Goal: Task Accomplishment & Management: Manage account settings

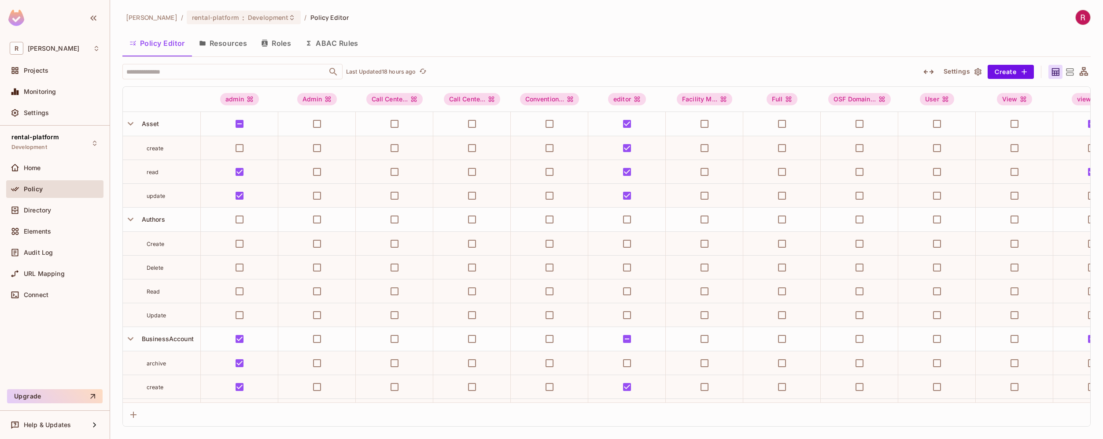
scroll to position [0, 0]
click at [53, 250] on div "Audit Log" at bounding box center [62, 252] width 76 height 7
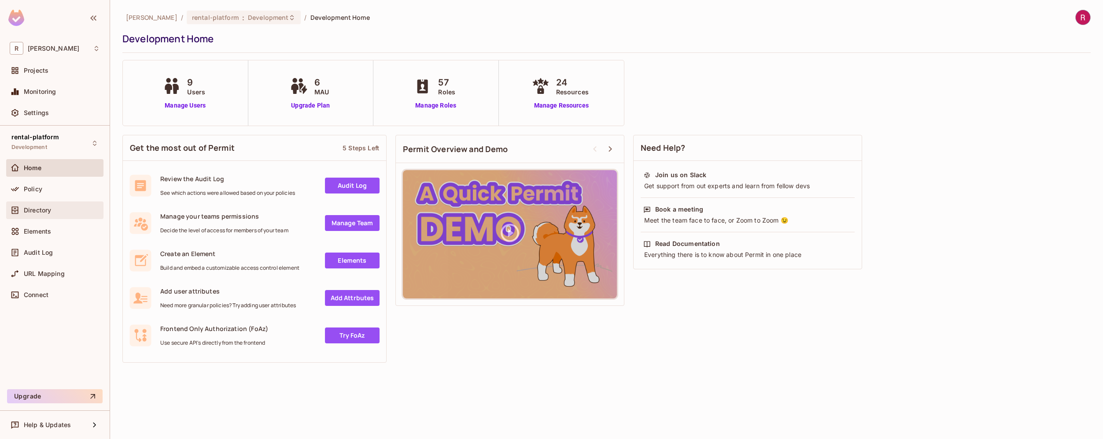
click at [56, 210] on div "Directory" at bounding box center [62, 210] width 76 height 7
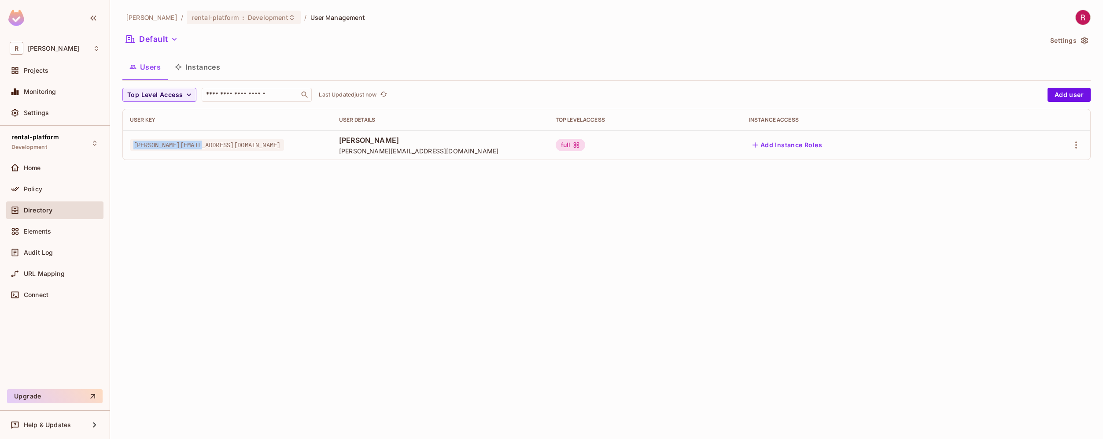
drag, startPoint x: 133, startPoint y: 143, endPoint x: 221, endPoint y: 143, distance: 87.7
click at [221, 143] on td "[PERSON_NAME][EMAIL_ADDRESS][DOMAIN_NAME]" at bounding box center [227, 144] width 209 height 29
click at [1069, 144] on button "button" at bounding box center [1076, 145] width 14 height 14
click at [1025, 161] on div "Edit" at bounding box center [1030, 165] width 12 height 9
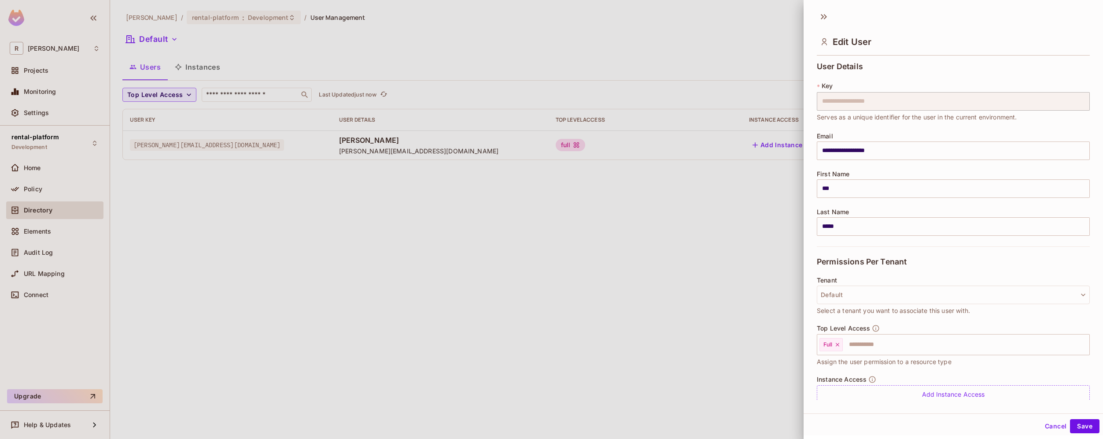
click at [705, 249] on div at bounding box center [551, 219] width 1103 height 439
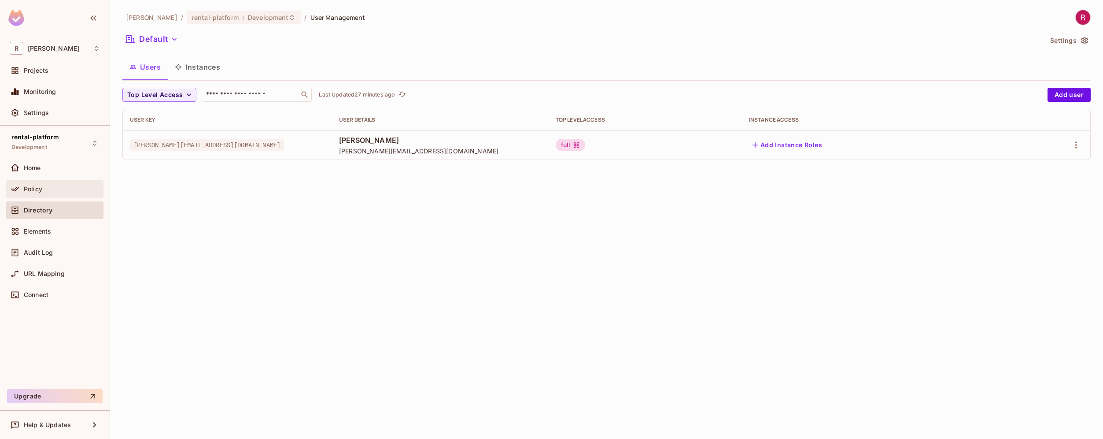
click at [58, 192] on div "Policy" at bounding box center [55, 189] width 90 height 11
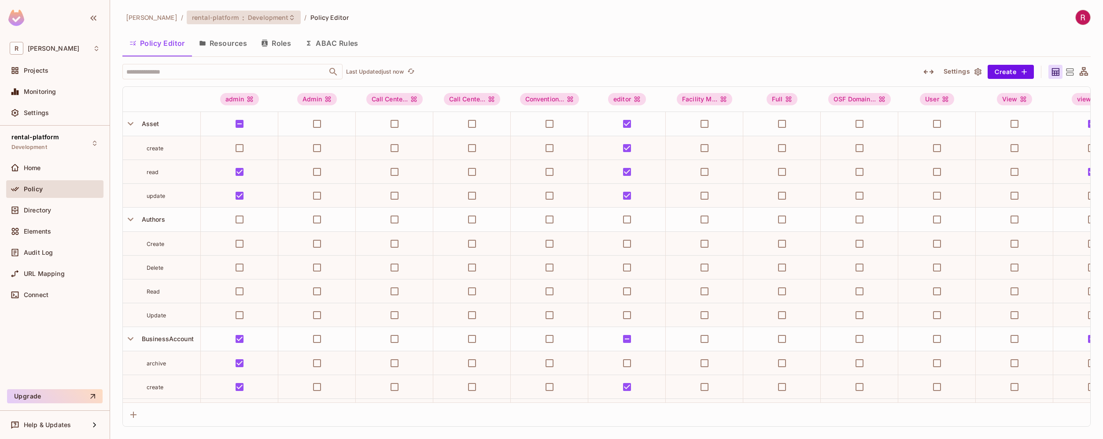
click at [216, 12] on div "rental-platform : Development" at bounding box center [244, 18] width 115 height 14
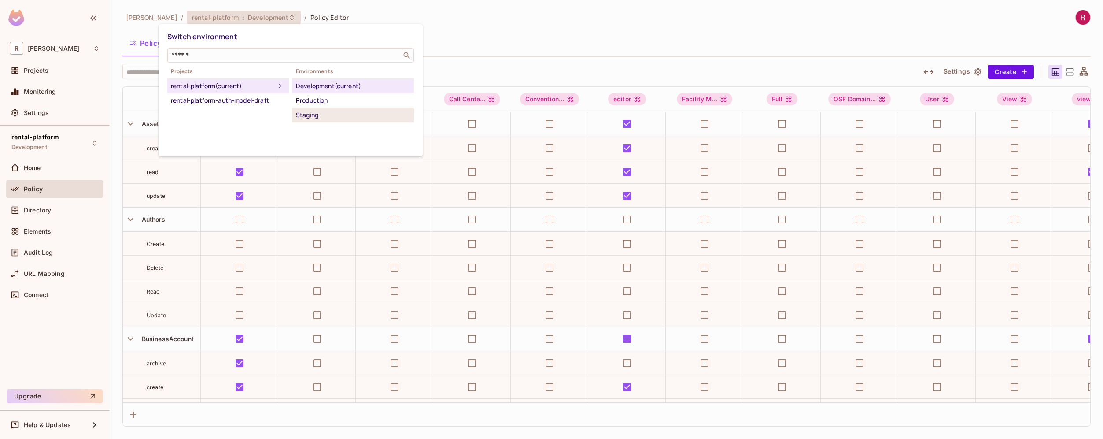
click at [318, 114] on div "Staging" at bounding box center [353, 115] width 115 height 11
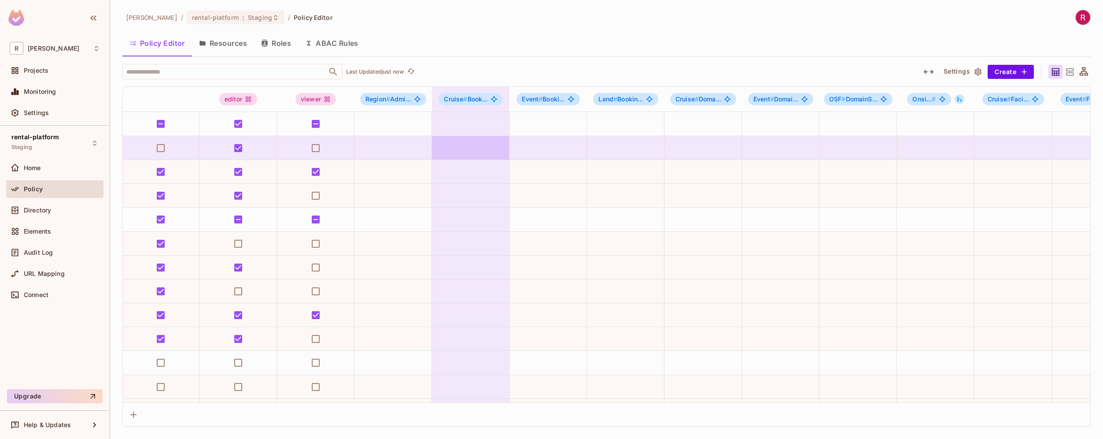
scroll to position [0, 78]
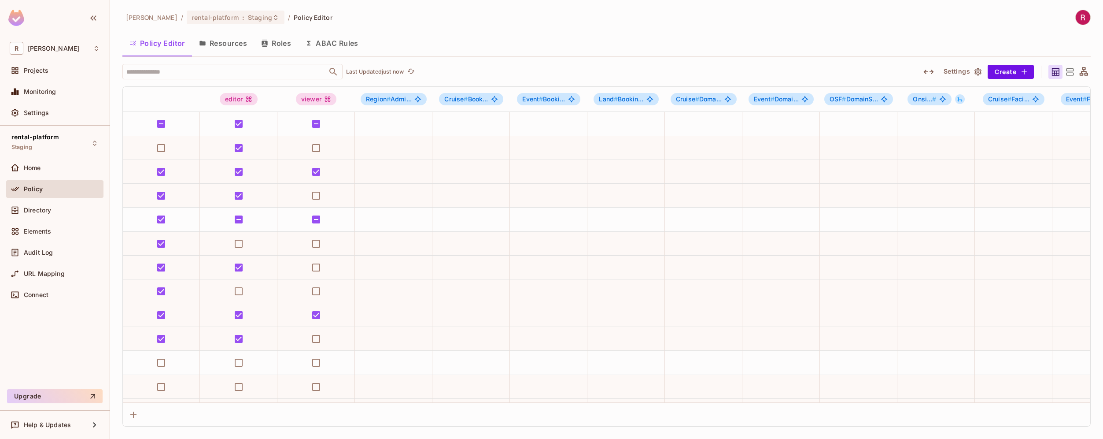
click at [233, 43] on button "Resources" at bounding box center [223, 43] width 62 height 22
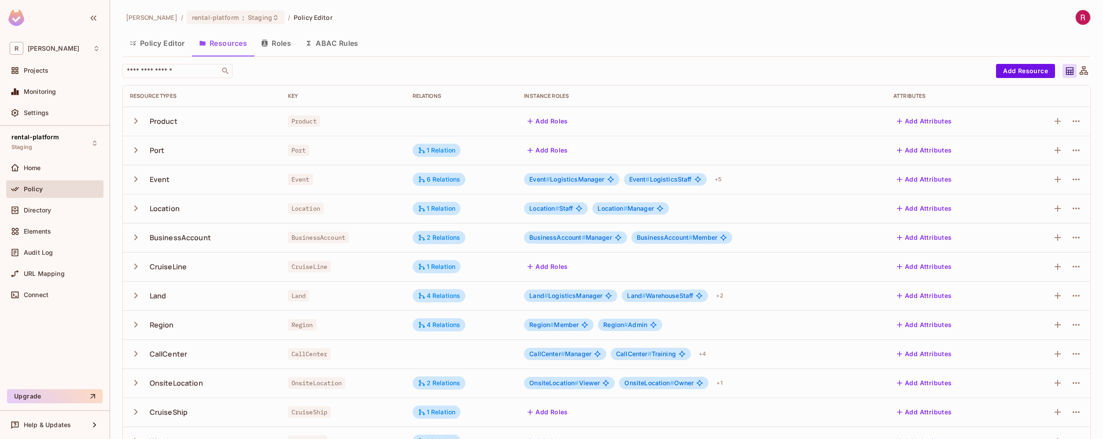
click at [284, 44] on button "Roles" at bounding box center [276, 43] width 44 height 22
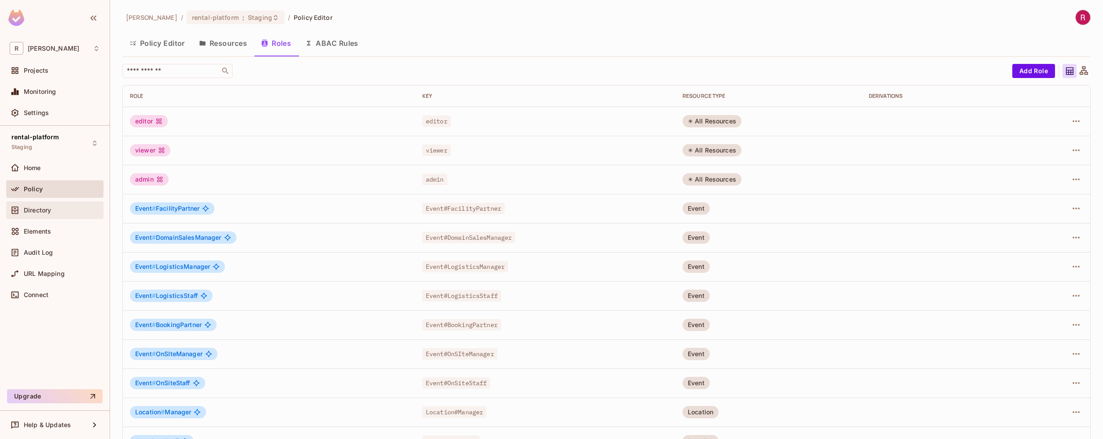
click at [68, 207] on div "Directory" at bounding box center [62, 210] width 76 height 7
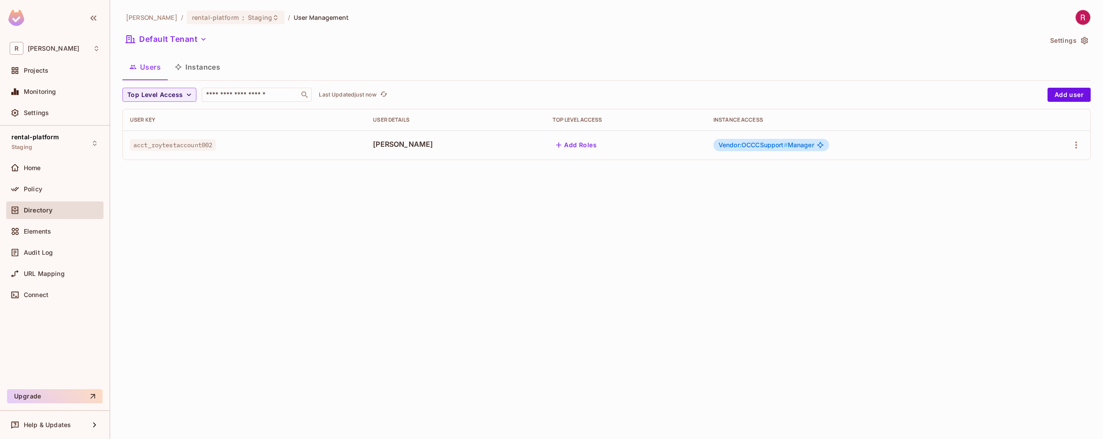
click at [177, 140] on span "acct_roytestaccount002" at bounding box center [173, 144] width 86 height 11
click at [166, 147] on span "acct_roytestaccount002" at bounding box center [173, 144] width 86 height 11
click at [217, 68] on button "Instances" at bounding box center [197, 67] width 59 height 22
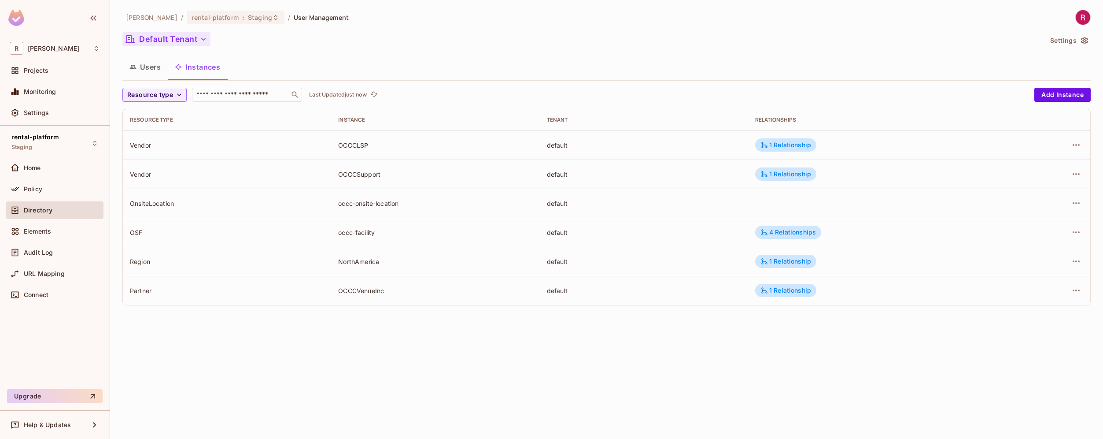
click at [198, 44] on button "Default Tenant" at bounding box center [166, 39] width 88 height 14
click at [301, 38] on div at bounding box center [551, 219] width 1103 height 439
click at [192, 43] on button "Default Tenant" at bounding box center [166, 39] width 88 height 14
click at [230, 363] on div at bounding box center [551, 219] width 1103 height 439
click at [46, 186] on div "Policy" at bounding box center [62, 188] width 76 height 7
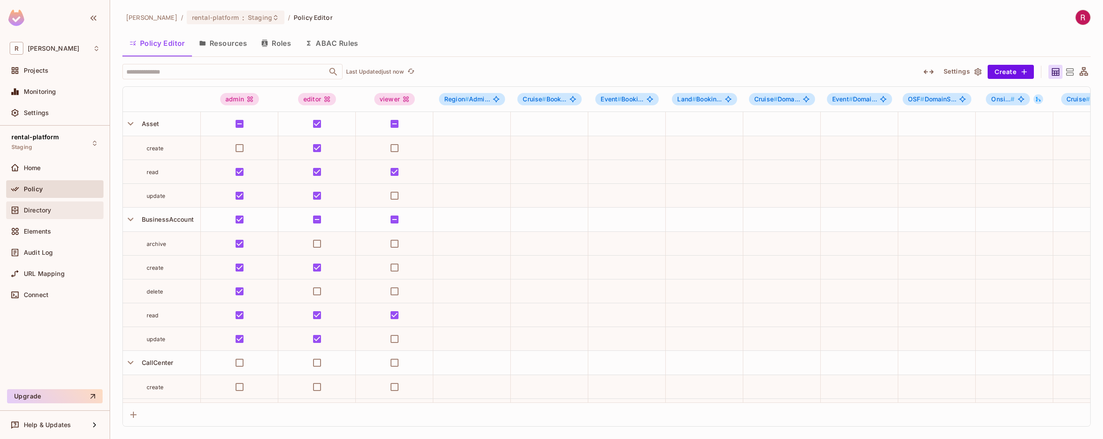
click at [47, 211] on span "Directory" at bounding box center [37, 210] width 27 height 7
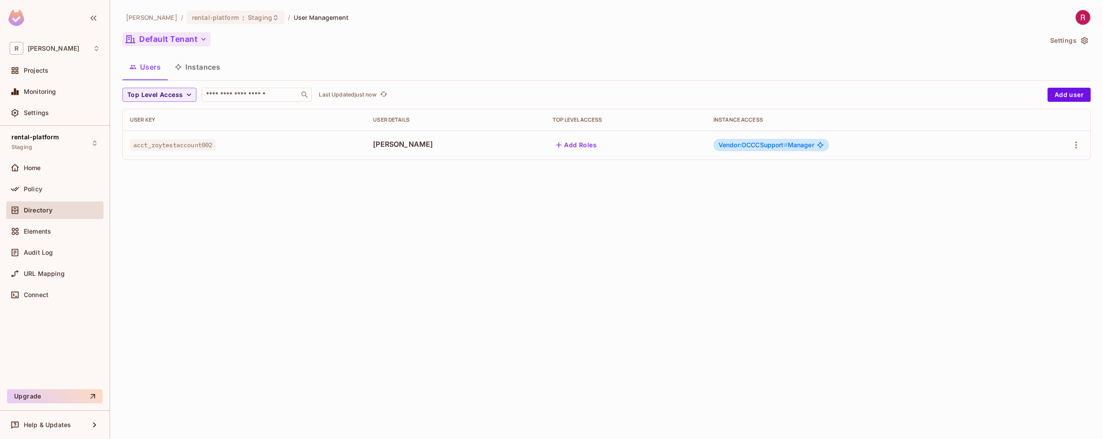
click at [207, 39] on icon "button" at bounding box center [203, 39] width 9 height 9
click at [173, 217] on div at bounding box center [551, 219] width 1103 height 439
click at [53, 192] on div "Policy" at bounding box center [62, 188] width 76 height 7
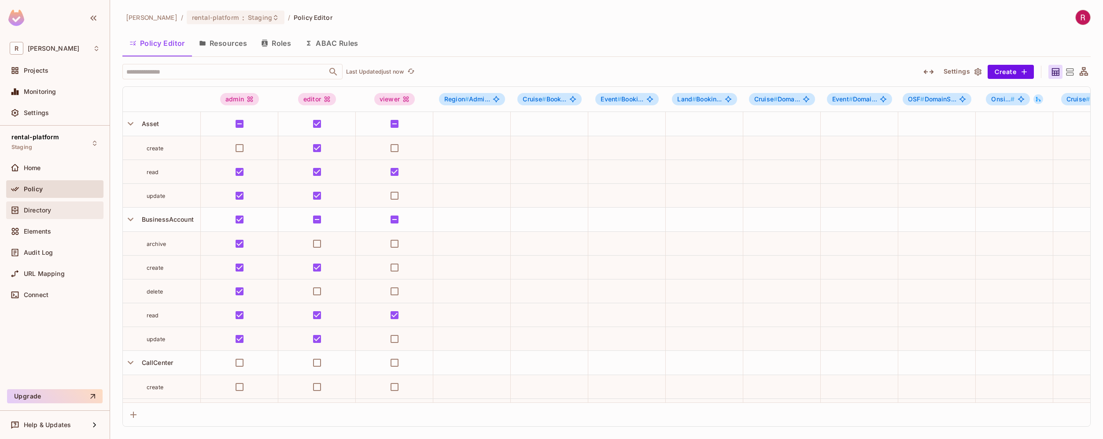
click at [59, 213] on div "Directory" at bounding box center [62, 210] width 76 height 7
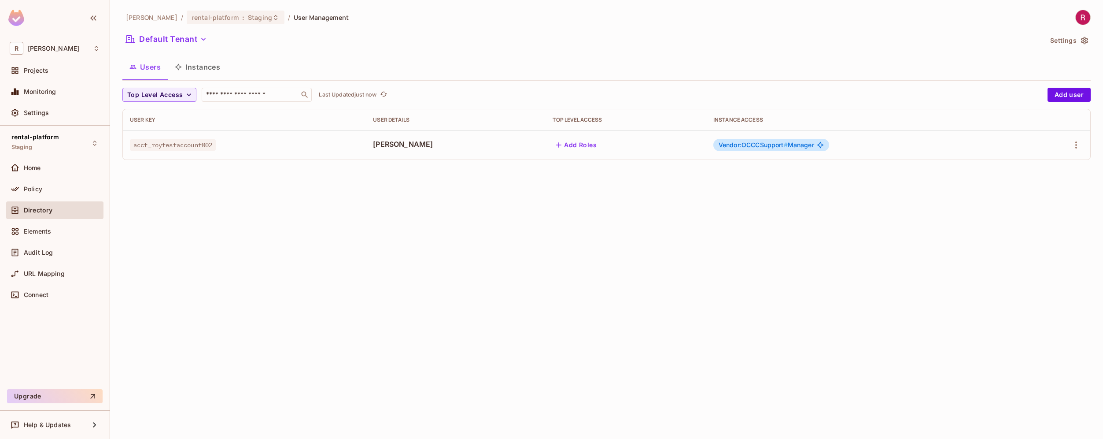
click at [270, 182] on div "roy-poc / rental-platform : Staging / User Management Default Tenant Settings U…" at bounding box center [606, 219] width 993 height 439
click at [38, 191] on span "Policy" at bounding box center [33, 188] width 18 height 7
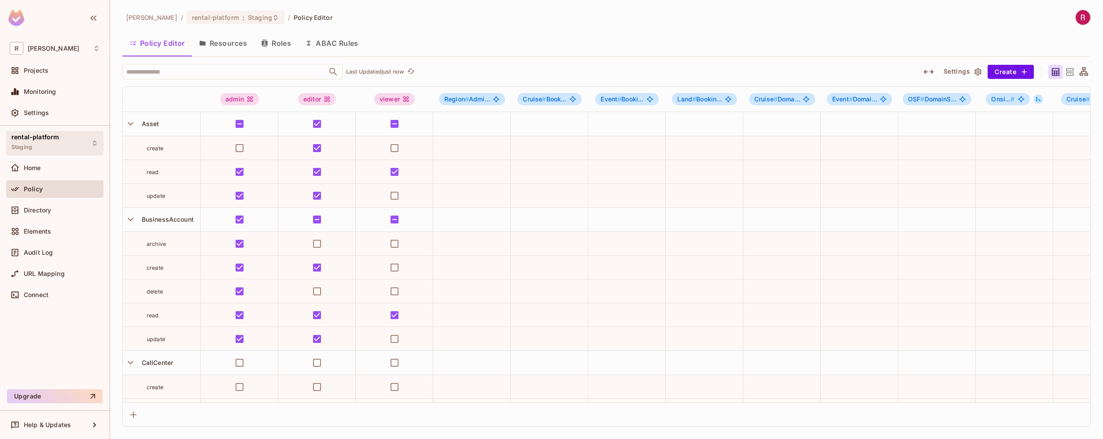
click at [65, 146] on div "rental-platform Staging" at bounding box center [54, 143] width 97 height 24
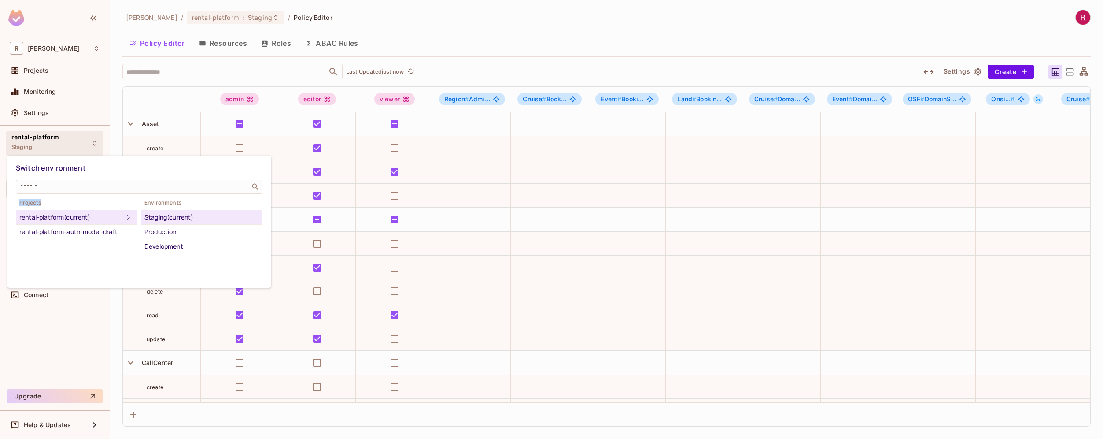
drag, startPoint x: 19, startPoint y: 204, endPoint x: 46, endPoint y: 205, distance: 26.4
click at [46, 205] on span "Projects" at bounding box center [77, 202] width 122 height 7
click at [32, 202] on span "Projects" at bounding box center [77, 202] width 122 height 7
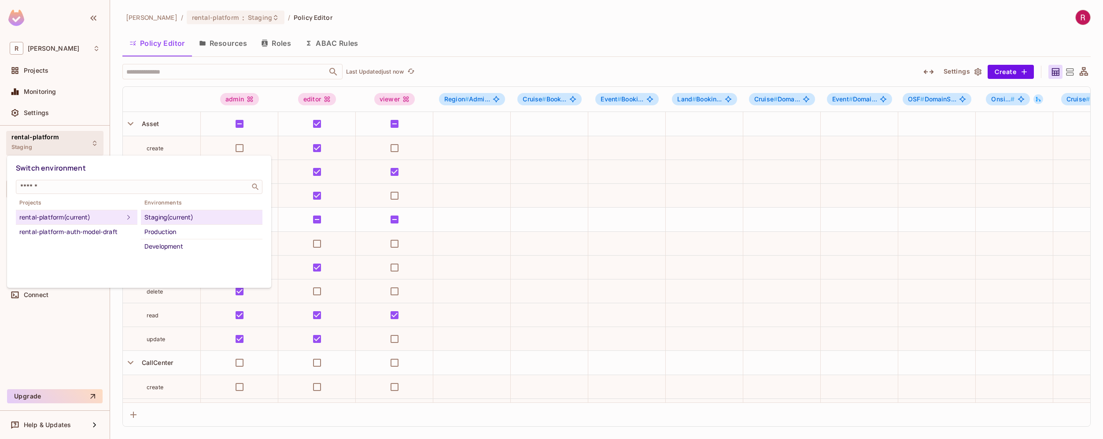
click at [57, 217] on div "rental-platform (current)" at bounding box center [71, 217] width 104 height 11
click at [34, 218] on div "rental-platform (current)" at bounding box center [71, 217] width 104 height 11
click at [61, 326] on div at bounding box center [551, 219] width 1103 height 439
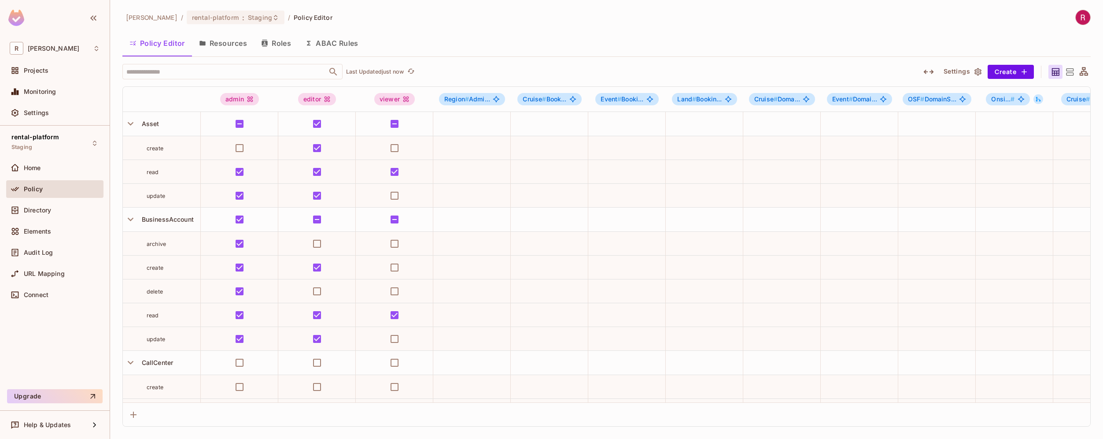
click at [224, 41] on button "Resources" at bounding box center [223, 43] width 62 height 22
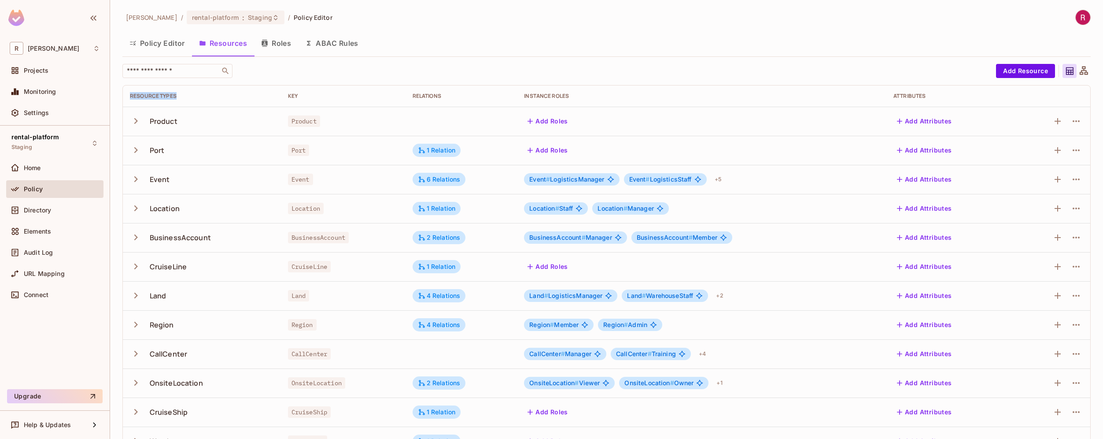
drag, startPoint x: 129, startPoint y: 96, endPoint x: 189, endPoint y: 96, distance: 59.5
click at [189, 96] on div "Resource Types" at bounding box center [202, 95] width 144 height 7
drag, startPoint x: 518, startPoint y: 94, endPoint x: 613, endPoint y: 94, distance: 94.7
click at [614, 94] on th "Instance roles" at bounding box center [702, 95] width 370 height 21
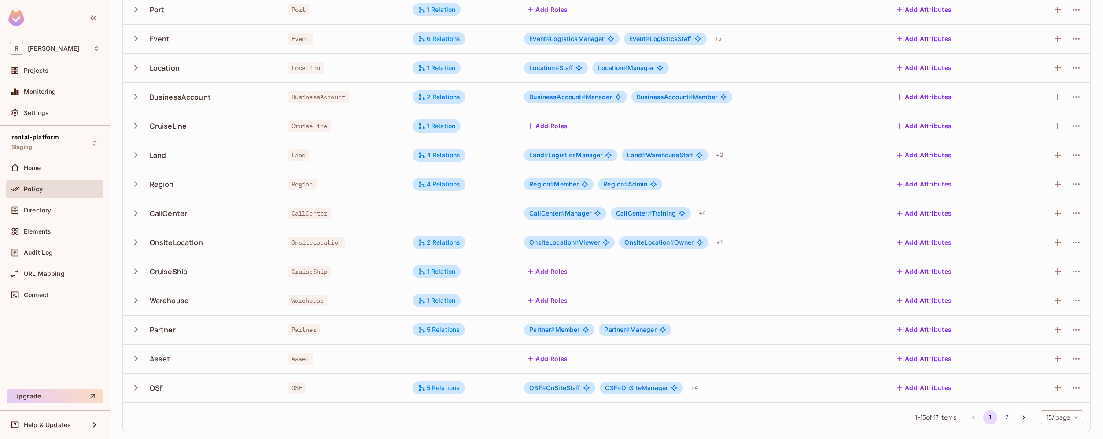
scroll to position [140, 0]
click at [174, 215] on div "CallCenter" at bounding box center [169, 214] width 38 height 10
click at [1072, 215] on icon "button" at bounding box center [1076, 213] width 11 height 11
click at [1038, 245] on div "Edit Resource" at bounding box center [1031, 248] width 41 height 9
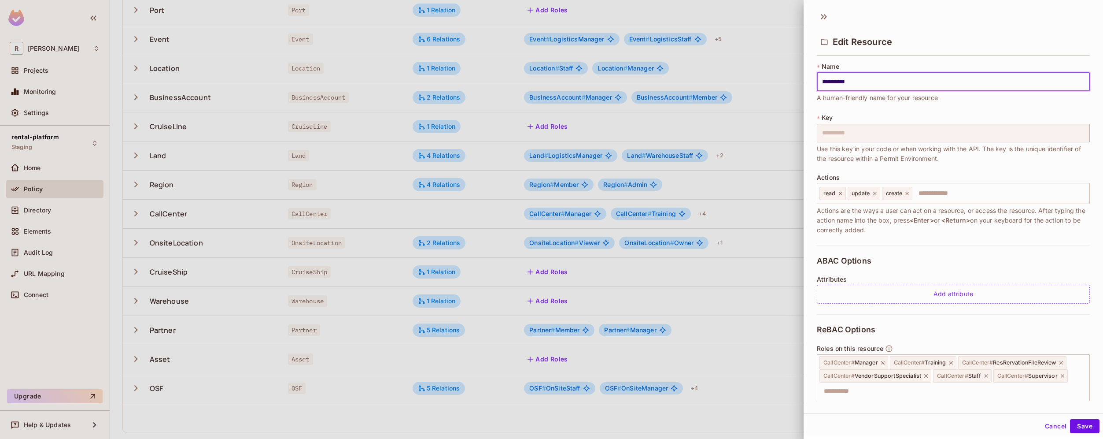
scroll to position [72, 0]
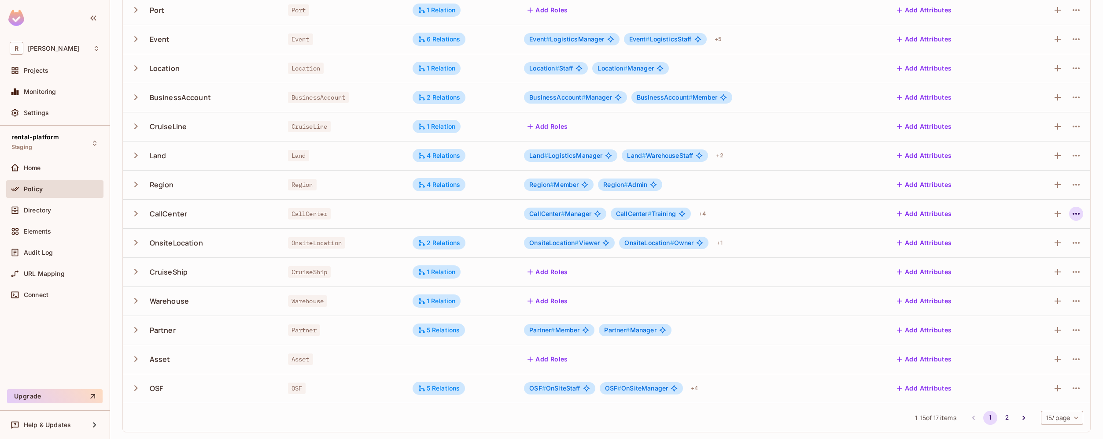
click at [1069, 215] on button "button" at bounding box center [1076, 214] width 14 height 14
click at [1034, 249] on div "Edit Resource" at bounding box center [1031, 248] width 41 height 9
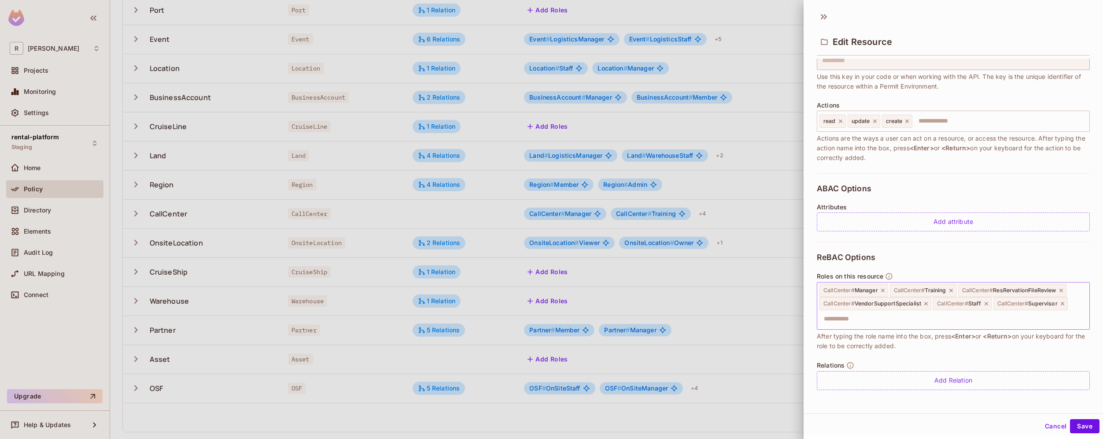
click at [902, 322] on input "text" at bounding box center [952, 319] width 267 height 18
click at [195, 389] on div at bounding box center [551, 219] width 1103 height 439
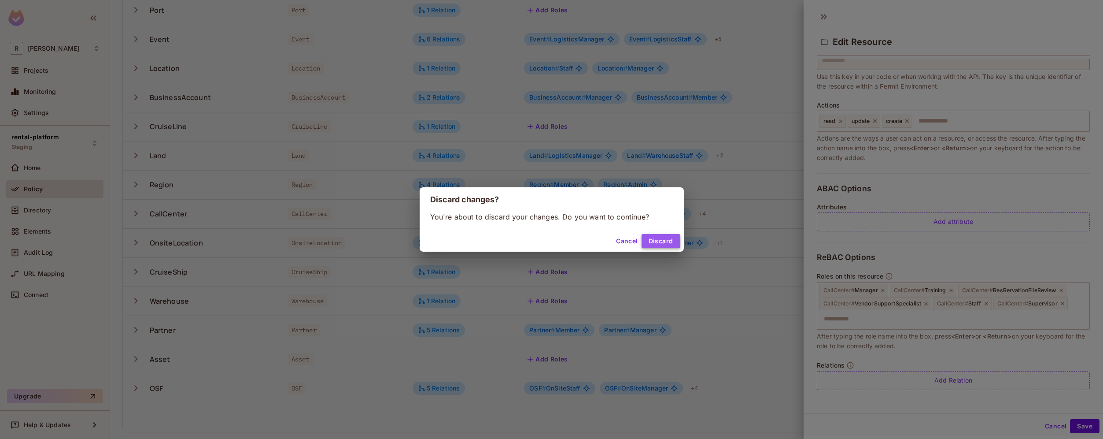
click at [656, 240] on button "Discard" at bounding box center [661, 241] width 39 height 14
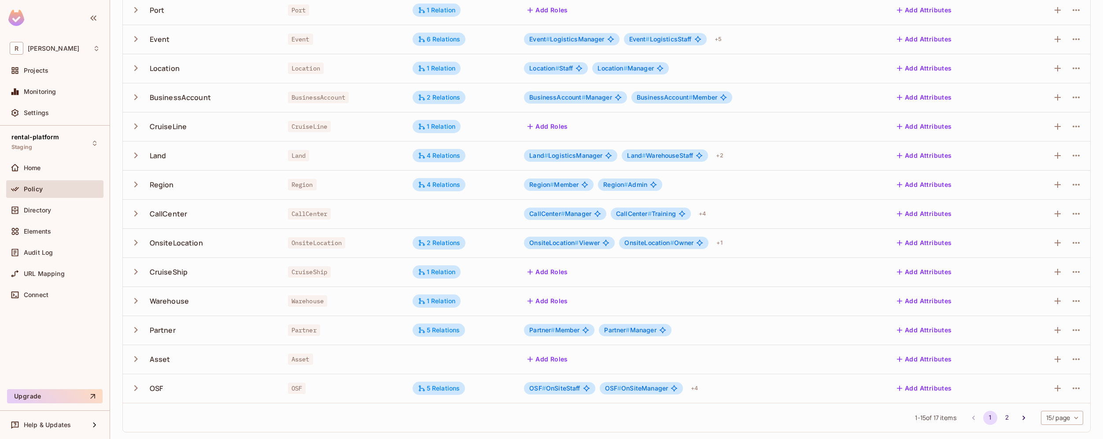
click at [752, 384] on div "OSF # OnSiteStaff OSF # OnSiteManager + 4" at bounding box center [701, 388] width 355 height 14
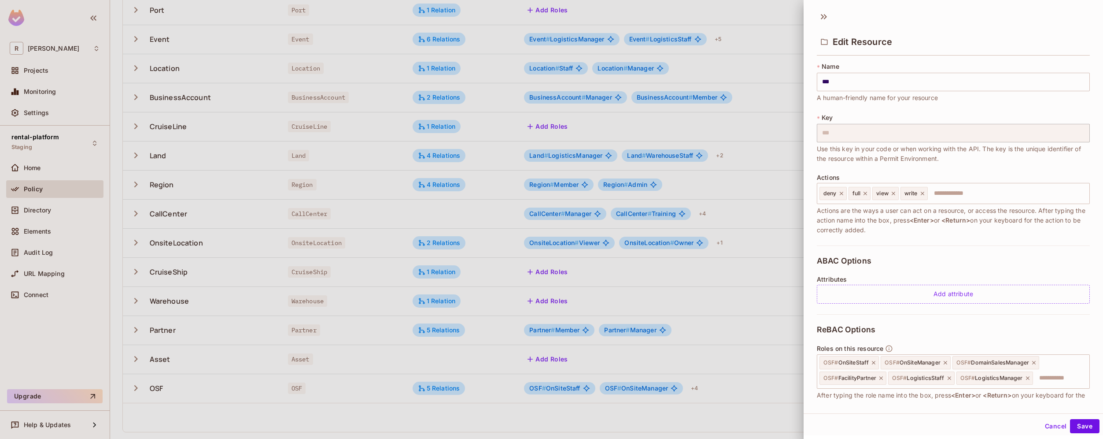
click at [745, 421] on div at bounding box center [551, 219] width 1103 height 439
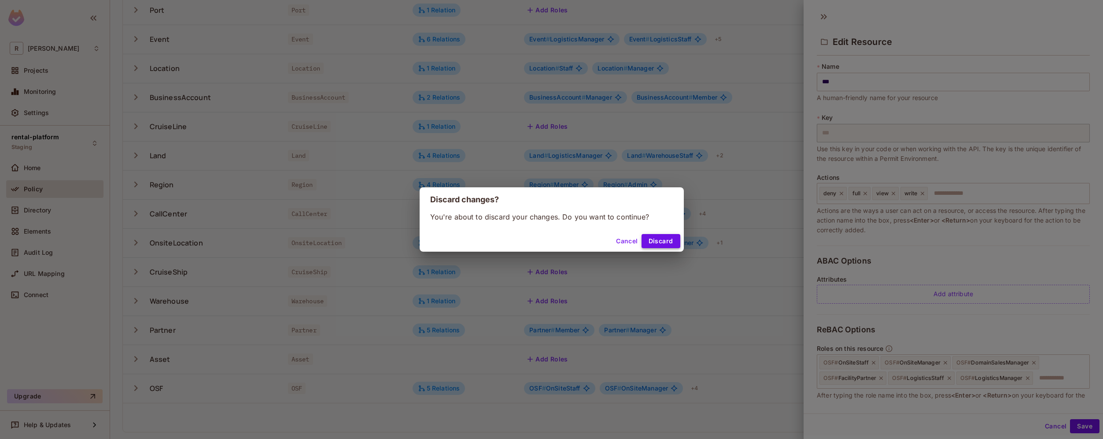
click at [666, 246] on button "Discard" at bounding box center [661, 241] width 39 height 14
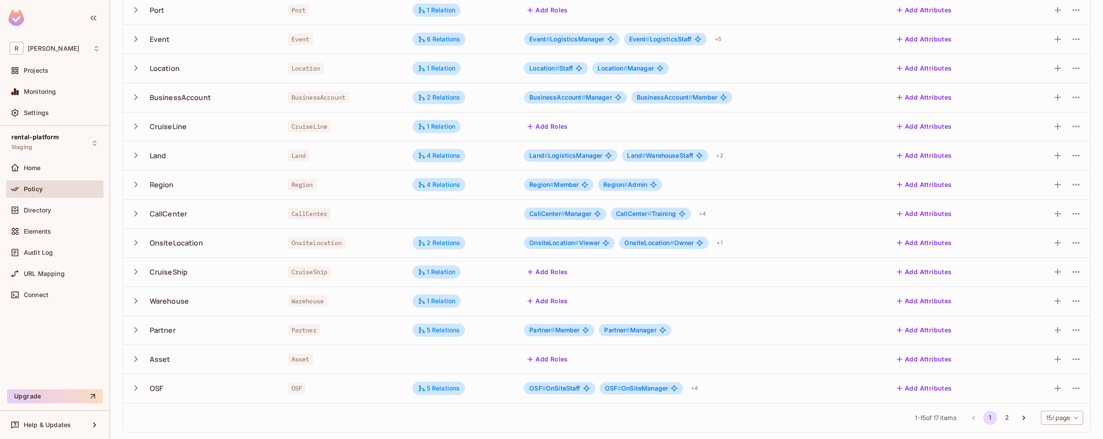
scroll to position [0, 0]
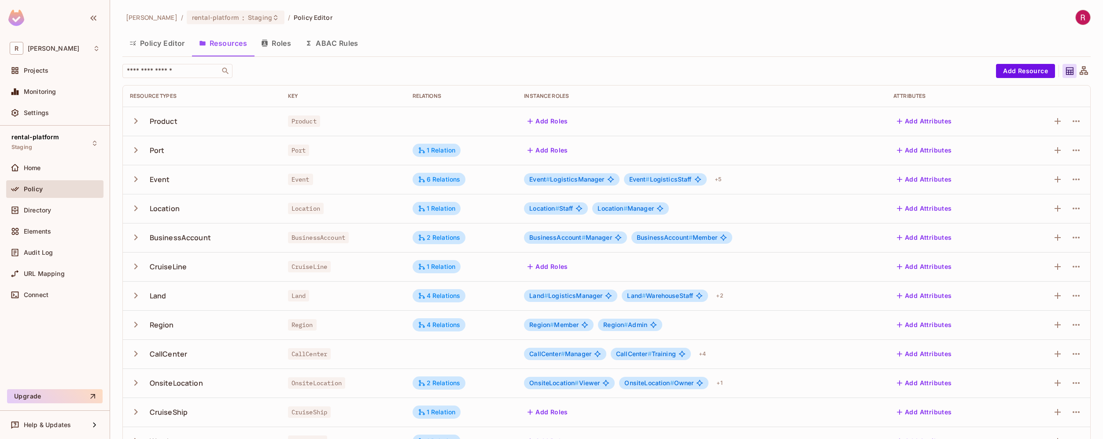
click at [284, 48] on button "Roles" at bounding box center [276, 43] width 44 height 22
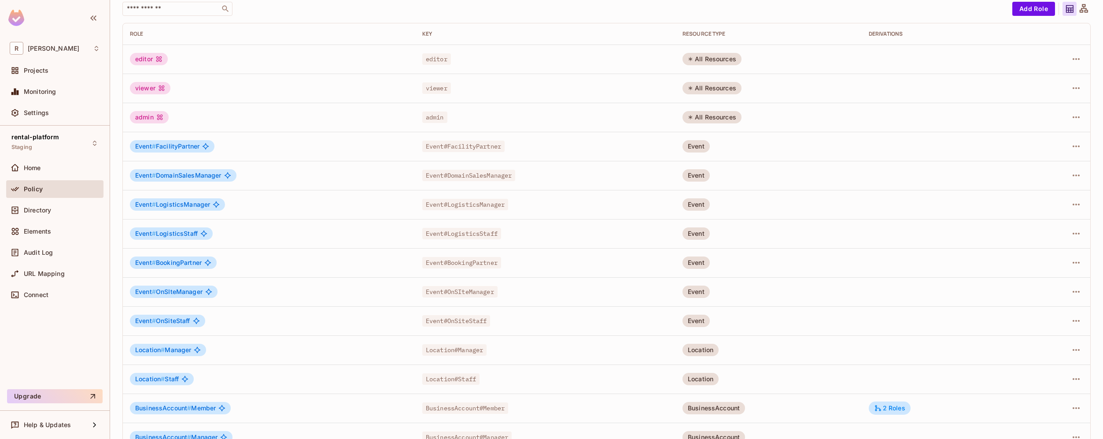
scroll to position [141, 0]
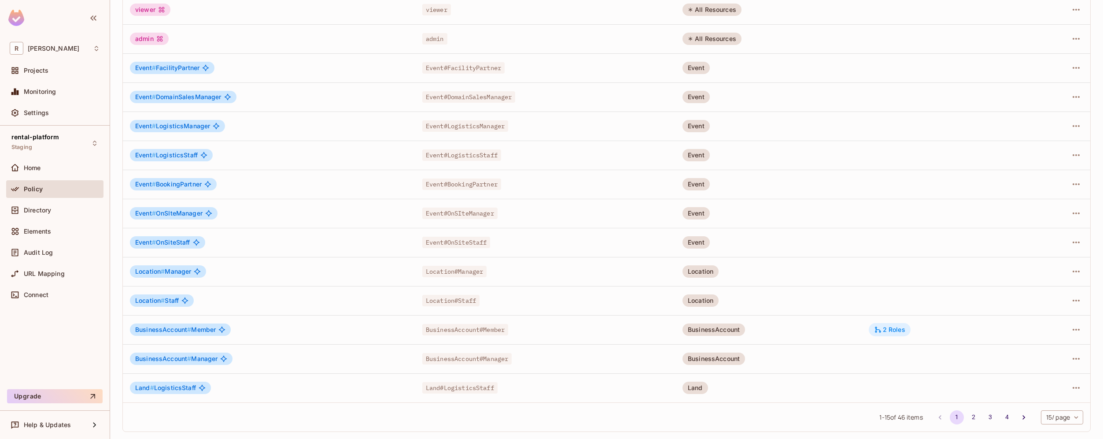
click at [891, 327] on div "2 Roles" at bounding box center [889, 329] width 31 height 8
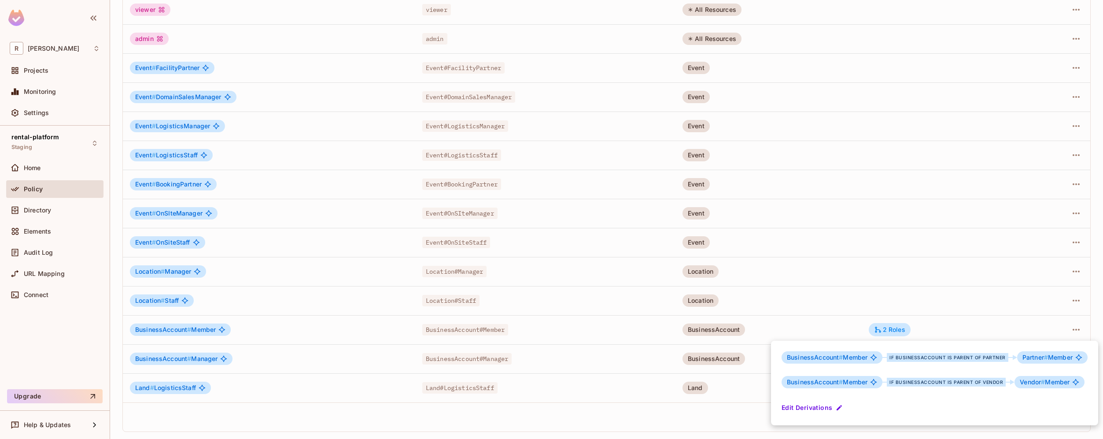
click at [992, 381] on div "if BusinessAccount is parent of Vendor" at bounding box center [946, 381] width 119 height 9
click at [991, 381] on div "if BusinessAccount is parent of Vendor" at bounding box center [946, 381] width 119 height 9
click at [851, 380] on span "BusinessAccount # Member" at bounding box center [827, 381] width 81 height 7
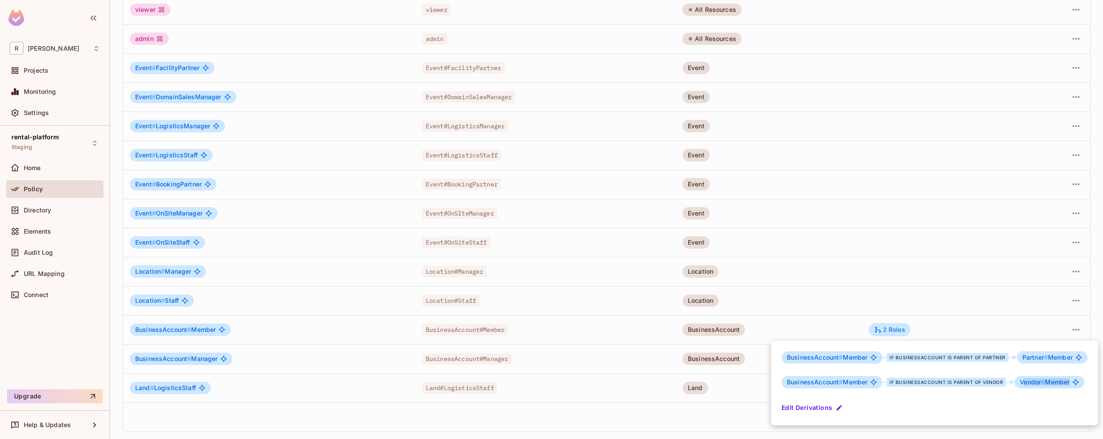
drag, startPoint x: 1021, startPoint y: 381, endPoint x: 1071, endPoint y: 381, distance: 49.3
click at [1071, 381] on div "Vendor # Member" at bounding box center [1050, 382] width 70 height 12
click at [806, 404] on button "Edit Derivations" at bounding box center [813, 407] width 63 height 14
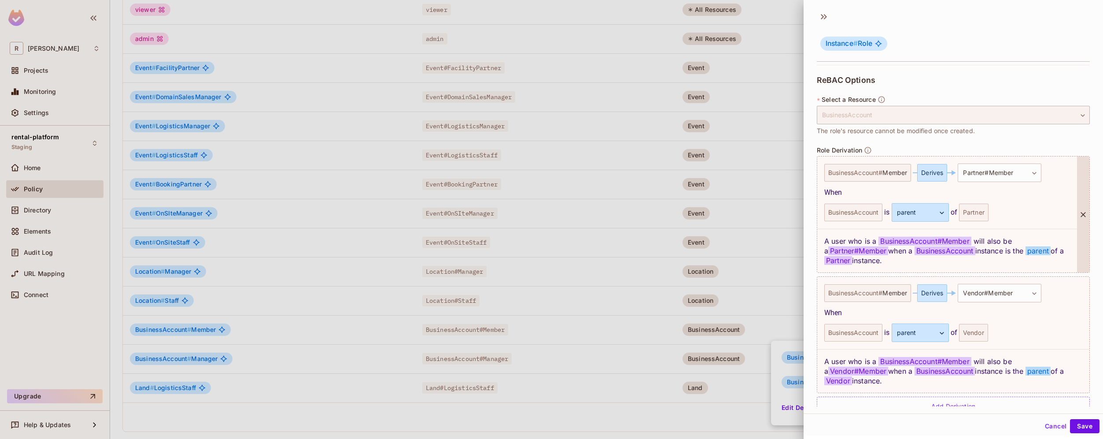
scroll to position [184, 0]
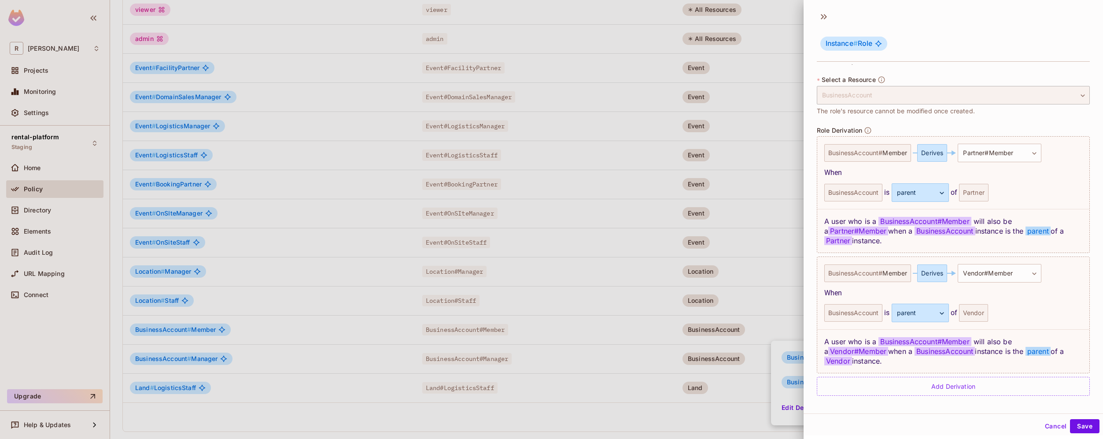
drag, startPoint x: 816, startPoint y: 127, endPoint x: 823, endPoint y: 127, distance: 7.1
click at [823, 127] on div "**********" at bounding box center [954, 235] width 300 height 342
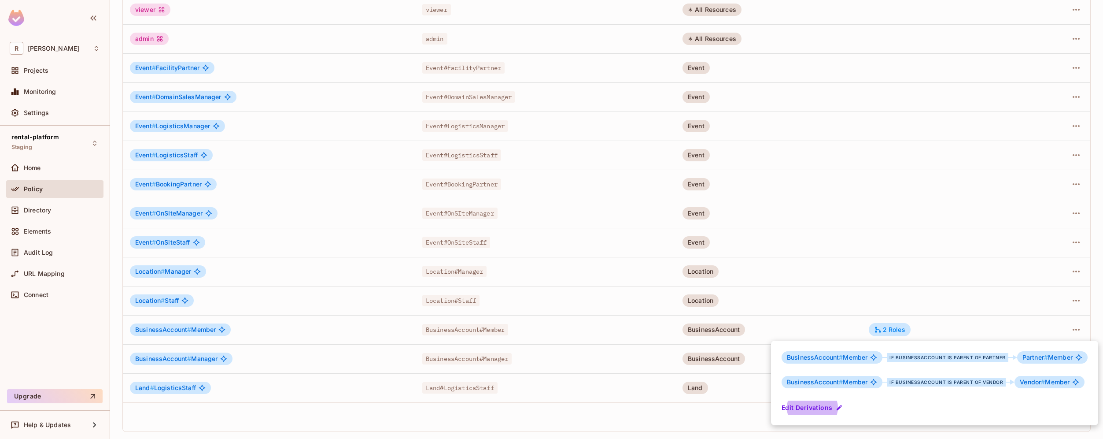
click at [339, 46] on div at bounding box center [551, 219] width 1103 height 439
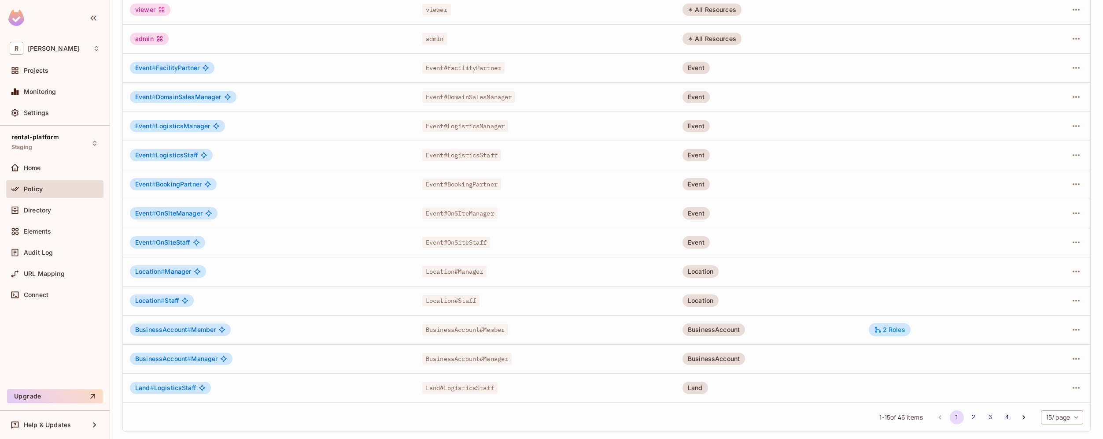
scroll to position [0, 0]
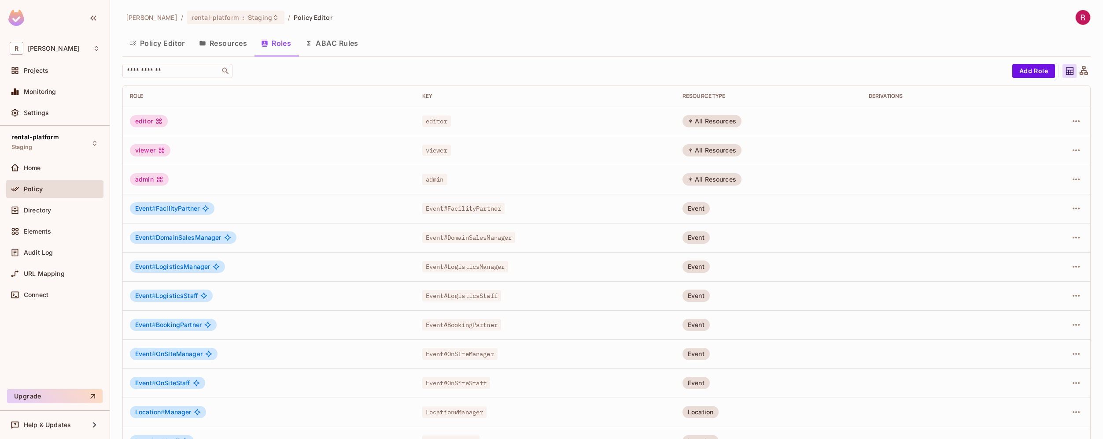
click at [231, 44] on button "Resources" at bounding box center [223, 43] width 62 height 22
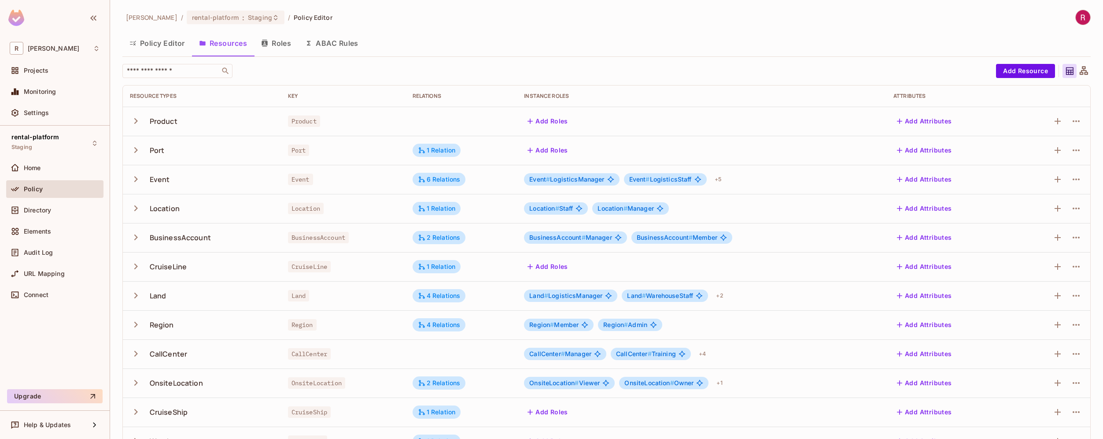
click at [566, 177] on span "Event # LogisticsManager" at bounding box center [566, 179] width 75 height 7
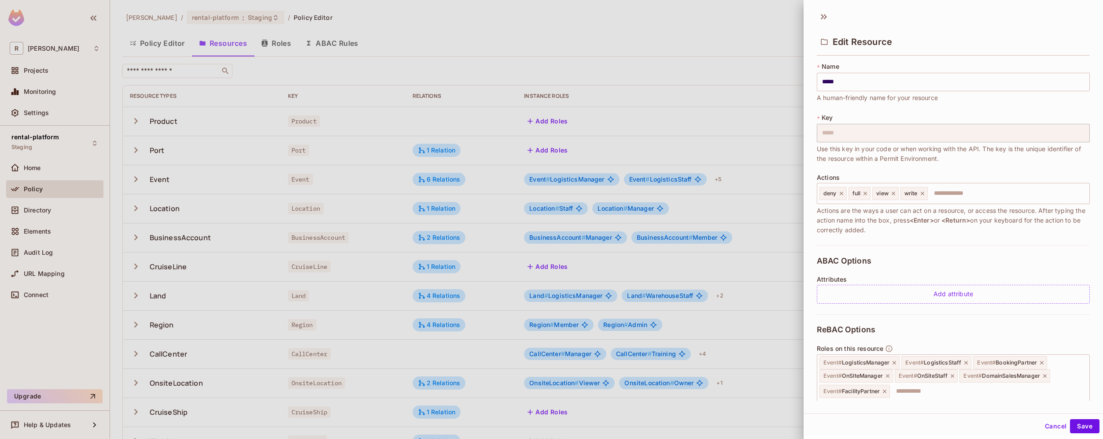
click at [777, 213] on div at bounding box center [551, 219] width 1103 height 439
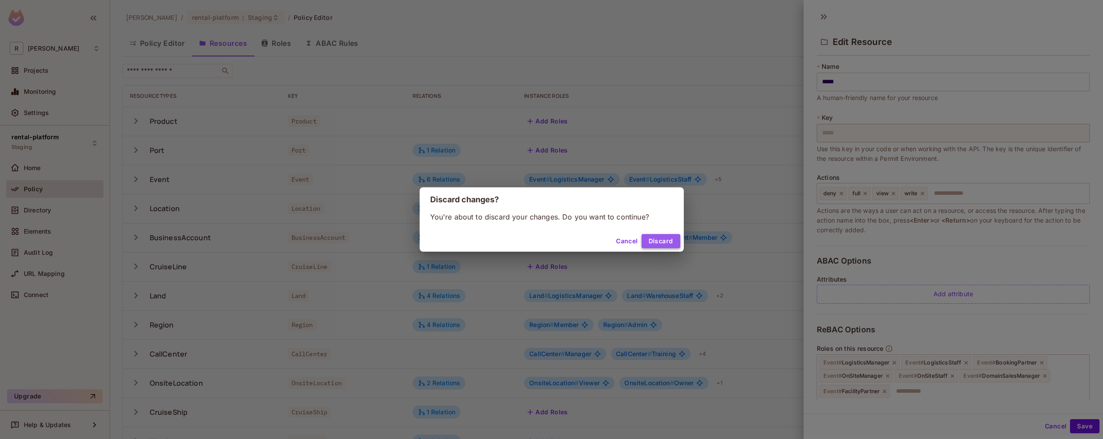
click at [658, 237] on button "Discard" at bounding box center [661, 241] width 39 height 14
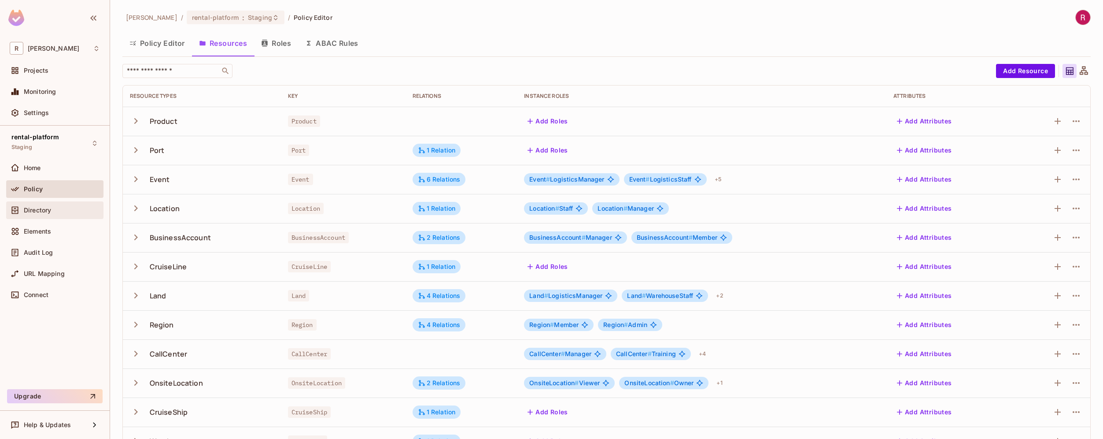
click at [52, 211] on div "Directory" at bounding box center [62, 210] width 76 height 7
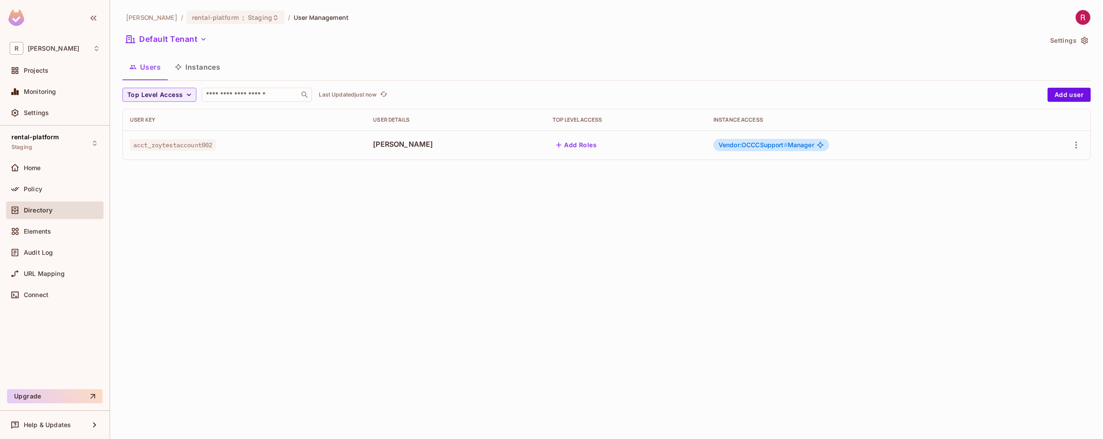
click at [784, 144] on span "#" at bounding box center [786, 144] width 4 height 7
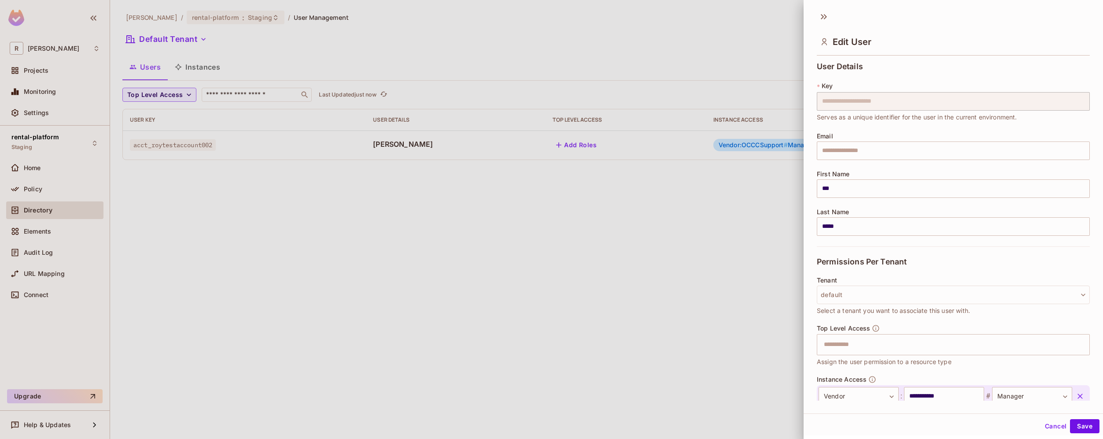
scroll to position [55, 0]
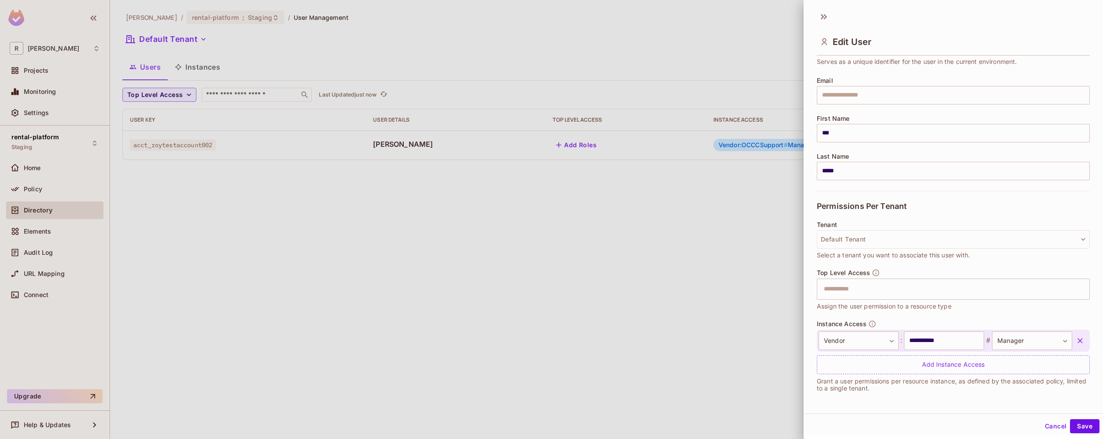
click at [752, 322] on div at bounding box center [551, 219] width 1103 height 439
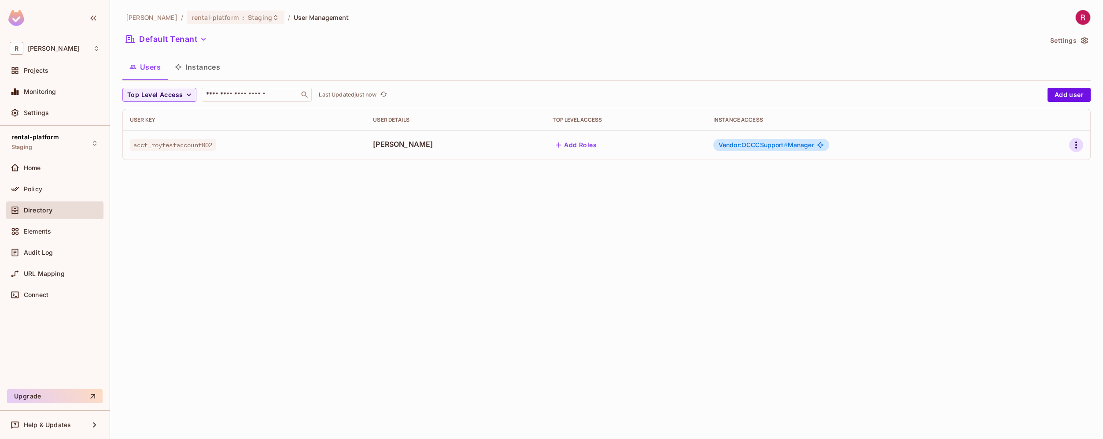
click at [1079, 149] on icon "button" at bounding box center [1076, 145] width 11 height 11
click at [764, 174] on div at bounding box center [551, 219] width 1103 height 439
click at [214, 70] on button "Instances" at bounding box center [197, 67] width 59 height 22
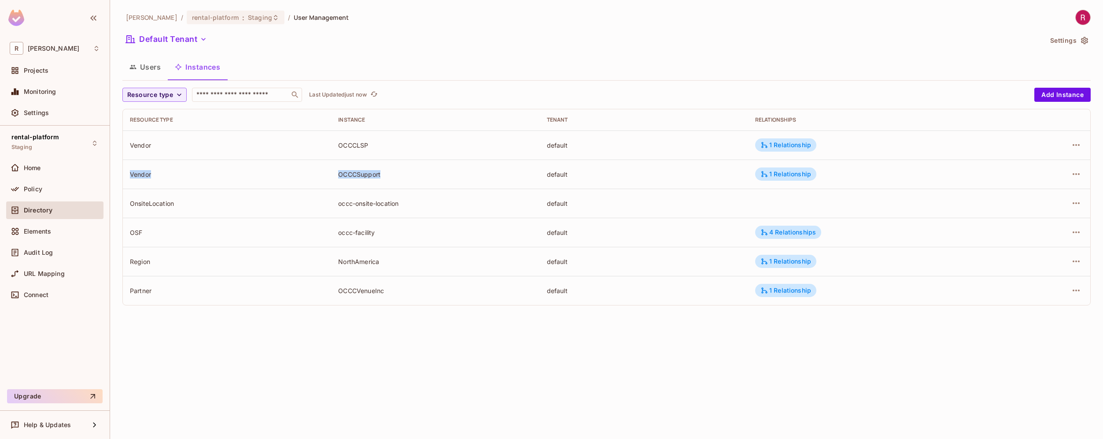
drag, startPoint x: 130, startPoint y: 172, endPoint x: 398, endPoint y: 188, distance: 268.3
click at [399, 188] on tr "Vendor OCCCSupport default 1 Relationship" at bounding box center [607, 173] width 968 height 29
click at [152, 68] on button "Users" at bounding box center [144, 67] width 45 height 22
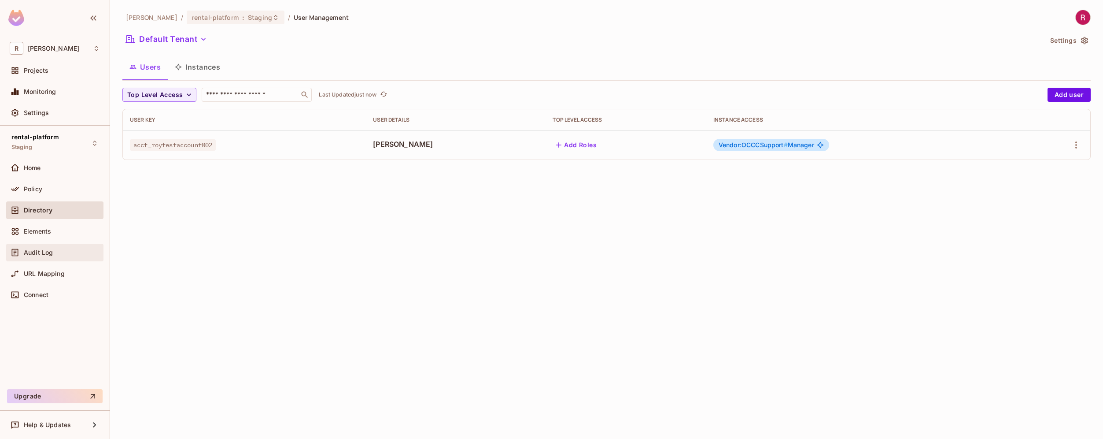
click at [59, 254] on div "Audit Log" at bounding box center [62, 252] width 76 height 7
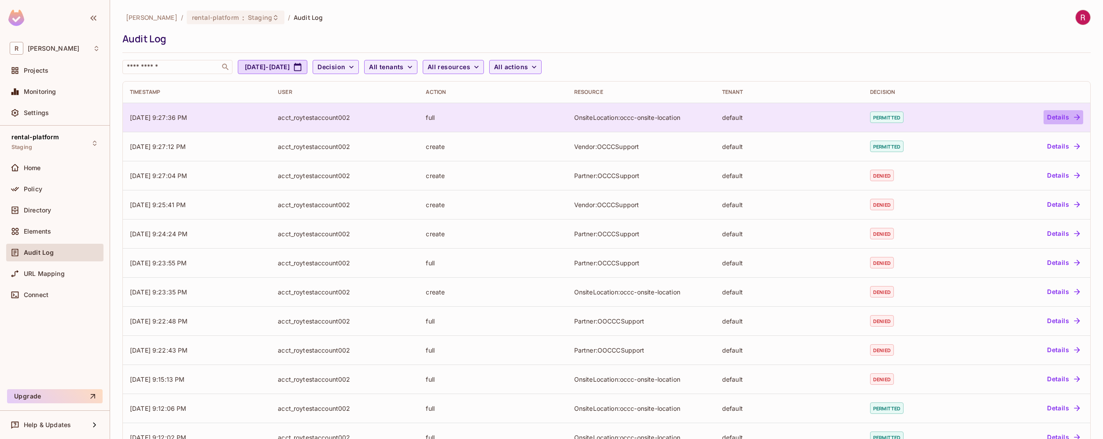
click at [1055, 117] on button "Details" at bounding box center [1064, 117] width 40 height 14
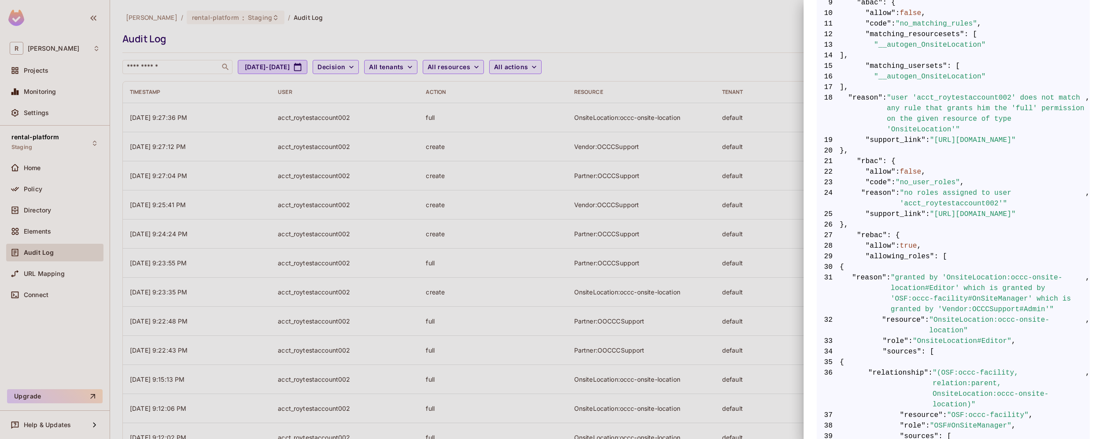
scroll to position [269, 0]
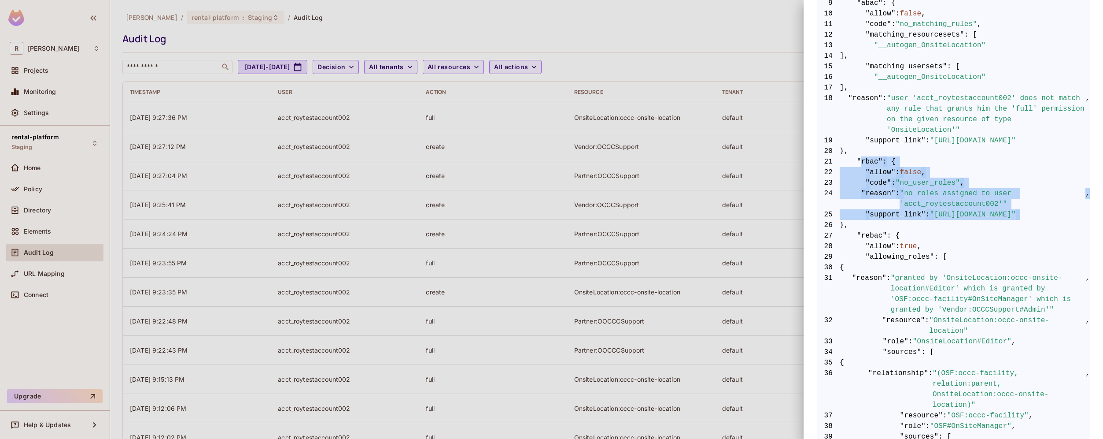
drag, startPoint x: 861, startPoint y: 161, endPoint x: 958, endPoint y: 229, distance: 118.2
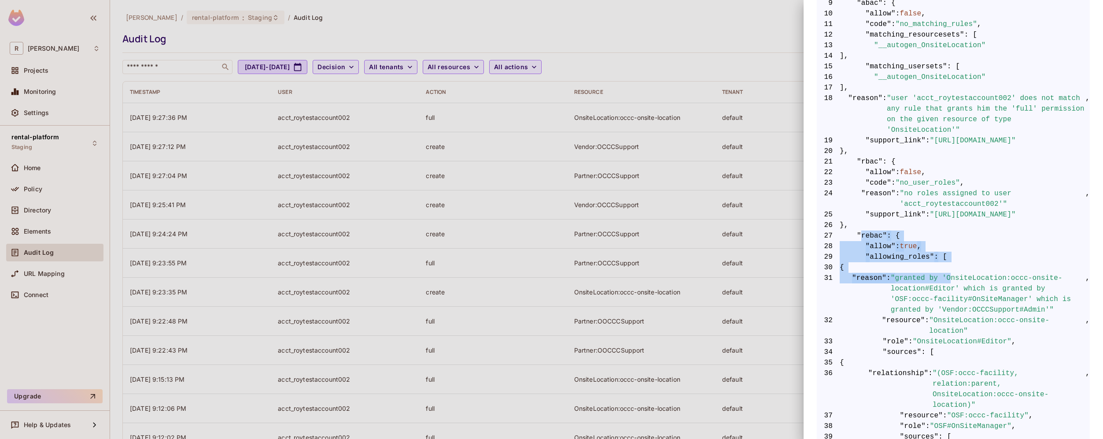
drag, startPoint x: 863, startPoint y: 238, endPoint x: 951, endPoint y: 274, distance: 95.5
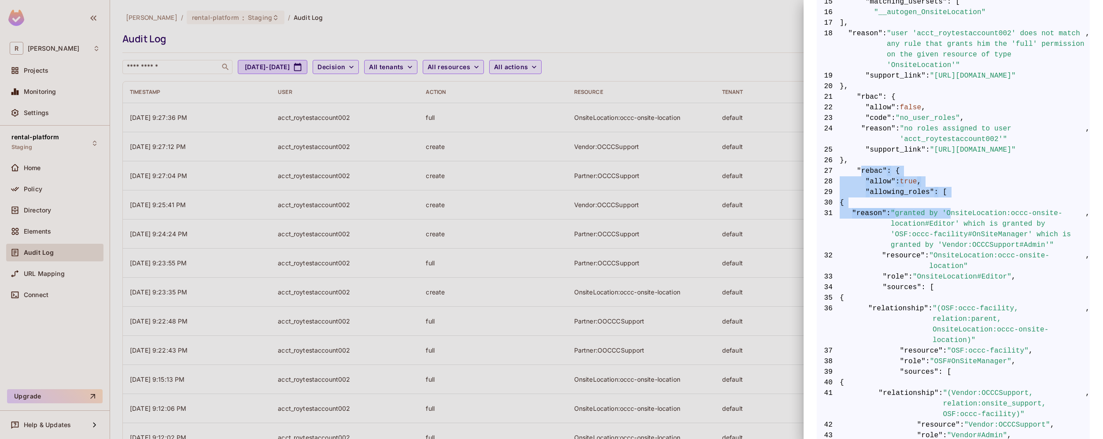
scroll to position [337, 0]
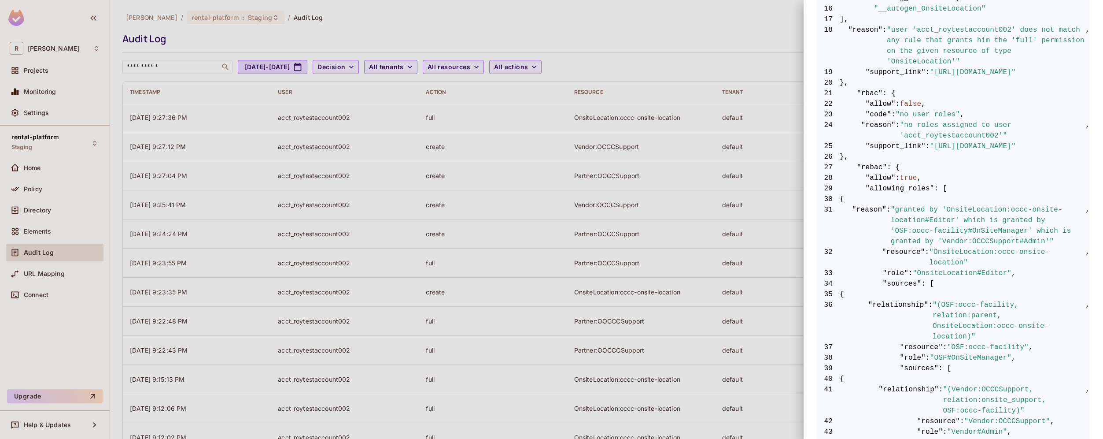
click at [934, 235] on span ""granted by 'OnsiteLocation:occc-onsite-location#Editor' which is granted by 'O…" at bounding box center [988, 225] width 195 height 42
drag, startPoint x: 893, startPoint y: 208, endPoint x: 1032, endPoint y: 211, distance: 138.8
click at [1032, 211] on span ""granted by 'OnsiteLocation:occc-onsite-location#Editor' which is granted by 'O…" at bounding box center [988, 225] width 195 height 42
drag, startPoint x: 960, startPoint y: 222, endPoint x: 895, endPoint y: 210, distance: 66.3
click at [895, 210] on span ""granted by 'OnsiteLocation:occc-onsite-location#Editor' which is granted by 'O…" at bounding box center [988, 225] width 195 height 42
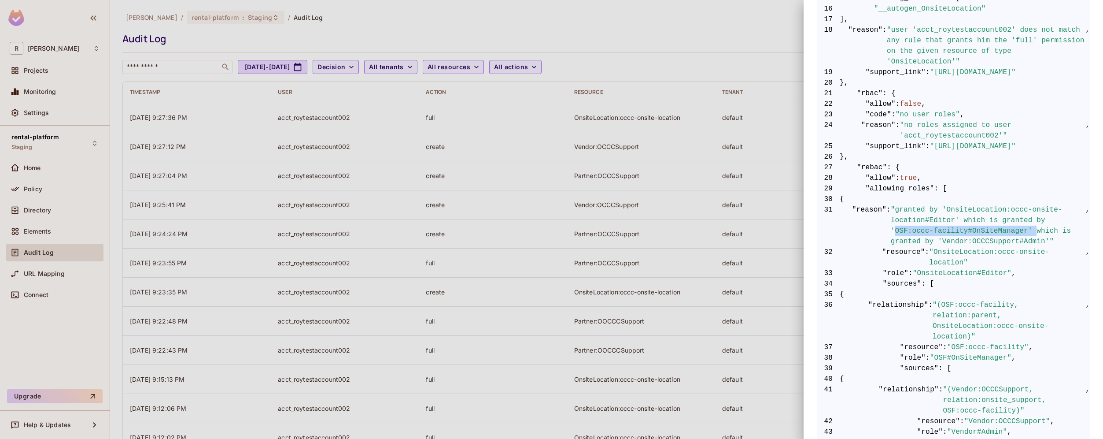
drag, startPoint x: 895, startPoint y: 229, endPoint x: 1036, endPoint y: 233, distance: 141.4
click at [1036, 233] on span ""granted by 'OnsiteLocation:occc-onsite-location#Editor' which is granted by 'O…" at bounding box center [988, 225] width 195 height 42
click at [1049, 230] on span ""granted by 'OnsiteLocation:occc-onsite-location#Editor' which is granted by 'O…" at bounding box center [988, 225] width 195 height 42
drag, startPoint x: 1043, startPoint y: 229, endPoint x: 1050, endPoint y: 243, distance: 15.8
click at [1050, 243] on span ""granted by 'OnsiteLocation:occc-onsite-location#Editor' which is granted by 'O…" at bounding box center [988, 225] width 195 height 42
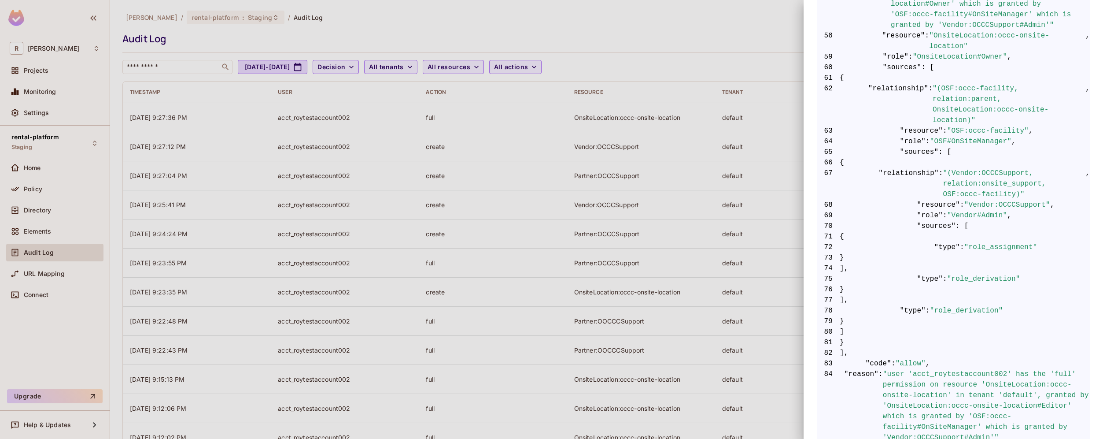
scroll to position [0, 0]
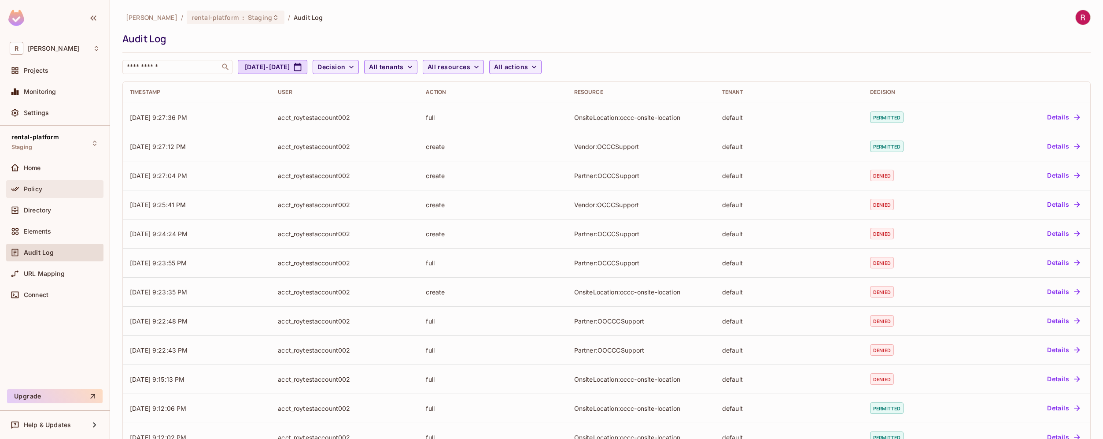
click at [41, 193] on div "Policy" at bounding box center [55, 189] width 90 height 11
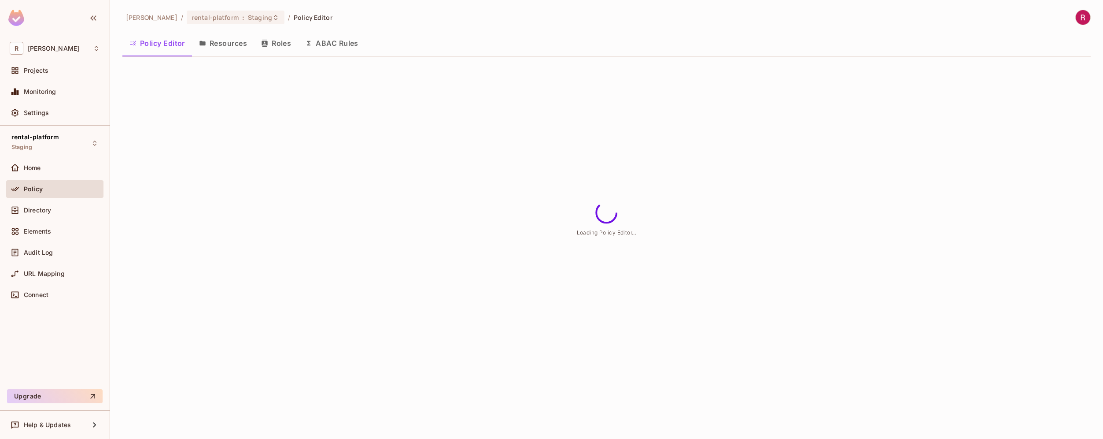
drag, startPoint x: 235, startPoint y: 44, endPoint x: 345, endPoint y: 184, distance: 177.9
click at [235, 44] on button "Resources" at bounding box center [223, 43] width 62 height 22
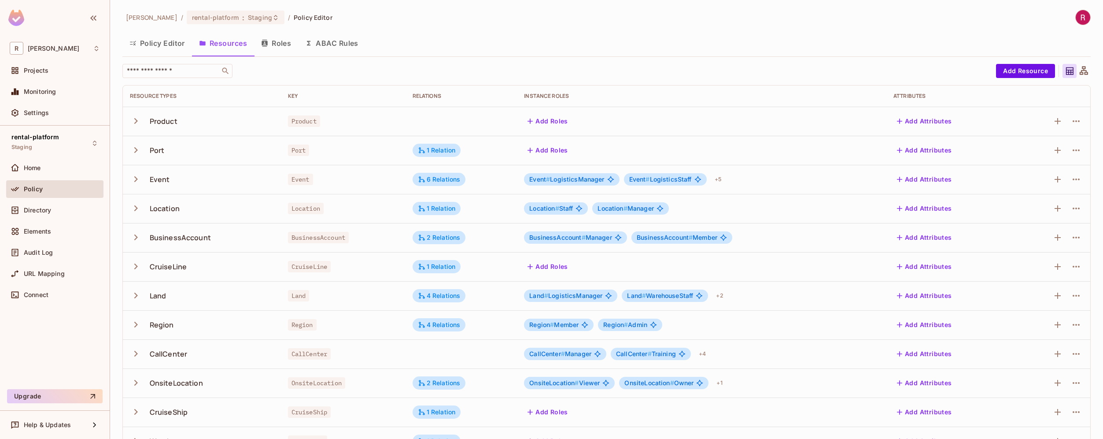
click at [284, 45] on button "Roles" at bounding box center [276, 43] width 44 height 22
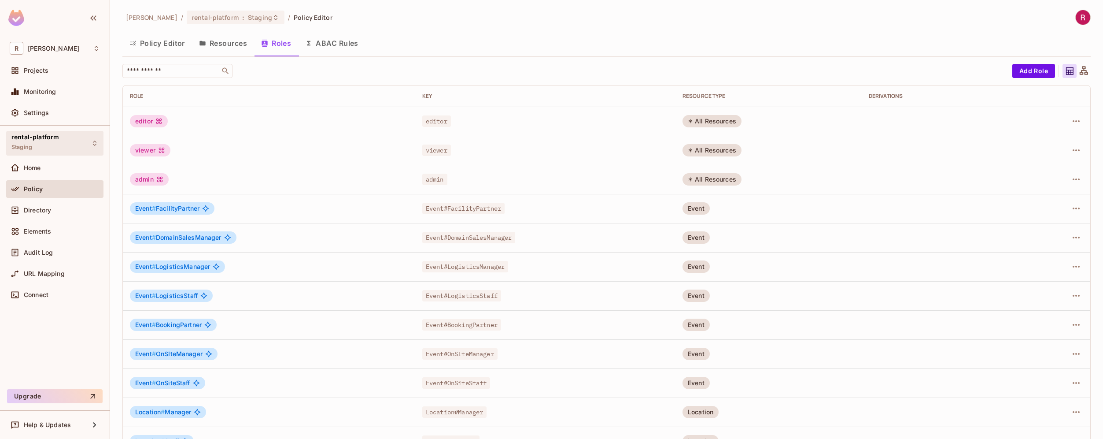
click at [48, 143] on div "rental-platform Staging" at bounding box center [35, 142] width 48 height 19
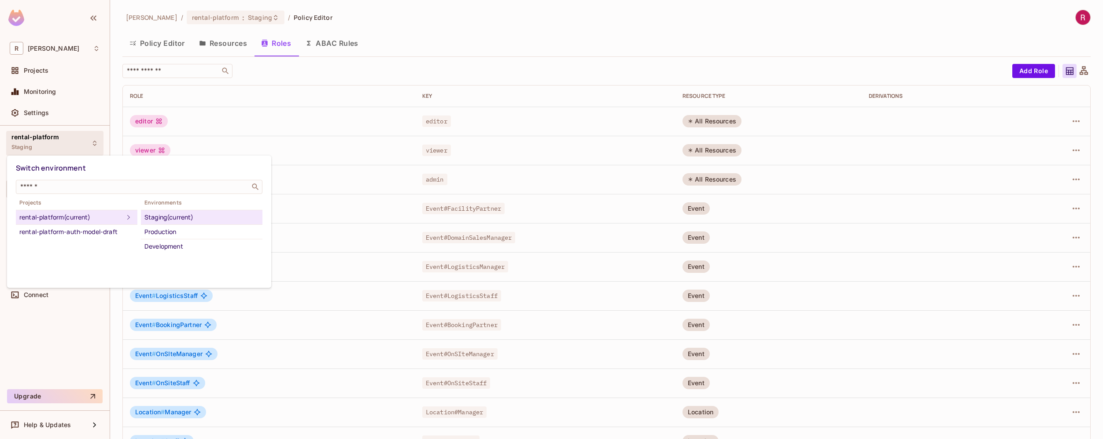
click at [194, 216] on div "Staging (current)" at bounding box center [201, 217] width 115 height 11
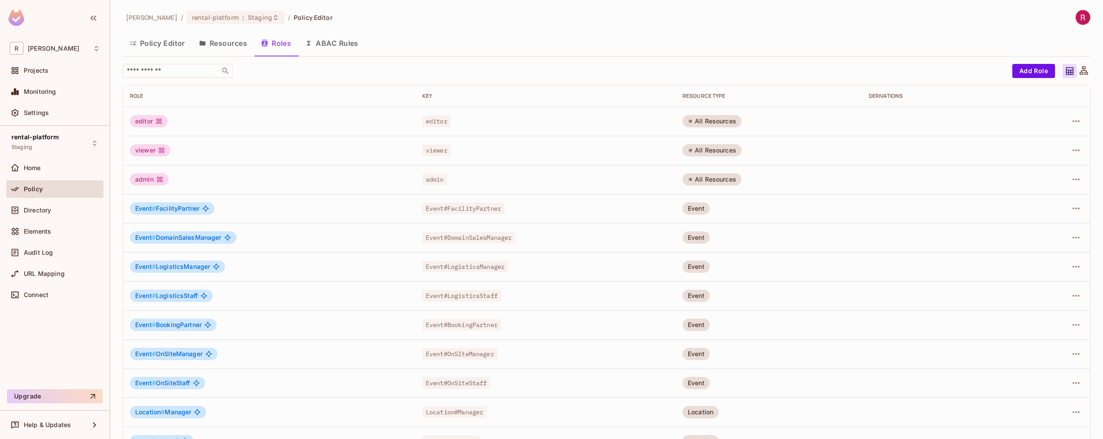
click at [224, 42] on button "Resources" at bounding box center [223, 43] width 62 height 22
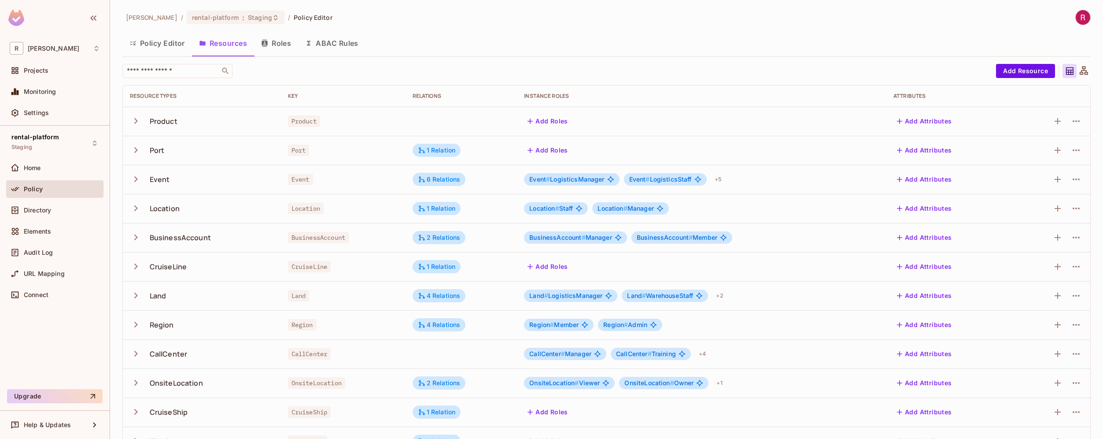
click at [283, 47] on button "Roles" at bounding box center [276, 43] width 44 height 22
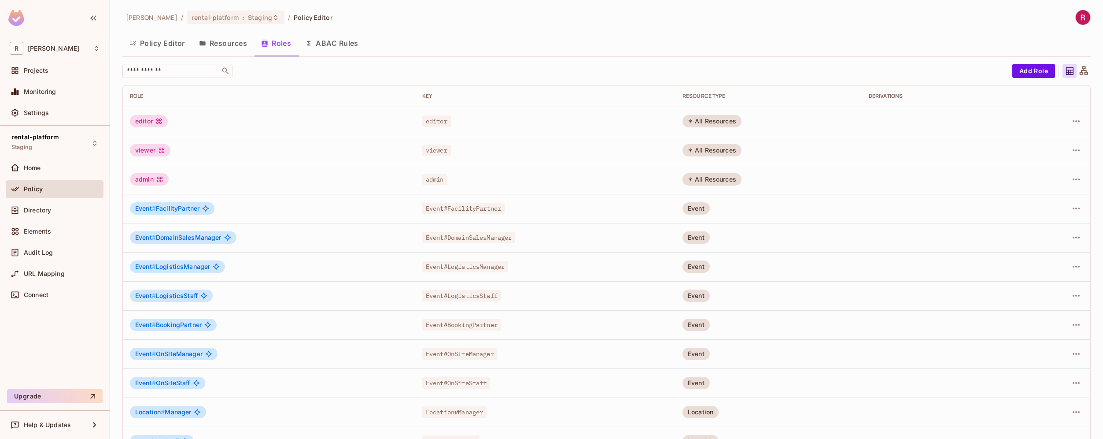
click at [165, 44] on button "Policy Editor" at bounding box center [157, 43] width 70 height 22
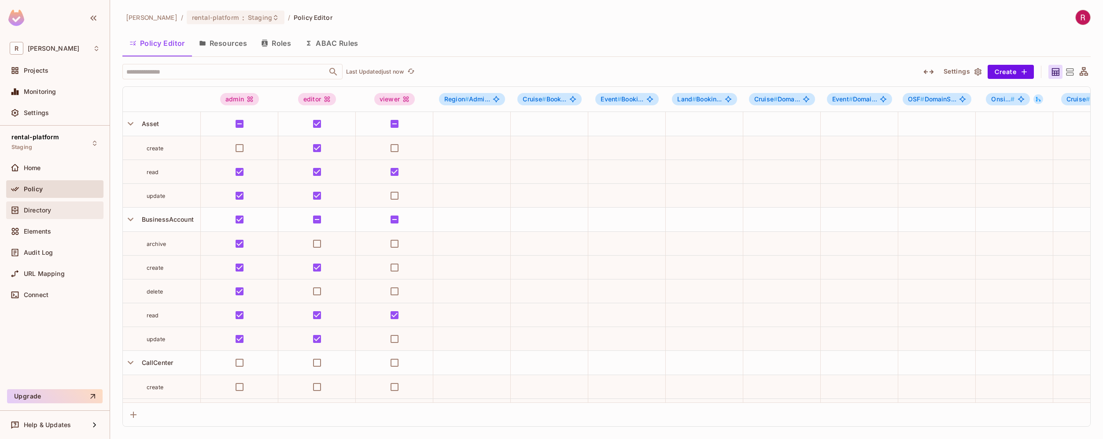
click at [44, 207] on span "Directory" at bounding box center [37, 210] width 27 height 7
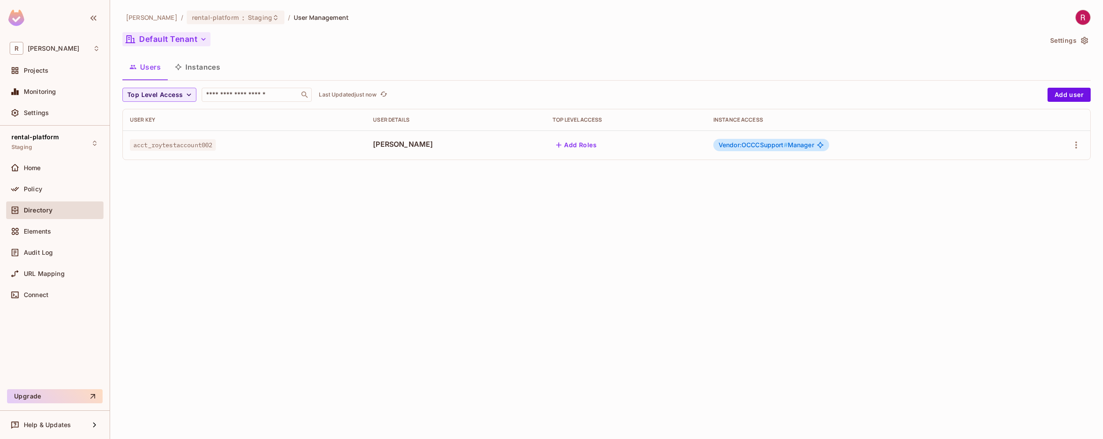
click at [197, 41] on button "Default Tenant" at bounding box center [166, 39] width 88 height 14
click at [65, 143] on div at bounding box center [551, 219] width 1103 height 439
click at [50, 141] on div "rental-platform Staging" at bounding box center [35, 142] width 48 height 19
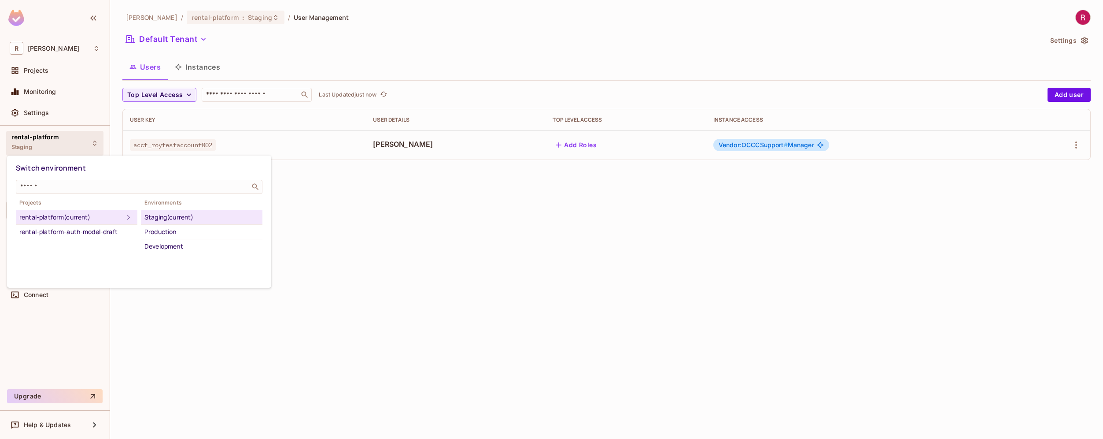
click at [317, 222] on div at bounding box center [551, 219] width 1103 height 439
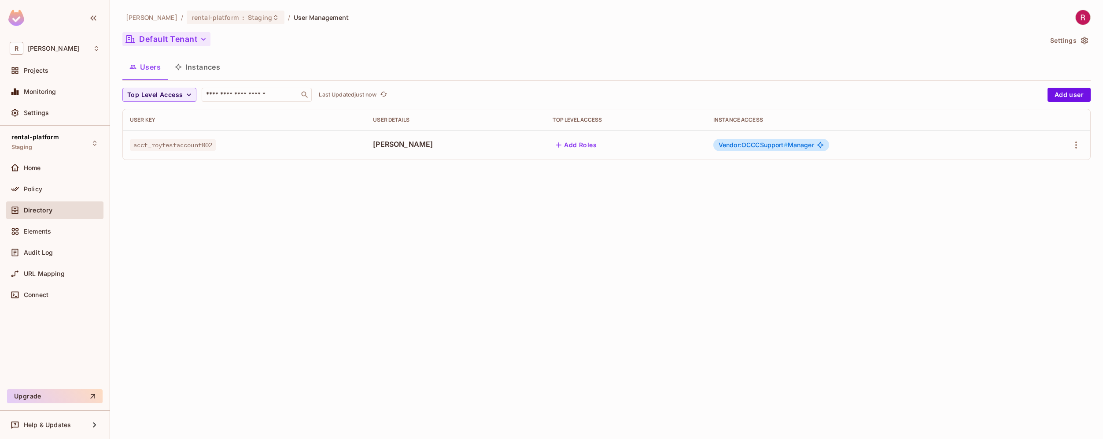
click at [188, 34] on button "Default Tenant" at bounding box center [166, 39] width 88 height 14
click at [142, 196] on div at bounding box center [551, 219] width 1103 height 439
click at [58, 197] on div "Policy" at bounding box center [54, 189] width 97 height 18
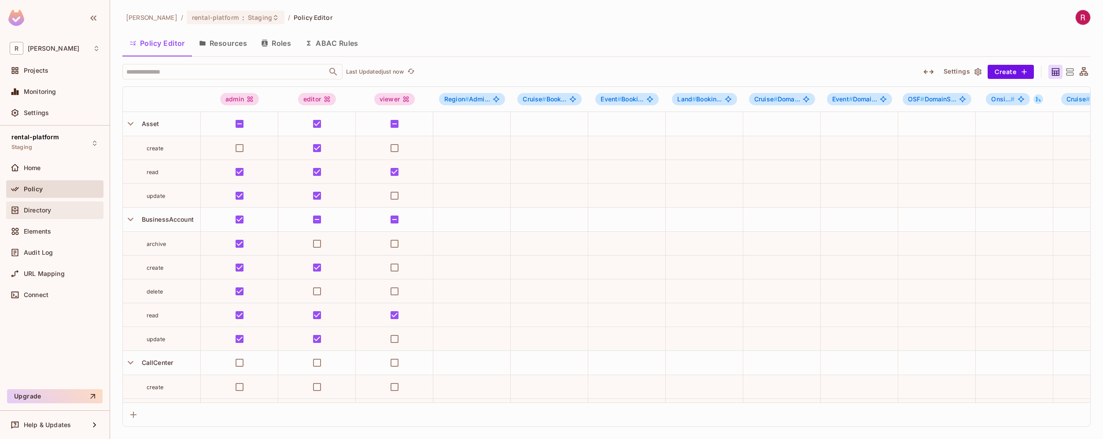
click at [72, 209] on div "Directory" at bounding box center [62, 210] width 76 height 7
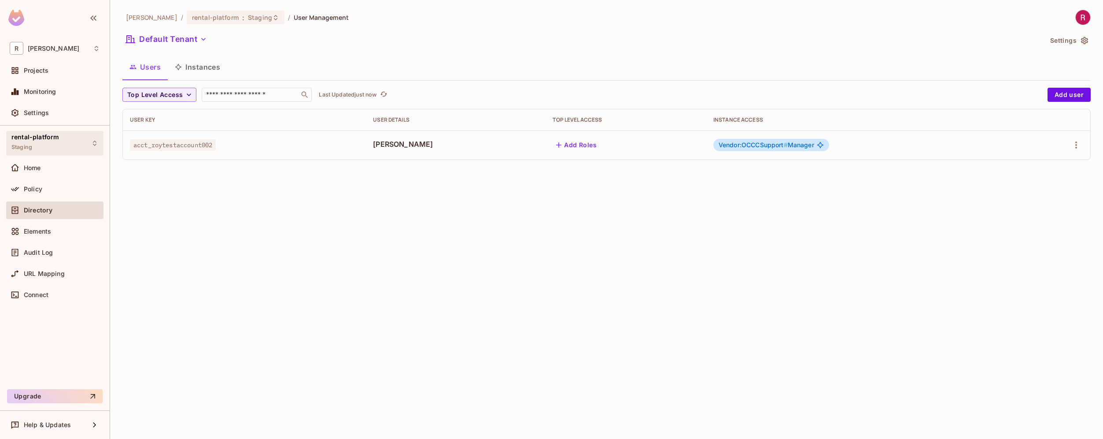
click at [56, 133] on span "rental-platform" at bounding box center [35, 136] width 48 height 7
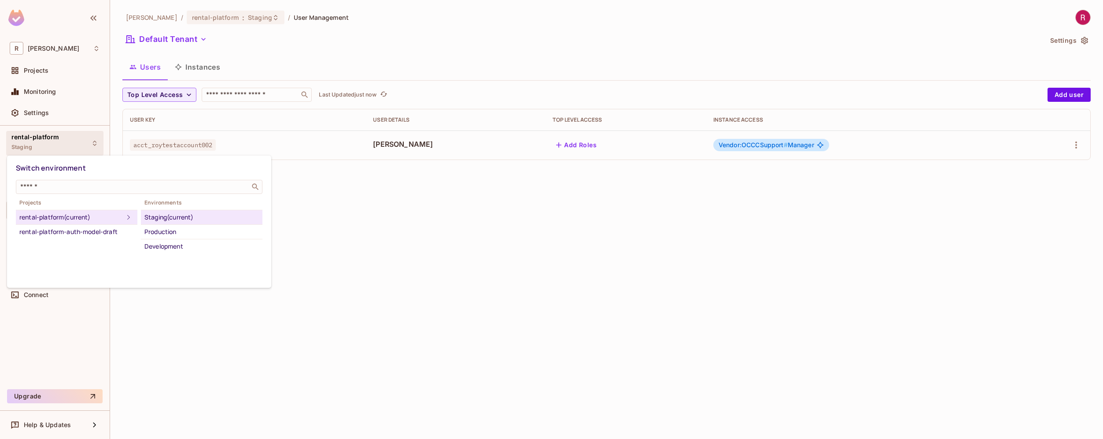
click at [361, 222] on div at bounding box center [551, 219] width 1103 height 439
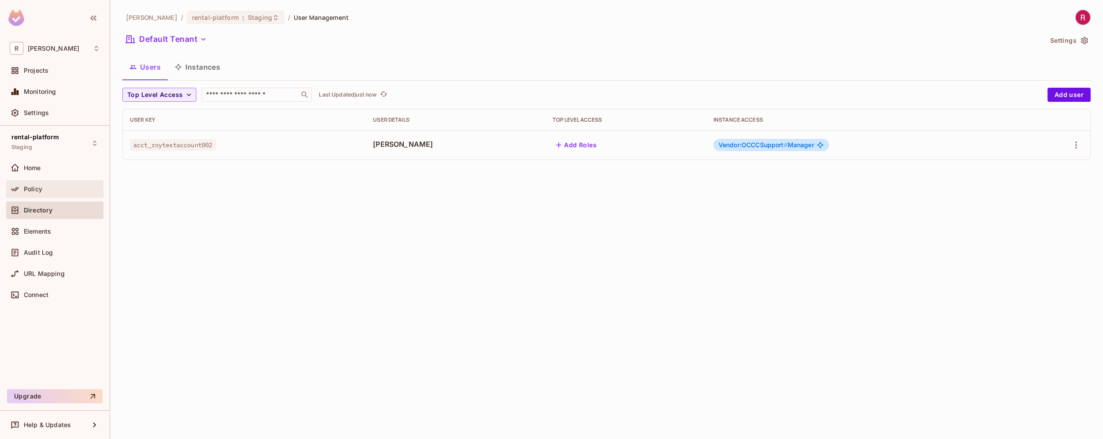
click at [59, 193] on div "Policy" at bounding box center [55, 189] width 90 height 11
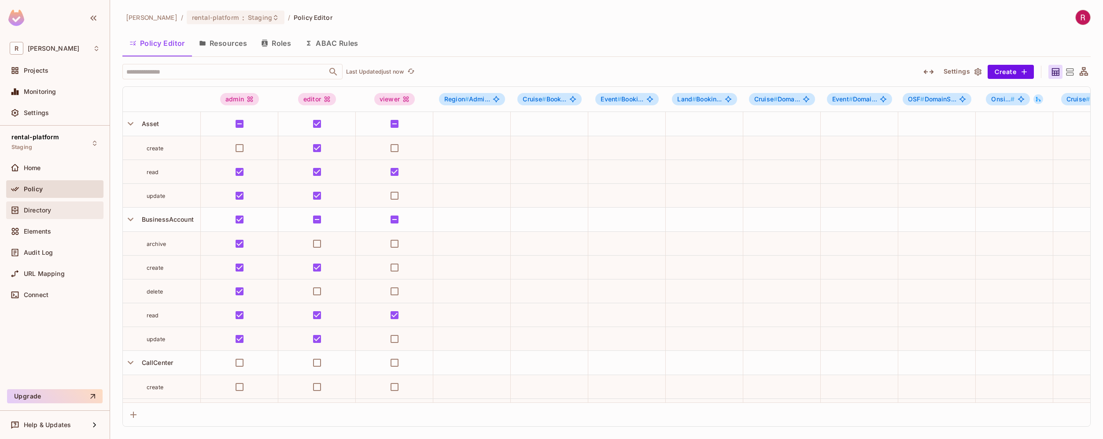
click at [72, 213] on div "Directory" at bounding box center [62, 210] width 76 height 7
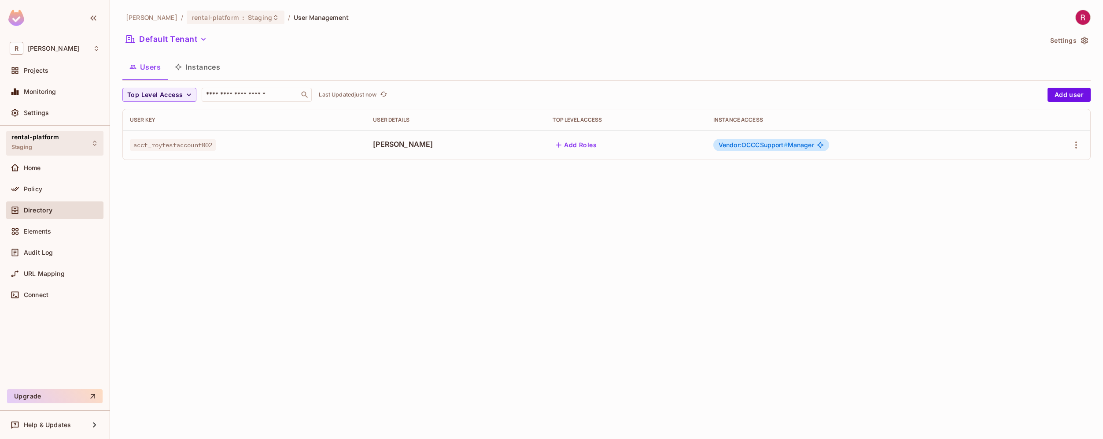
click at [52, 141] on div "rental-platform Staging" at bounding box center [35, 142] width 48 height 19
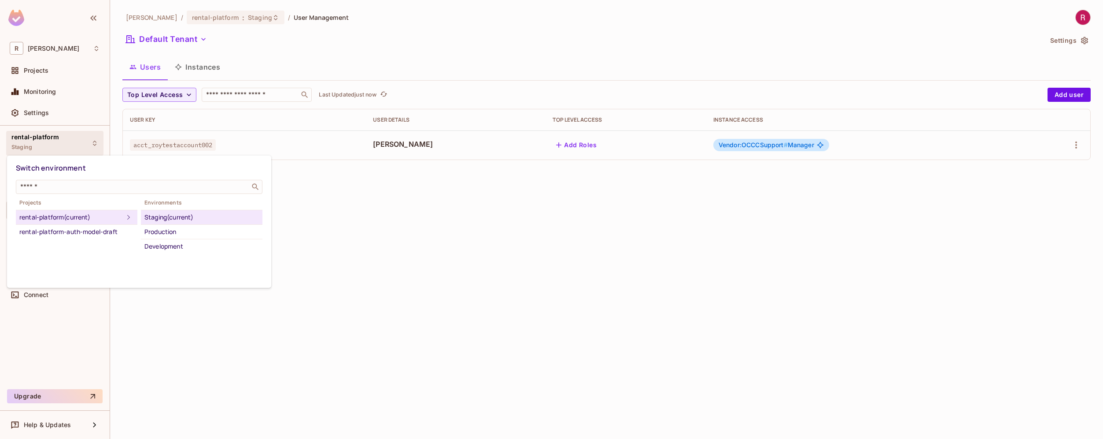
click at [364, 270] on div at bounding box center [551, 219] width 1103 height 439
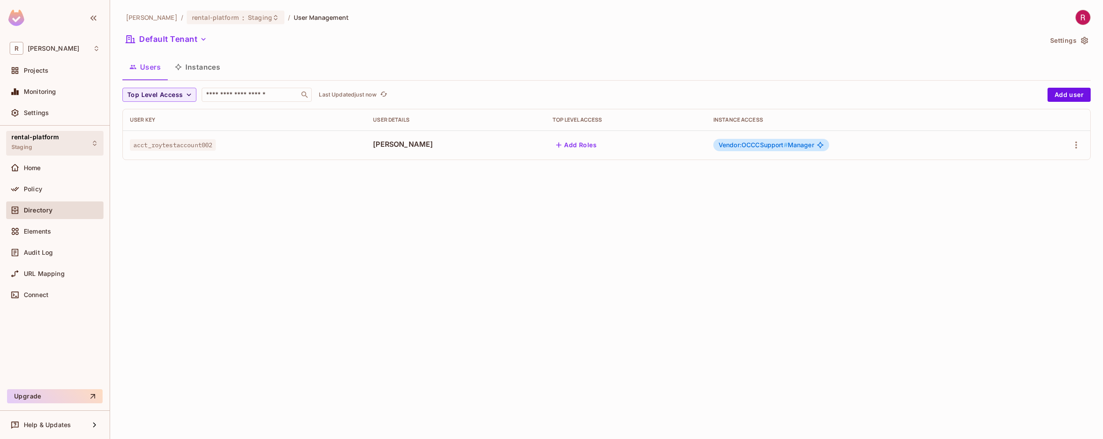
click at [53, 152] on div "rental-platform Staging" at bounding box center [35, 142] width 48 height 19
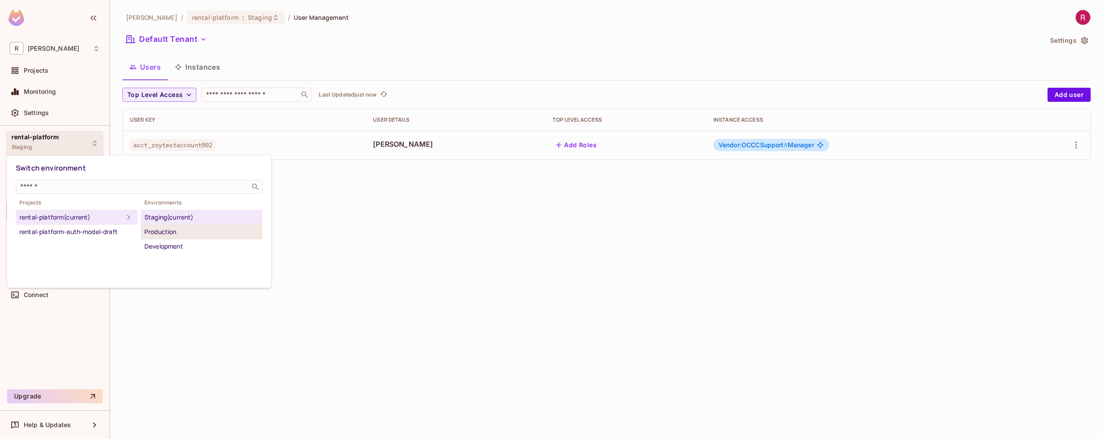
click at [193, 229] on div "Production" at bounding box center [201, 231] width 115 height 11
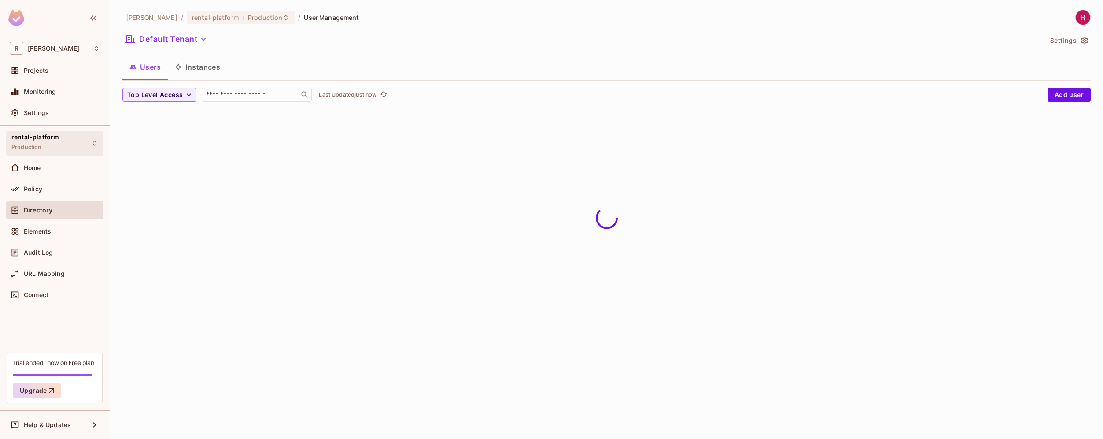
click at [49, 149] on div "rental-platform Production" at bounding box center [35, 142] width 48 height 19
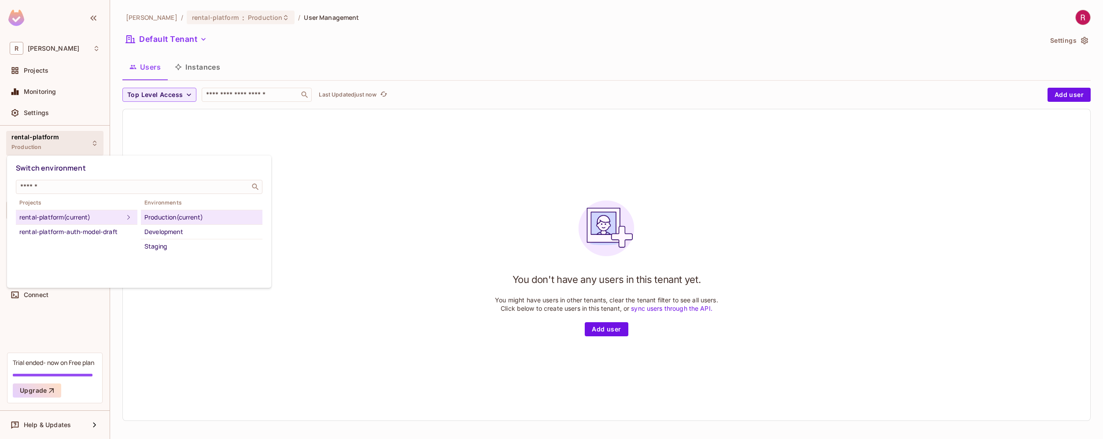
click at [386, 226] on div at bounding box center [551, 219] width 1103 height 439
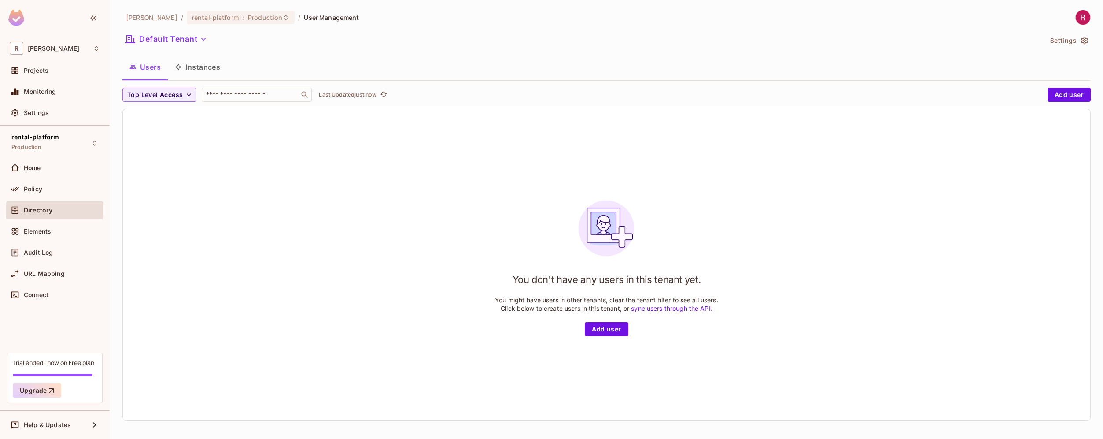
click at [212, 74] on button "Instances" at bounding box center [197, 67] width 59 height 22
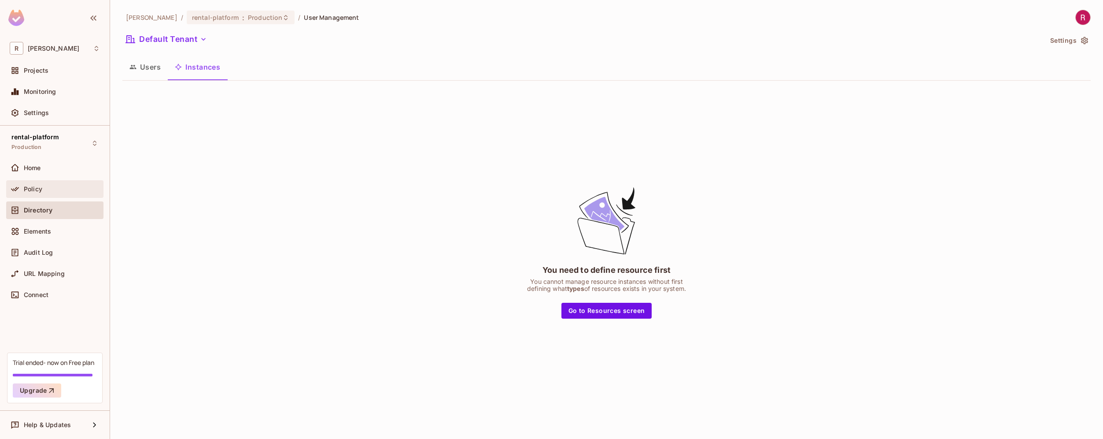
click at [61, 186] on div "Policy" at bounding box center [62, 188] width 76 height 7
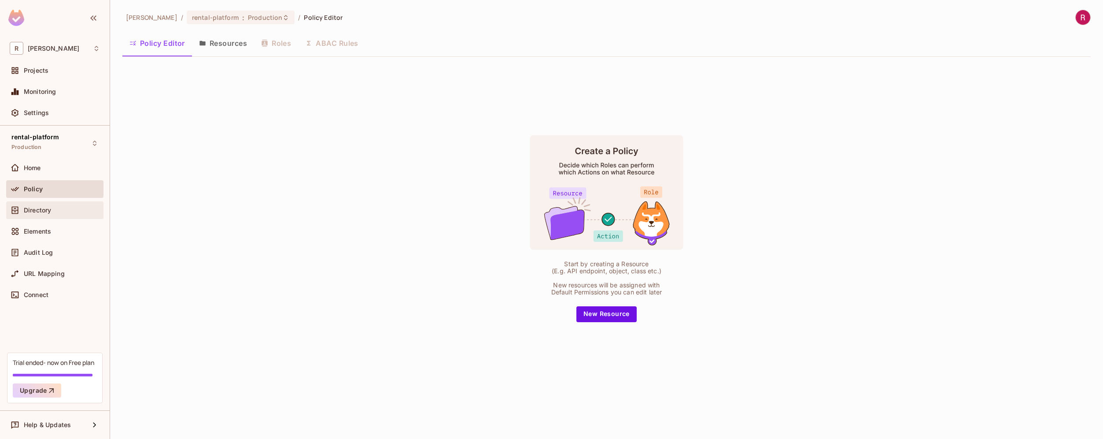
click at [79, 208] on div "Directory" at bounding box center [62, 210] width 76 height 7
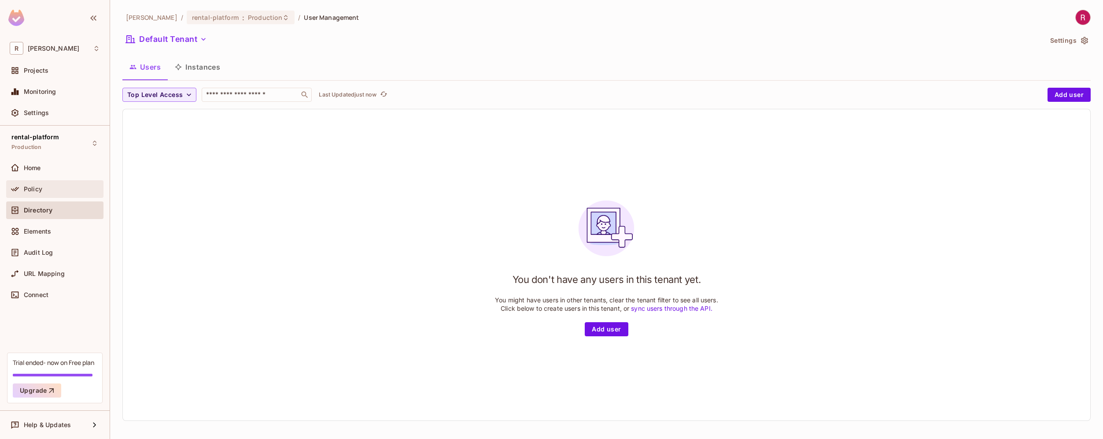
click at [67, 185] on div "Policy" at bounding box center [62, 188] width 76 height 7
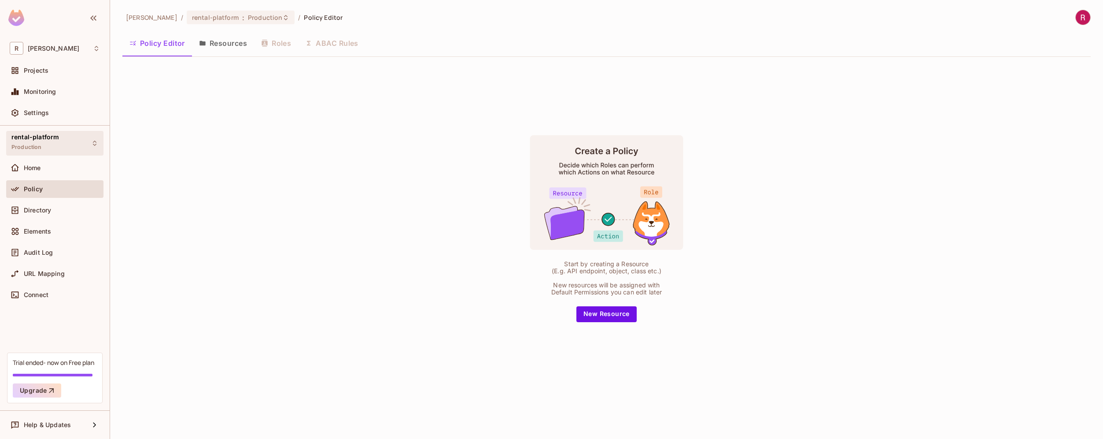
click at [75, 145] on div "rental-platform Production" at bounding box center [54, 143] width 97 height 24
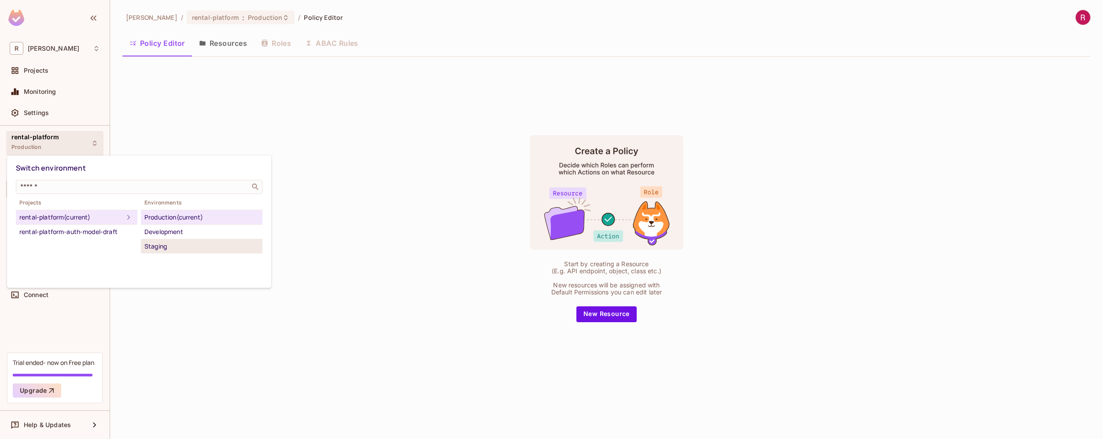
click at [171, 247] on div "Staging" at bounding box center [201, 246] width 115 height 11
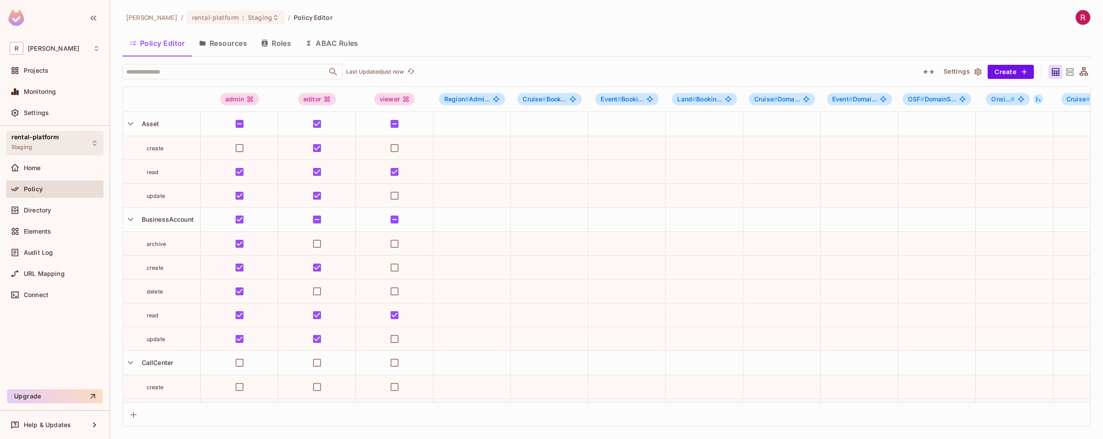
click at [68, 145] on div "rental-platform Staging" at bounding box center [54, 143] width 97 height 24
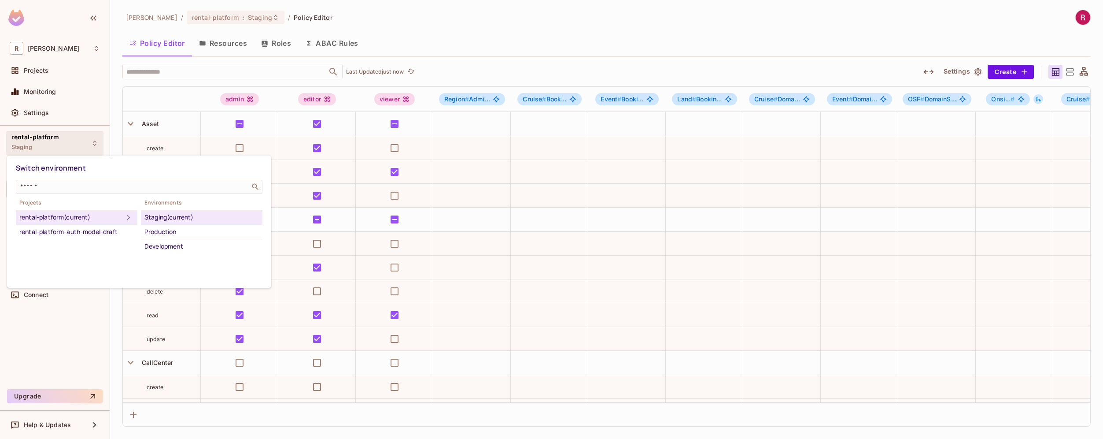
drag, startPoint x: 45, startPoint y: 321, endPoint x: 48, endPoint y: 312, distance: 9.6
click at [45, 321] on div at bounding box center [551, 219] width 1103 height 439
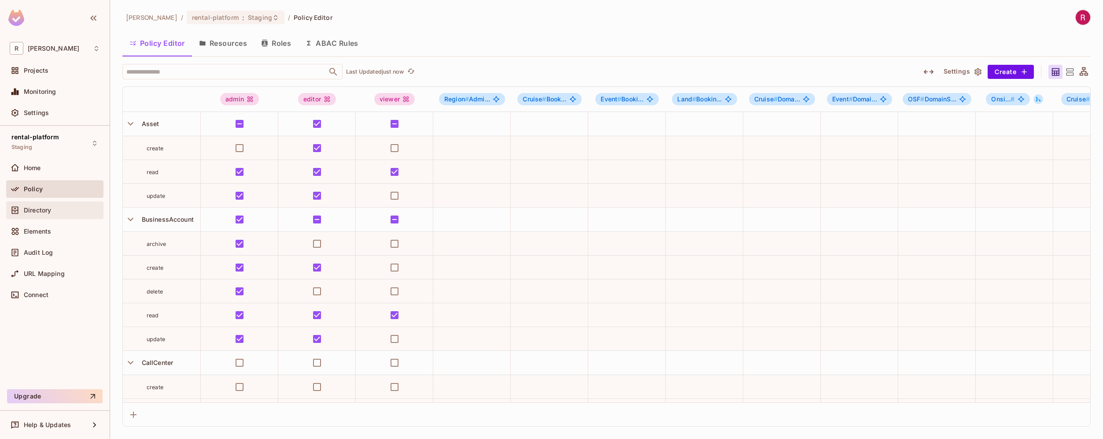
click at [42, 213] on span "Directory" at bounding box center [37, 210] width 27 height 7
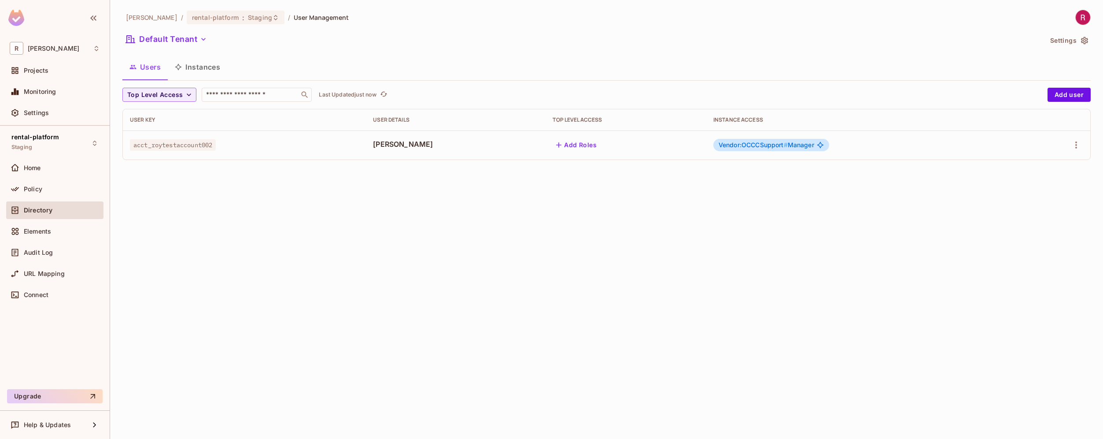
click at [183, 70] on button "Instances" at bounding box center [197, 67] width 59 height 22
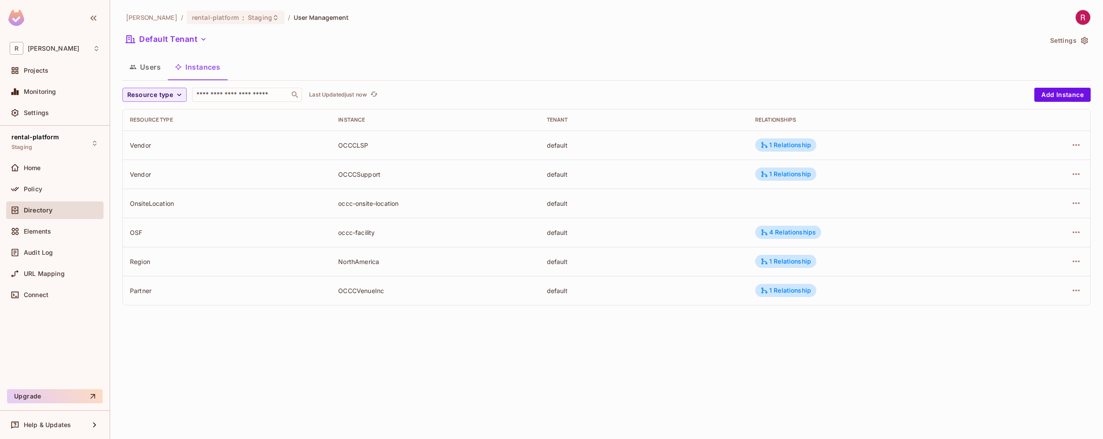
click at [150, 70] on button "Users" at bounding box center [144, 67] width 45 height 22
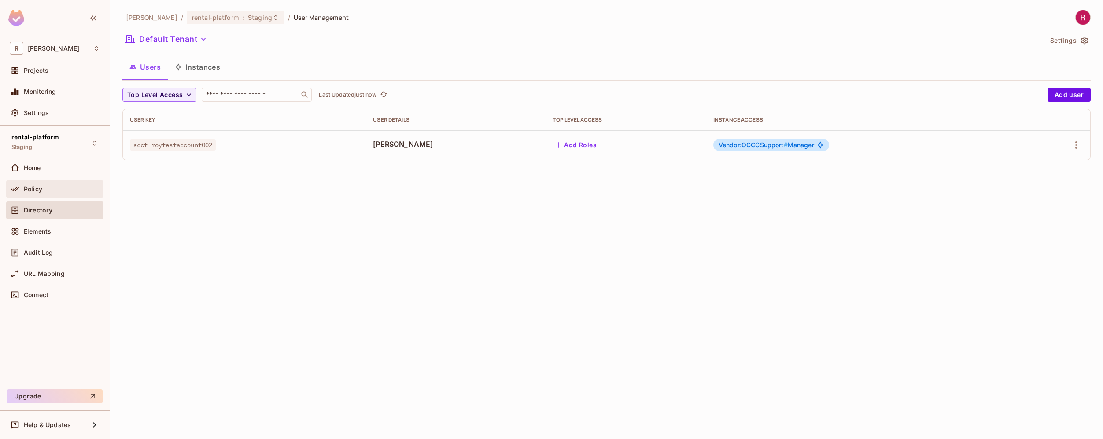
click at [67, 185] on div "Policy" at bounding box center [62, 188] width 76 height 7
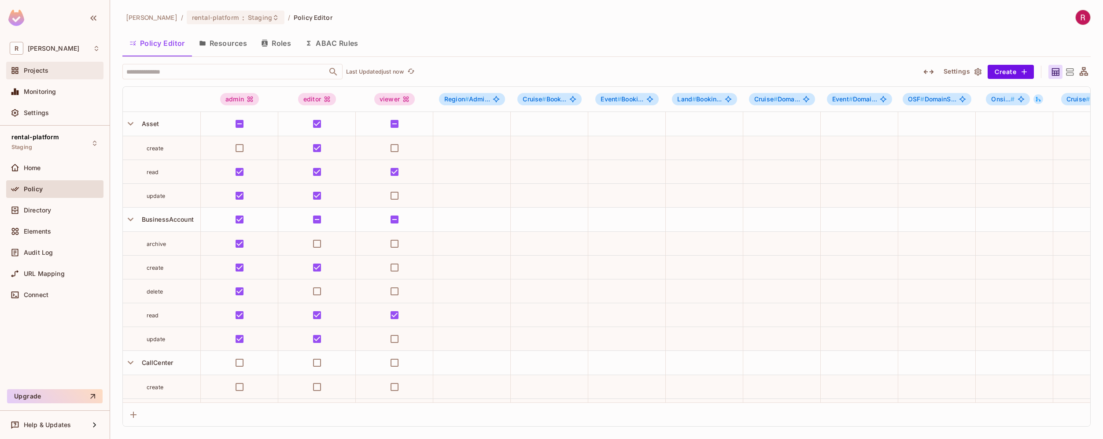
click at [65, 71] on div "Projects" at bounding box center [62, 70] width 76 height 7
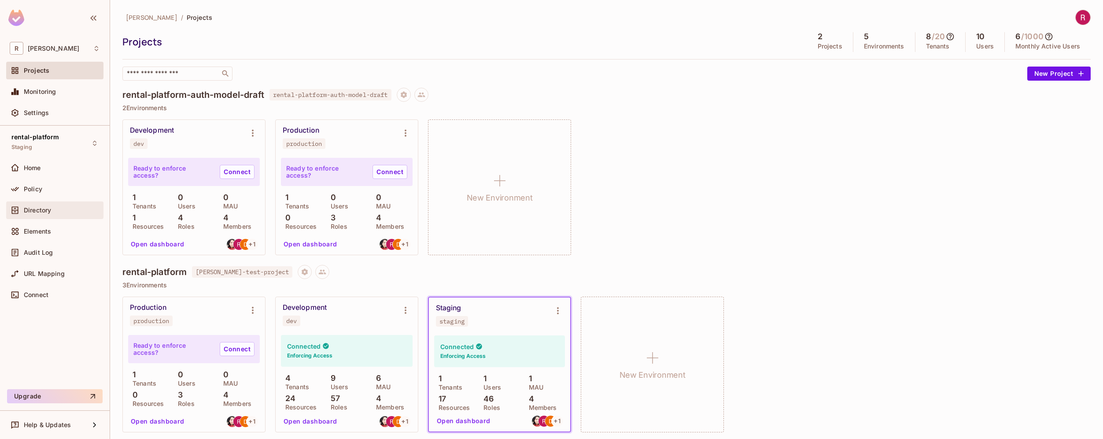
click at [46, 213] on span "Directory" at bounding box center [37, 210] width 27 height 7
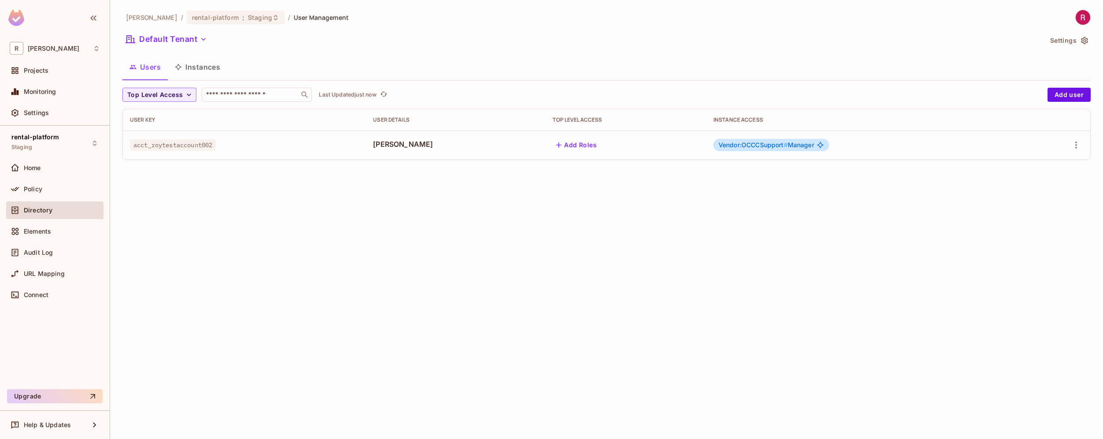
click at [245, 178] on div "roy-poc / rental-platform : Staging / User Management Default Tenant Settings U…" at bounding box center [606, 219] width 993 height 439
click at [187, 36] on button "Default Tenant" at bounding box center [166, 39] width 88 height 14
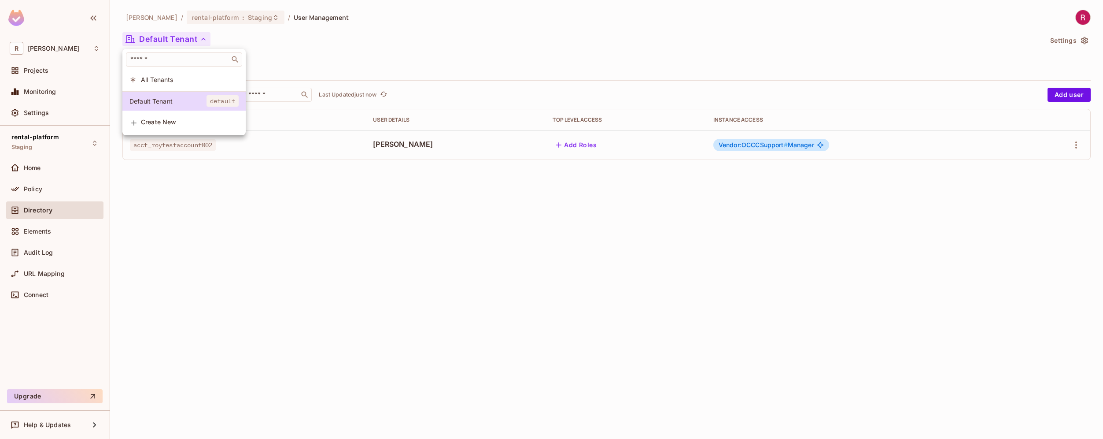
click at [173, 217] on div at bounding box center [551, 219] width 1103 height 439
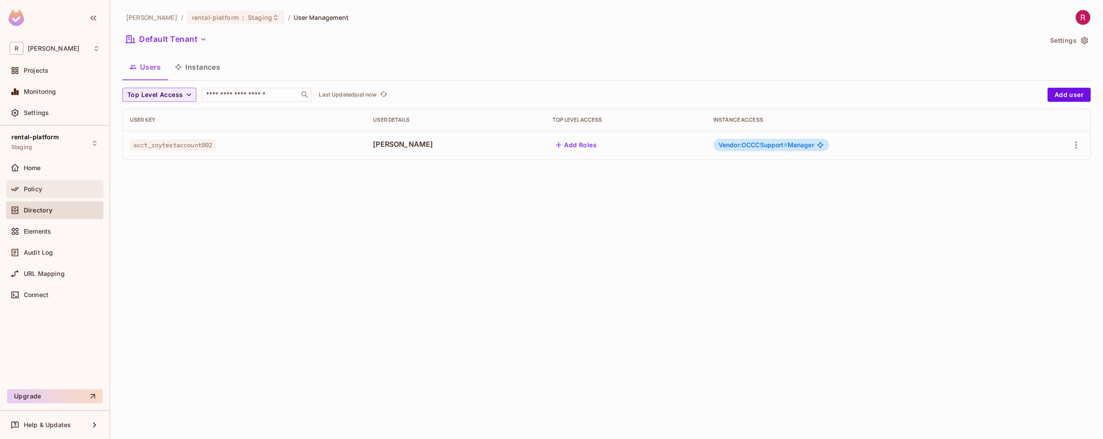
click at [72, 187] on div "Policy" at bounding box center [62, 188] width 76 height 7
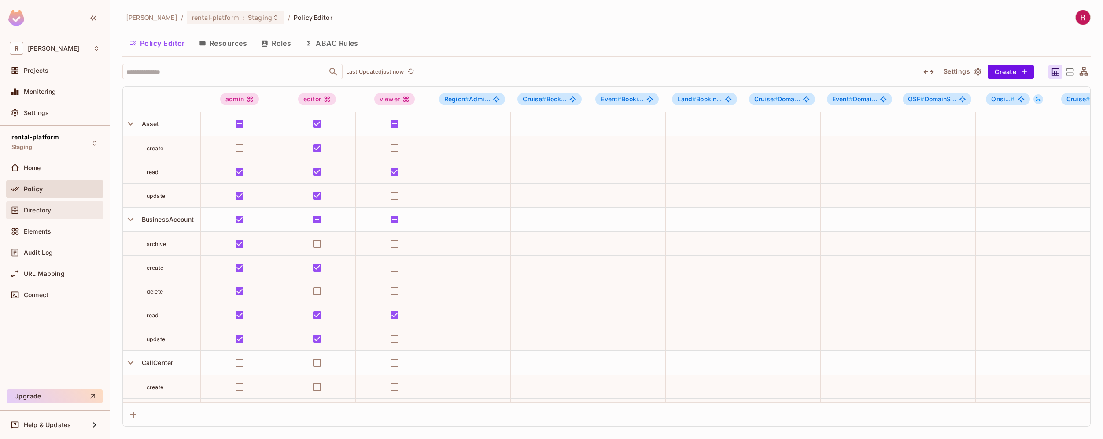
click at [63, 207] on div "Directory" at bounding box center [62, 210] width 76 height 7
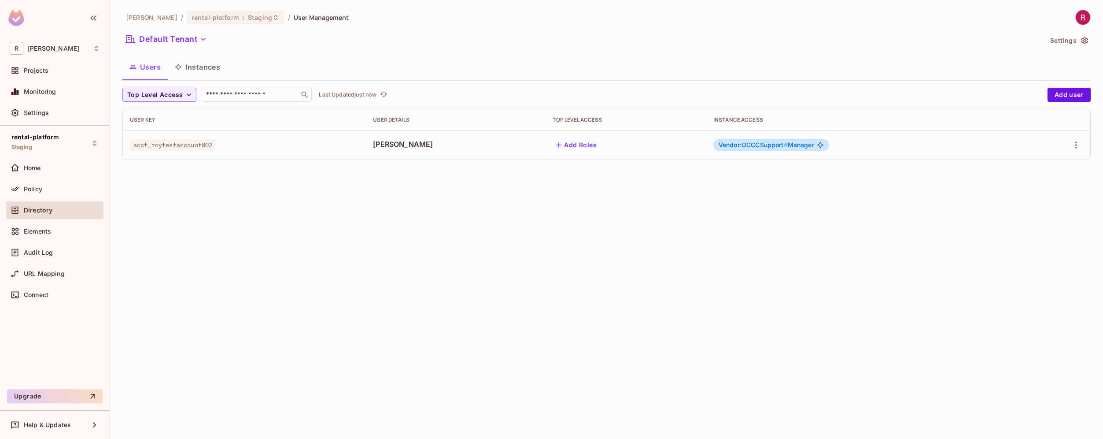
click at [203, 60] on button "Instances" at bounding box center [197, 67] width 59 height 22
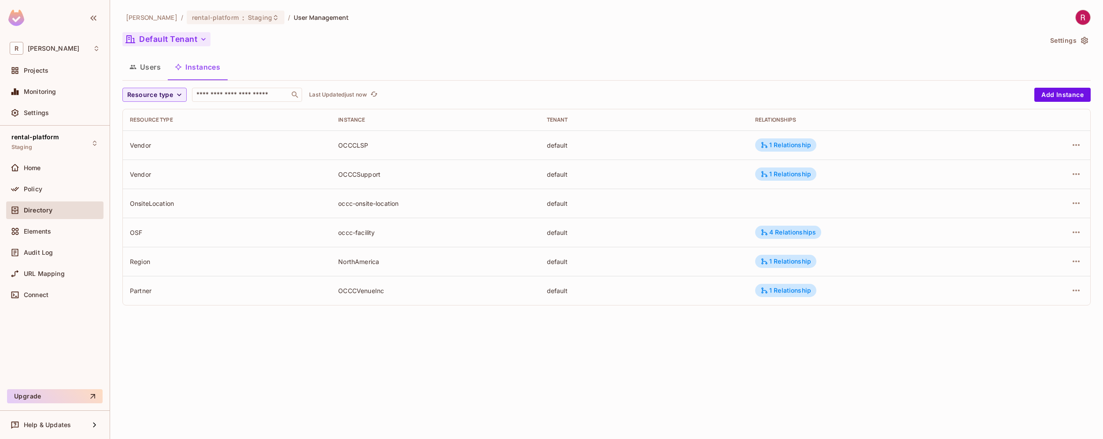
click at [187, 41] on button "Default Tenant" at bounding box center [166, 39] width 88 height 14
click at [229, 344] on div at bounding box center [551, 219] width 1103 height 439
click at [152, 72] on button "Users" at bounding box center [144, 67] width 45 height 22
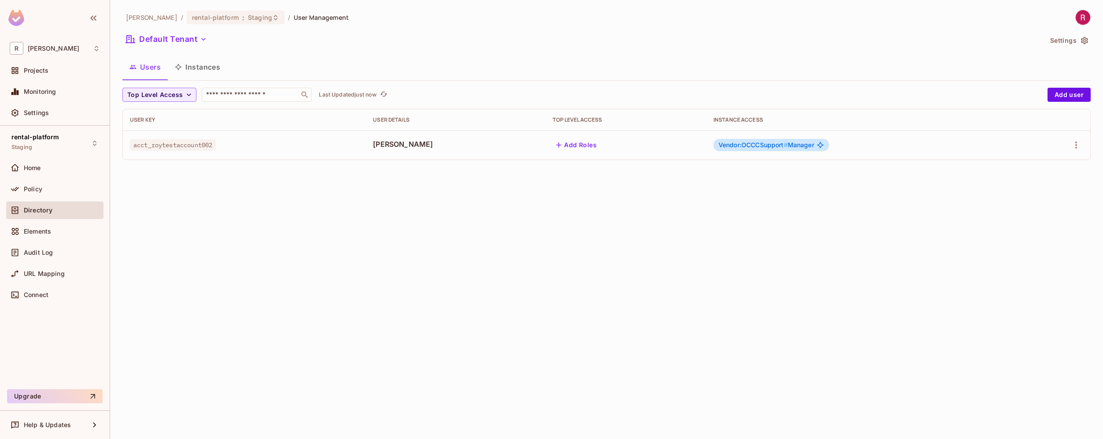
click at [196, 144] on span "acct_roytestaccount002" at bounding box center [173, 144] width 86 height 11
click at [202, 70] on button "Instances" at bounding box center [197, 67] width 59 height 22
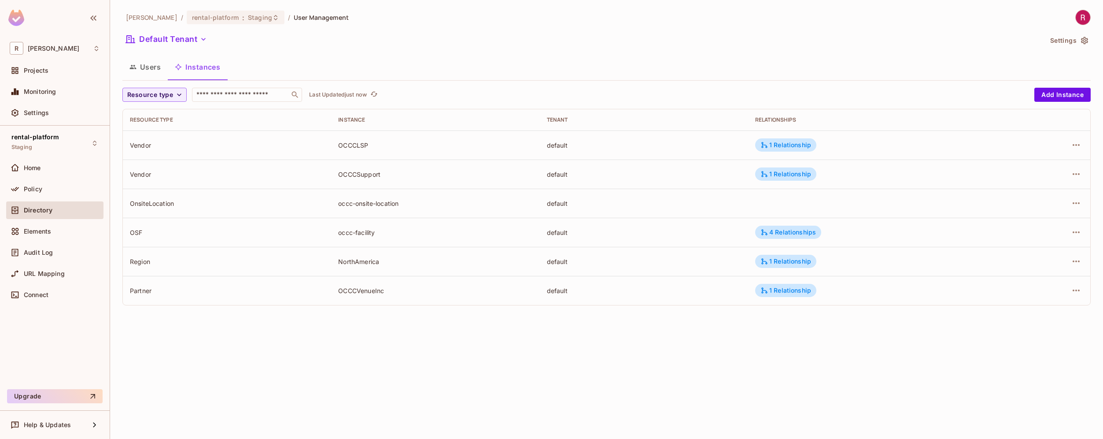
click at [355, 146] on div "OCCCLSP" at bounding box center [435, 145] width 194 height 8
click at [363, 174] on div "OCCCSupport" at bounding box center [435, 174] width 194 height 8
click at [360, 200] on div "occc-onsite-location" at bounding box center [435, 203] width 194 height 8
click at [178, 41] on button "Default Tenant" at bounding box center [166, 39] width 88 height 14
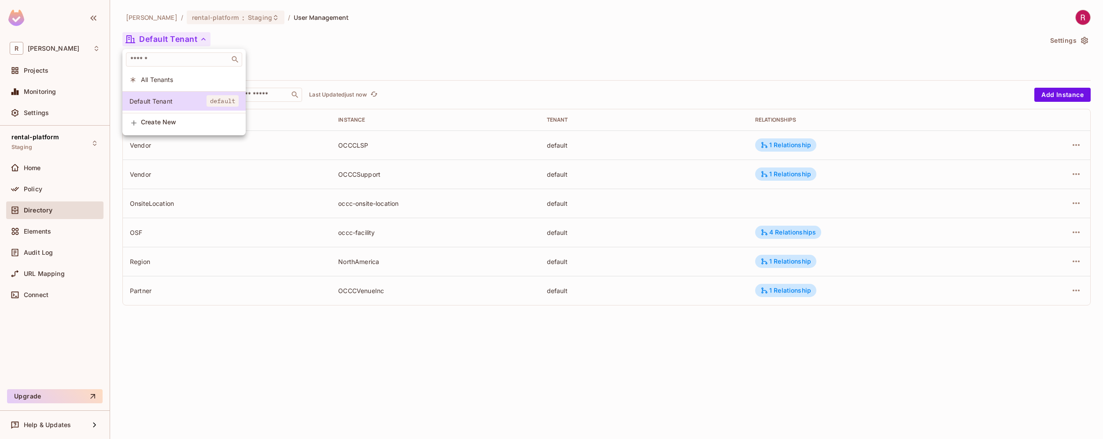
click at [368, 350] on div at bounding box center [551, 219] width 1103 height 439
click at [154, 72] on button "Users" at bounding box center [144, 67] width 45 height 22
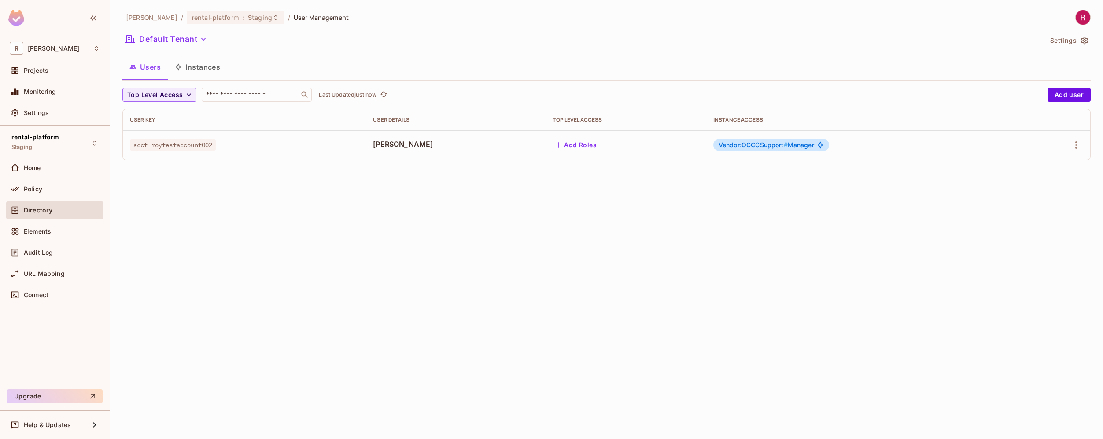
click at [282, 312] on div "roy-poc / rental-platform : Staging / User Management Default Tenant Settings U…" at bounding box center [606, 219] width 993 height 439
click at [248, 19] on span "Staging" at bounding box center [260, 17] width 24 height 8
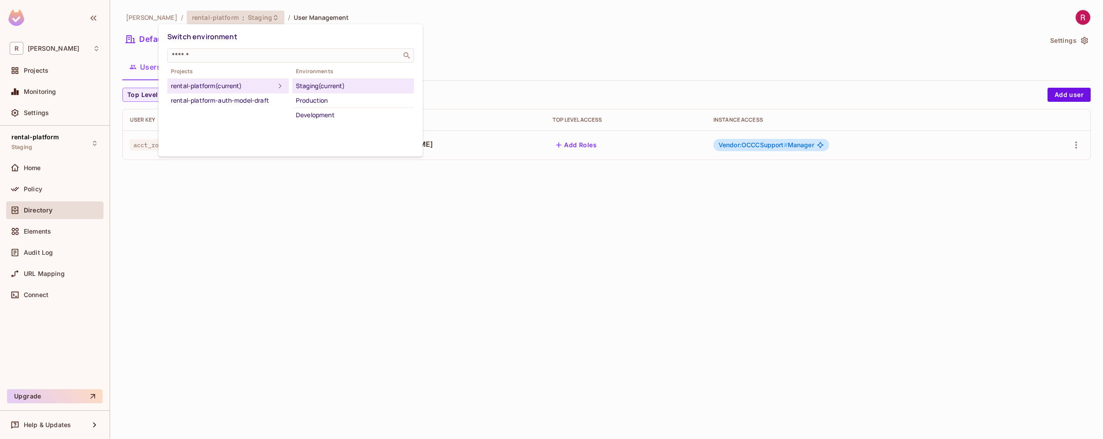
click at [153, 250] on div at bounding box center [551, 219] width 1103 height 439
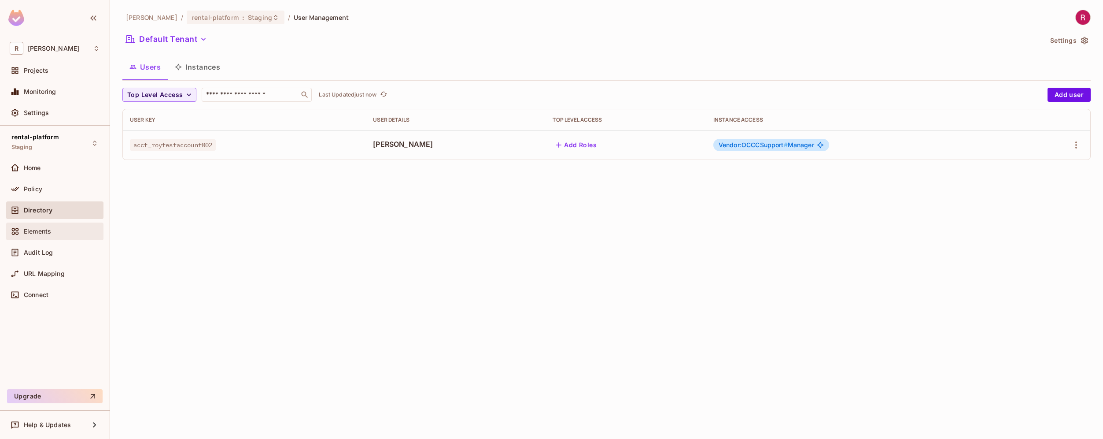
click at [38, 229] on span "Elements" at bounding box center [37, 231] width 27 height 7
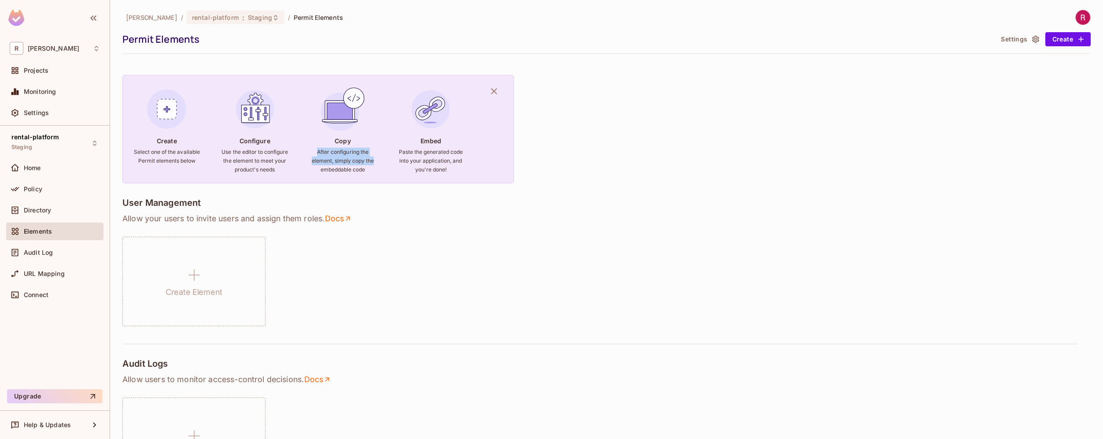
drag, startPoint x: 377, startPoint y: 164, endPoint x: 318, endPoint y: 153, distance: 60.1
click at [318, 153] on div "Create Select one of the available Permit elements below Configure Use the edit…" at bounding box center [318, 129] width 392 height 108
click at [316, 151] on h6 "After configuring the element, simply copy the embeddable code" at bounding box center [342, 161] width 67 height 26
drag, startPoint x: 315, startPoint y: 149, endPoint x: 378, endPoint y: 173, distance: 67.2
click at [378, 173] on div "Create Select one of the available Permit elements below Configure Use the edit…" at bounding box center [318, 129] width 392 height 108
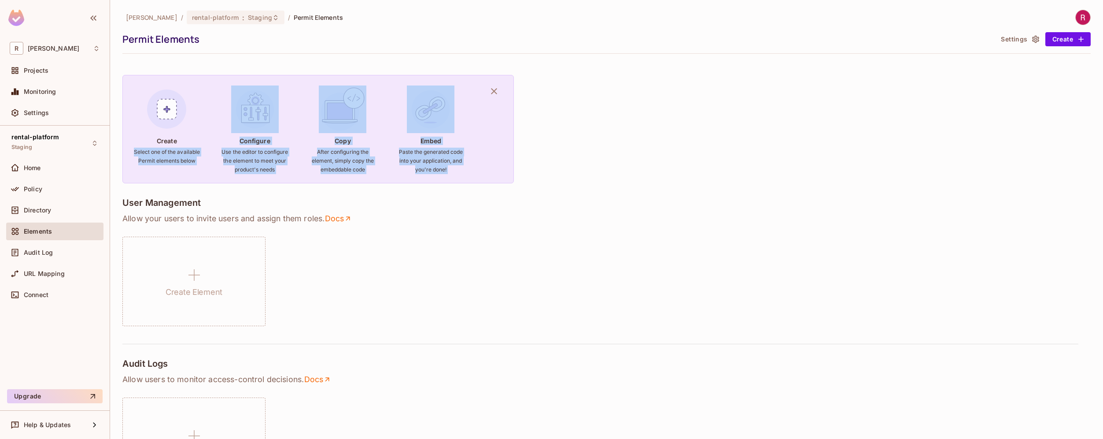
drag, startPoint x: 133, startPoint y: 152, endPoint x: 530, endPoint y: 177, distance: 398.1
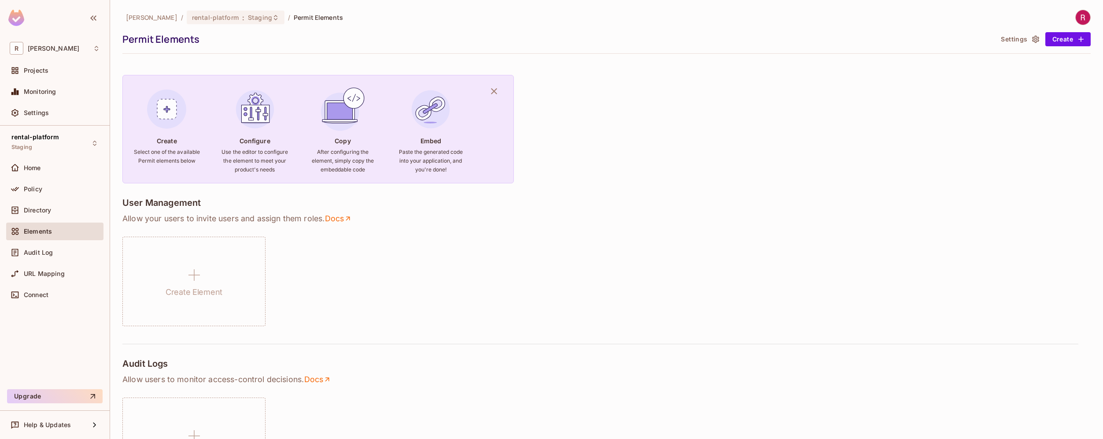
click at [535, 252] on div "Create Element" at bounding box center [606, 281] width 969 height 89
click at [62, 249] on div "Audit Log" at bounding box center [62, 252] width 76 height 7
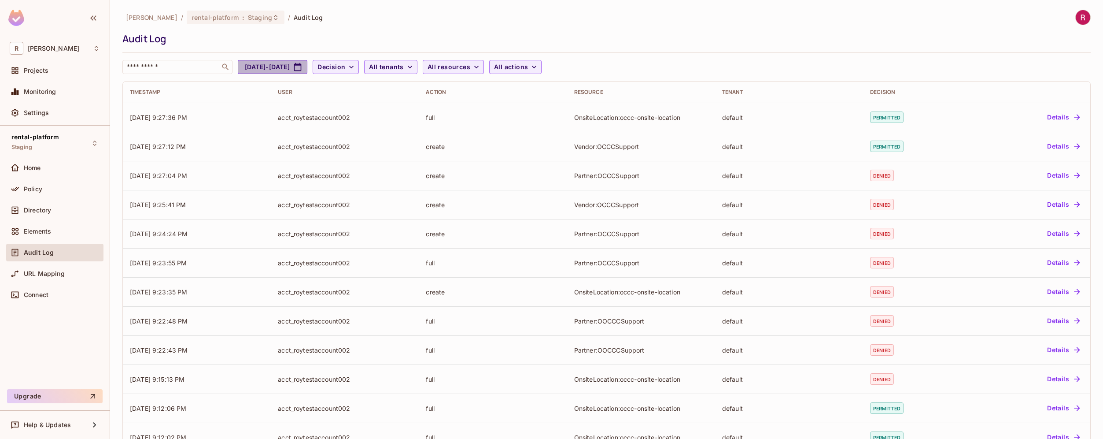
click at [307, 65] on button "Aug 12, 2025 - Sep 12, 2025" at bounding box center [273, 67] width 70 height 14
select select "*"
select select "****"
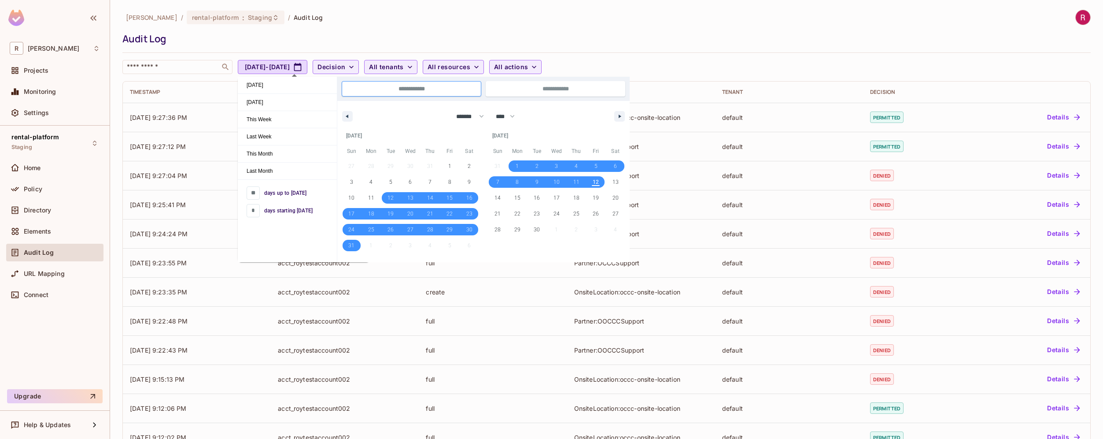
click at [721, 44] on div "Audit Log" at bounding box center [604, 38] width 964 height 13
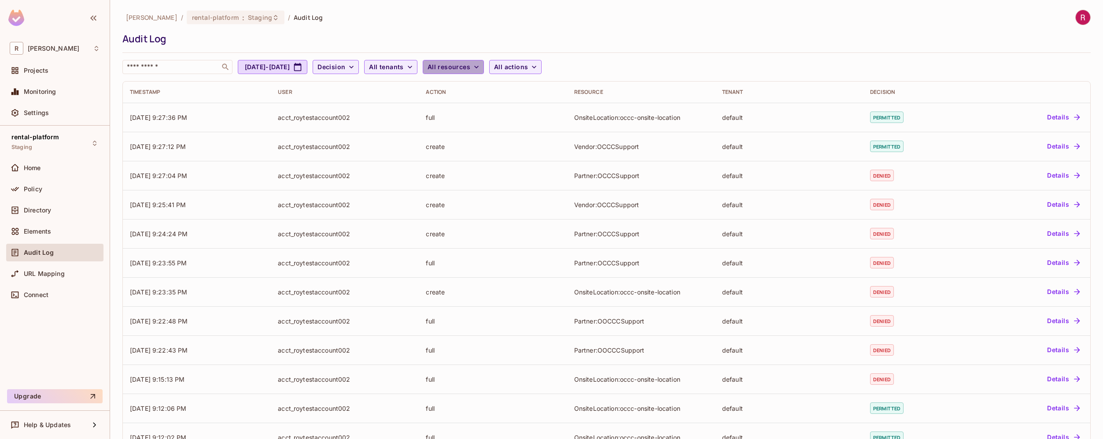
click at [484, 68] on button "All resources" at bounding box center [453, 67] width 61 height 14
click at [474, 30] on div at bounding box center [551, 219] width 1103 height 439
click at [403, 70] on span "All tenants" at bounding box center [386, 67] width 34 height 11
click at [566, 70] on div at bounding box center [551, 219] width 1103 height 439
click at [528, 70] on span "All actions" at bounding box center [511, 67] width 34 height 11
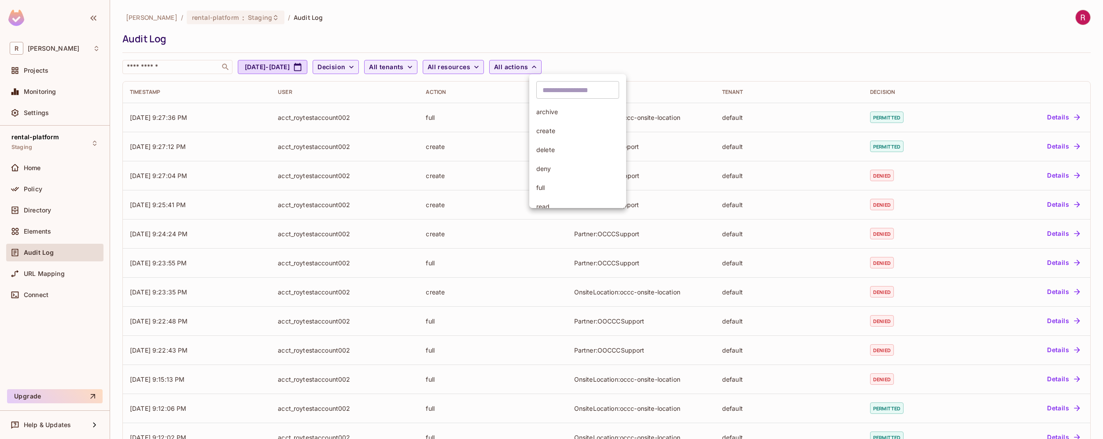
click at [631, 46] on div at bounding box center [551, 219] width 1103 height 439
click at [63, 274] on span "URL Mapping" at bounding box center [44, 273] width 41 height 7
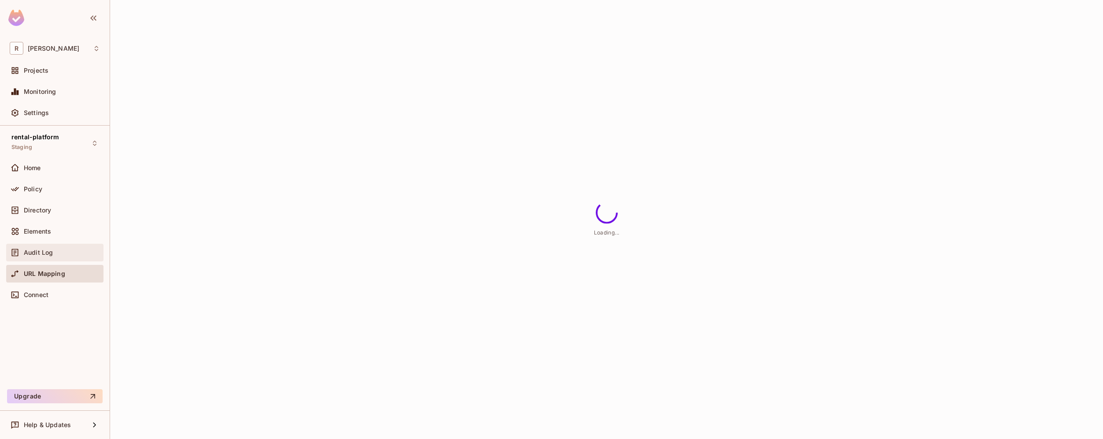
click at [43, 253] on span "Audit Log" at bounding box center [38, 252] width 29 height 7
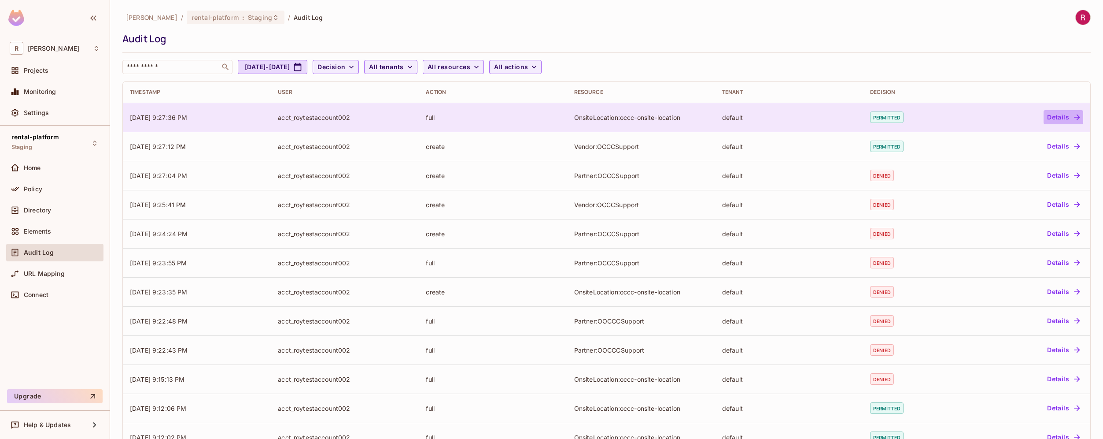
click at [1064, 118] on button "Details" at bounding box center [1064, 117] width 40 height 14
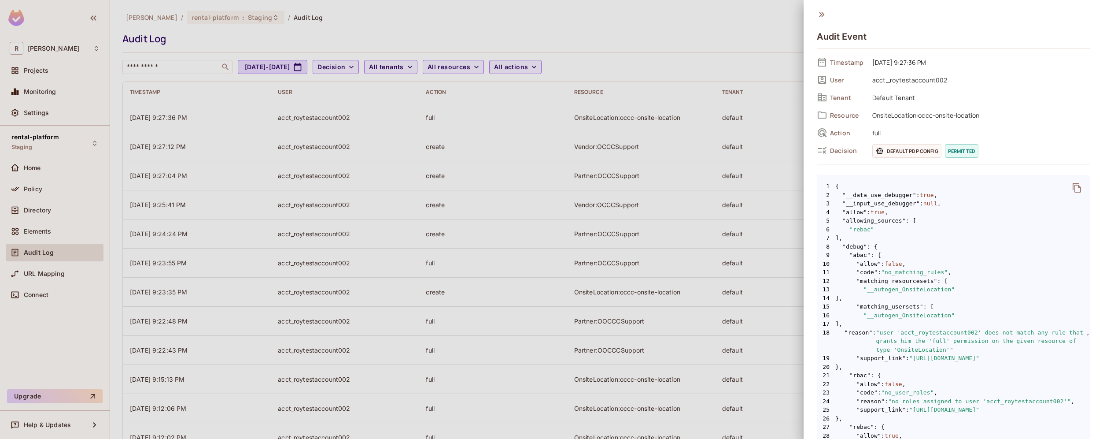
drag, startPoint x: 847, startPoint y: 250, endPoint x: 872, endPoint y: 252, distance: 25.6
click at [873, 252] on span "9 "abac" : {" at bounding box center [953, 255] width 273 height 9
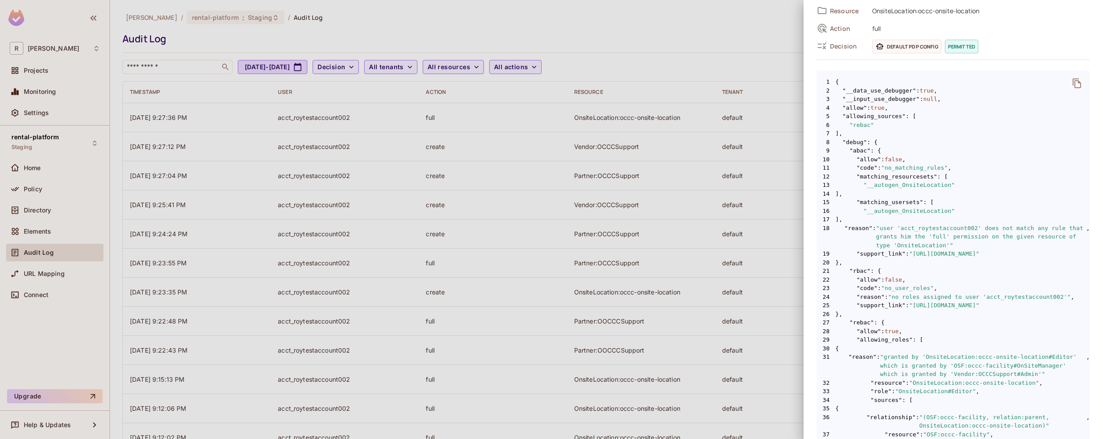
scroll to position [111, 0]
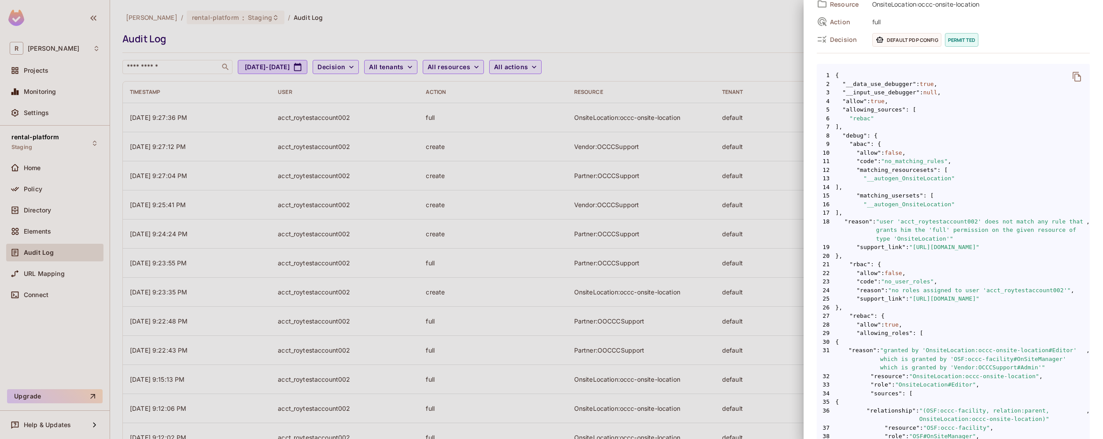
click at [855, 138] on span ""debug"" at bounding box center [855, 135] width 25 height 9
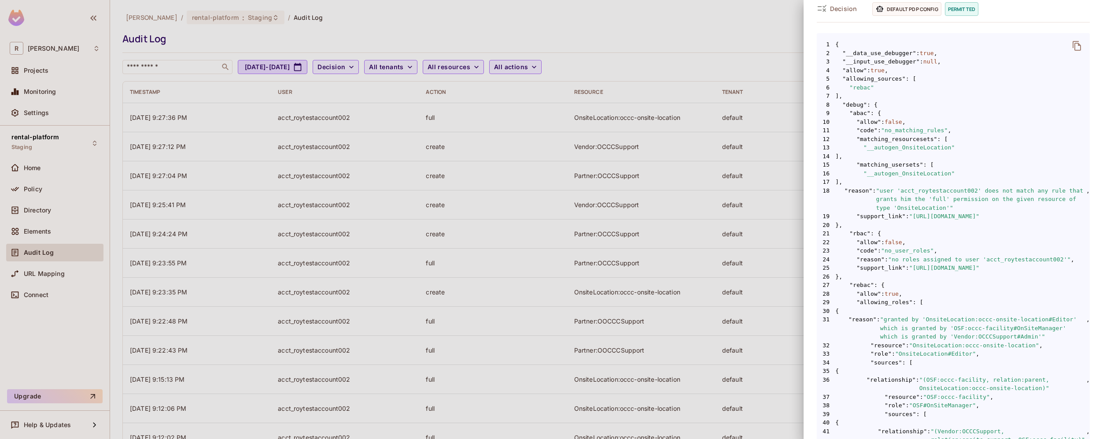
scroll to position [0, 0]
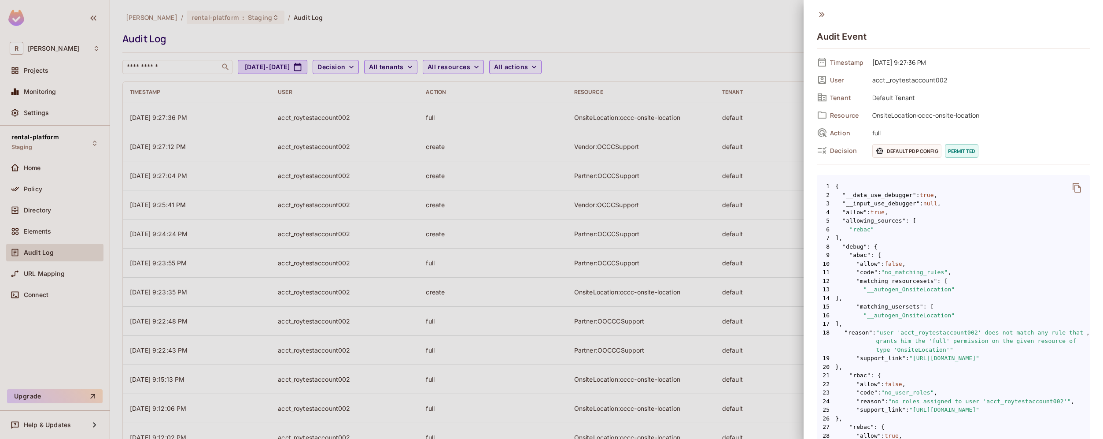
click at [170, 255] on div at bounding box center [551, 219] width 1103 height 439
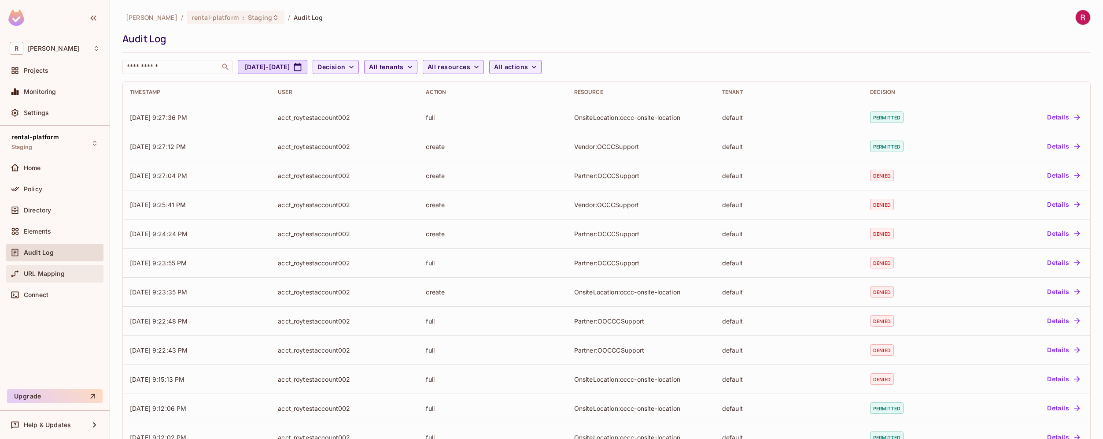
click at [70, 277] on div "URL Mapping" at bounding box center [55, 273] width 90 height 11
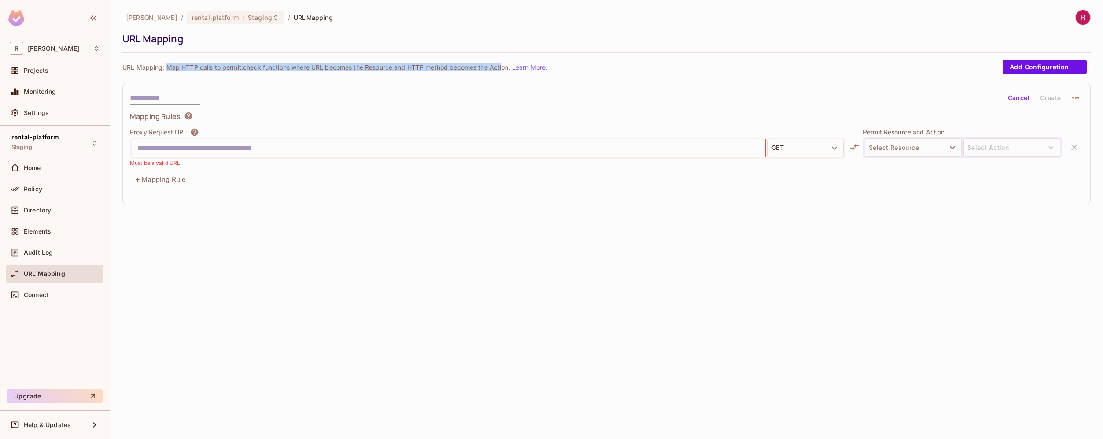
drag, startPoint x: 166, startPoint y: 66, endPoint x: 505, endPoint y: 69, distance: 338.3
click at [505, 69] on p "URL Mapping: Map HTTP calls to permit.check functions where URL becomes the Res…" at bounding box center [334, 67] width 425 height 8
click at [898, 151] on button "Select Resource" at bounding box center [913, 147] width 97 height 18
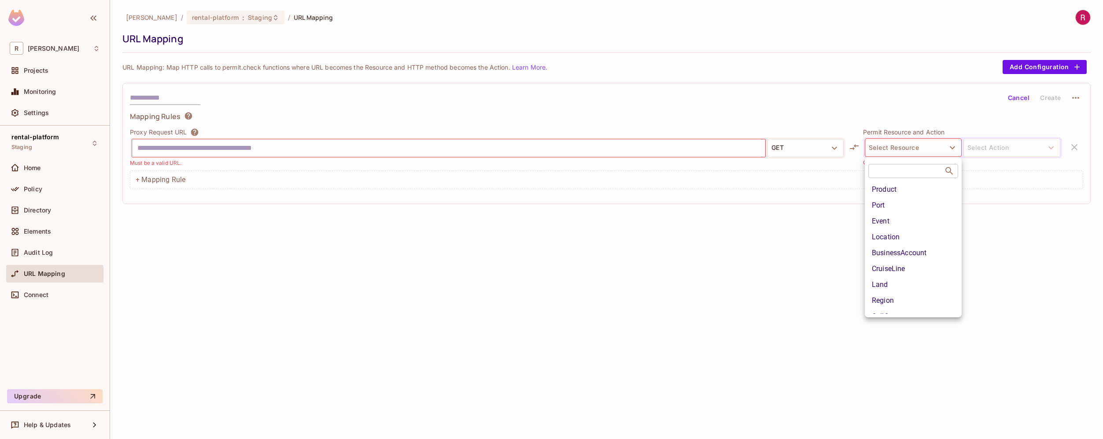
click at [792, 244] on div at bounding box center [551, 219] width 1103 height 439
click at [170, 96] on input "text" at bounding box center [165, 98] width 70 height 14
click at [1062, 66] on button "Add Configuration" at bounding box center [1045, 67] width 84 height 14
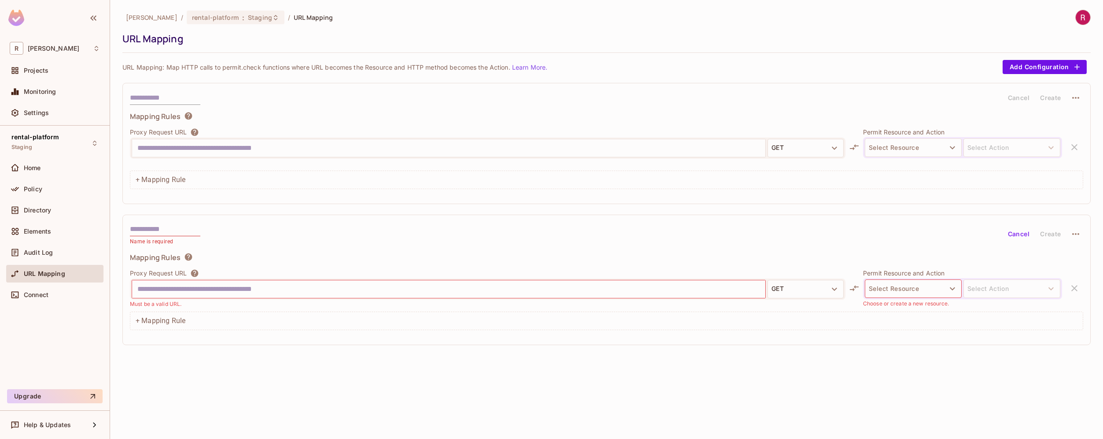
click at [1014, 237] on button "Cancel" at bounding box center [1019, 234] width 29 height 14
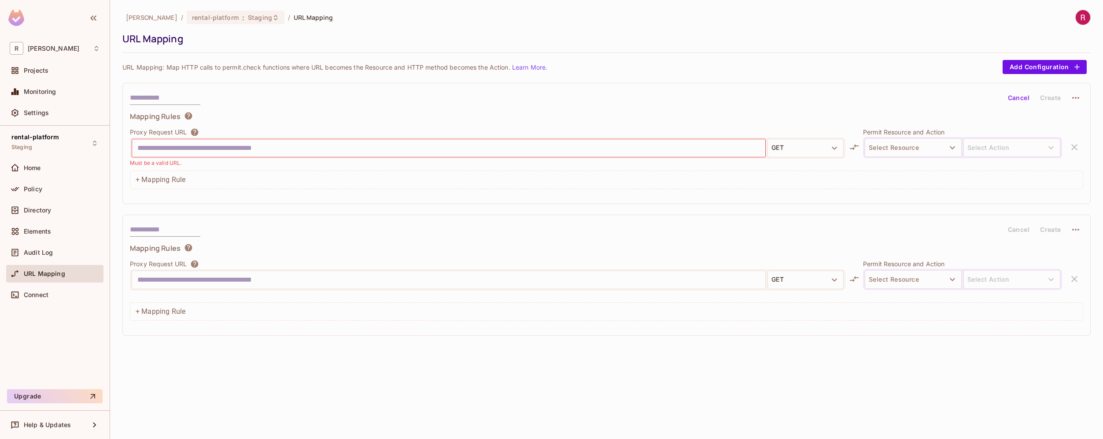
click at [1077, 230] on icon "button" at bounding box center [1076, 229] width 11 height 11
click at [1082, 247] on div "Delete" at bounding box center [1076, 250] width 19 height 9
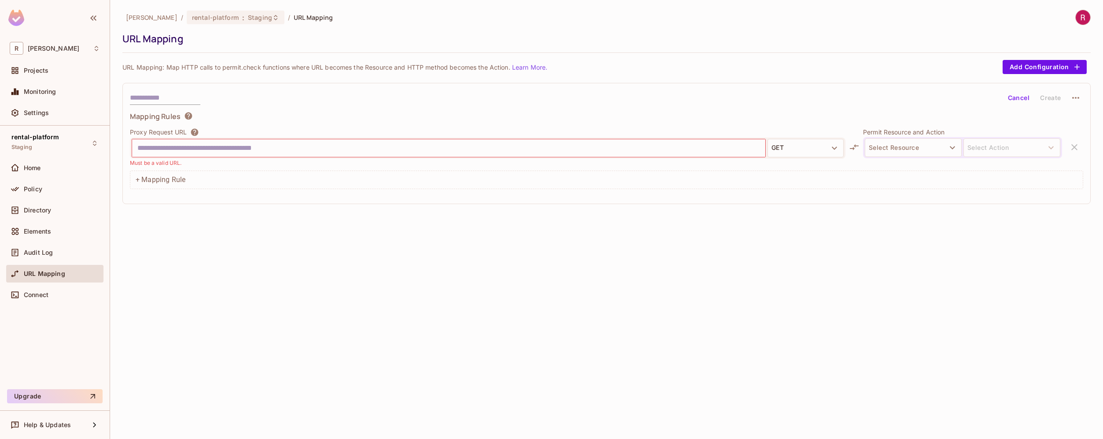
click at [1078, 100] on icon "button" at bounding box center [1076, 97] width 11 height 11
click at [1075, 118] on div "Delete" at bounding box center [1076, 118] width 19 height 9
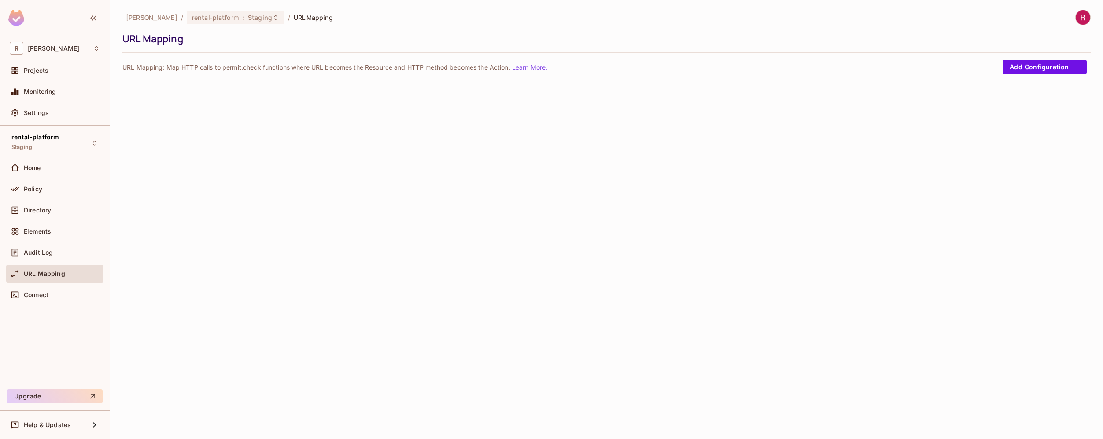
click at [1016, 158] on div "roy-poc / rental-platform : Staging / URL Mapping URL Mapping URL Mapping: Map …" at bounding box center [606, 219] width 993 height 439
click at [593, 220] on div "roy-poc / rental-platform : Staging / URL Mapping URL Mapping URL Mapping: Map …" at bounding box center [606, 219] width 993 height 439
click at [44, 214] on div "Directory" at bounding box center [55, 210] width 90 height 11
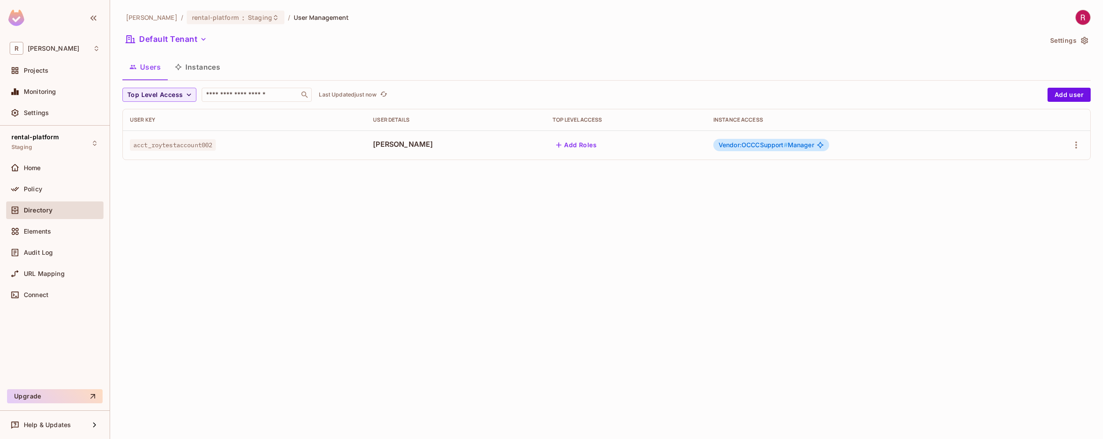
click at [159, 144] on span "acct_roytestaccount002" at bounding box center [173, 144] width 86 height 11
click at [53, 295] on div "Connect" at bounding box center [62, 294] width 76 height 7
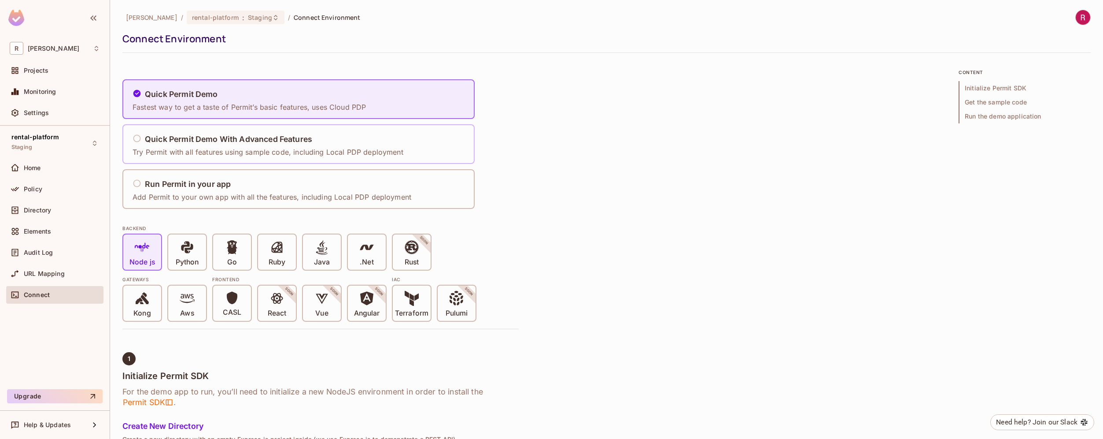
click at [240, 152] on p "Try Permit with all features using sample code, including Local PDP deployment" at bounding box center [268, 152] width 271 height 10
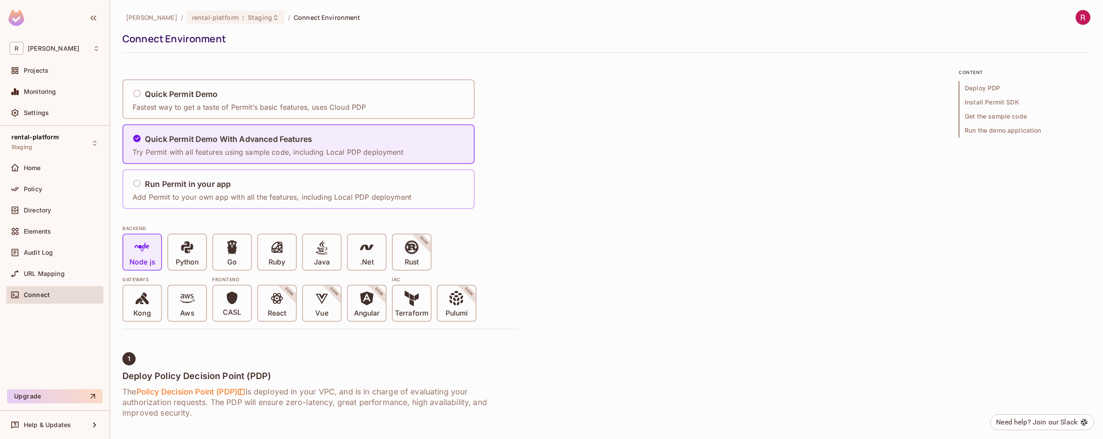
click at [240, 181] on div "Run Permit in your app" at bounding box center [272, 184] width 279 height 11
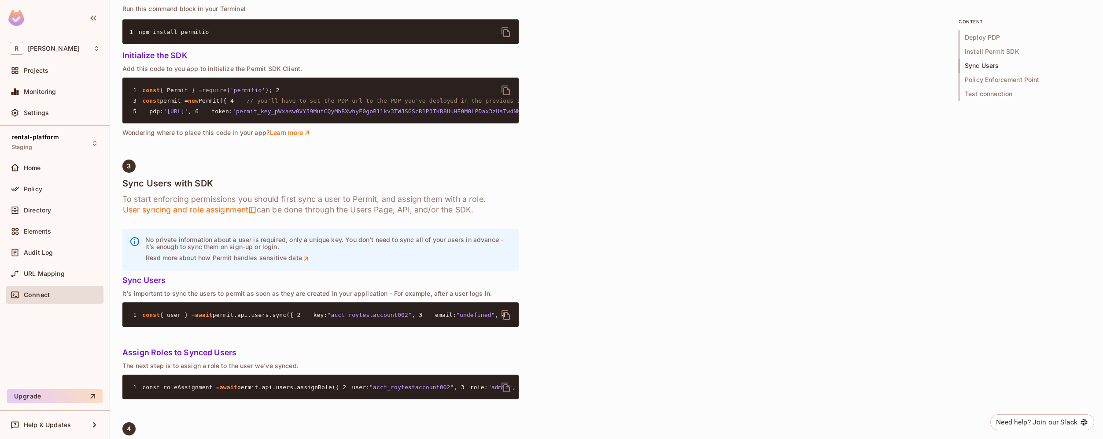
scroll to position [678, 0]
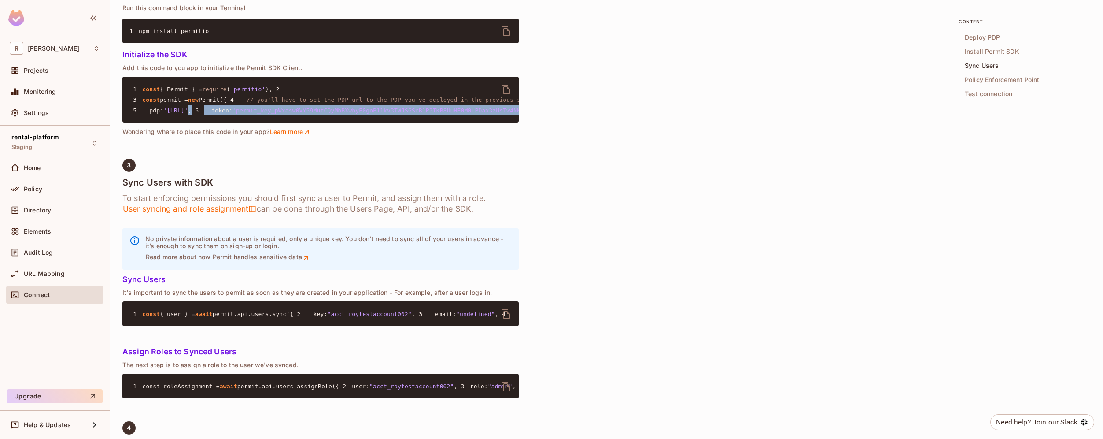
drag, startPoint x: 191, startPoint y: 181, endPoint x: 262, endPoint y: 199, distance: 73.5
click at [262, 122] on pre "1 const { Permit } = require ( 'permitio' ); 2 3 const permit = new Permit({ 4 …" at bounding box center [320, 100] width 396 height 46
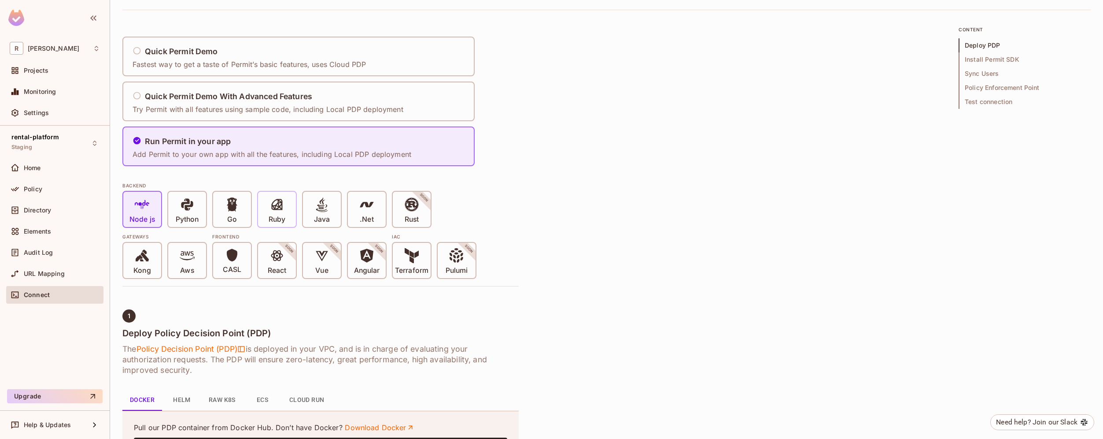
scroll to position [41, 0]
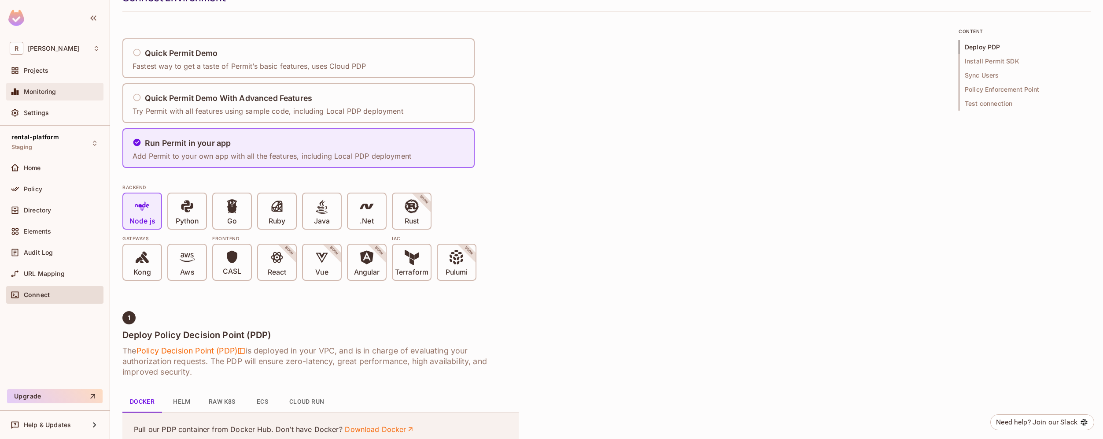
click at [56, 95] on div "Monitoring" at bounding box center [62, 91] width 76 height 7
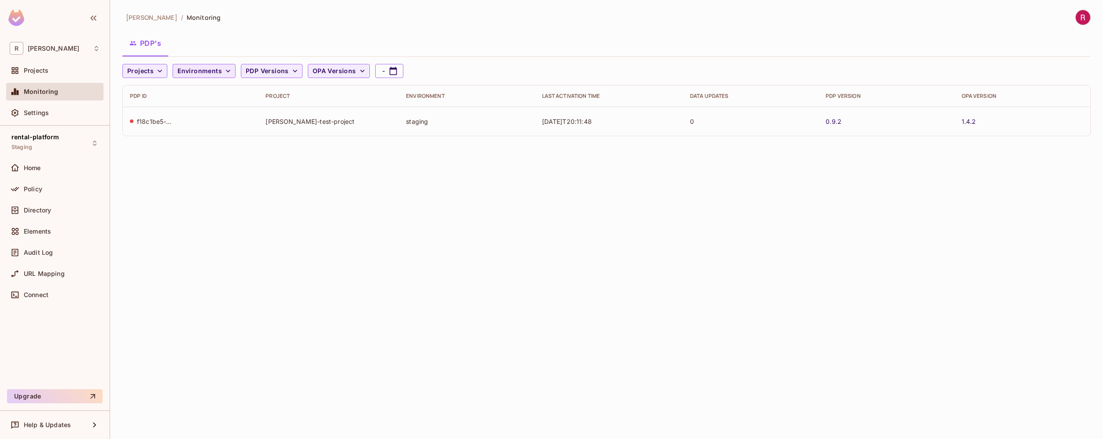
click at [200, 72] on span "Environments" at bounding box center [200, 71] width 44 height 11
click at [161, 73] on div at bounding box center [551, 219] width 1103 height 439
click at [176, 226] on div "roy-poc / Monitoring PDP's Projects Environments PDP Versions OPA Versions - PD…" at bounding box center [606, 219] width 993 height 439
drag, startPoint x: 131, startPoint y: 122, endPoint x: 329, endPoint y: 124, distance: 198.2
click at [329, 124] on tr "f18c1be5-4874-4506-8b2a-ecb00541cb46 roy-test-project staging 2025-09-04T20:11:…" at bounding box center [607, 121] width 968 height 29
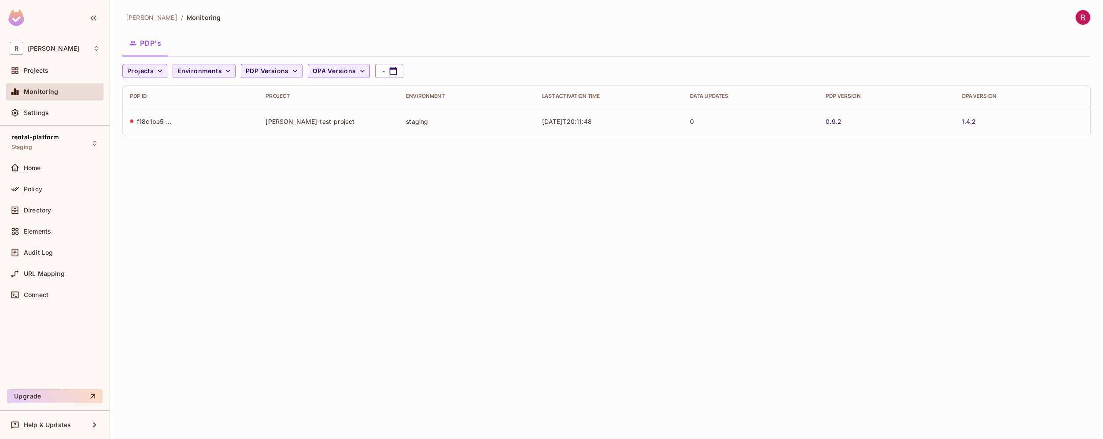
click at [416, 122] on td "staging" at bounding box center [467, 121] width 136 height 29
drag, startPoint x: 1009, startPoint y: 118, endPoint x: 694, endPoint y: 117, distance: 314.9
click at [694, 117] on tr "f18c1be5-4874-4506-8b2a-ecb00541cb46 roy-test-project staging 2025-09-04T20:11:…" at bounding box center [607, 121] width 968 height 29
click at [159, 123] on div "f18c1be5-4874-4506-8b2a-ecb00541cb46" at bounding box center [154, 121] width 35 height 8
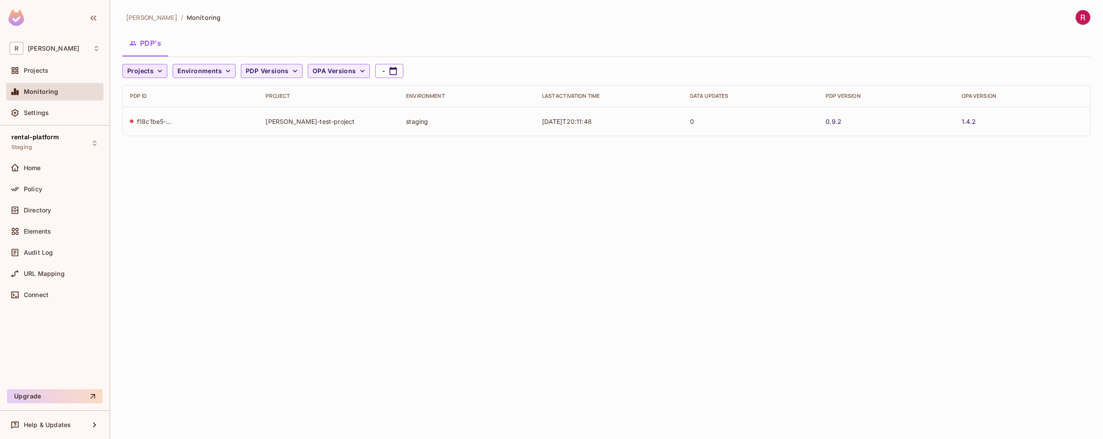
click at [157, 72] on icon "button" at bounding box center [159, 71] width 9 height 9
click at [312, 164] on div at bounding box center [551, 219] width 1103 height 439
drag, startPoint x: 533, startPoint y: 124, endPoint x: 632, endPoint y: 124, distance: 99.1
click at [632, 124] on td "2025-09-04T20:11:48" at bounding box center [609, 121] width 148 height 29
click at [261, 74] on span "PDP Versions" at bounding box center [267, 71] width 43 height 11
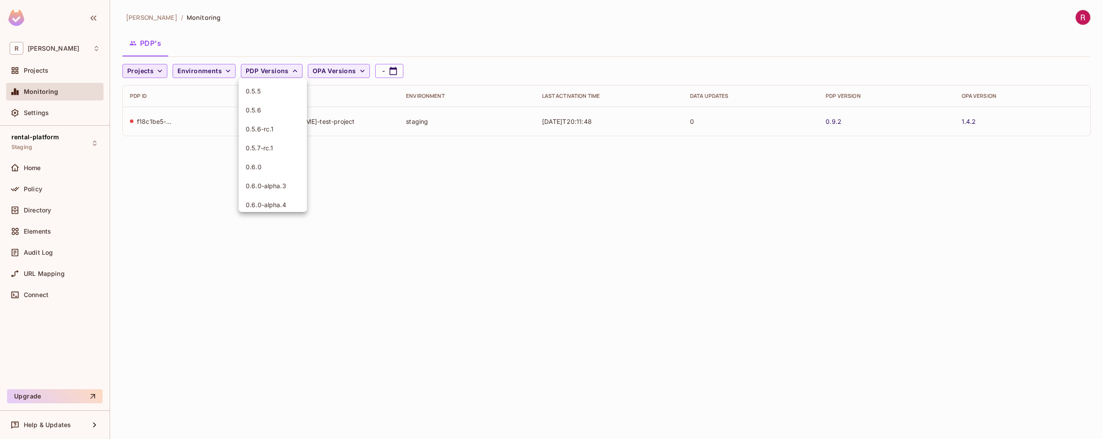
click at [334, 68] on div at bounding box center [551, 219] width 1103 height 439
click at [343, 70] on span "OPA Versions" at bounding box center [335, 71] width 44 height 11
click at [332, 39] on div at bounding box center [551, 219] width 1103 height 439
click at [273, 70] on span "PDP Versions" at bounding box center [267, 71] width 43 height 11
click at [529, 156] on div at bounding box center [551, 219] width 1103 height 439
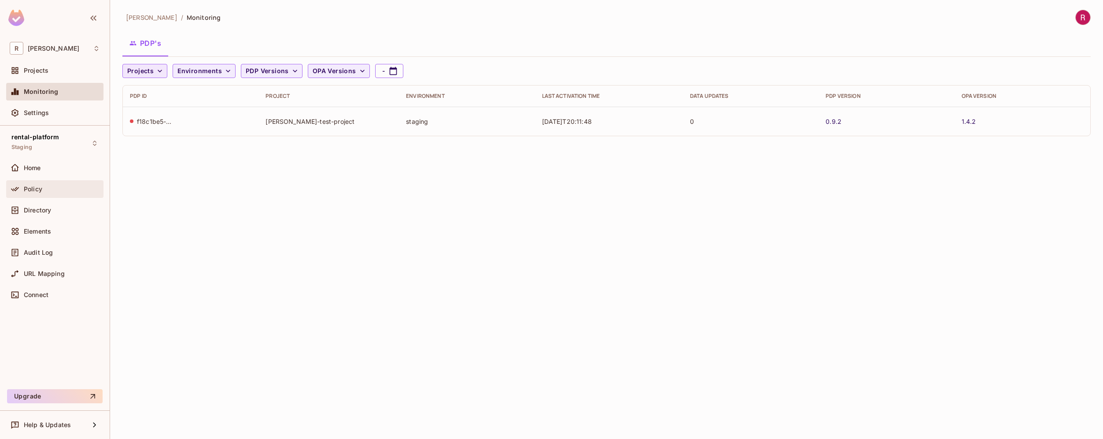
click at [43, 188] on div "Policy" at bounding box center [62, 188] width 76 height 7
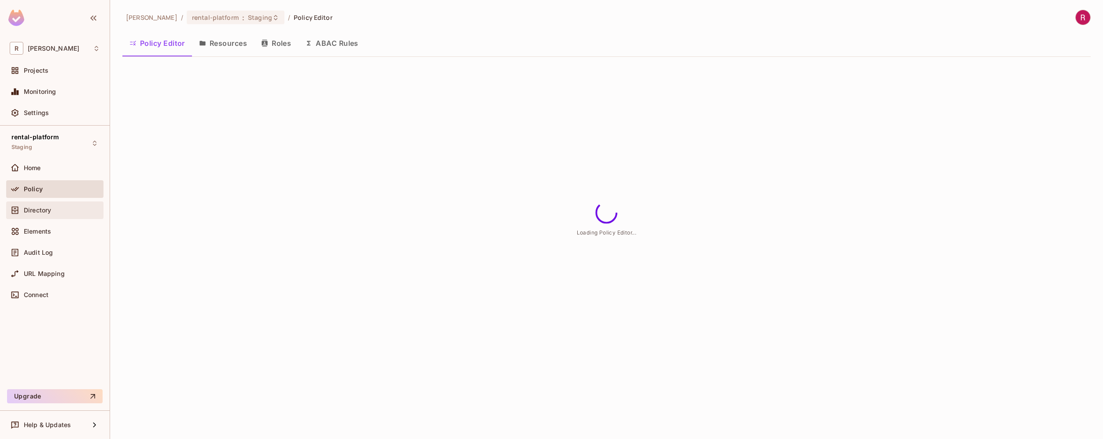
click at [57, 213] on div "Directory" at bounding box center [62, 210] width 76 height 7
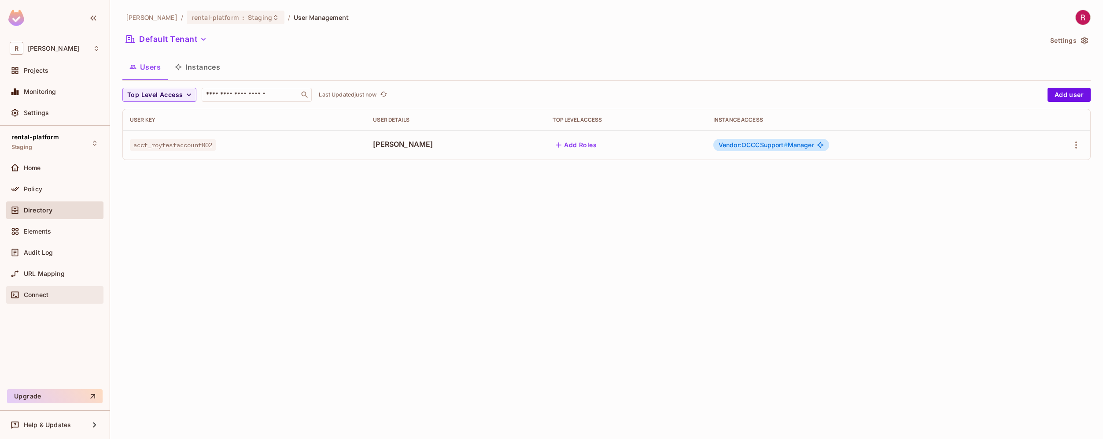
click at [59, 292] on div "Connect" at bounding box center [62, 294] width 76 height 7
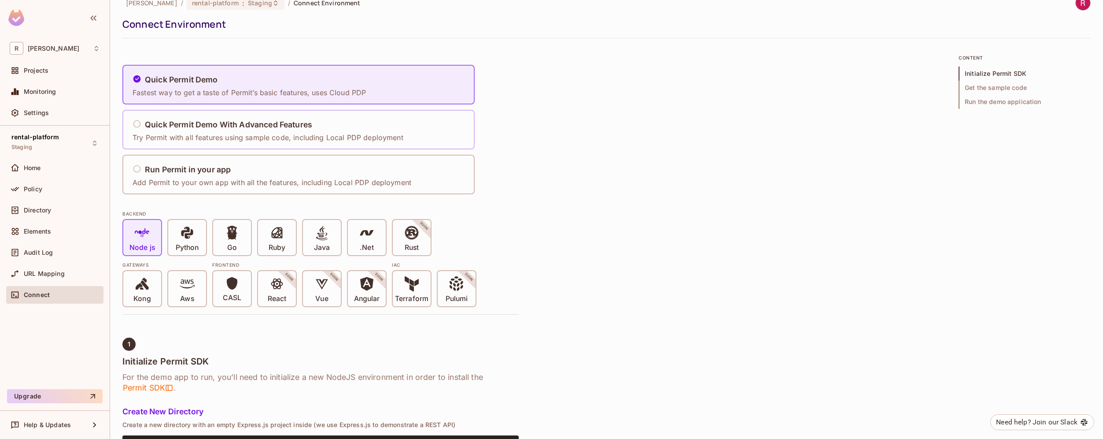
click at [269, 139] on p "Try Permit with all features using sample code, including Local PDP deployment" at bounding box center [268, 138] width 271 height 10
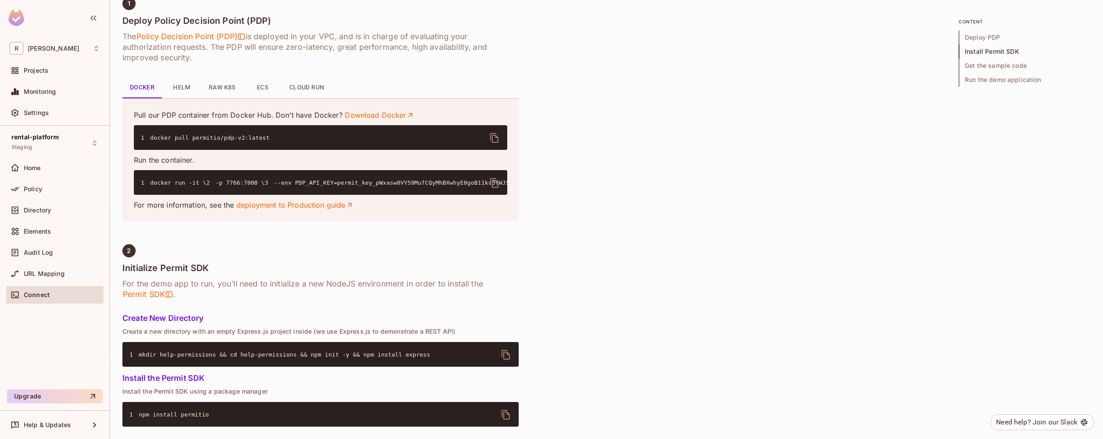
scroll to position [349, 0]
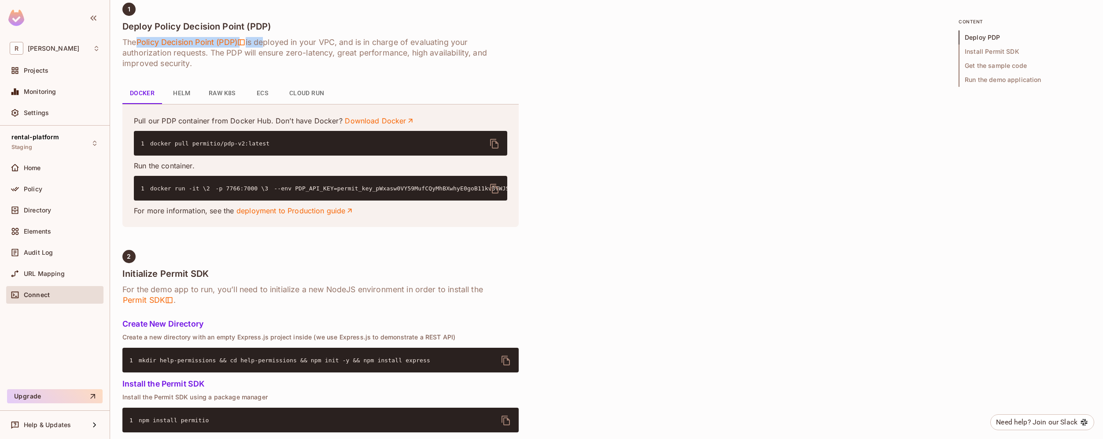
drag, startPoint x: 139, startPoint y: 43, endPoint x: 263, endPoint y: 46, distance: 124.2
click at [263, 47] on h6 "The Policy Decision Point (PDP) is deployed in your VPC, and is in charge of ev…" at bounding box center [320, 53] width 396 height 32
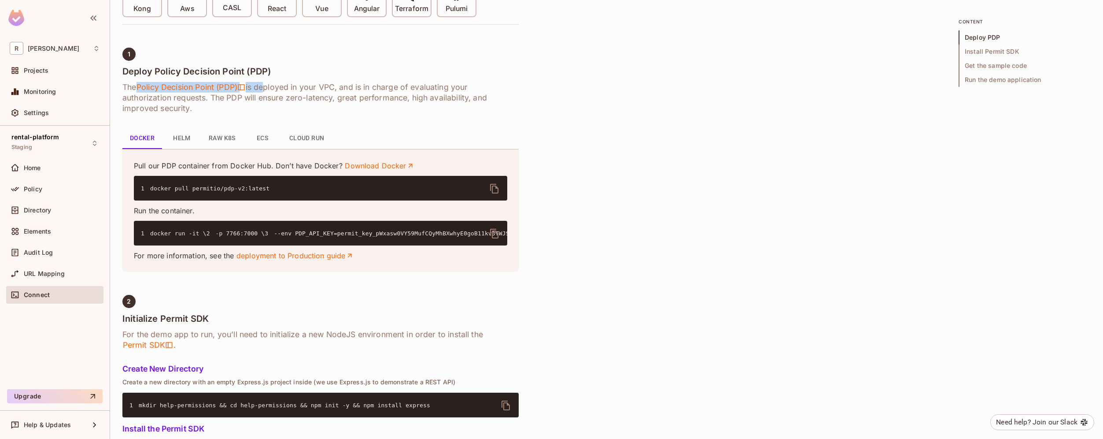
scroll to position [291, 0]
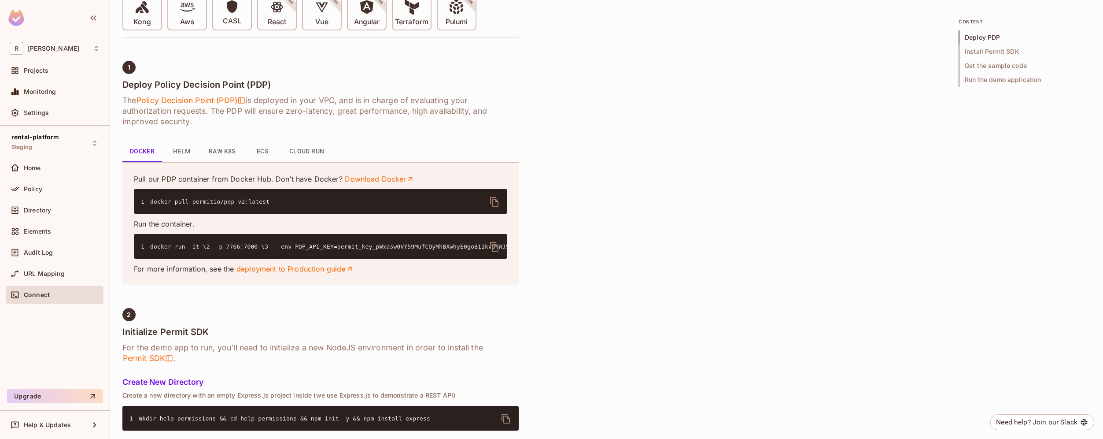
click at [334, 103] on h6 "The Policy Decision Point (PDP) is deployed in your VPC, and is in charge of ev…" at bounding box center [320, 111] width 396 height 32
click at [322, 100] on h6 "The Policy Decision Point (PDP) is deployed in your VPC, and is in charge of ev…" at bounding box center [320, 111] width 396 height 32
drag, startPoint x: 197, startPoint y: 122, endPoint x: 109, endPoint y: 98, distance: 91.1
click at [108, 98] on div "R roy-poc Projects Monitoring Settings rental-platform Staging Home Policy Dire…" at bounding box center [551, 219] width 1103 height 439
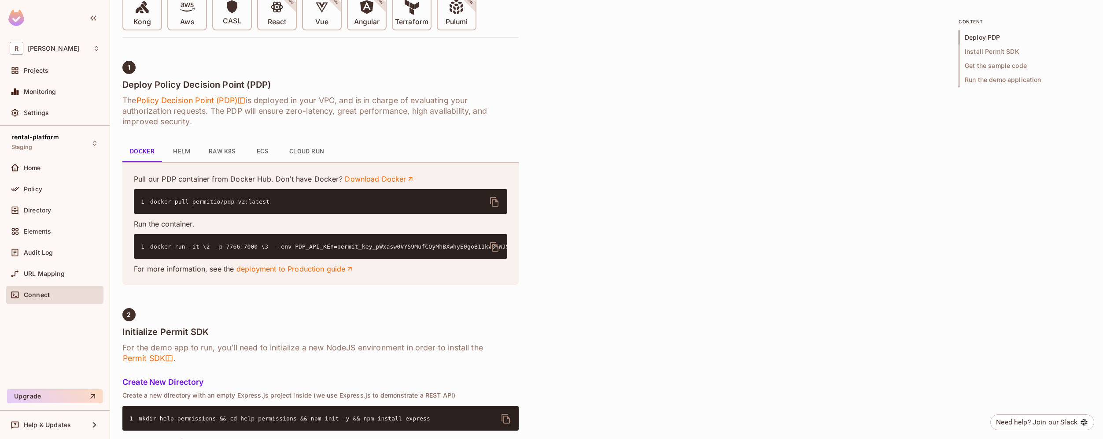
drag, startPoint x: 289, startPoint y: 109, endPoint x: 423, endPoint y: 116, distance: 134.1
click at [423, 116] on h6 "The Policy Decision Point (PDP) is deployed in your VPC, and is in charge of ev…" at bounding box center [320, 111] width 396 height 32
click at [267, 154] on button "ECS" at bounding box center [263, 151] width 40 height 21
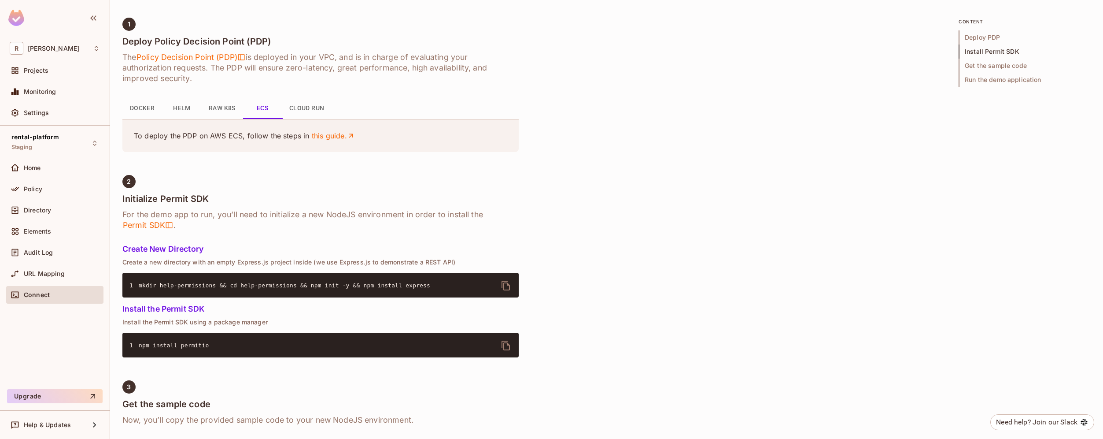
scroll to position [331, 0]
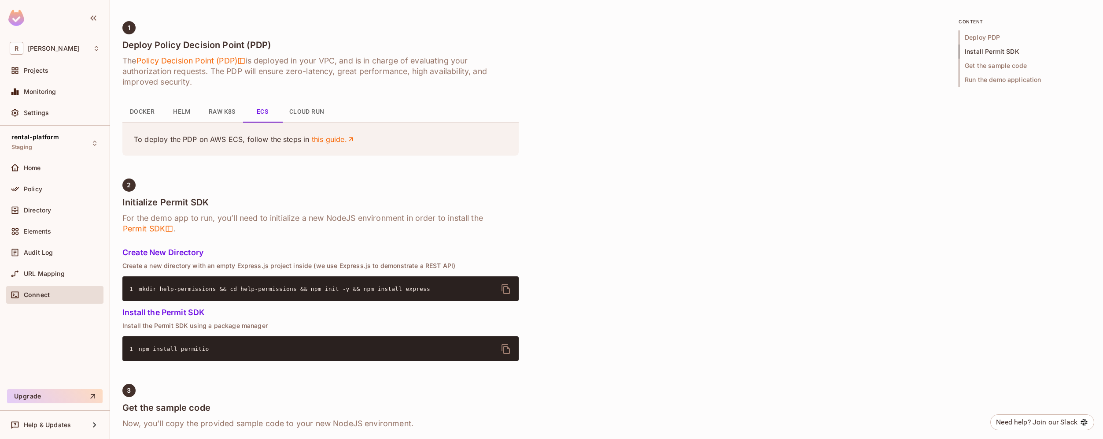
click at [168, 114] on button "Helm" at bounding box center [182, 111] width 40 height 21
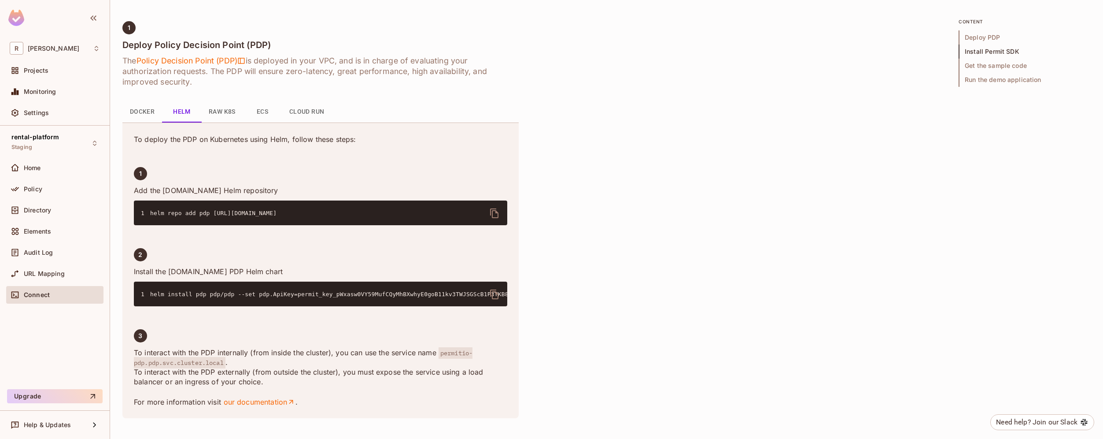
click at [139, 113] on button "Docker" at bounding box center [142, 111] width 40 height 21
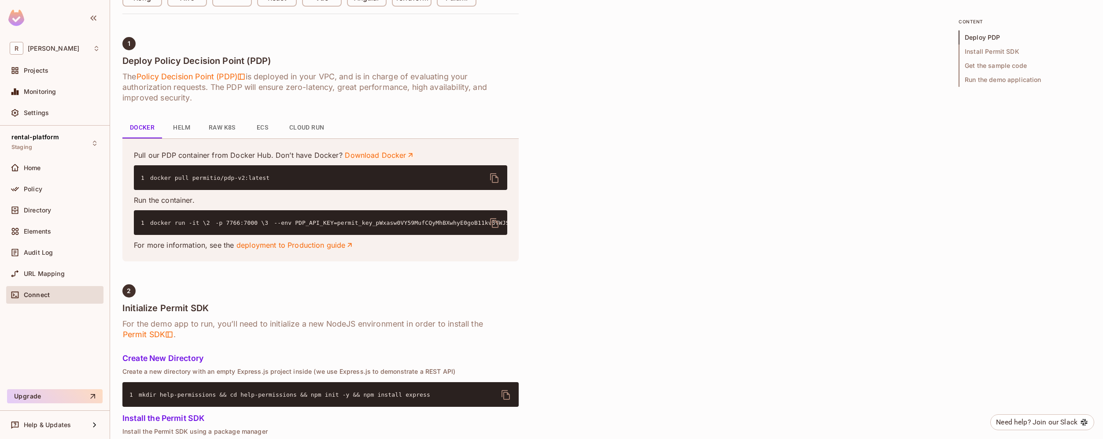
scroll to position [311, 0]
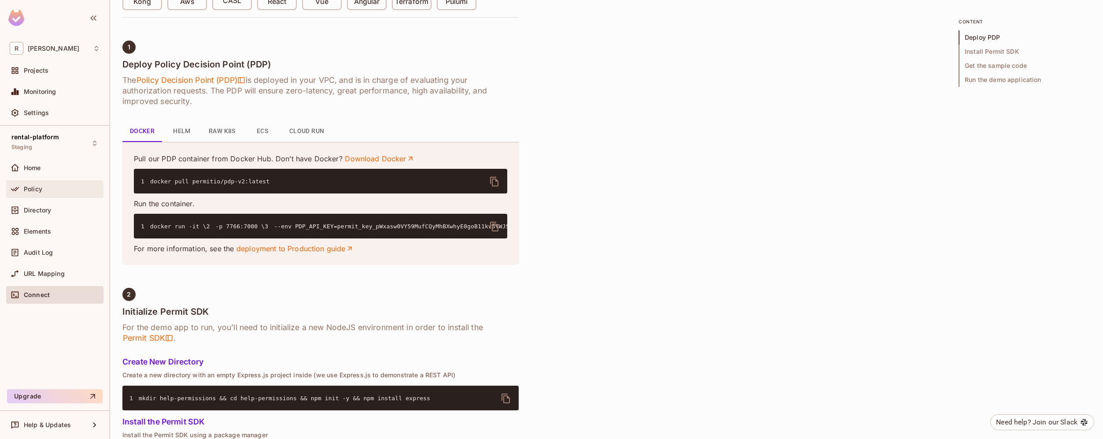
click at [36, 194] on div "Policy" at bounding box center [54, 189] width 97 height 18
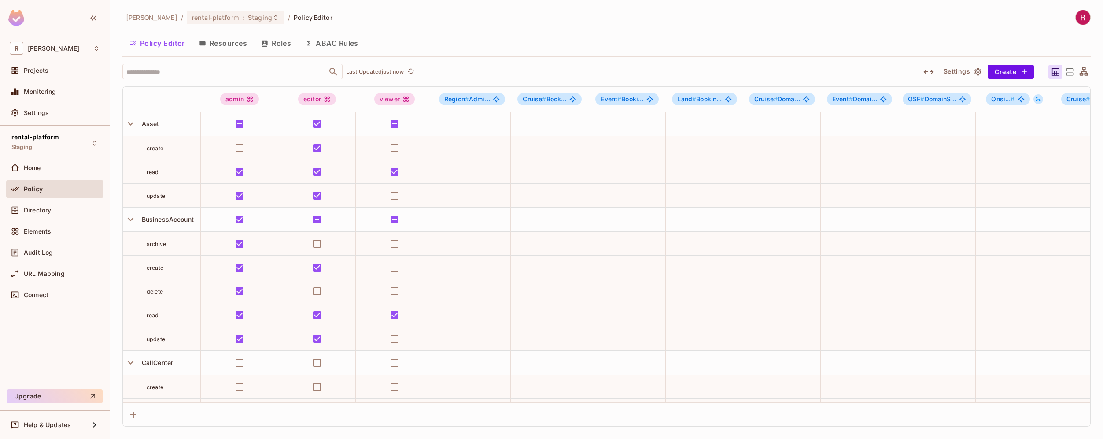
click at [1081, 71] on icon at bounding box center [1084, 72] width 11 height 11
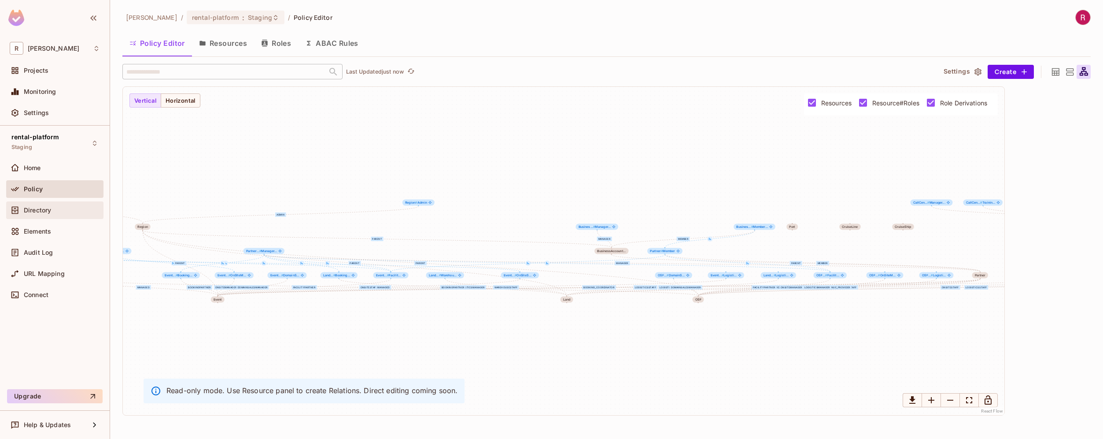
click at [52, 215] on div "Directory" at bounding box center [54, 210] width 97 height 18
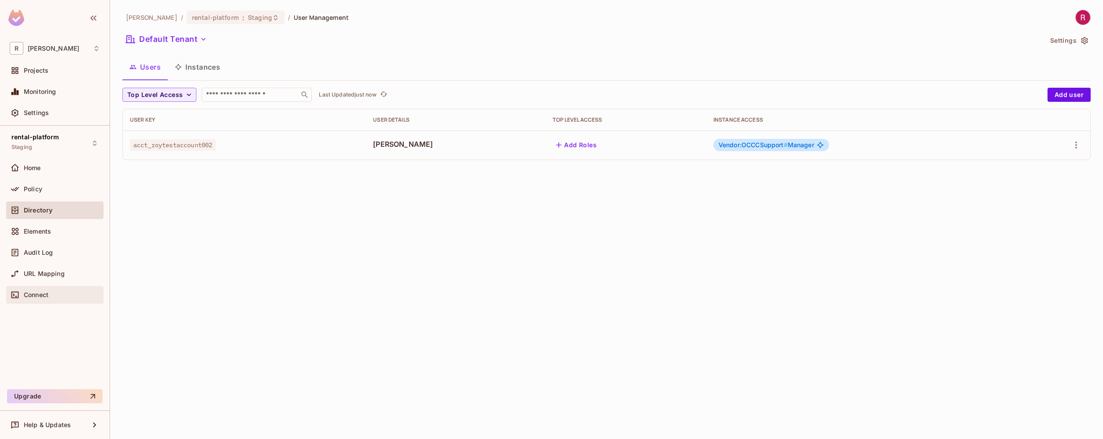
click at [41, 298] on span "Connect" at bounding box center [36, 294] width 25 height 7
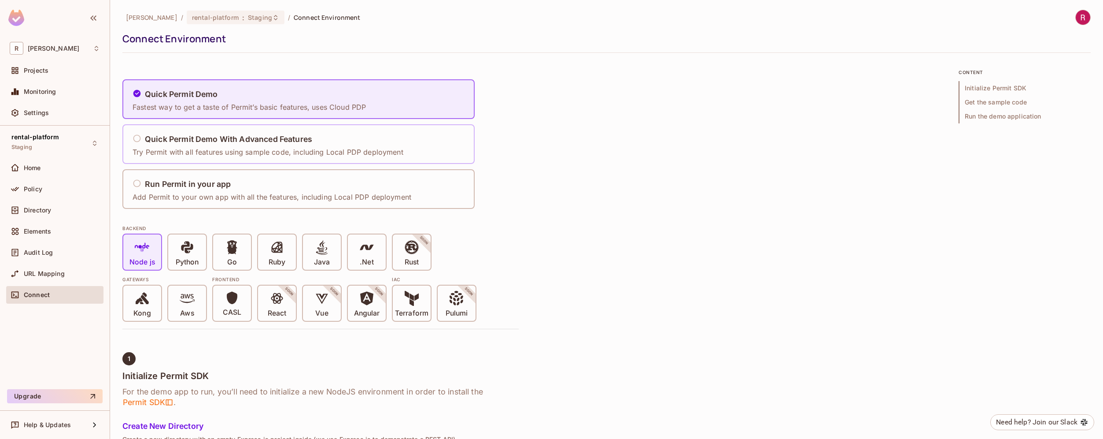
click at [173, 140] on h5 "Quick Permit Demo With Advanced Features" at bounding box center [228, 139] width 167 height 9
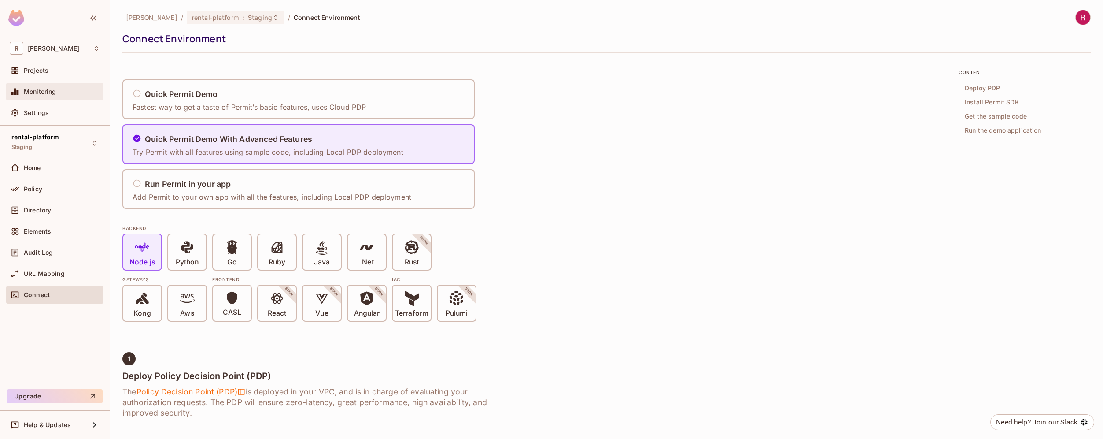
click at [57, 95] on div "Monitoring" at bounding box center [55, 91] width 90 height 11
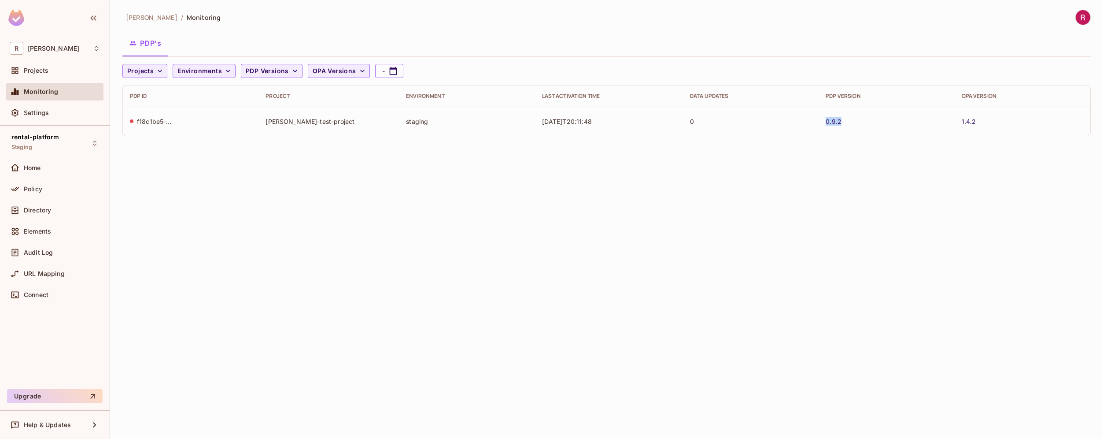
drag, startPoint x: 815, startPoint y: 122, endPoint x: 873, endPoint y: 122, distance: 57.3
click at [873, 122] on tr "f18c1be5-4874-4506-8b2a-ecb00541cb46 roy-test-project staging 2025-09-04T20:11:…" at bounding box center [607, 121] width 968 height 29
drag, startPoint x: 1010, startPoint y: 124, endPoint x: 797, endPoint y: 123, distance: 212.7
click at [797, 124] on tr "f18c1be5-4874-4506-8b2a-ecb00541cb46 roy-test-project staging 2025-09-04T20:11:…" at bounding box center [607, 121] width 968 height 29
click at [332, 211] on div "roy-poc / Monitoring PDP's Projects Environments PDP Versions OPA Versions - PD…" at bounding box center [606, 219] width 993 height 439
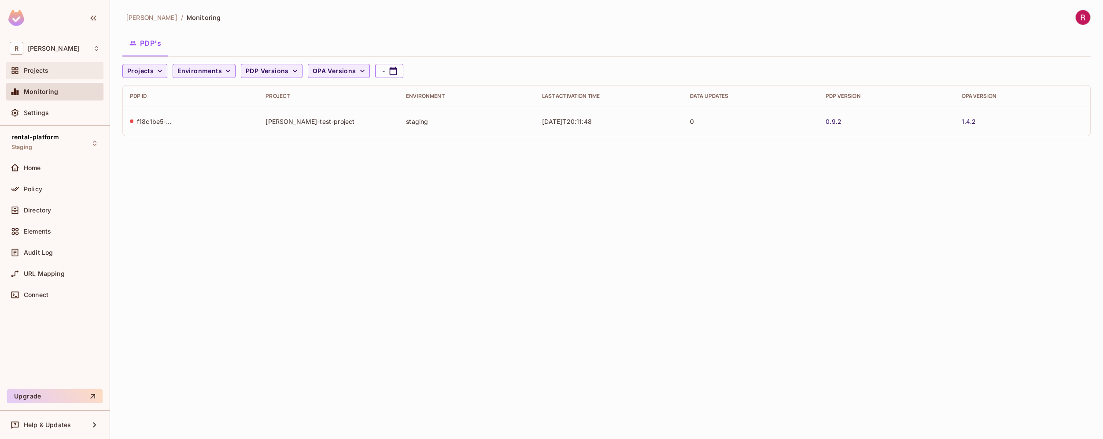
click at [46, 66] on div "Projects" at bounding box center [55, 70] width 90 height 11
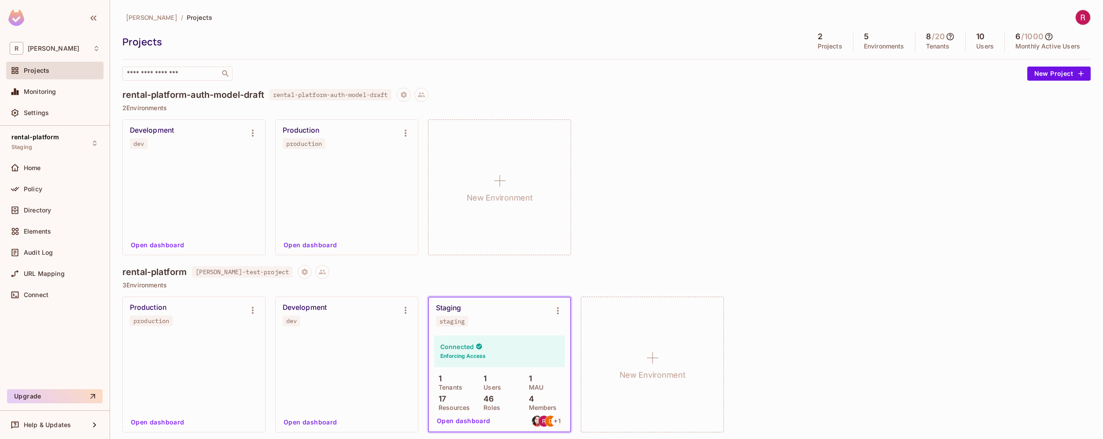
scroll to position [3, 0]
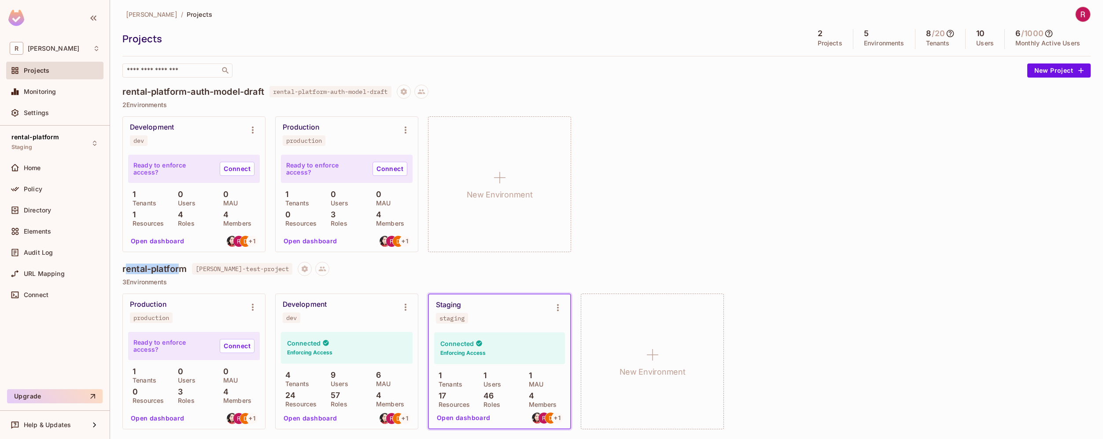
drag, startPoint x: 128, startPoint y: 268, endPoint x: 180, endPoint y: 269, distance: 52.0
click at [180, 269] on h4 "rental-platform" at bounding box center [154, 268] width 64 height 11
click at [135, 269] on h4 "rental-platform" at bounding box center [154, 268] width 64 height 11
drag, startPoint x: 121, startPoint y: 268, endPoint x: 181, endPoint y: 270, distance: 60.4
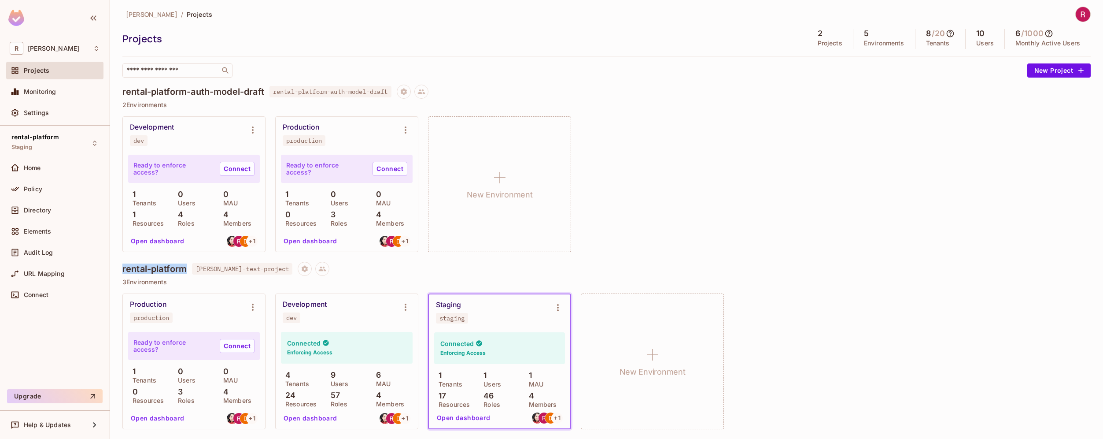
click at [181, 270] on div "roy-poc / Projects Projects 2 Projects 5 Environments 8 / 20 Tenants 10 Users 6…" at bounding box center [606, 219] width 993 height 439
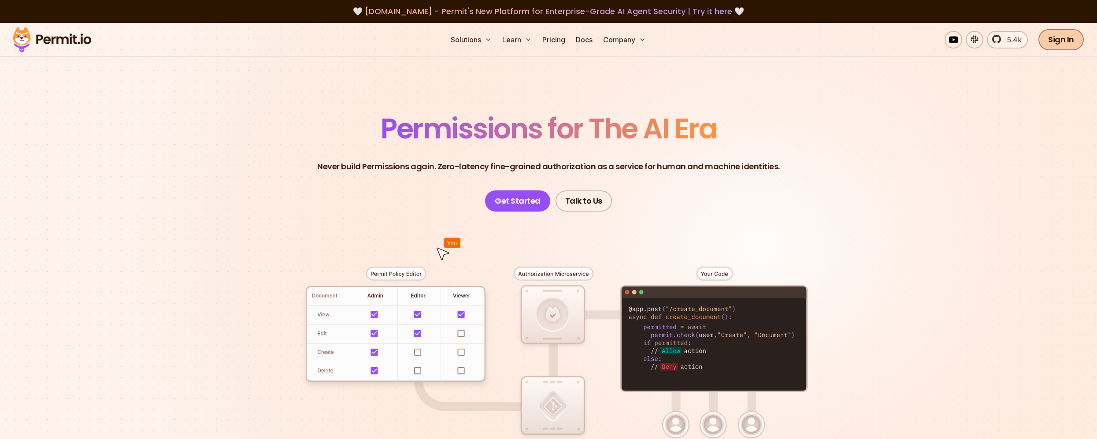
click at [1067, 41] on link "Sign In" at bounding box center [1060, 39] width 45 height 21
click at [552, 41] on link "Pricing" at bounding box center [554, 40] width 30 height 18
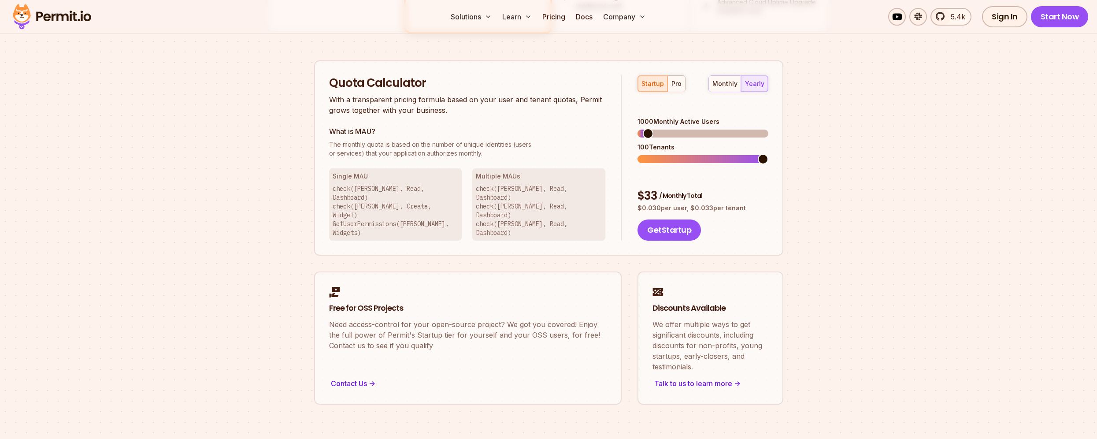
scroll to position [536, 0]
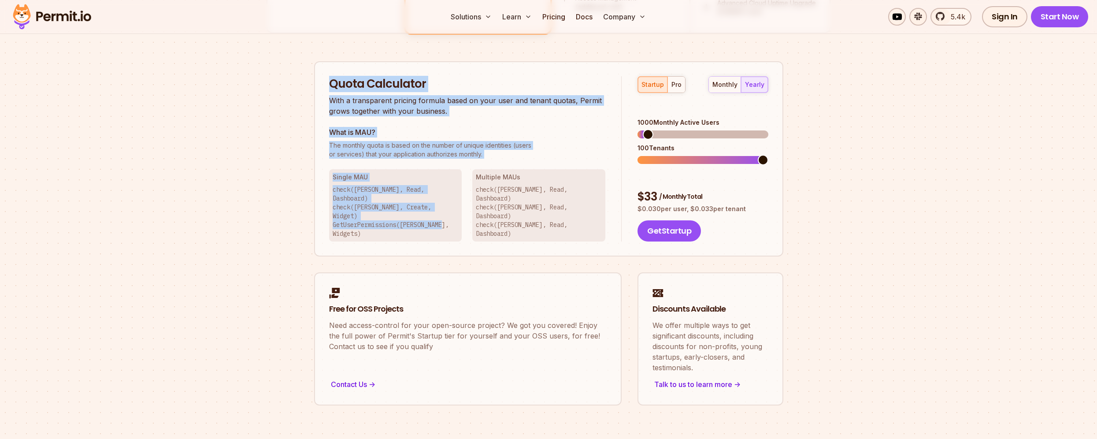
drag, startPoint x: 328, startPoint y: 89, endPoint x: 447, endPoint y: 204, distance: 165.7
click at [447, 204] on div "Quota Calculator With a transparent pricing formula based on your user and tena…" at bounding box center [548, 159] width 469 height 196
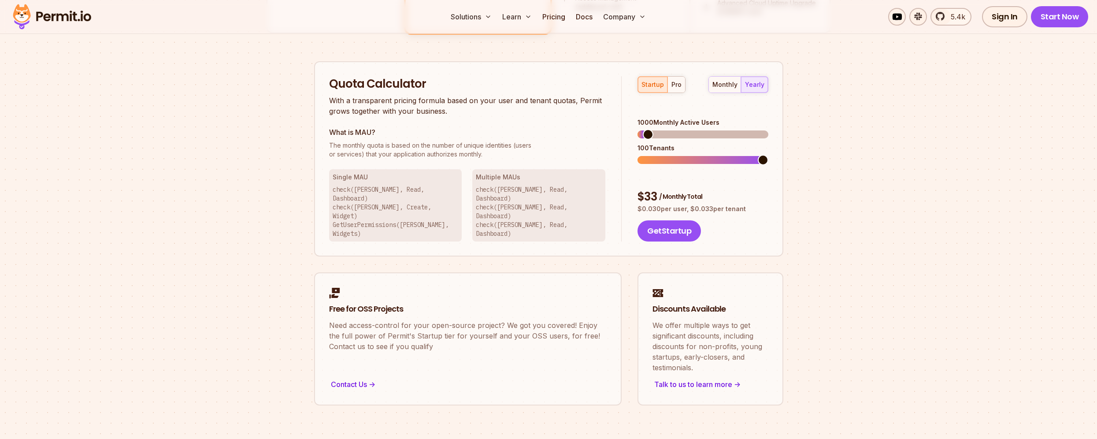
drag, startPoint x: 630, startPoint y: 166, endPoint x: 752, endPoint y: 177, distance: 122.5
click at [752, 177] on div "startup pro monthly yearly 1000 Monthly Active Users 100 Tenants $ 33 / Monthly…" at bounding box center [694, 159] width 146 height 166
click at [678, 80] on div "pro" at bounding box center [676, 84] width 10 height 9
click at [720, 189] on div "$ 1125 / Monthly Total" at bounding box center [702, 197] width 130 height 16
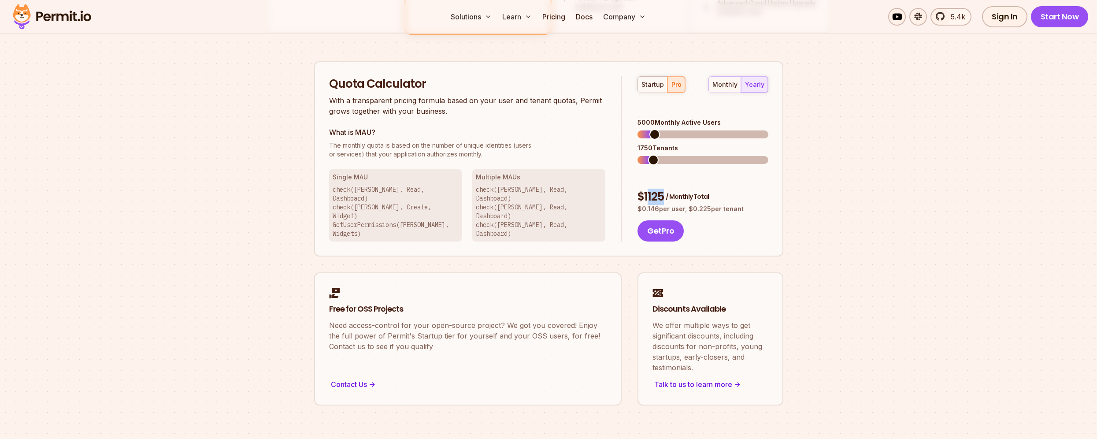
drag, startPoint x: 695, startPoint y: 167, endPoint x: 648, endPoint y: 168, distance: 47.1
click at [648, 189] on div "$ 1125 / Monthly Total" at bounding box center [702, 197] width 130 height 16
click at [701, 192] on span "/ Monthly Total" at bounding box center [687, 196] width 43 height 9
drag, startPoint x: 732, startPoint y: 108, endPoint x: 631, endPoint y: 113, distance: 101.0
click at [631, 113] on div "startup pro monthly yearly 5000 Monthly Active Users 1750 Tenants $ 1125 / Mont…" at bounding box center [694, 159] width 146 height 166
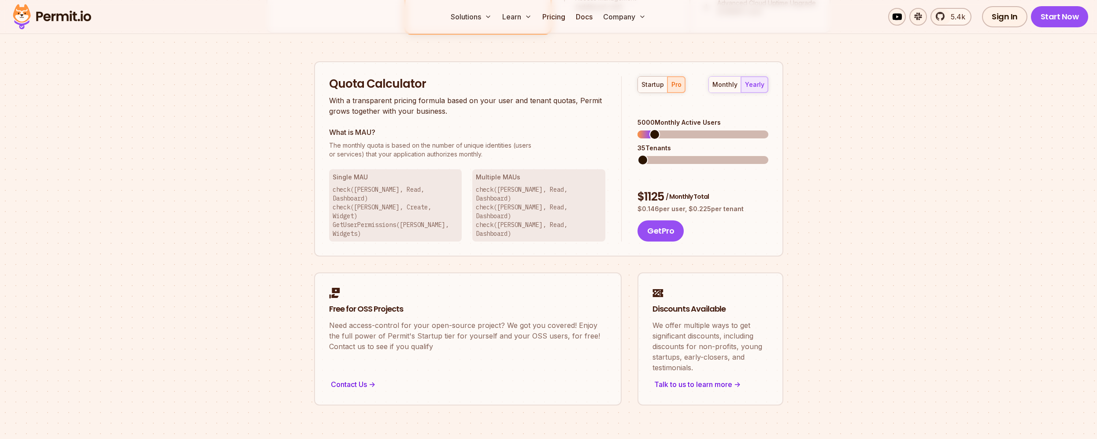
click at [637, 155] on span at bounding box center [642, 160] width 11 height 11
click at [731, 89] on button "monthly" at bounding box center [725, 85] width 32 height 16
click at [758, 86] on div "yearly" at bounding box center [754, 84] width 19 height 9
click at [651, 83] on div "startup" at bounding box center [652, 84] width 22 height 9
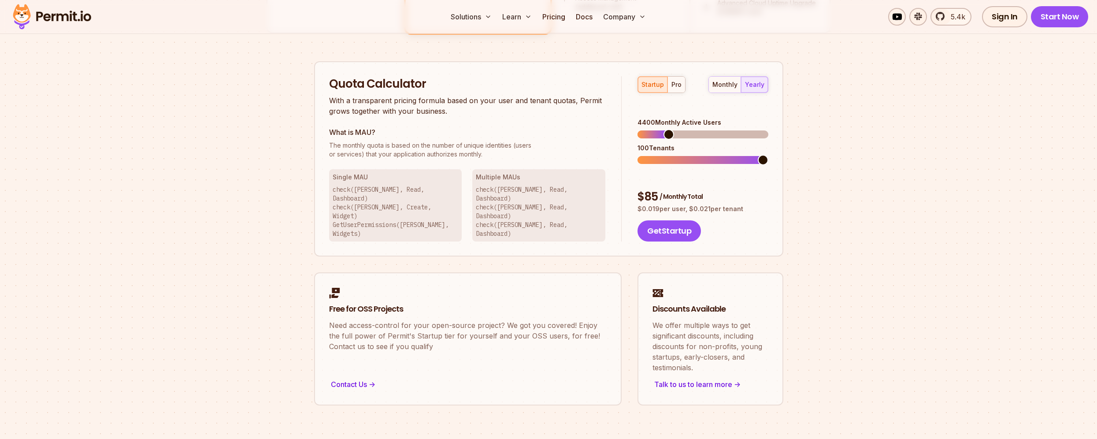
click at [665, 129] on span at bounding box center [668, 134] width 11 height 11
click at [637, 155] on span at bounding box center [642, 160] width 11 height 11
drag, startPoint x: 655, startPoint y: 106, endPoint x: 731, endPoint y: 109, distance: 75.8
click at [731, 118] on div "4400 Monthly Active Users" at bounding box center [702, 122] width 130 height 9
click at [656, 129] on span at bounding box center [659, 134] width 11 height 11
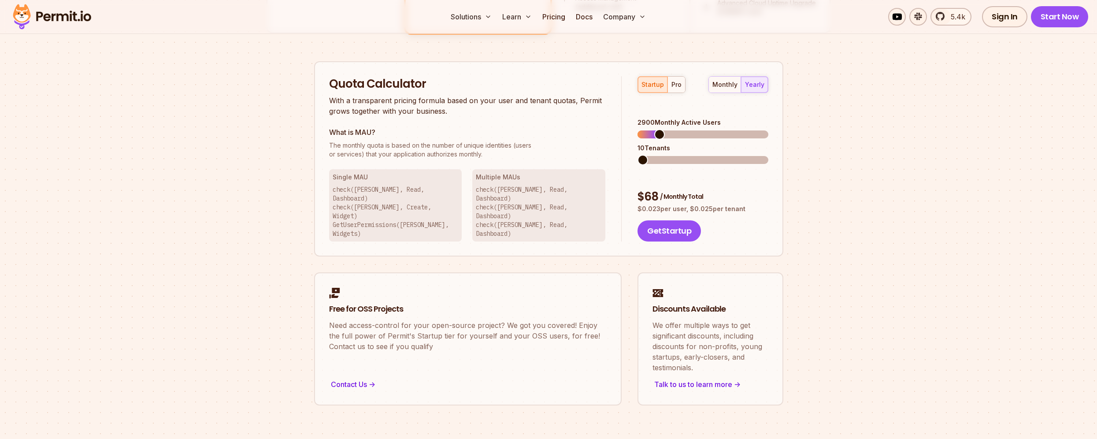
click at [637, 155] on span at bounding box center [642, 160] width 11 height 11
click at [637, 129] on span at bounding box center [642, 134] width 11 height 11
drag, startPoint x: 633, startPoint y: 110, endPoint x: 721, endPoint y: 111, distance: 87.2
click at [721, 111] on div "startup pro monthly yearly 100 Monthly Active Users 10 Tenants $ 5 / Monthly To…" at bounding box center [694, 159] width 146 height 166
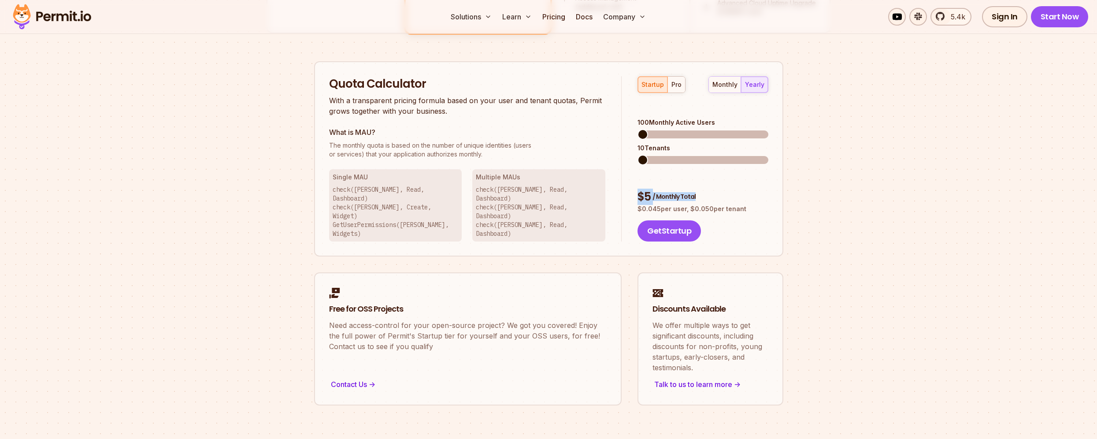
drag, startPoint x: 640, startPoint y: 171, endPoint x: 692, endPoint y: 171, distance: 52.0
click at [691, 189] on div "$ 5 / Monthly Total" at bounding box center [702, 197] width 130 height 16
click at [650, 129] on span at bounding box center [654, 134] width 11 height 11
click at [637, 155] on span at bounding box center [642, 160] width 11 height 11
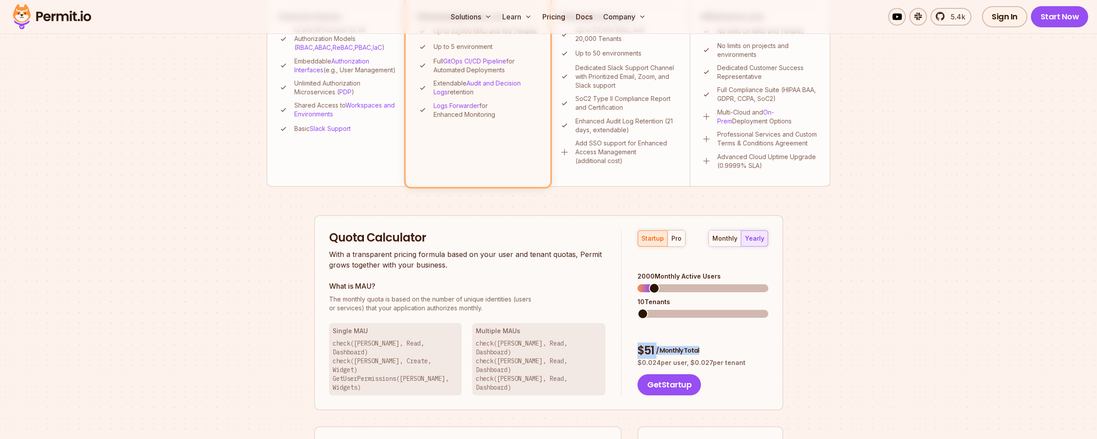
scroll to position [381, 0]
click at [637, 283] on span at bounding box center [642, 288] width 11 height 11
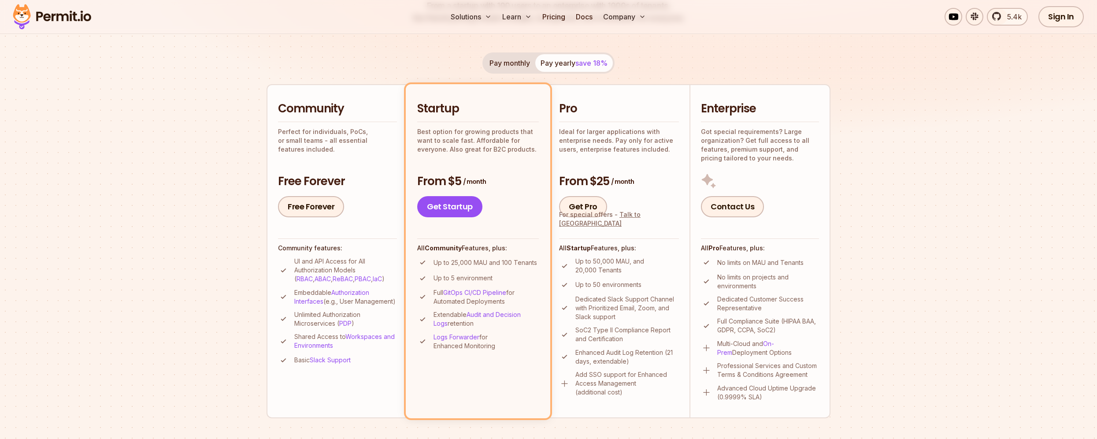
scroll to position [144, 0]
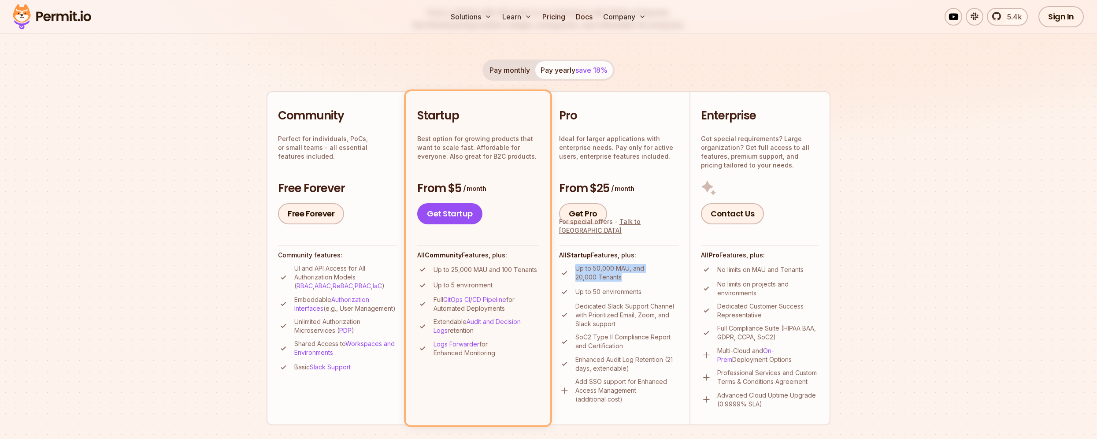
drag, startPoint x: 573, startPoint y: 264, endPoint x: 638, endPoint y: 283, distance: 66.9
click at [639, 283] on ul "Up to 50,000 MAU, and 20,000 Tenants Up to 50 environments Dedicated Slack Supp…" at bounding box center [619, 334] width 120 height 140
drag, startPoint x: 572, startPoint y: 379, endPoint x: 635, endPoint y: 399, distance: 65.6
click at [635, 399] on li "Add SSO support for Enhanced Access Management (additional cost)" at bounding box center [619, 390] width 120 height 26
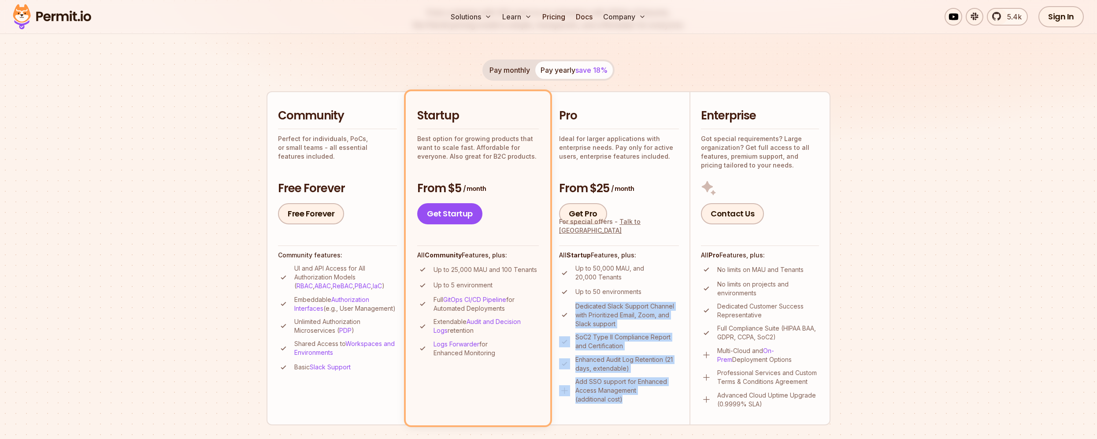
drag, startPoint x: 577, startPoint y: 307, endPoint x: 623, endPoint y: 404, distance: 108.4
click at [623, 404] on li "Pro Ideal for larger applications with enterprise needs. Pay only for active us…" at bounding box center [618, 257] width 141 height 333
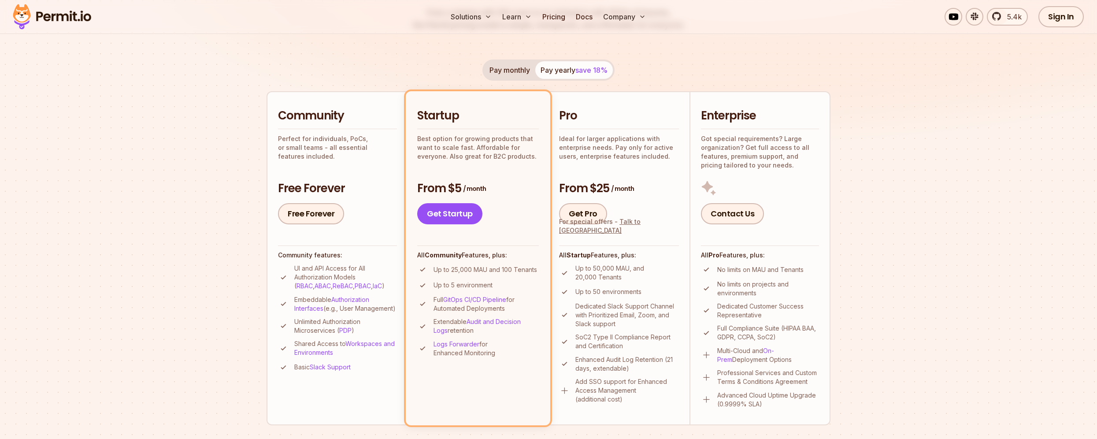
click at [630, 345] on p "SoC2 Type II Compliance Report and Certification" at bounding box center [627, 342] width 104 height 18
drag, startPoint x: 630, startPoint y: 345, endPoint x: 577, endPoint y: 336, distance: 54.2
click at [577, 336] on p "SoC2 Type II Compliance Report and Certification" at bounding box center [627, 342] width 104 height 18
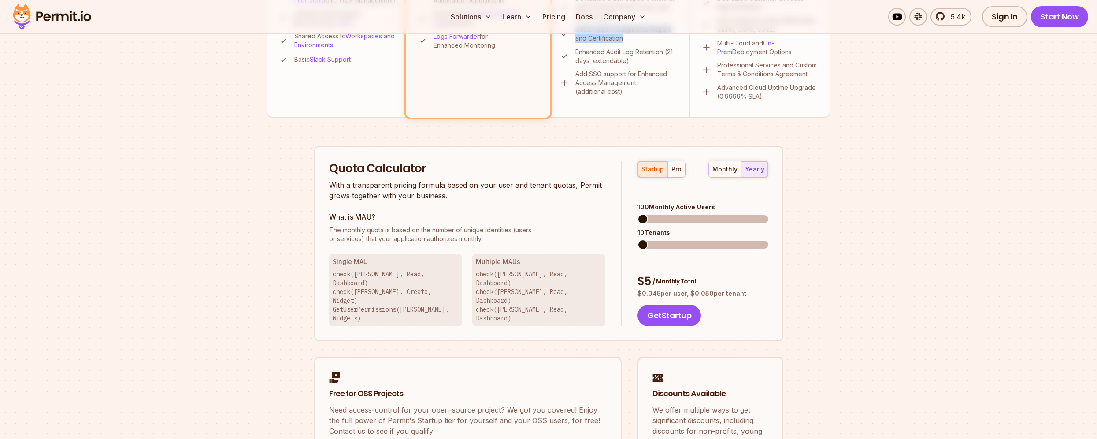
scroll to position [444, 0]
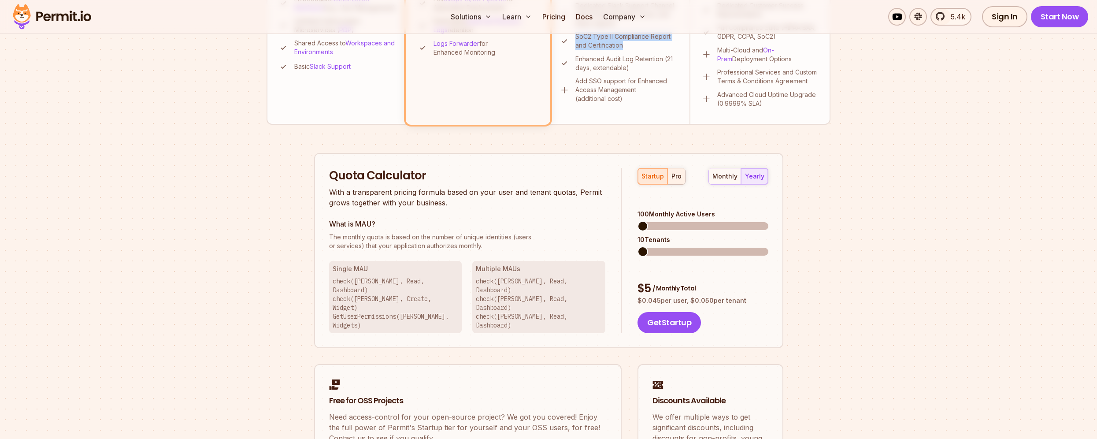
click at [676, 181] on button "pro" at bounding box center [676, 176] width 18 height 16
click at [637, 221] on span at bounding box center [642, 226] width 11 height 11
click at [637, 246] on span at bounding box center [642, 251] width 11 height 11
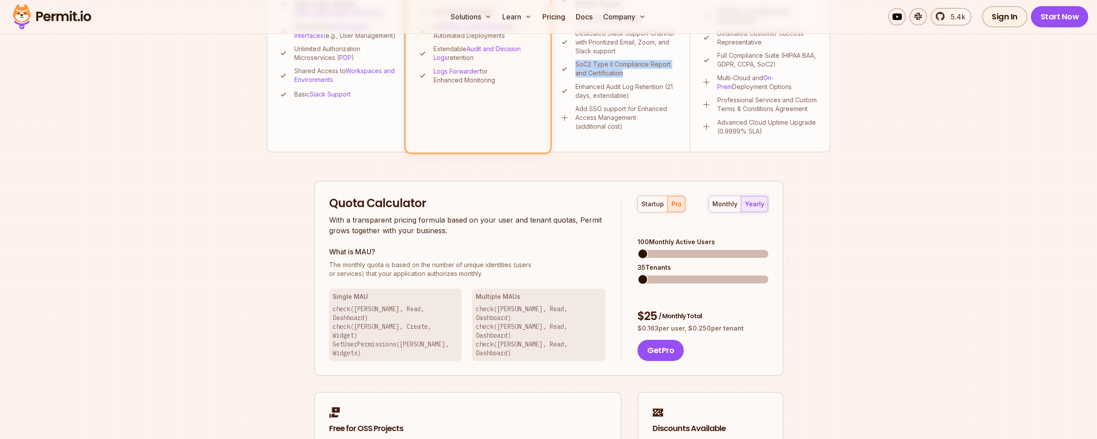
scroll to position [414, 0]
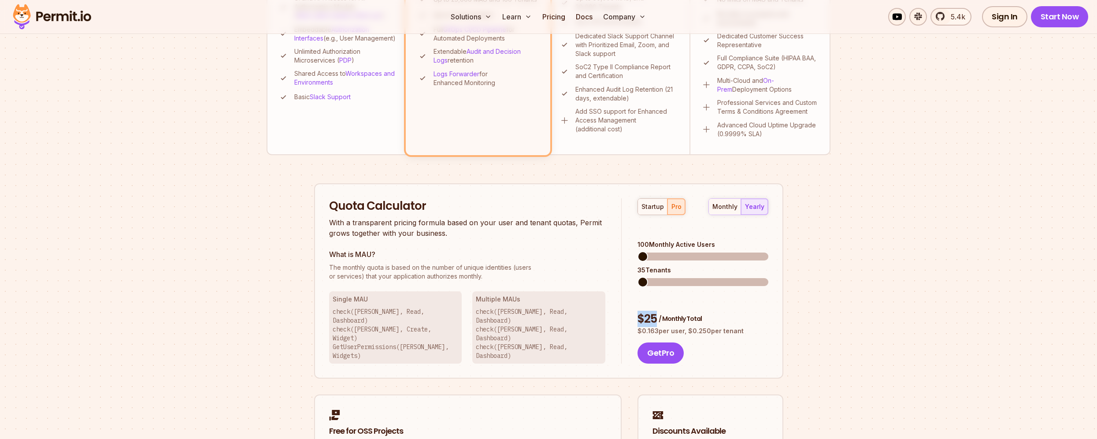
drag, startPoint x: 640, startPoint y: 294, endPoint x: 704, endPoint y: 292, distance: 63.9
click at [704, 311] on div "$ 25 / Monthly Total" at bounding box center [702, 319] width 130 height 16
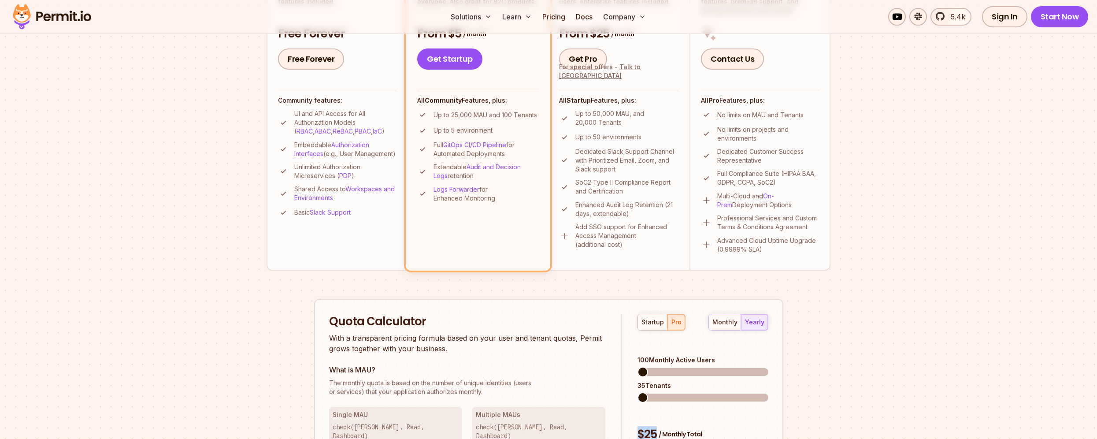
scroll to position [323, 0]
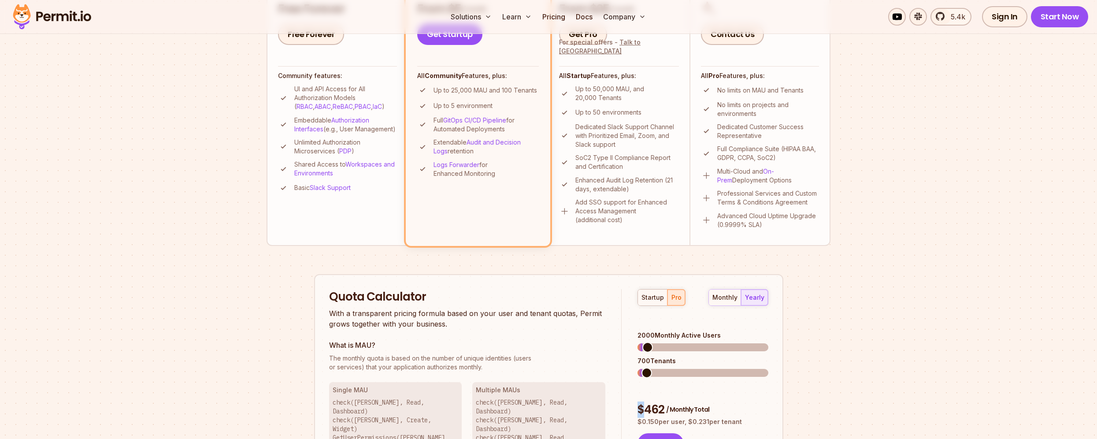
click at [642, 342] on span at bounding box center [647, 347] width 11 height 11
click at [619, 356] on div "Quota Calculator With a transparent pricing formula based on your user and tena…" at bounding box center [475, 372] width 293 height 166
click at [637, 367] on span at bounding box center [642, 372] width 11 height 11
click at [639, 342] on span at bounding box center [644, 347] width 11 height 11
click at [637, 367] on span at bounding box center [642, 372] width 11 height 11
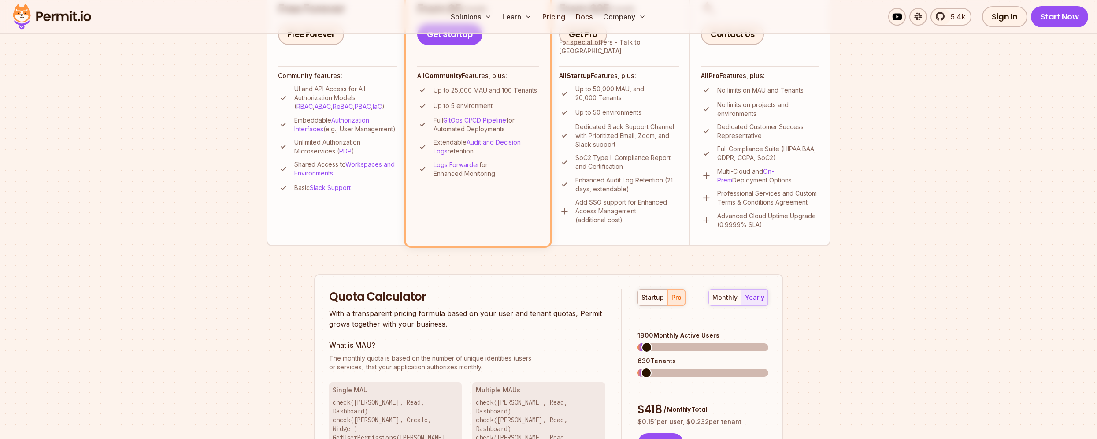
click at [642, 342] on span at bounding box center [646, 347] width 11 height 11
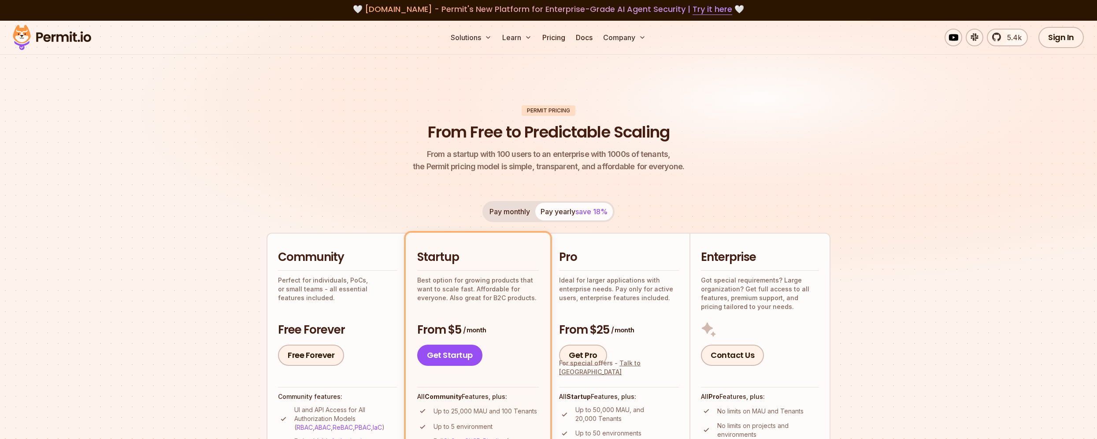
scroll to position [0, 0]
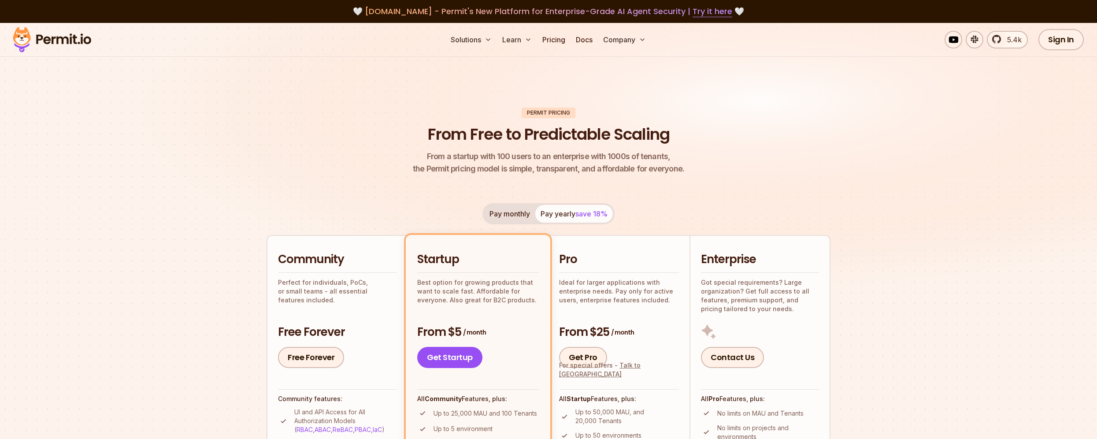
click at [788, 174] on header "Permit Pricing From Free to Predictable Scaling From a startup with 100 users t…" at bounding box center [548, 141] width 564 height 68
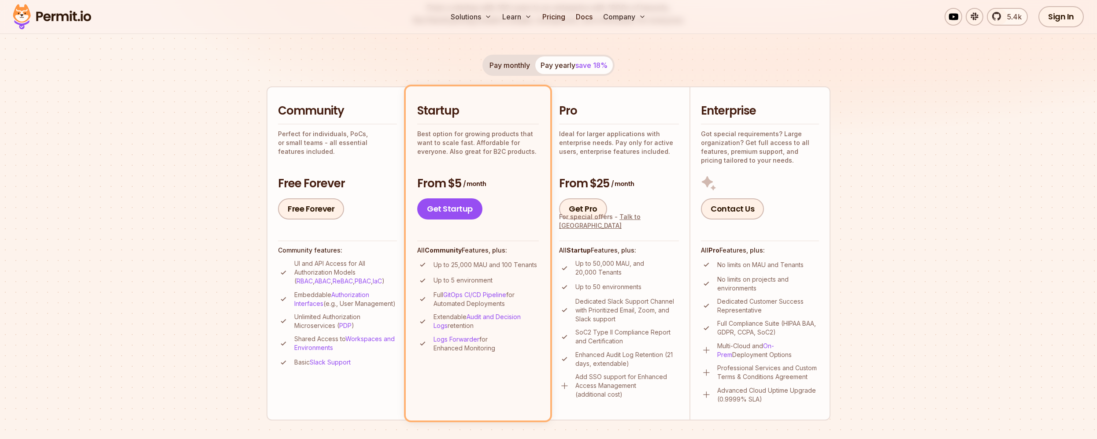
scroll to position [148, 0]
click at [665, 11] on nav "Solutions Learn Pricing Docs Company" at bounding box center [549, 17] width 360 height 18
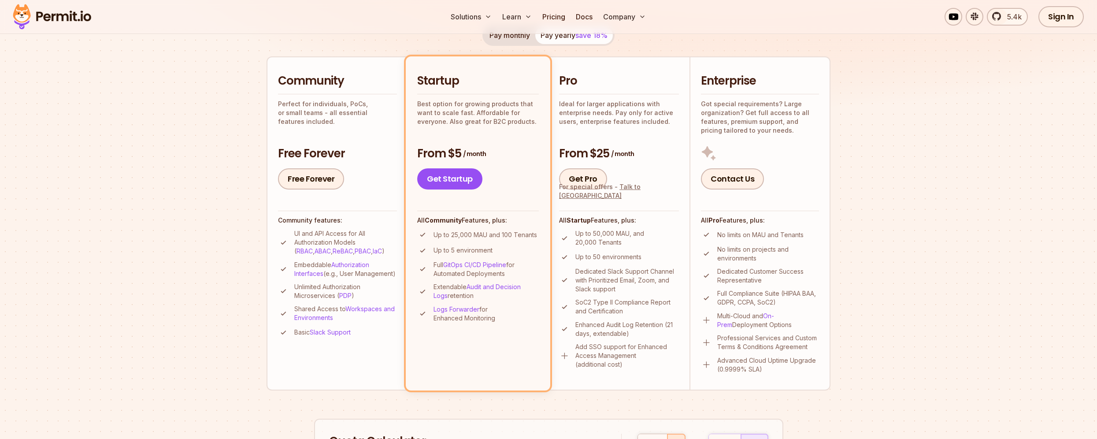
scroll to position [173, 0]
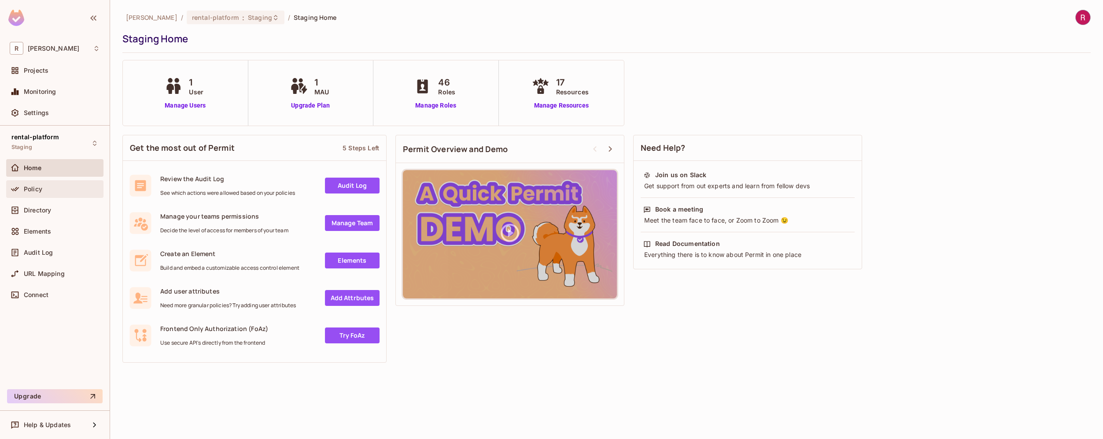
click at [41, 189] on span "Policy" at bounding box center [33, 188] width 18 height 7
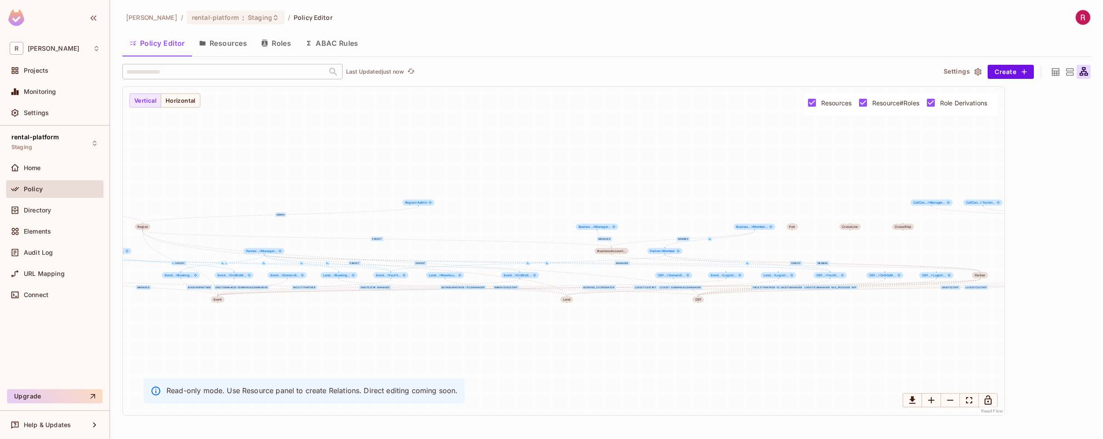
click at [231, 46] on button "Resources" at bounding box center [223, 43] width 62 height 22
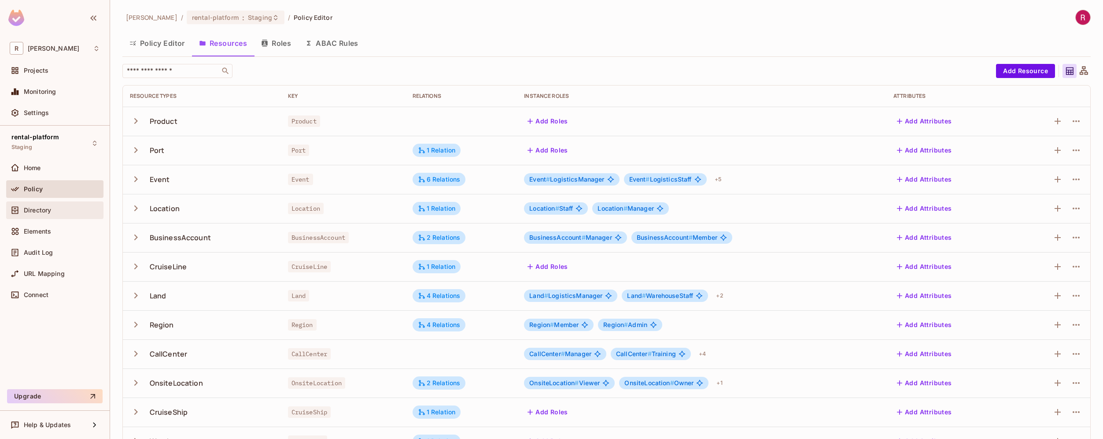
click at [52, 212] on div "Directory" at bounding box center [62, 210] width 76 height 7
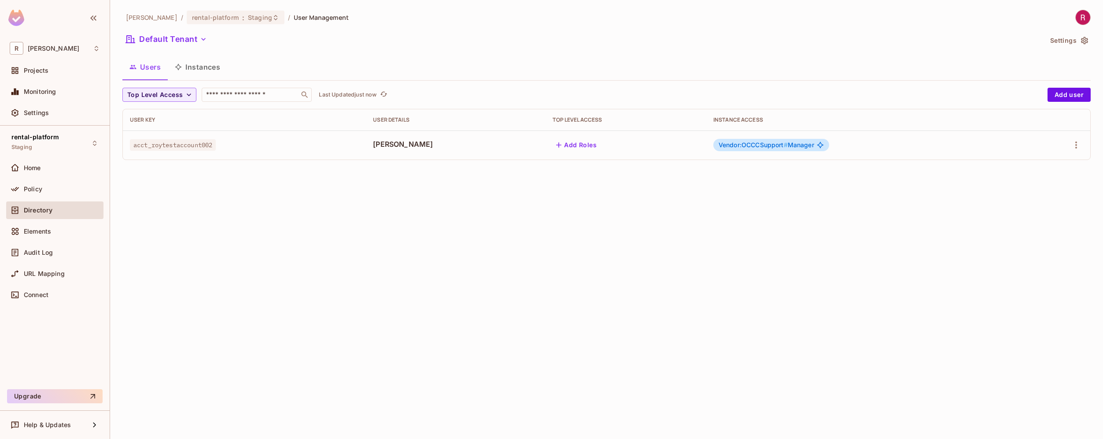
click at [192, 69] on button "Instances" at bounding box center [197, 67] width 59 height 22
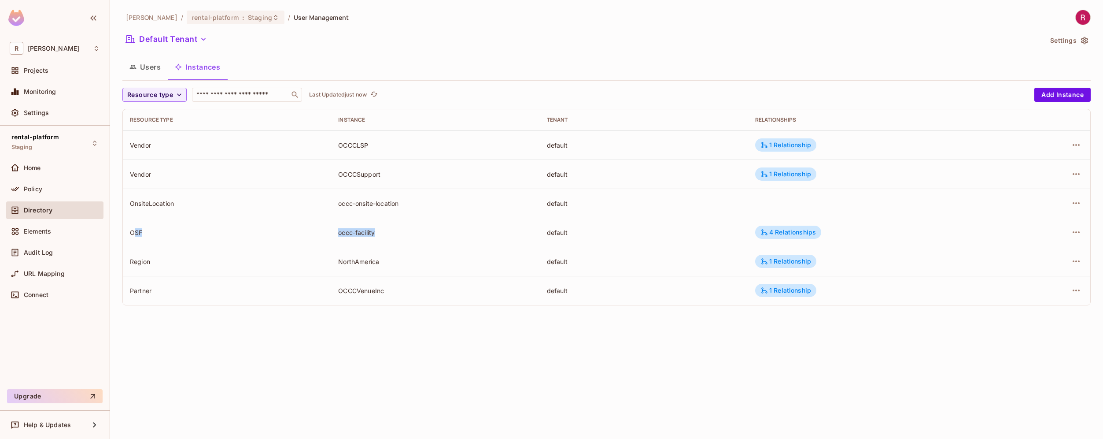
drag, startPoint x: 133, startPoint y: 232, endPoint x: 397, endPoint y: 232, distance: 264.3
click at [397, 232] on tr "OSF occc-facility default 4 Relationships" at bounding box center [607, 232] width 968 height 29
click at [787, 233] on div "4 Relationships" at bounding box center [788, 232] width 55 height 8
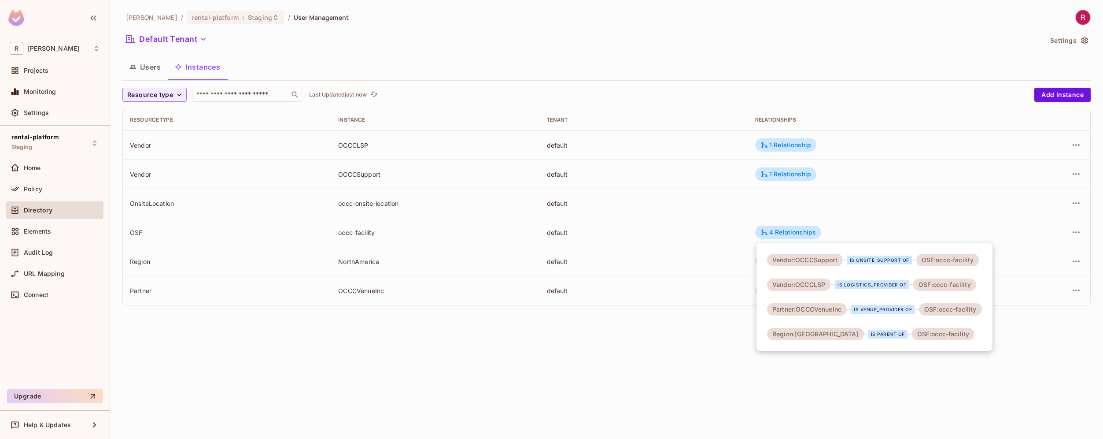
click at [881, 309] on div "is venue_provider of" at bounding box center [882, 309] width 63 height 9
click at [869, 334] on div "is parent of" at bounding box center [888, 333] width 39 height 9
click at [366, 234] on div at bounding box center [551, 219] width 1103 height 439
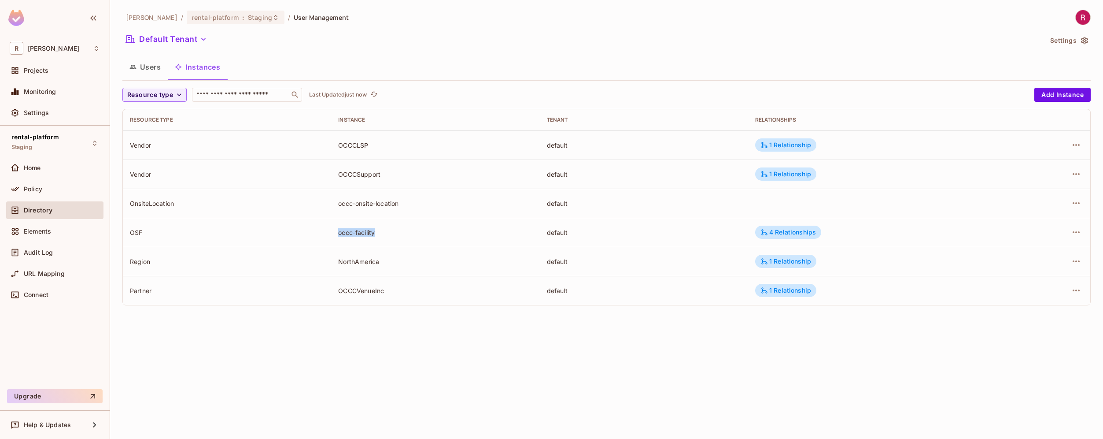
drag, startPoint x: 376, startPoint y: 232, endPoint x: 329, endPoint y: 233, distance: 47.1
click at [329, 233] on tr "OSF occc-facility default 4 Relationships" at bounding box center [607, 232] width 968 height 29
click at [154, 75] on button "Users" at bounding box center [144, 67] width 45 height 22
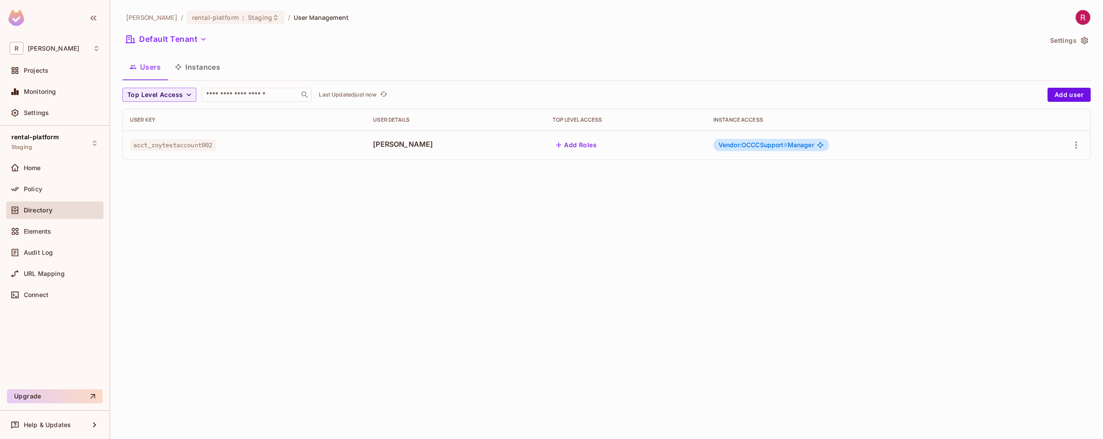
click at [744, 145] on span "Vendor:OCCCSupport #" at bounding box center [753, 144] width 69 height 7
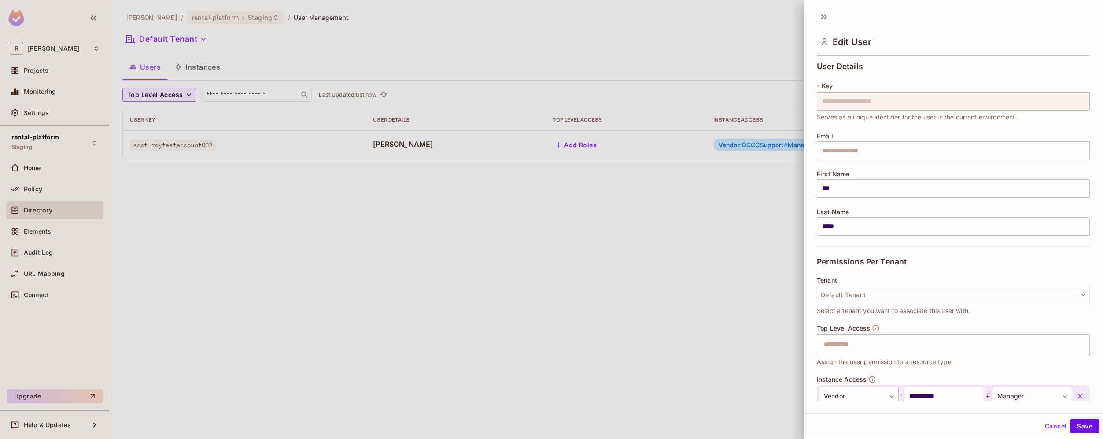
click at [213, 68] on div at bounding box center [551, 219] width 1103 height 439
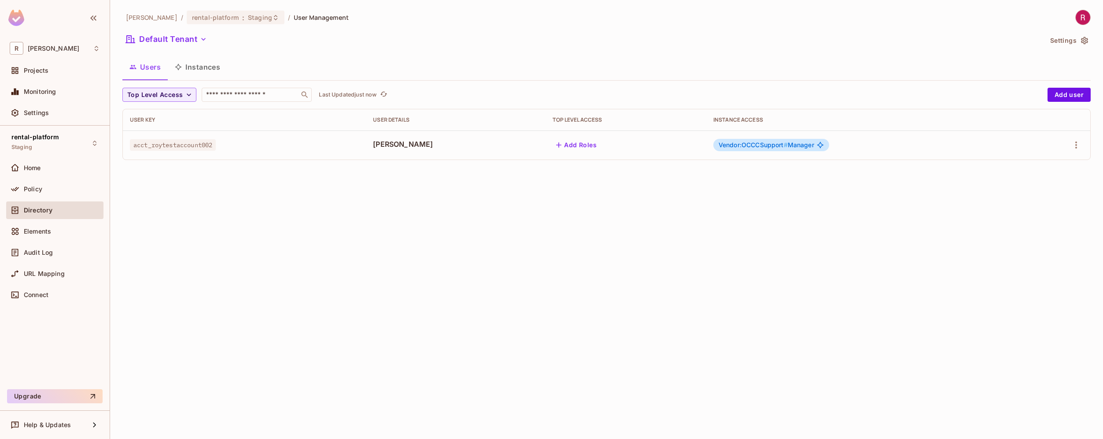
click at [213, 68] on button "Instances" at bounding box center [197, 67] width 59 height 22
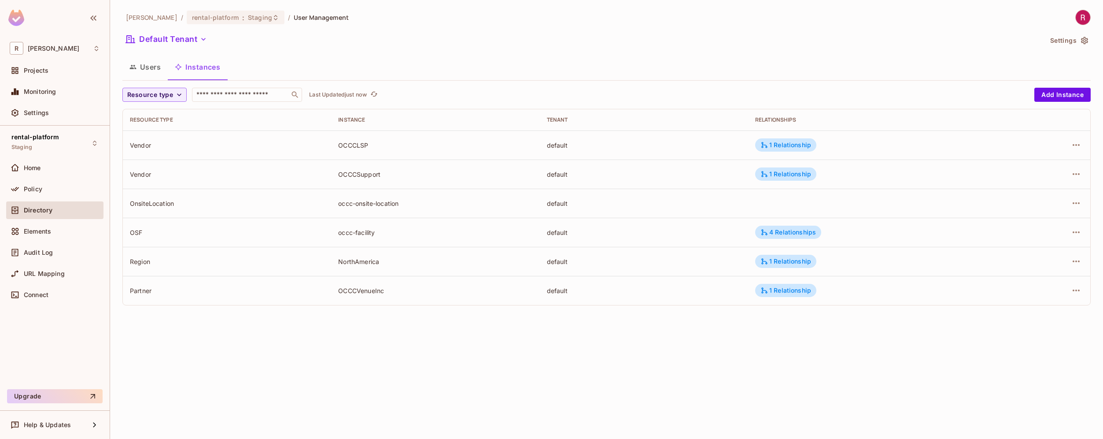
click at [362, 172] on div "OCCCSupport" at bounding box center [435, 174] width 194 height 8
drag, startPoint x: 130, startPoint y: 172, endPoint x: 397, endPoint y: 174, distance: 267.4
click at [397, 174] on tr "Vendor OCCCSupport default 1 Relationship" at bounding box center [607, 173] width 968 height 29
click at [799, 172] on div "1 Relationship" at bounding box center [786, 174] width 51 height 8
click at [161, 72] on div at bounding box center [551, 219] width 1103 height 439
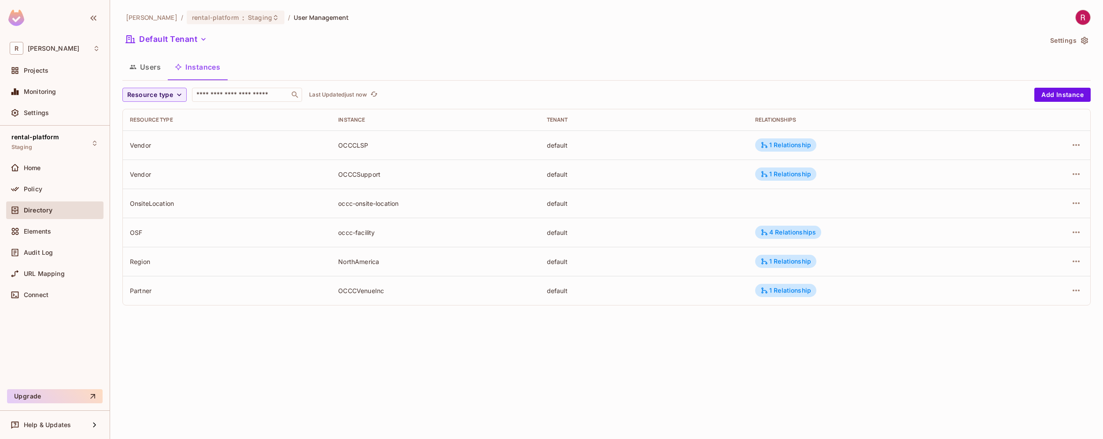
click at [148, 67] on button "Users" at bounding box center [144, 67] width 45 height 22
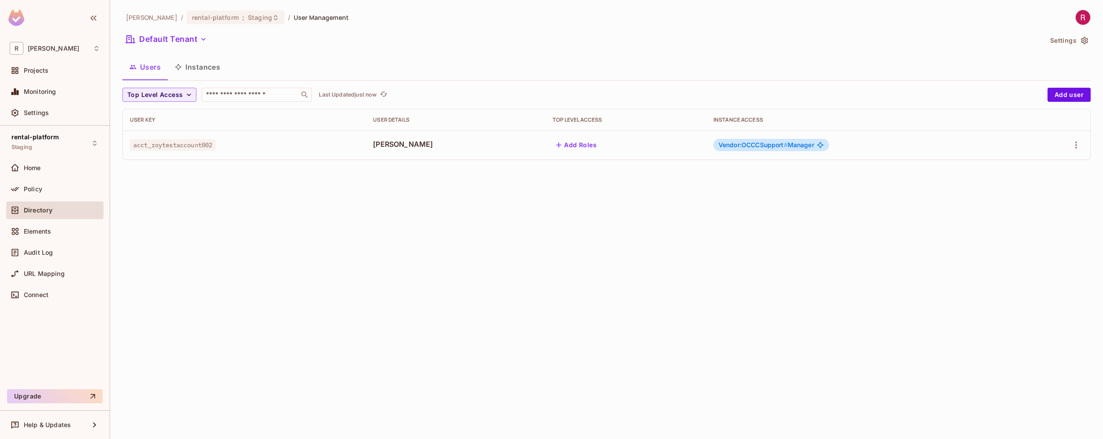
click at [792, 144] on span "Vendor:OCCCSupport # Manager" at bounding box center [767, 144] width 96 height 7
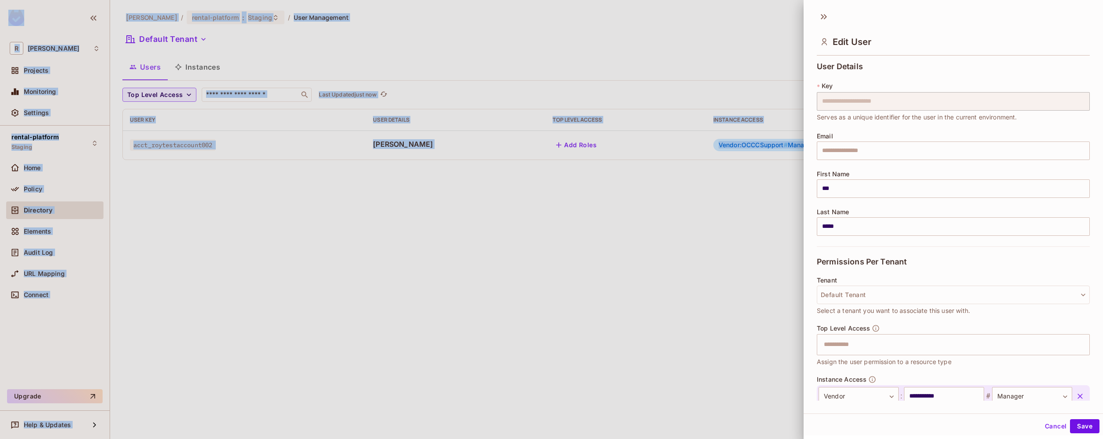
click at [792, 144] on div at bounding box center [551, 219] width 1103 height 439
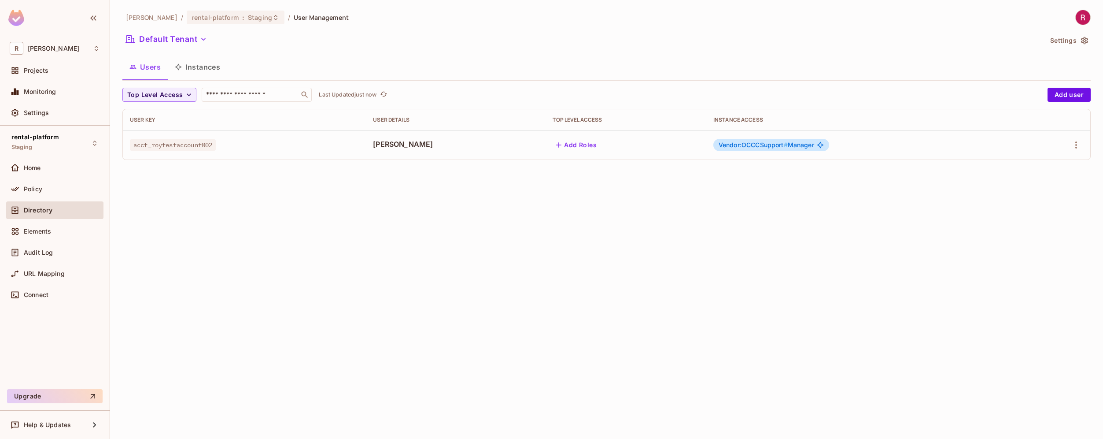
click at [792, 144] on span "Vendor:OCCCSupport # Manager" at bounding box center [767, 144] width 96 height 7
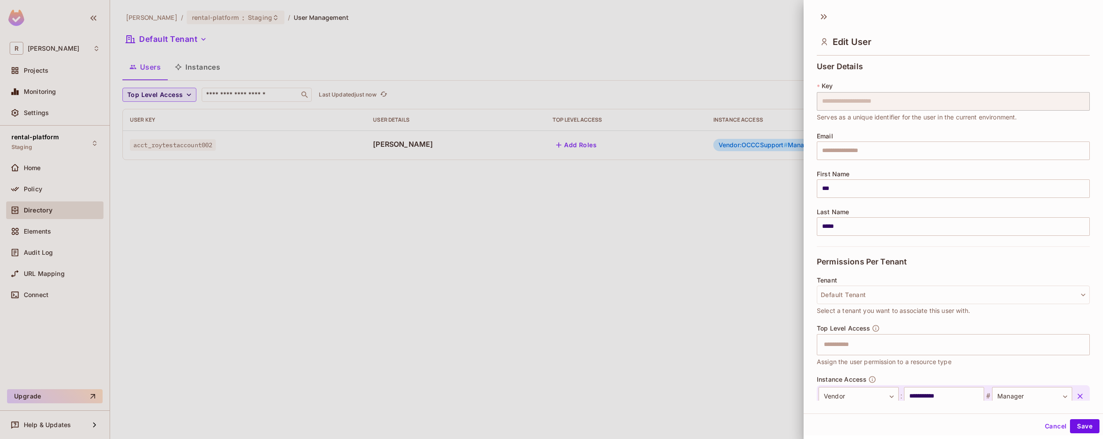
scroll to position [55, 0]
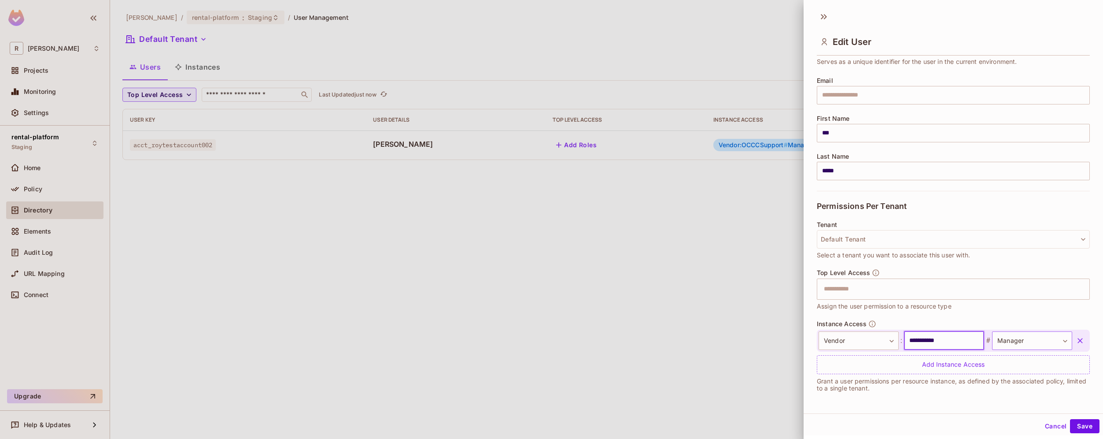
click at [1005, 337] on body "**********" at bounding box center [551, 219] width 1103 height 439
click at [935, 417] on div at bounding box center [551, 219] width 1103 height 439
click at [687, 275] on div at bounding box center [551, 219] width 1103 height 439
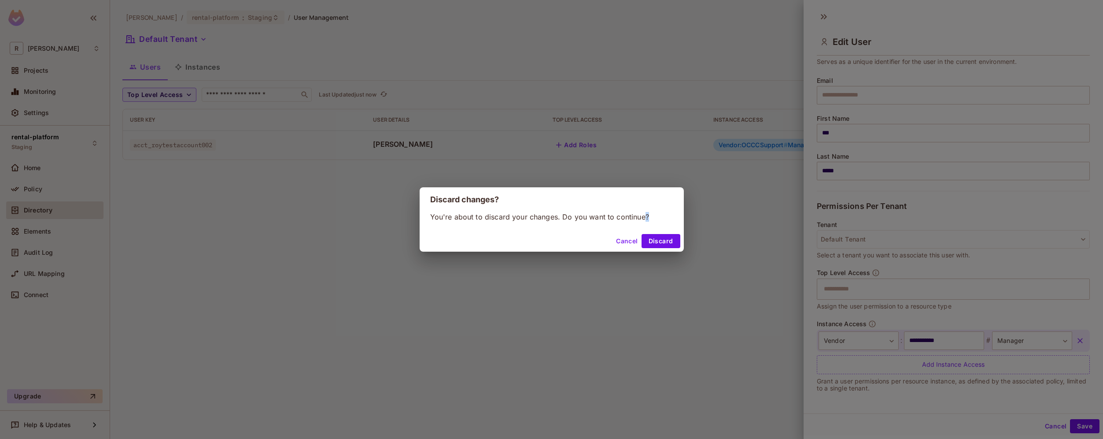
click at [687, 275] on div "Discard changes? You're about to discard your changes. Do you want to continue?…" at bounding box center [551, 219] width 1103 height 439
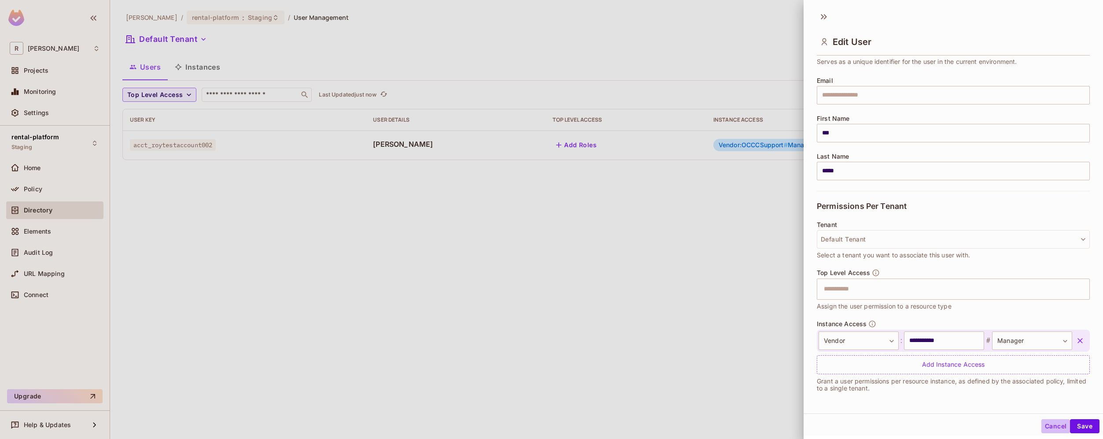
click at [1051, 430] on button "Cancel" at bounding box center [1056, 426] width 29 height 14
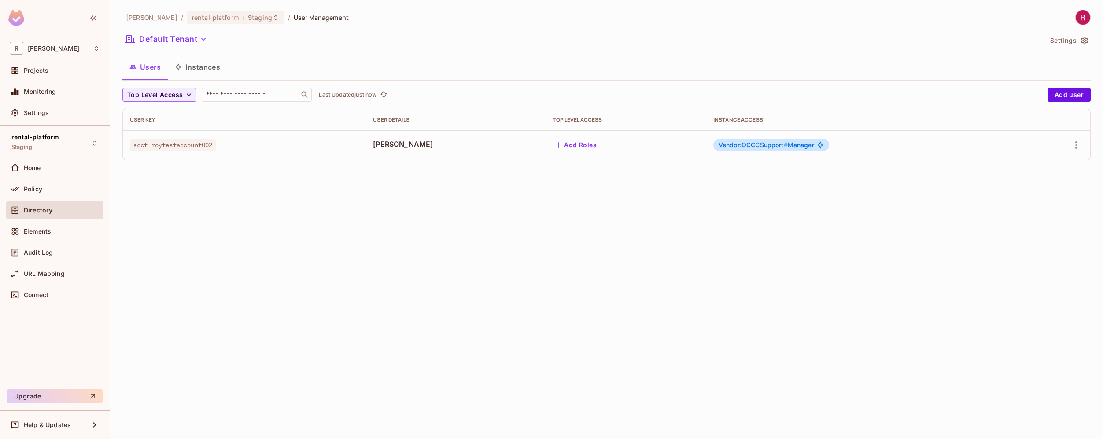
click at [203, 70] on button "Instances" at bounding box center [197, 67] width 59 height 22
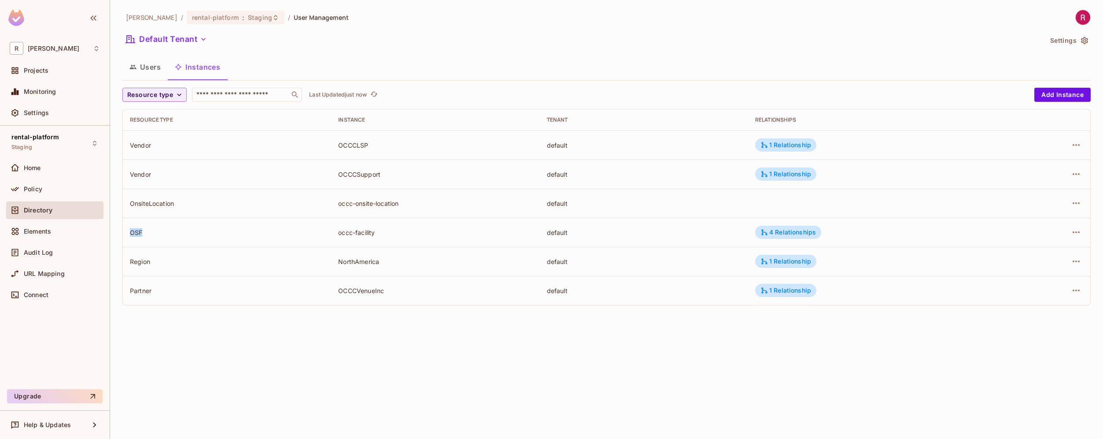
drag, startPoint x: 130, startPoint y: 231, endPoint x: 178, endPoint y: 232, distance: 47.6
click at [178, 232] on div "OSF" at bounding box center [227, 232] width 194 height 8
click at [797, 233] on div "4 Relationships" at bounding box center [788, 232] width 55 height 8
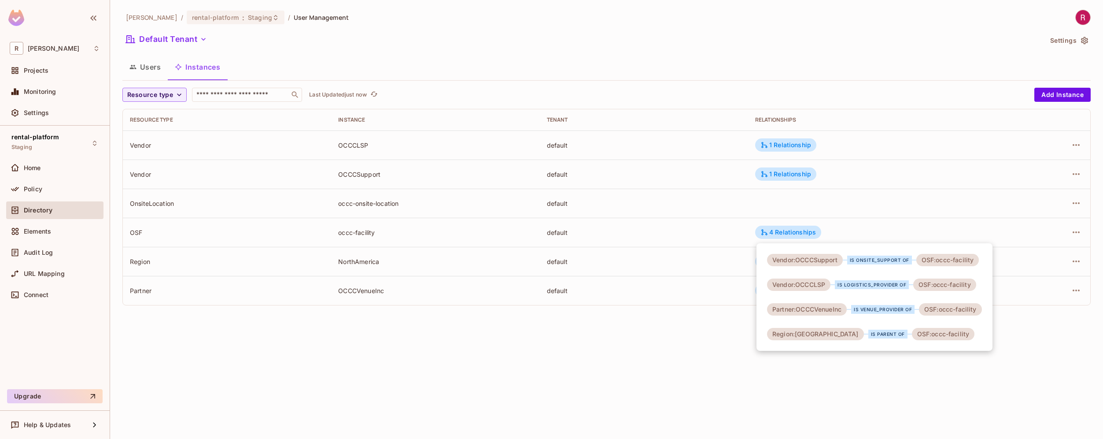
click at [48, 248] on div at bounding box center [551, 219] width 1103 height 439
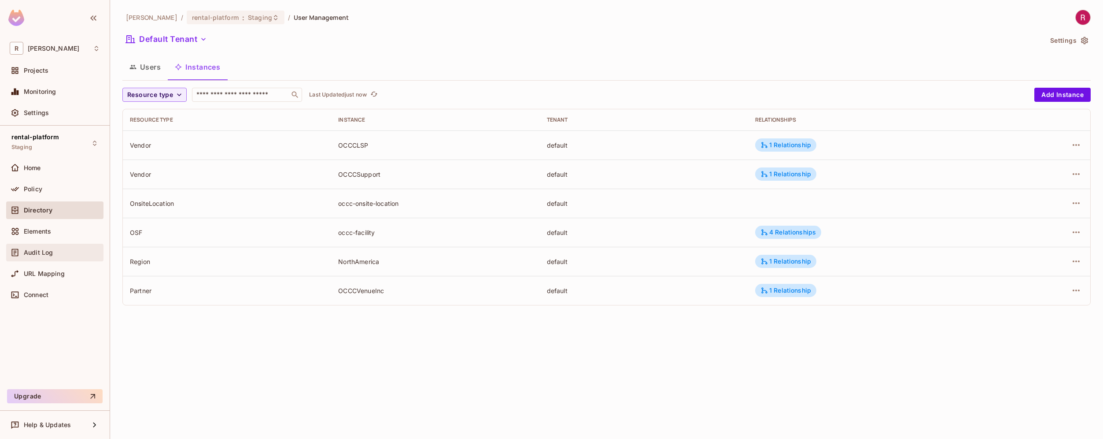
click at [42, 252] on span "Audit Log" at bounding box center [38, 252] width 29 height 7
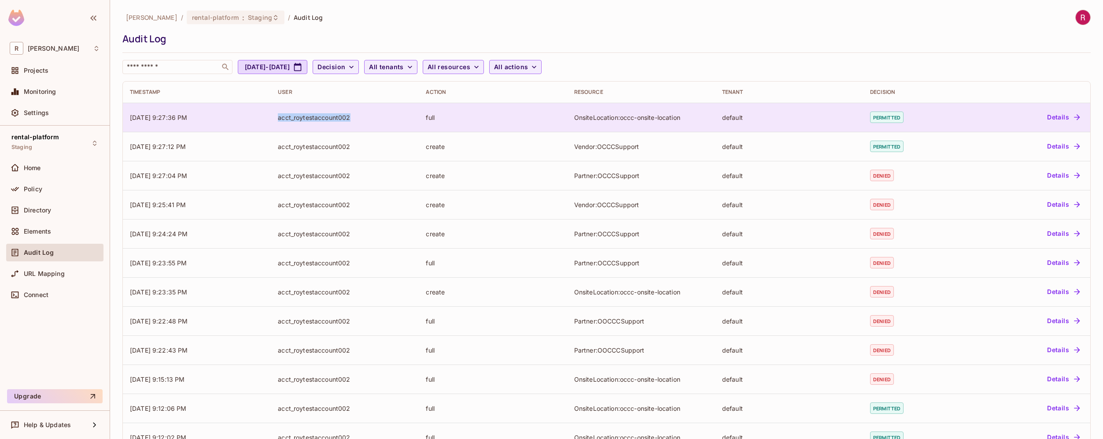
drag, startPoint x: 356, startPoint y: 118, endPoint x: 362, endPoint y: 118, distance: 6.2
click at [362, 118] on div "acct_roytestaccount002" at bounding box center [345, 117] width 134 height 8
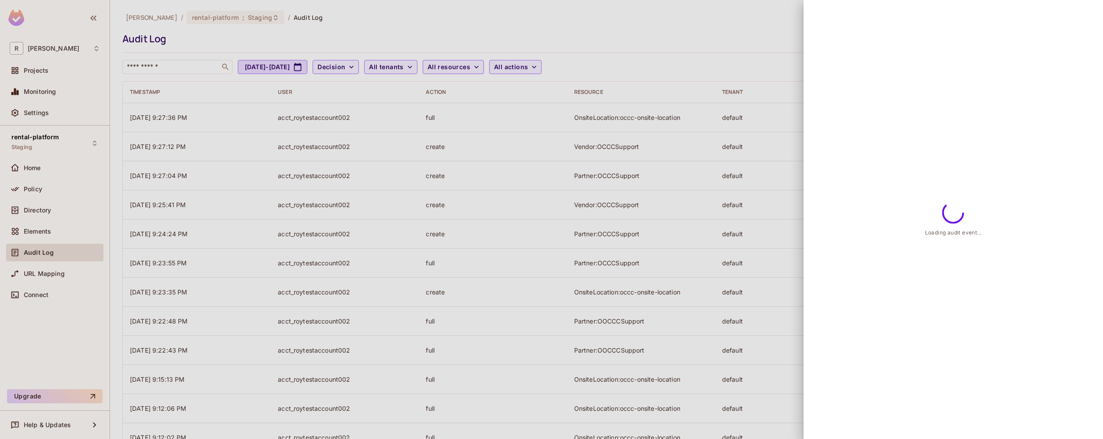
click at [586, 122] on div at bounding box center [551, 219] width 1103 height 439
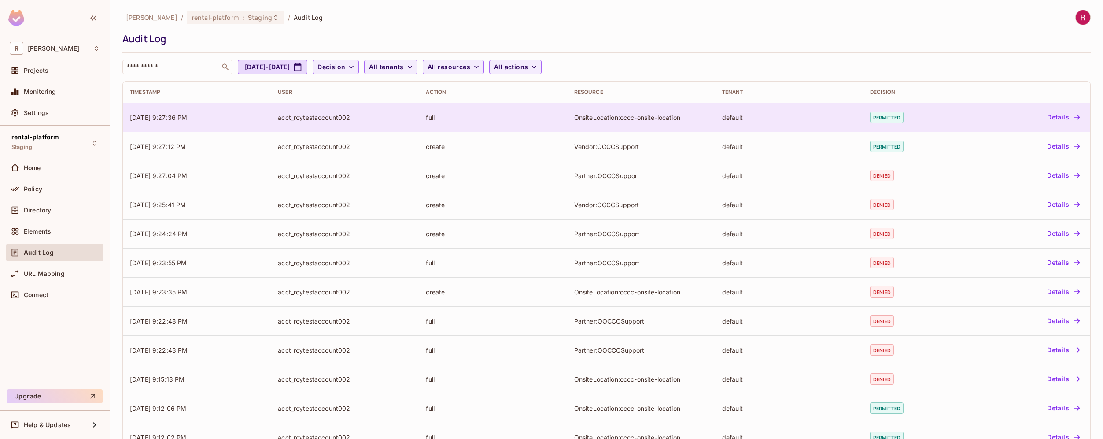
click at [429, 118] on div "full" at bounding box center [493, 117] width 134 height 8
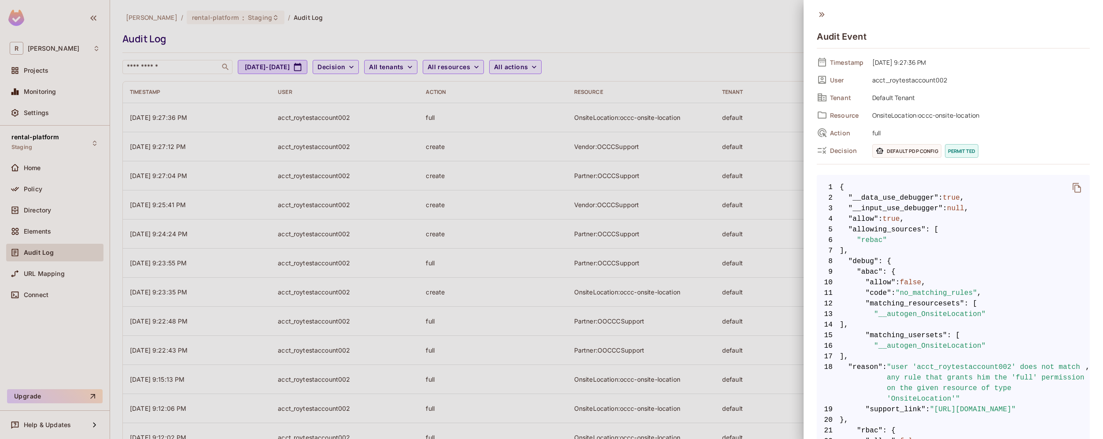
click at [631, 116] on div at bounding box center [551, 219] width 1103 height 439
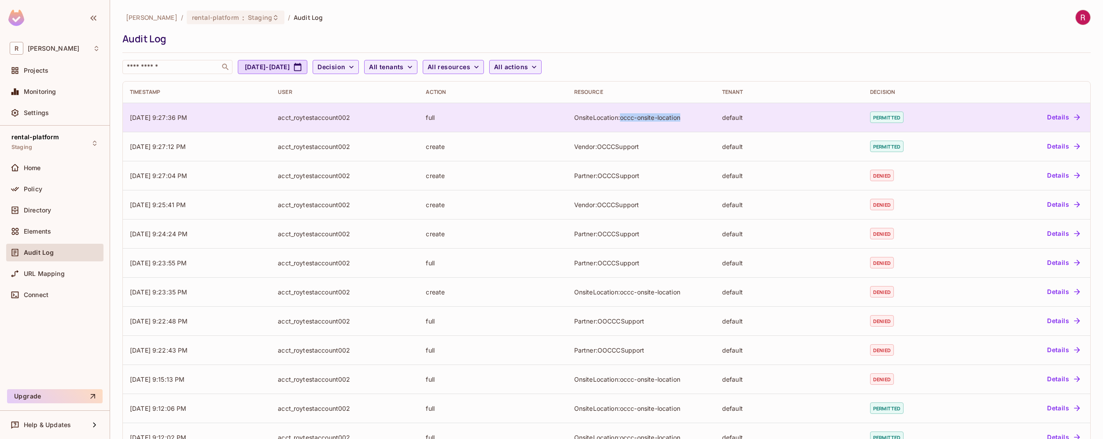
drag, startPoint x: 617, startPoint y: 119, endPoint x: 682, endPoint y: 119, distance: 64.7
click at [682, 119] on div "OnsiteLocation:occc-onsite-location" at bounding box center [641, 117] width 134 height 8
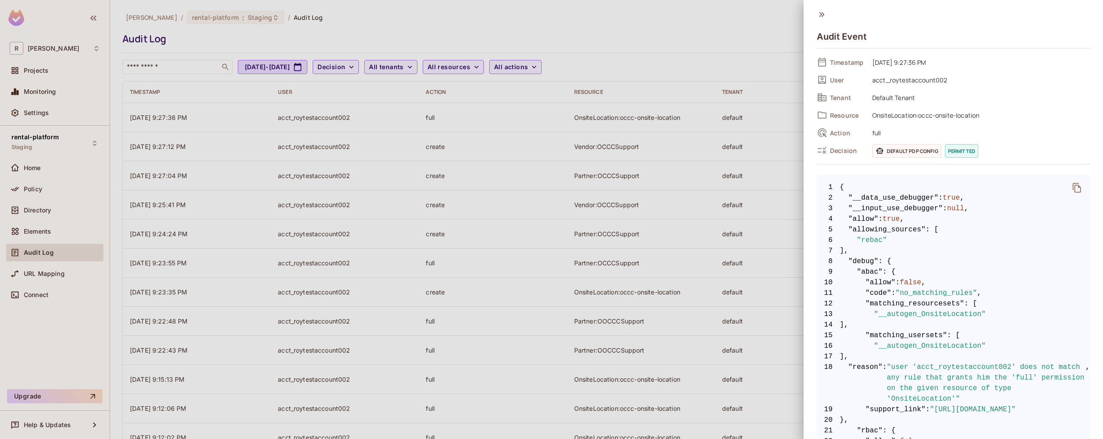
click at [608, 149] on div at bounding box center [551, 219] width 1103 height 439
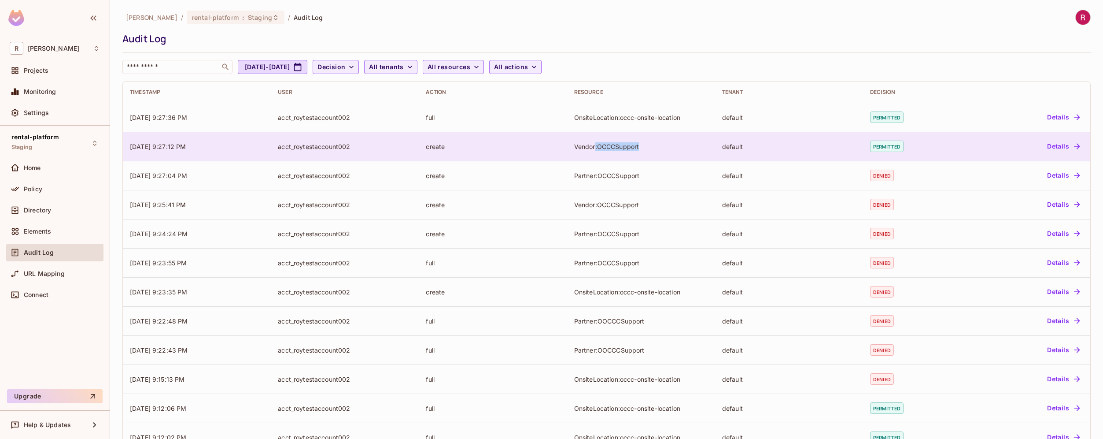
drag, startPoint x: 592, startPoint y: 147, endPoint x: 650, endPoint y: 147, distance: 57.7
click at [650, 147] on div "Vendor:OCCCSupport" at bounding box center [641, 146] width 134 height 8
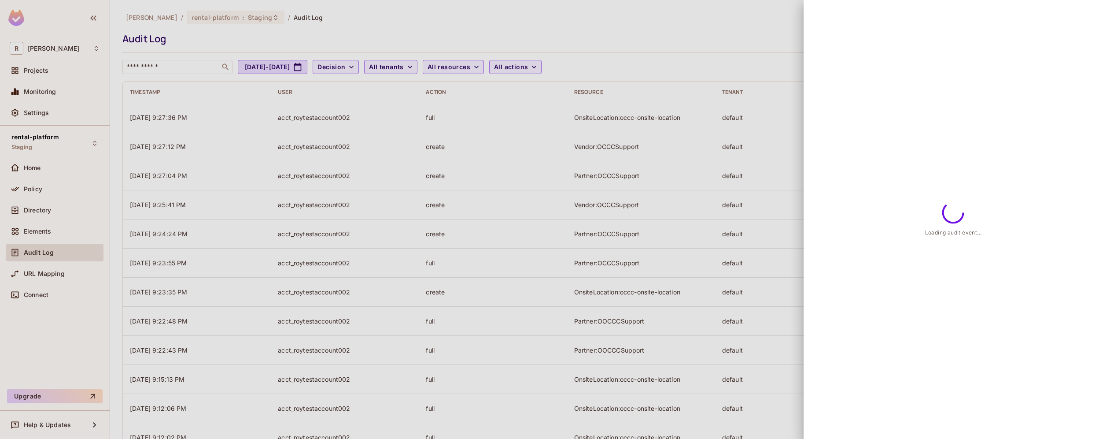
click at [641, 112] on div at bounding box center [551, 219] width 1103 height 439
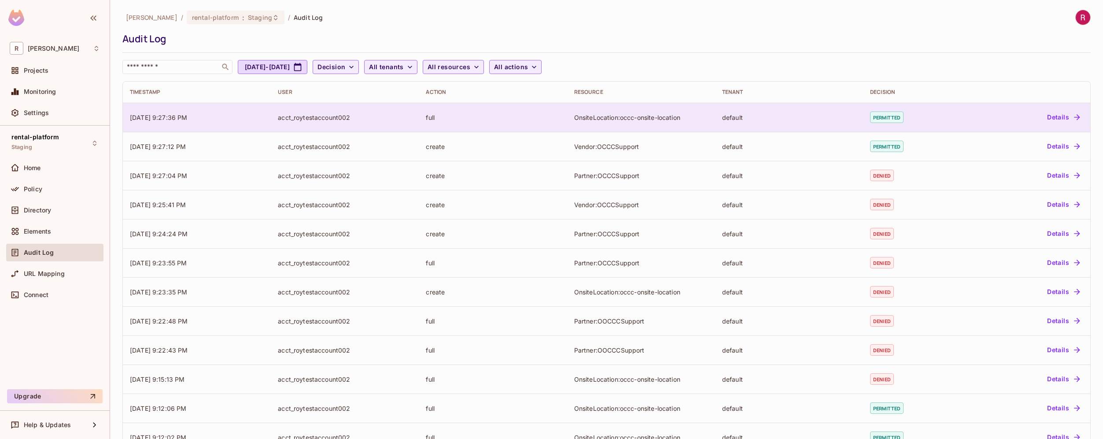
click at [621, 118] on div "OnsiteLocation:occc-onsite-location" at bounding box center [641, 117] width 134 height 8
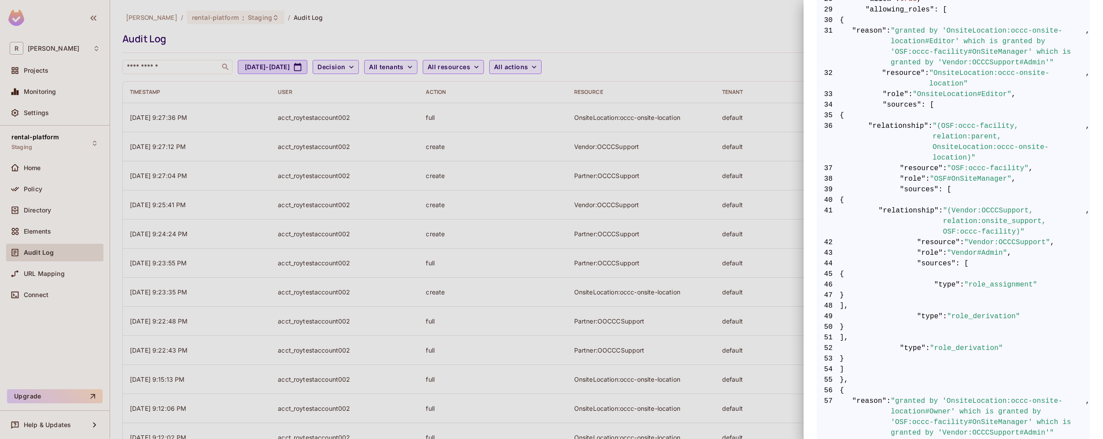
scroll to position [439, 0]
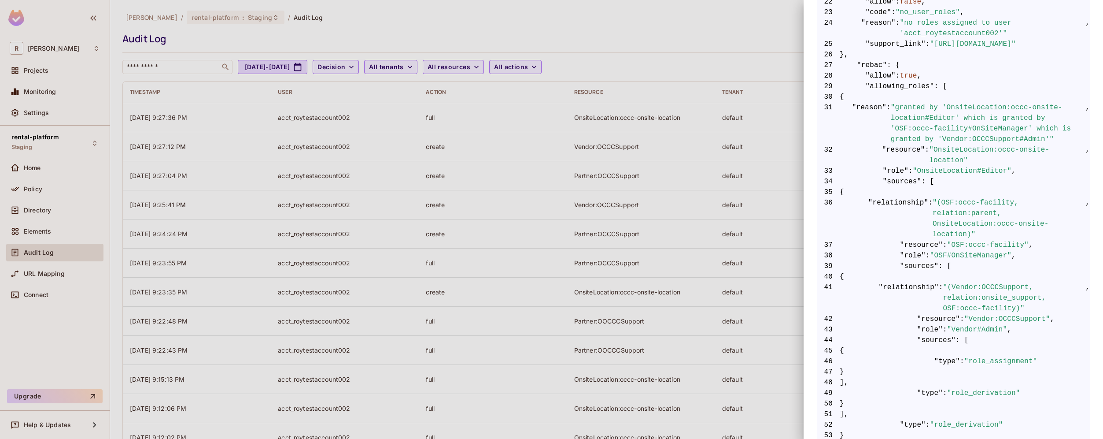
click at [618, 43] on div at bounding box center [551, 219] width 1103 height 439
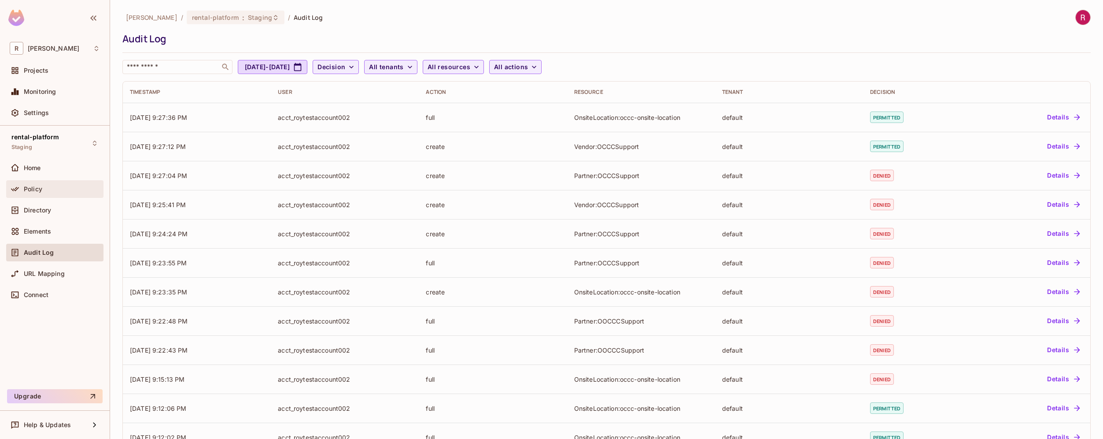
click at [53, 187] on div "Policy" at bounding box center [62, 188] width 76 height 7
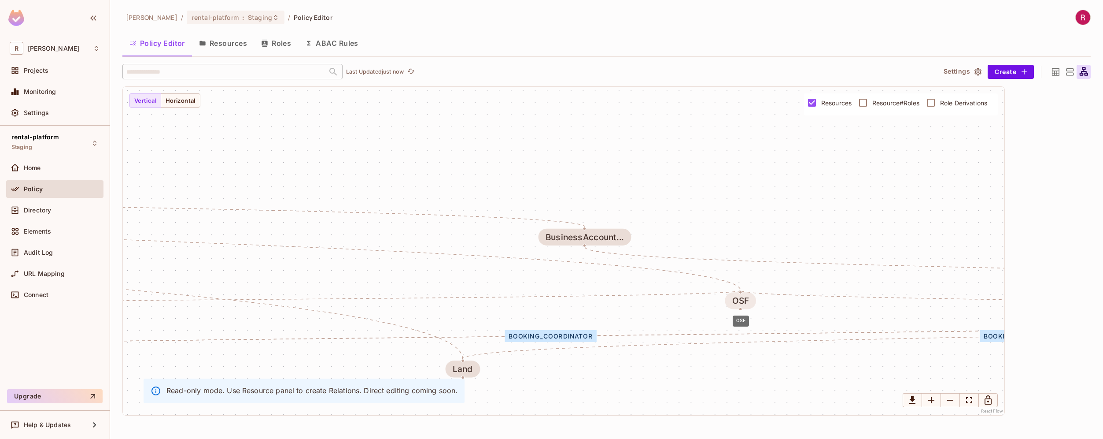
drag, startPoint x: 828, startPoint y: 366, endPoint x: 747, endPoint y: 298, distance: 106.0
click at [747, 298] on div "OSF" at bounding box center [740, 301] width 17 height 10
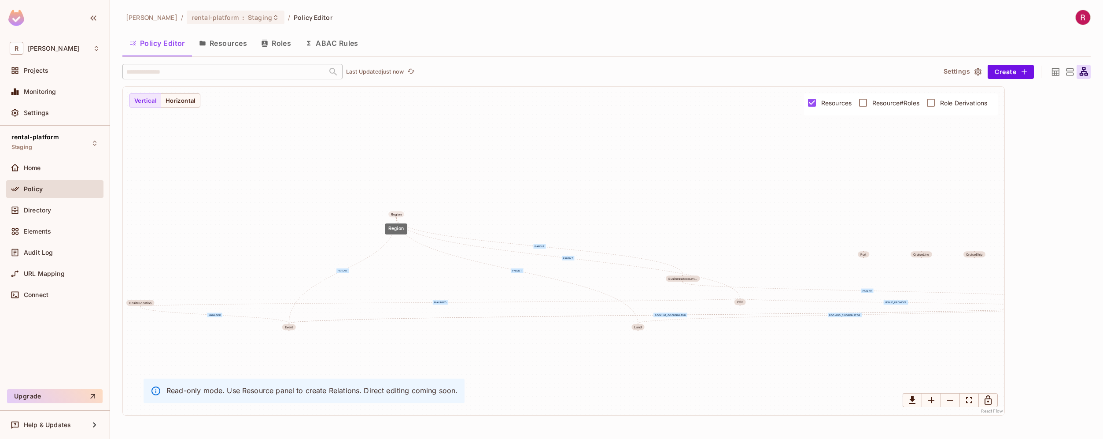
drag, startPoint x: 214, startPoint y: 254, endPoint x: 396, endPoint y: 214, distance: 187.2
click at [396, 214] on div "Region" at bounding box center [396, 214] width 10 height 4
click at [234, 50] on button "Resources" at bounding box center [223, 43] width 62 height 22
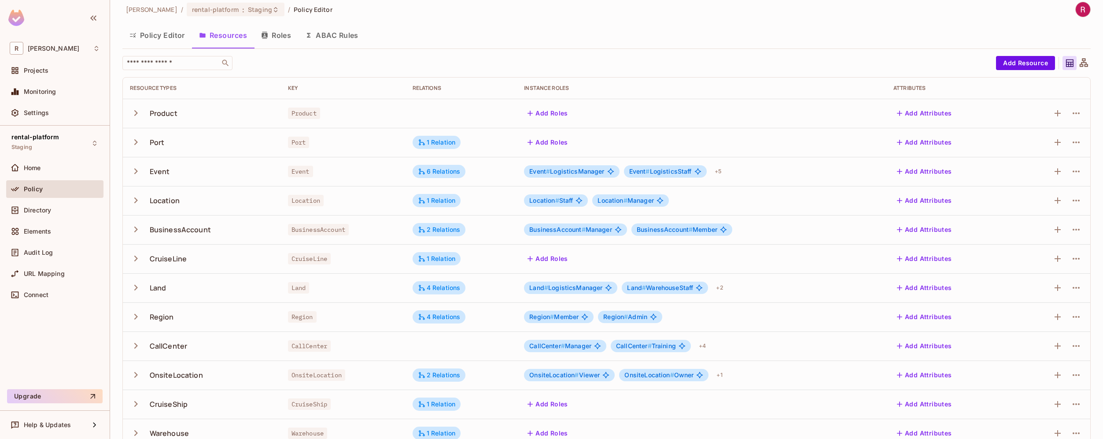
scroll to position [7, 0]
click at [278, 34] on button "Roles" at bounding box center [276, 36] width 44 height 22
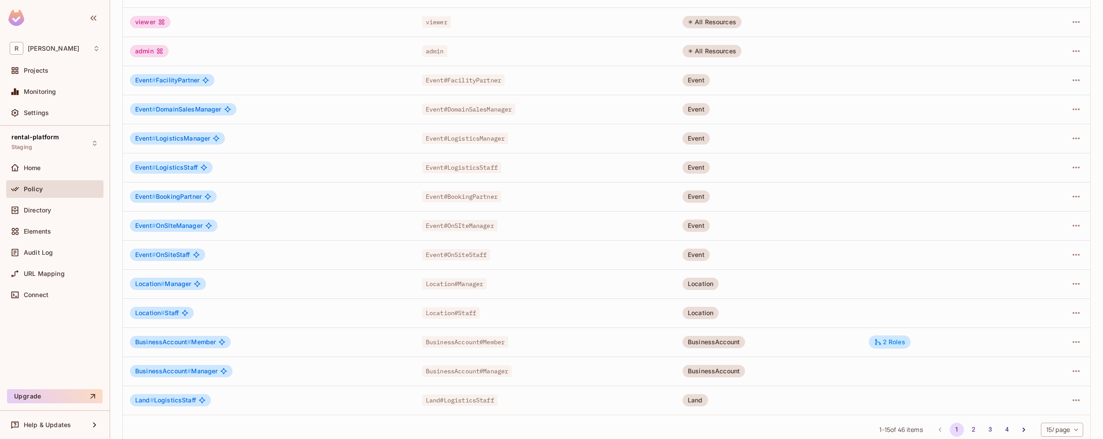
scroll to position [141, 0]
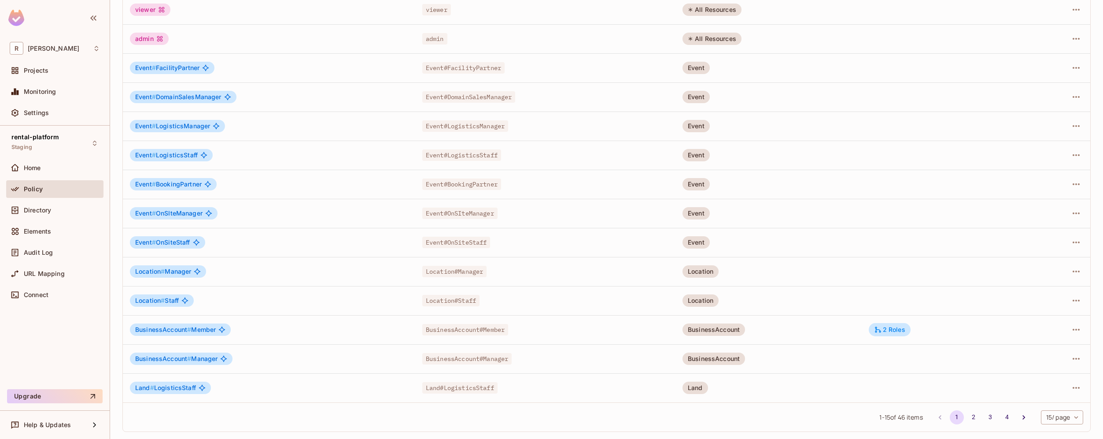
click at [1052, 422] on body "R [PERSON_NAME]-poc Projects Monitoring Settings rental-platform Staging Home P…" at bounding box center [551, 219] width 1103 height 439
click at [1052, 422] on li "100 / page" at bounding box center [1055, 419] width 44 height 18
type input "***"
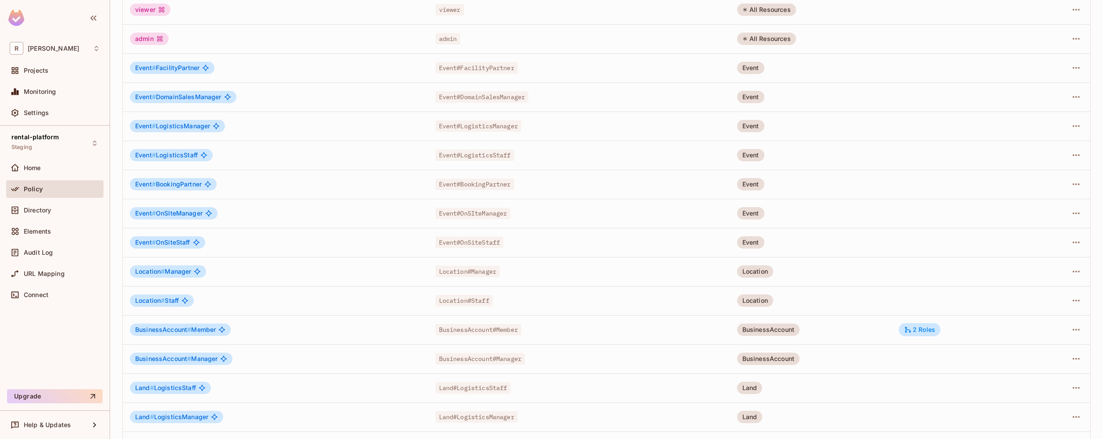
scroll to position [1042, 0]
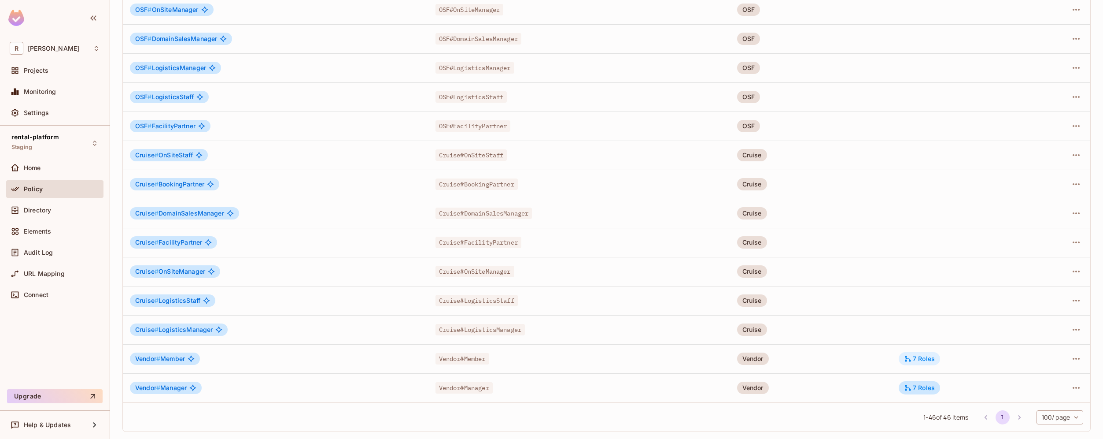
click at [921, 358] on div "7 Roles" at bounding box center [919, 359] width 31 height 8
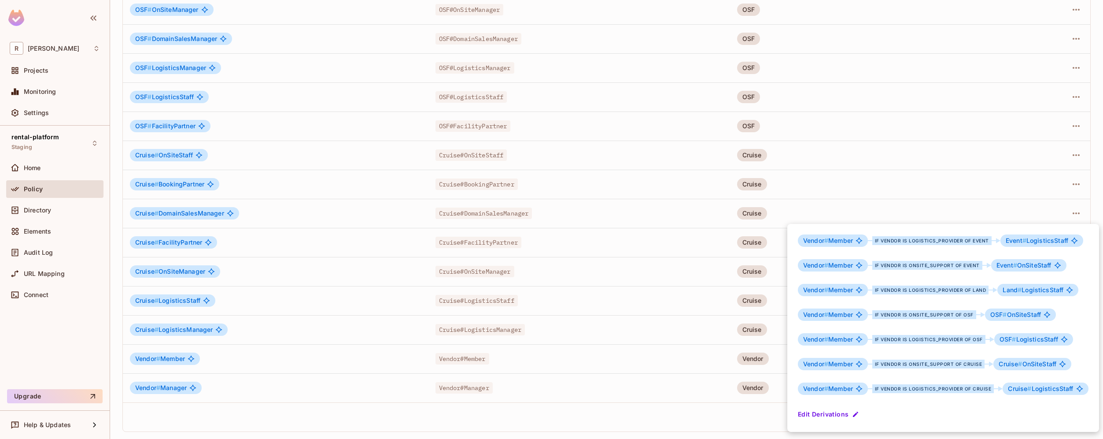
click at [755, 409] on div at bounding box center [551, 219] width 1103 height 439
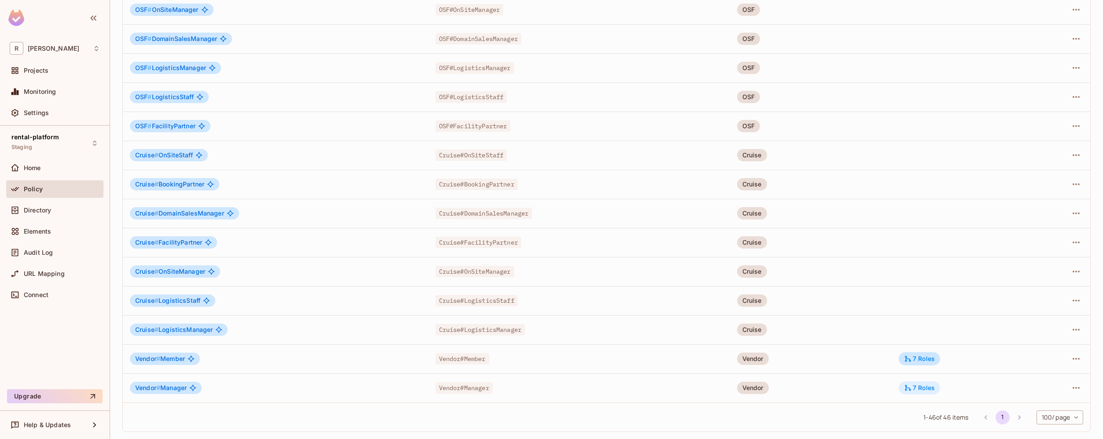
click at [925, 389] on div "7 Roles" at bounding box center [919, 388] width 31 height 8
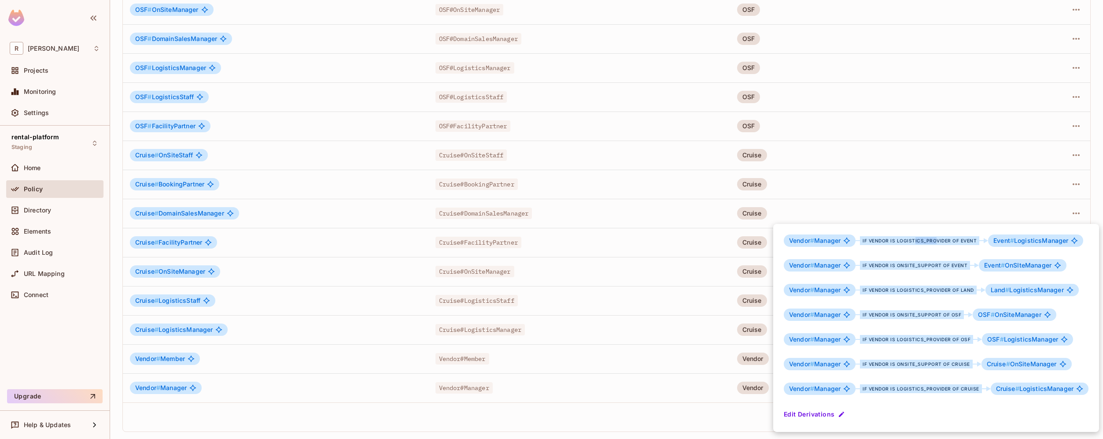
drag, startPoint x: 914, startPoint y: 241, endPoint x: 936, endPoint y: 241, distance: 21.6
click at [936, 241] on div "if Vendor is logistics_provider of Event" at bounding box center [919, 240] width 119 height 9
click at [806, 417] on button "Edit Derivations" at bounding box center [815, 414] width 63 height 14
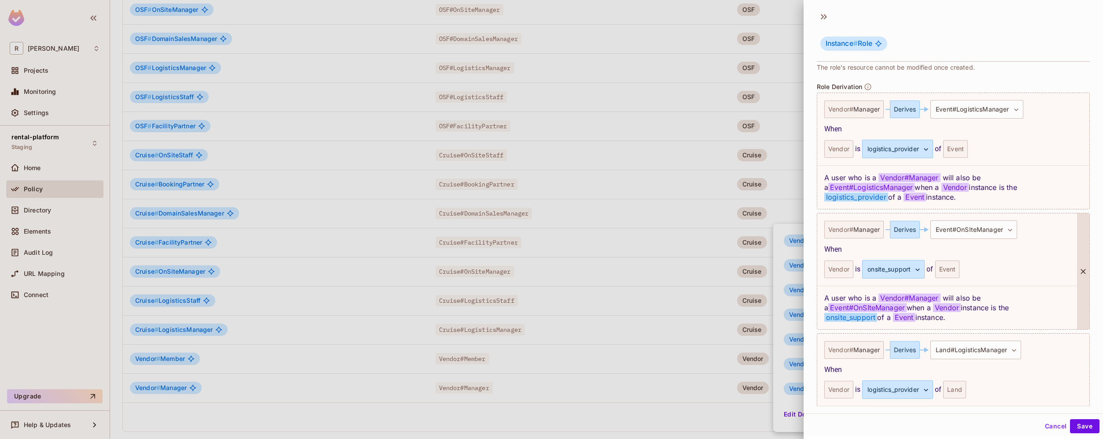
scroll to position [221, 0]
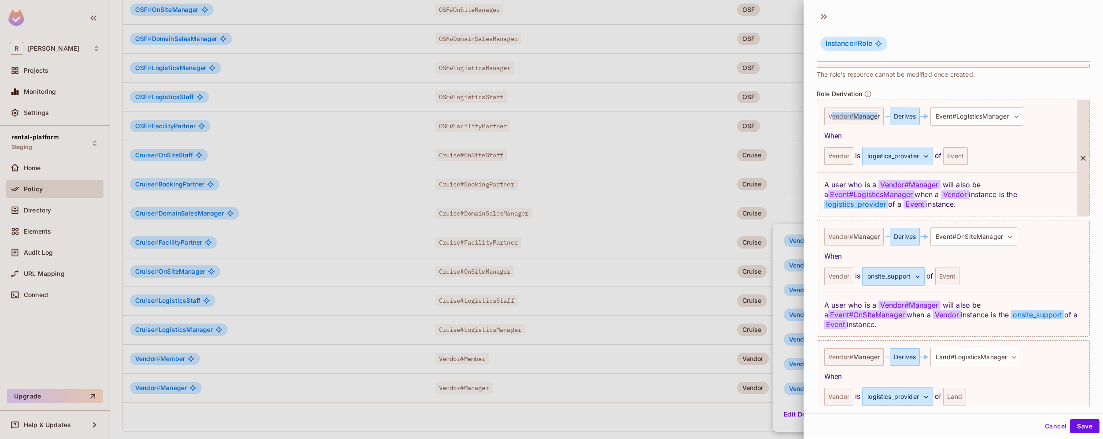
drag, startPoint x: 831, startPoint y: 115, endPoint x: 876, endPoint y: 115, distance: 44.5
click at [876, 116] on div "Vendor # Manager" at bounding box center [854, 116] width 59 height 18
click at [870, 117] on span "Manager" at bounding box center [867, 116] width 26 height 7
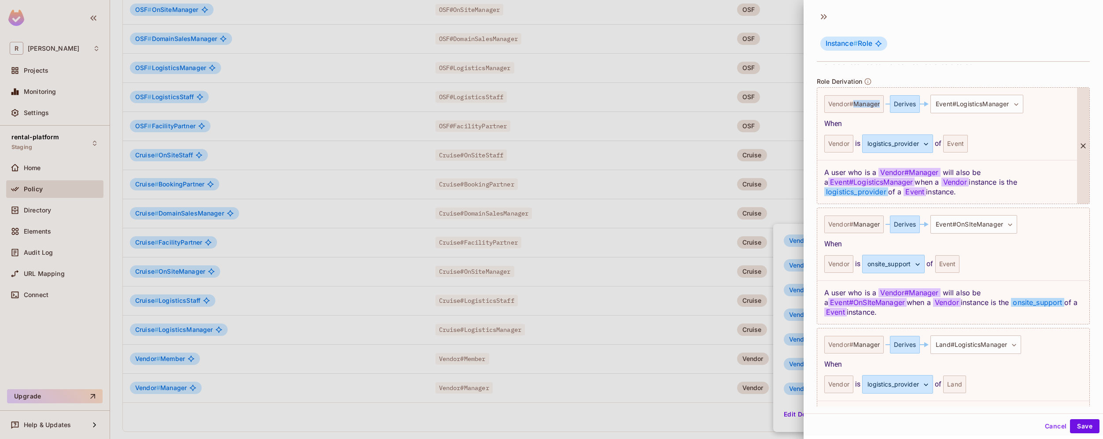
scroll to position [231, 0]
click at [903, 146] on body "R [PERSON_NAME]-poc Projects Monitoring Settings rental-platform Staging Home P…" at bounding box center [551, 219] width 1103 height 439
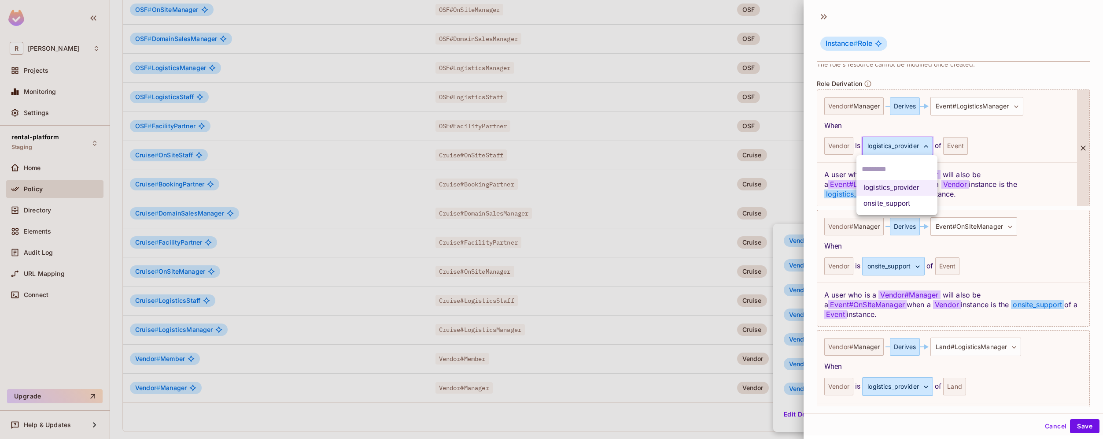
click at [1008, 141] on div at bounding box center [551, 219] width 1103 height 439
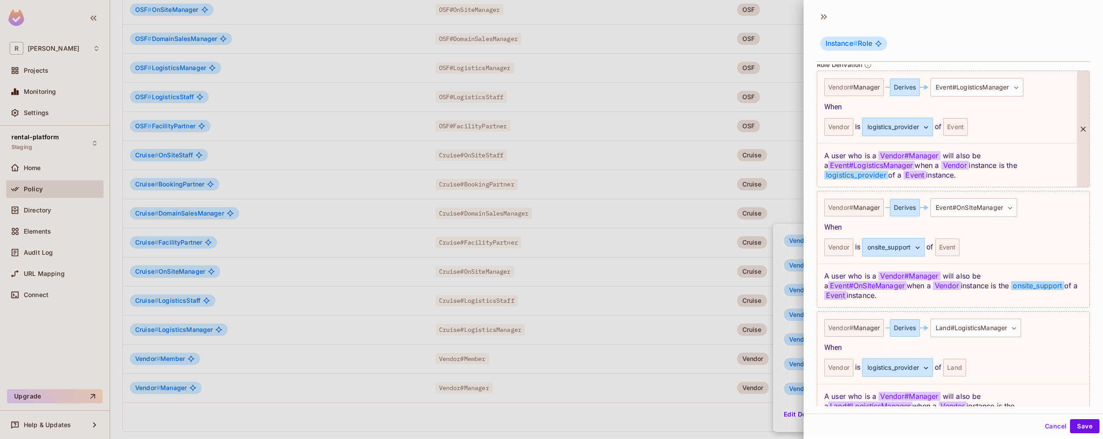
drag, startPoint x: 826, startPoint y: 156, endPoint x: 968, endPoint y: 181, distance: 144.3
click at [968, 181] on div "A user who is a Vendor # Manager will also be a Event#LogisticsManager when a V…" at bounding box center [947, 165] width 260 height 44
click at [971, 178] on div "A user who is a Vendor # Manager will also be a Event#LogisticsManager when a V…" at bounding box center [947, 165] width 260 height 44
drag, startPoint x: 904, startPoint y: 157, endPoint x: 935, endPoint y: 157, distance: 30.8
click at [935, 157] on span "Vendor # Manager" at bounding box center [910, 155] width 62 height 9
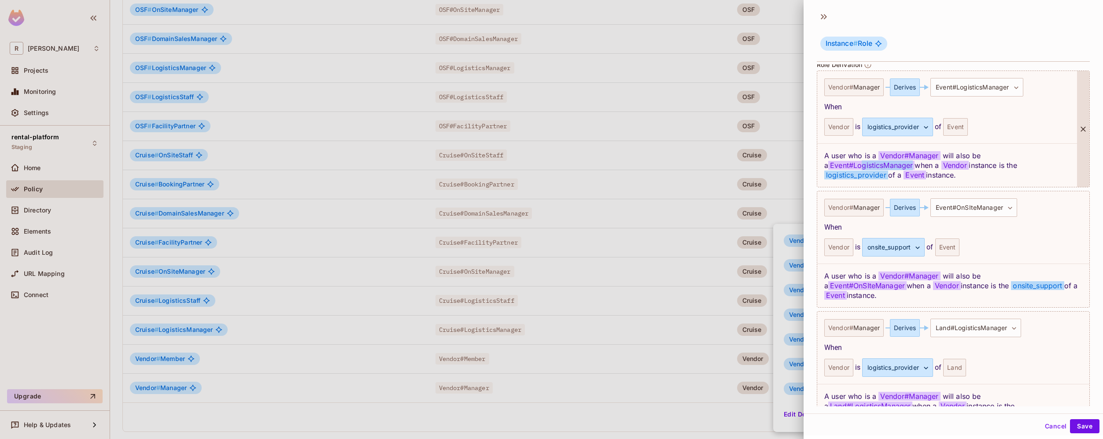
drag, startPoint x: 909, startPoint y: 164, endPoint x: 859, endPoint y: 165, distance: 50.2
click at [859, 165] on span "Event#LogisticsManager" at bounding box center [872, 165] width 86 height 9
click at [955, 164] on span "Vendor" at bounding box center [956, 165] width 28 height 9
click at [920, 175] on span "Event" at bounding box center [915, 174] width 22 height 9
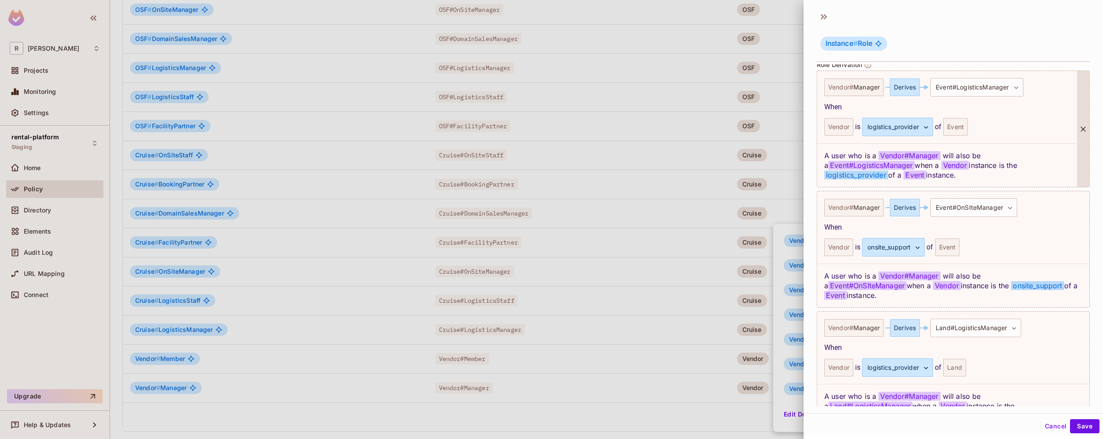
drag, startPoint x: 981, startPoint y: 178, endPoint x: 827, endPoint y: 152, distance: 155.8
click at [827, 152] on div "A user who is a Vendor # Manager will also be a Event#LogisticsManager when a V…" at bounding box center [947, 165] width 260 height 44
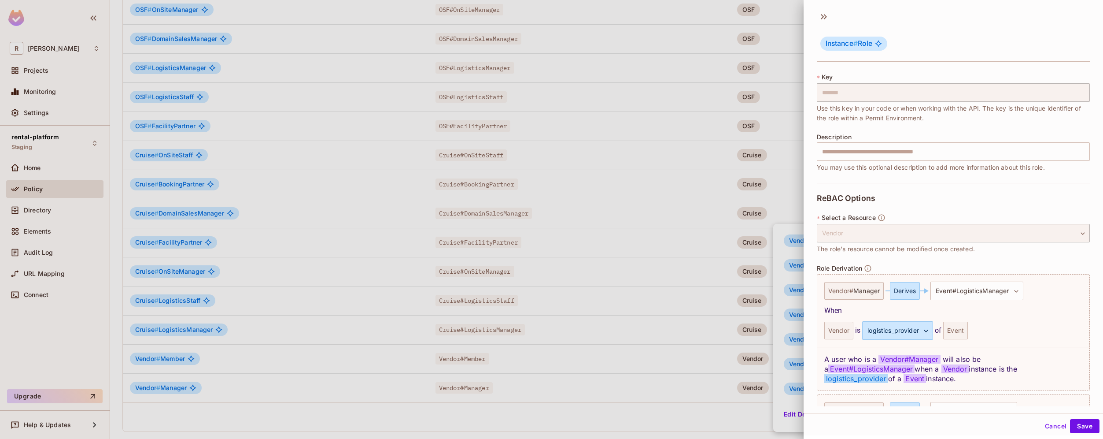
scroll to position [0, 0]
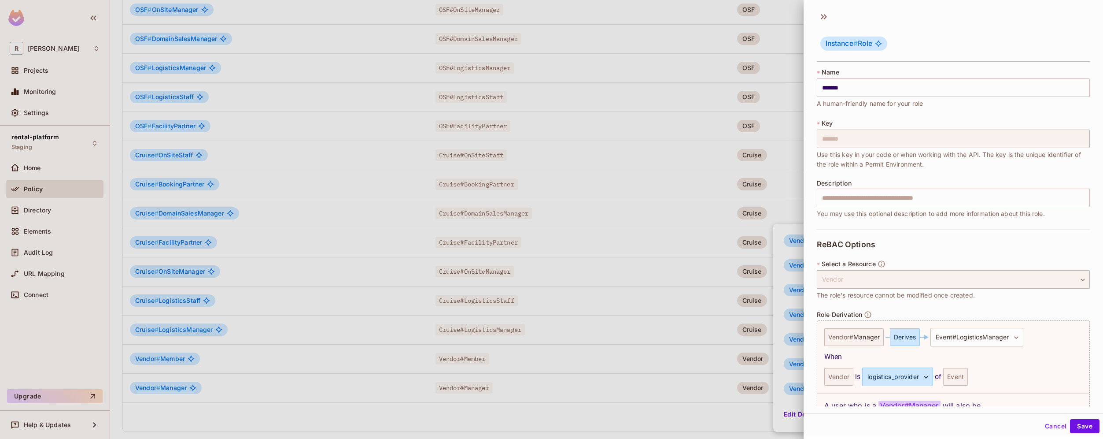
click at [614, 160] on div at bounding box center [551, 219] width 1103 height 439
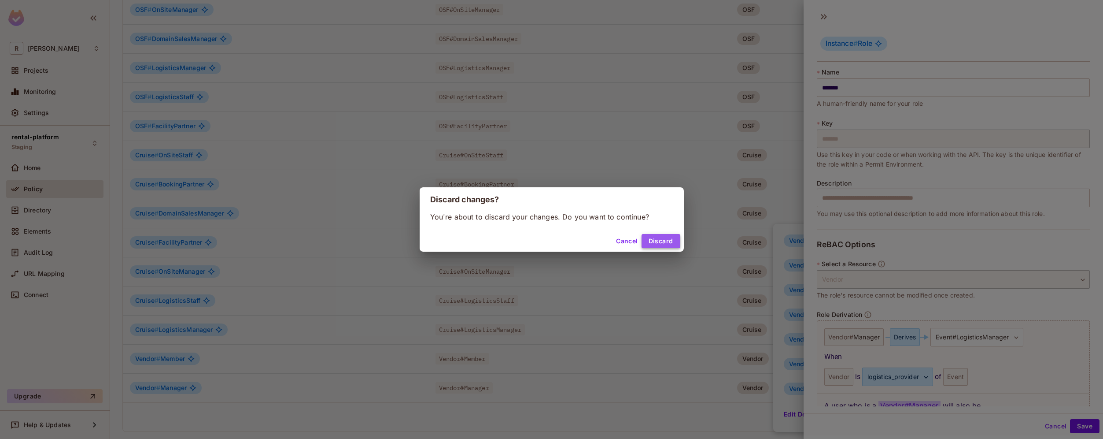
click at [662, 247] on button "Discard" at bounding box center [661, 241] width 39 height 14
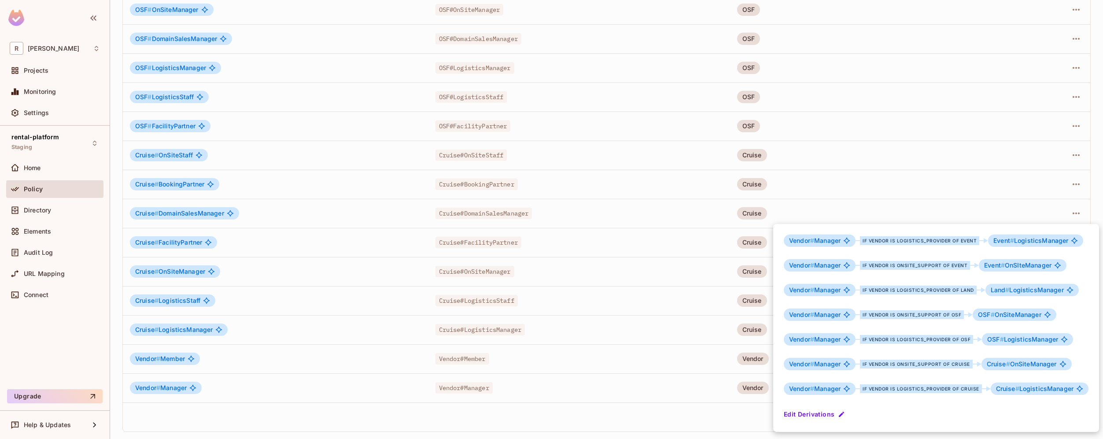
click at [651, 302] on div at bounding box center [551, 219] width 1103 height 439
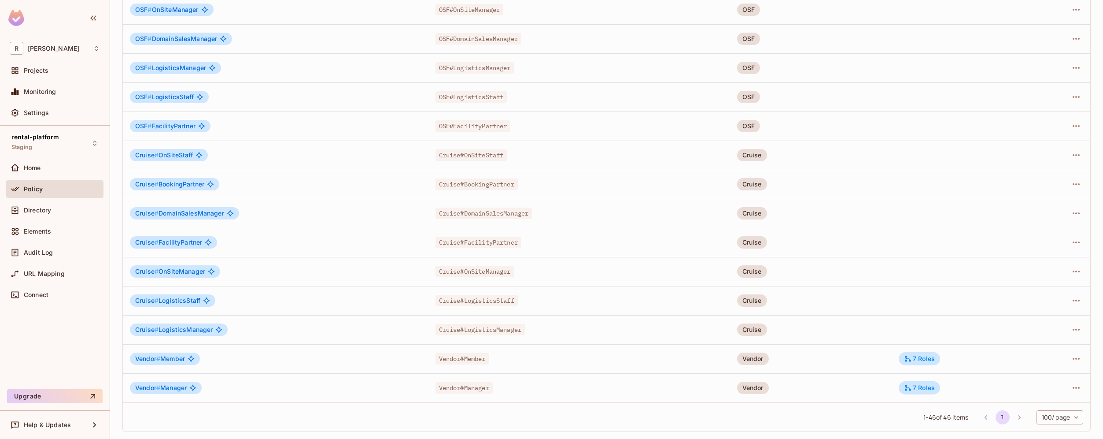
click at [644, 181] on div "Cruise#BookingPartner" at bounding box center [580, 184] width 288 height 9
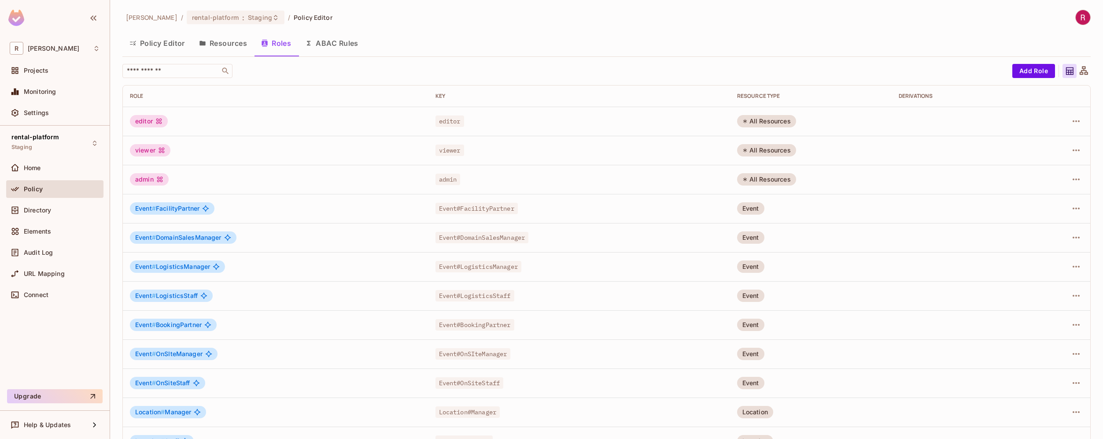
click at [330, 44] on button "ABAC Rules" at bounding box center [331, 43] width 67 height 22
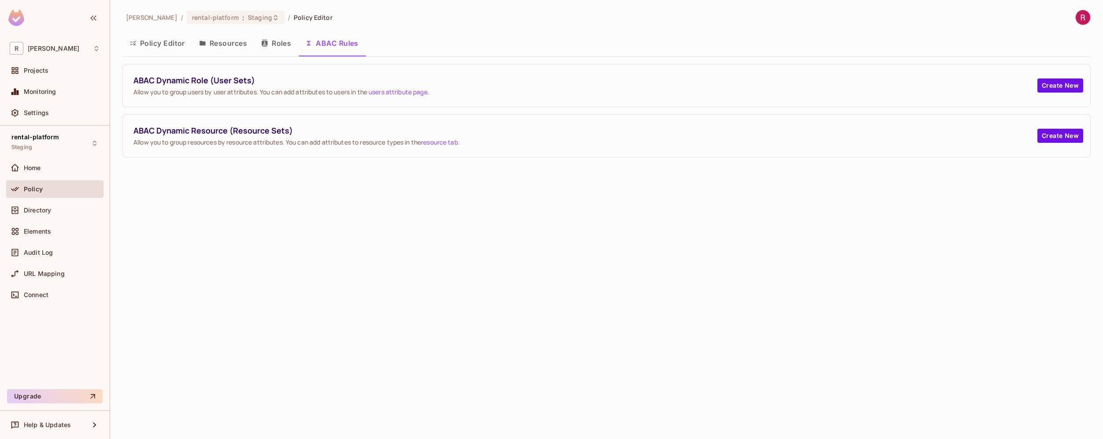
click at [246, 46] on button "Resources" at bounding box center [223, 43] width 62 height 22
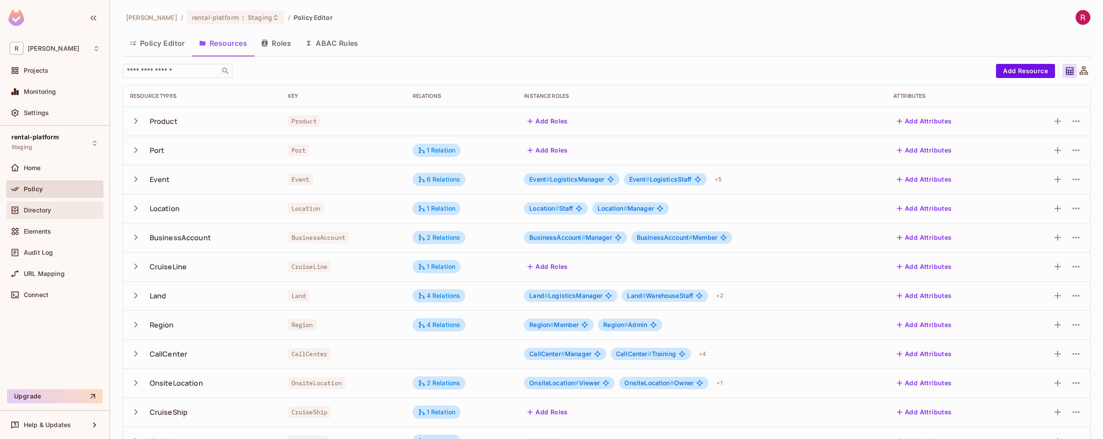
click at [48, 211] on span "Directory" at bounding box center [37, 210] width 27 height 7
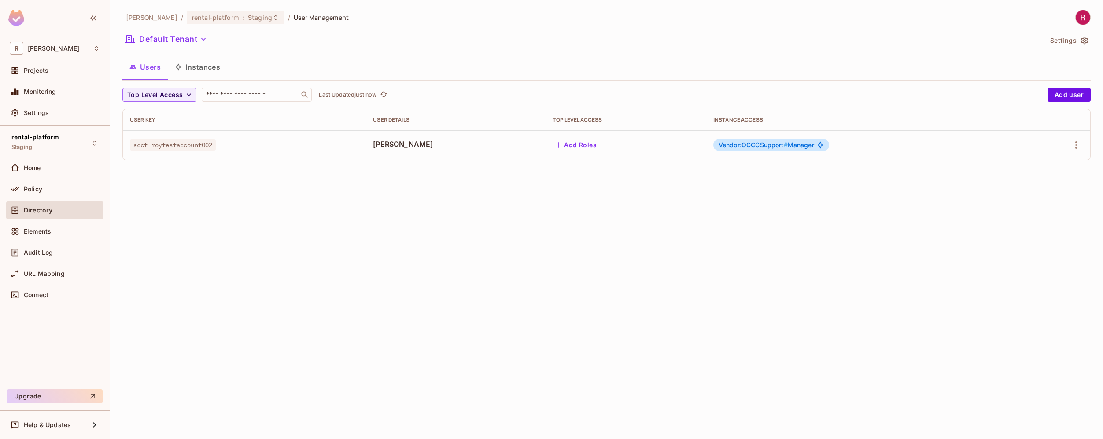
click at [206, 146] on span "acct_roytestaccount002" at bounding box center [173, 144] width 86 height 11
click at [1081, 142] on icon "button" at bounding box center [1076, 145] width 11 height 11
click at [1056, 183] on div "Edit Attributes" at bounding box center [1046, 184] width 44 height 9
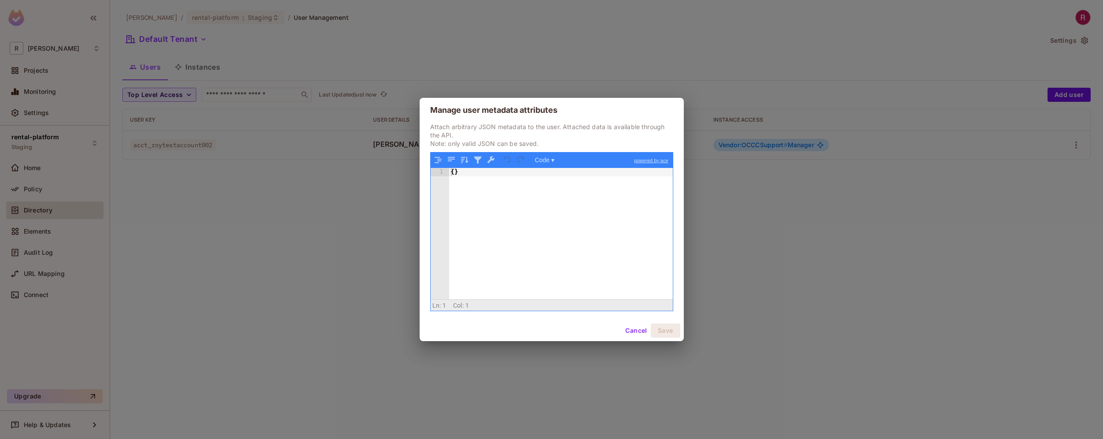
click at [480, 216] on div "{ }" at bounding box center [561, 242] width 224 height 148
click at [634, 333] on button "Cancel" at bounding box center [636, 330] width 29 height 14
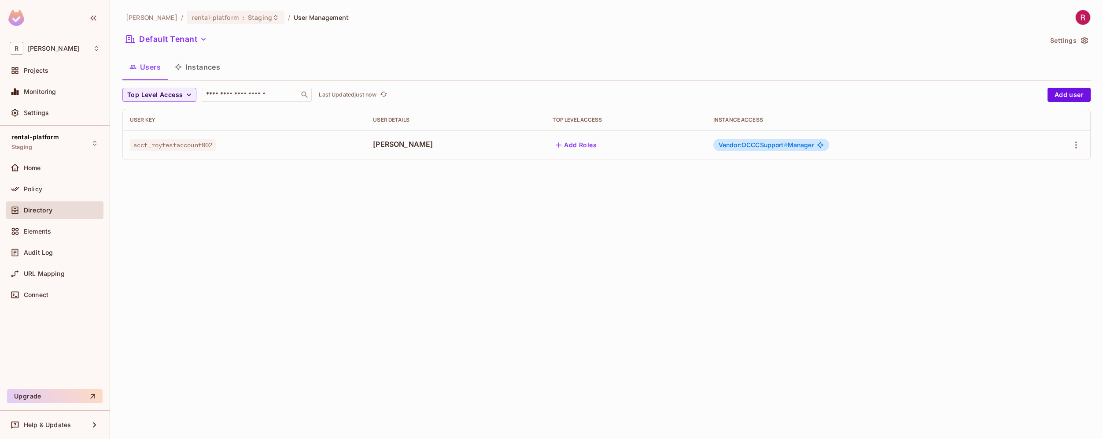
click at [204, 71] on button "Instances" at bounding box center [197, 67] width 59 height 22
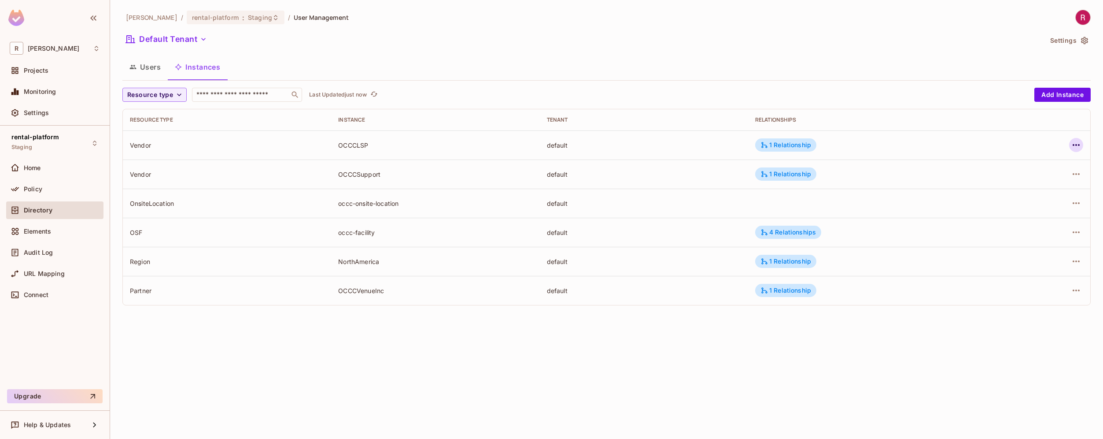
click at [1072, 147] on icon "button" at bounding box center [1076, 145] width 11 height 11
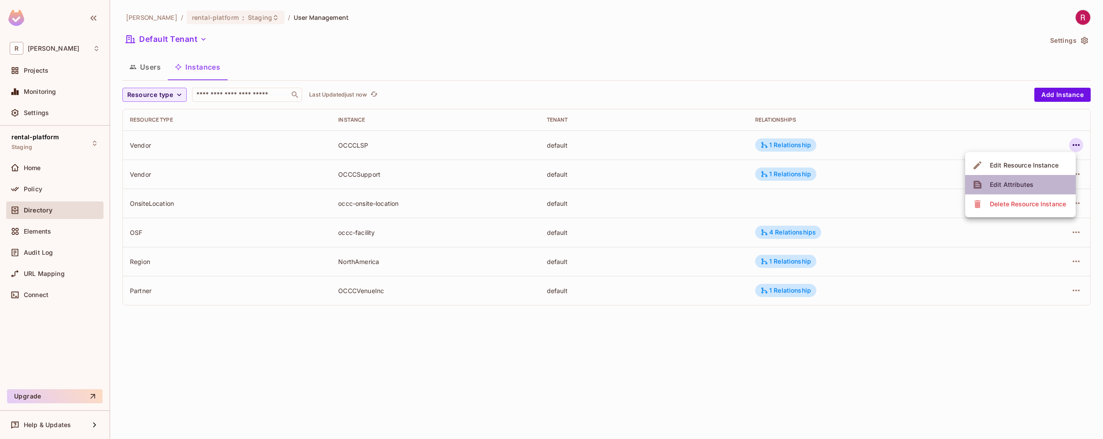
click at [1040, 182] on li "Edit Attributes" at bounding box center [1020, 184] width 111 height 19
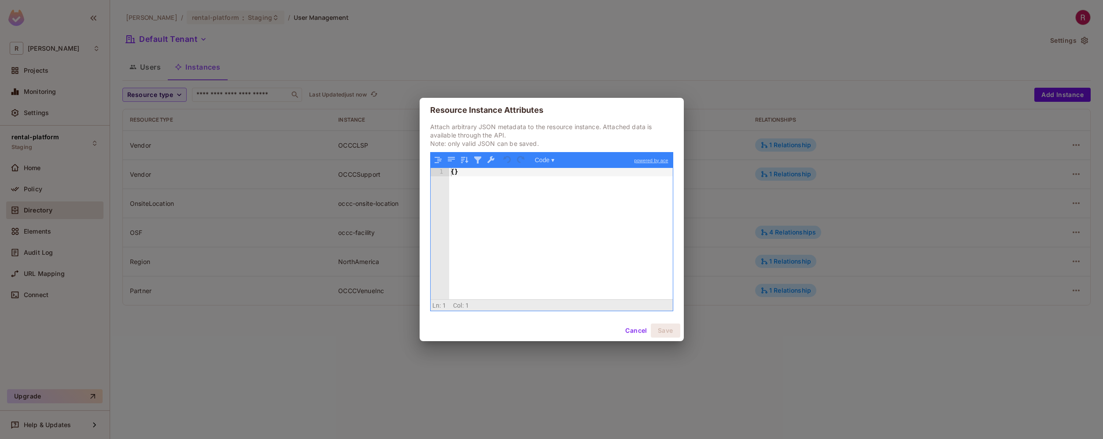
click at [361, 59] on div "Resource Instance Attributes Attach arbitrary JSON metadata to the resource ins…" at bounding box center [551, 219] width 1103 height 439
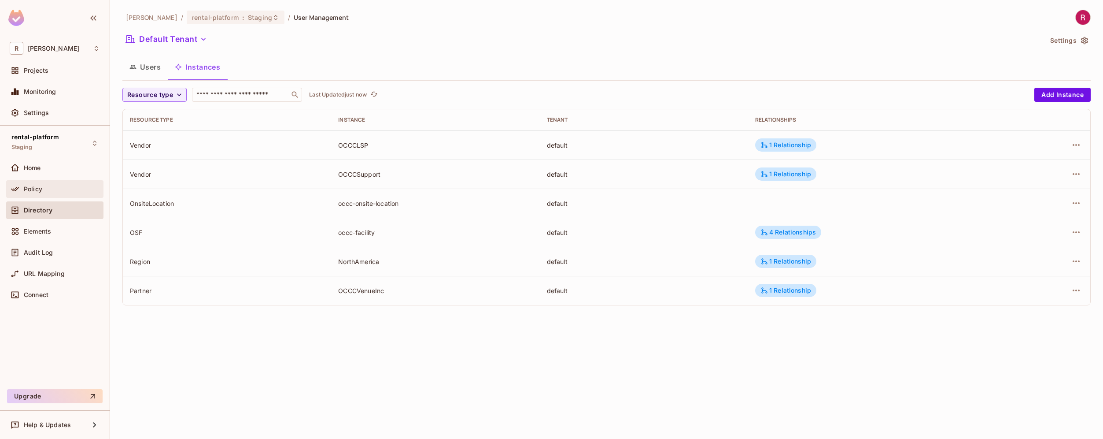
click at [54, 189] on div "Policy" at bounding box center [62, 188] width 76 height 7
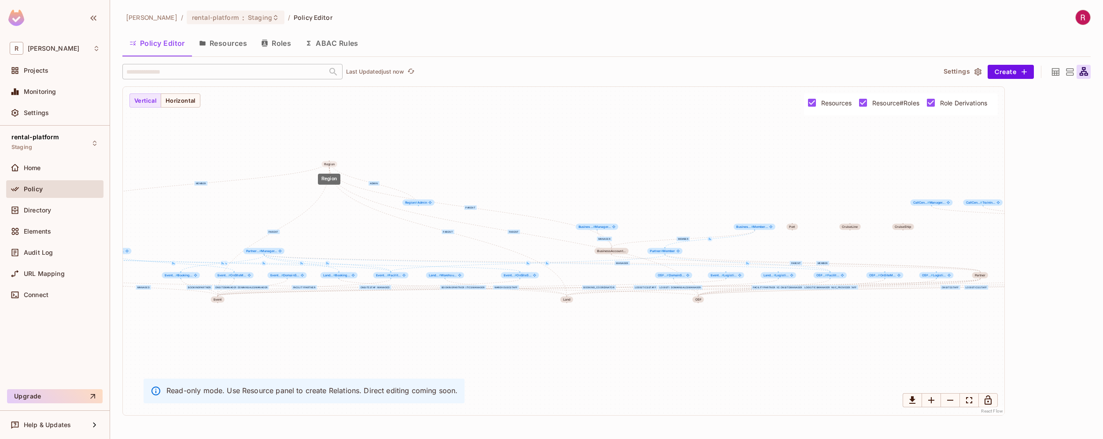
drag, startPoint x: 144, startPoint y: 227, endPoint x: 332, endPoint y: 165, distance: 197.8
click at [332, 165] on div "Region" at bounding box center [329, 165] width 10 height 4
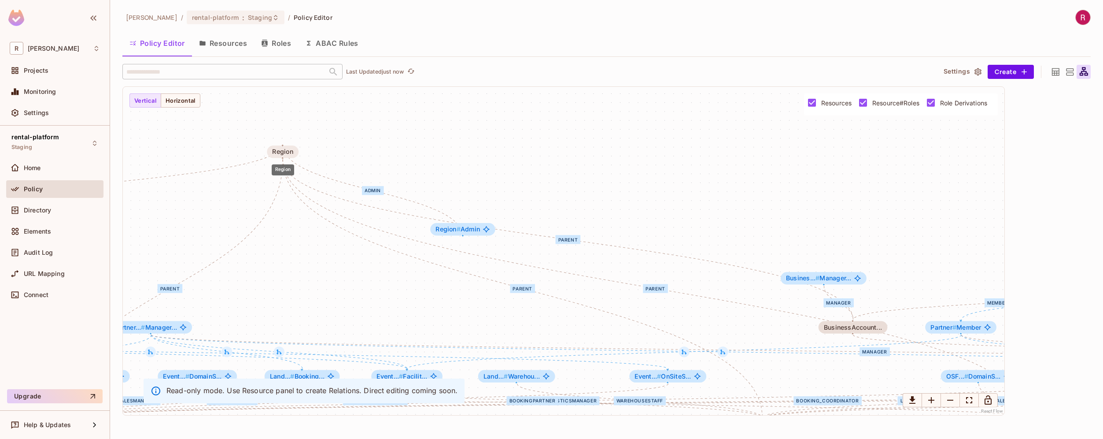
click at [288, 152] on div "Region" at bounding box center [282, 151] width 21 height 7
click at [224, 46] on button "Resources" at bounding box center [223, 43] width 62 height 22
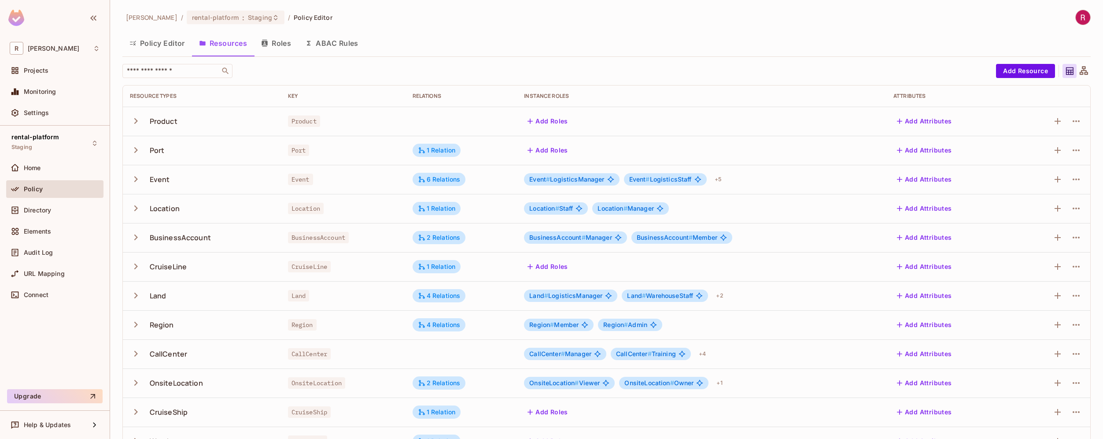
click at [37, 219] on div "Directory" at bounding box center [54, 211] width 97 height 21
click at [56, 210] on div "Directory" at bounding box center [62, 210] width 76 height 7
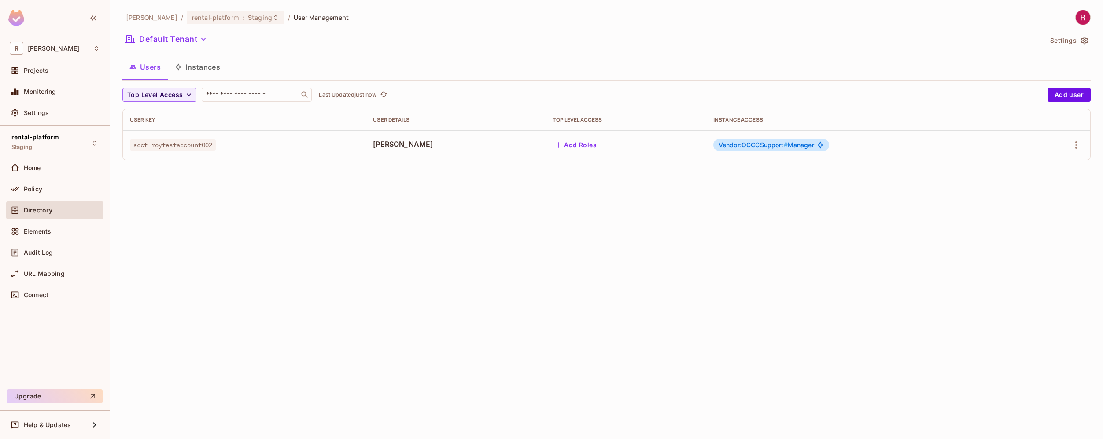
click at [200, 69] on button "Instances" at bounding box center [197, 67] width 59 height 22
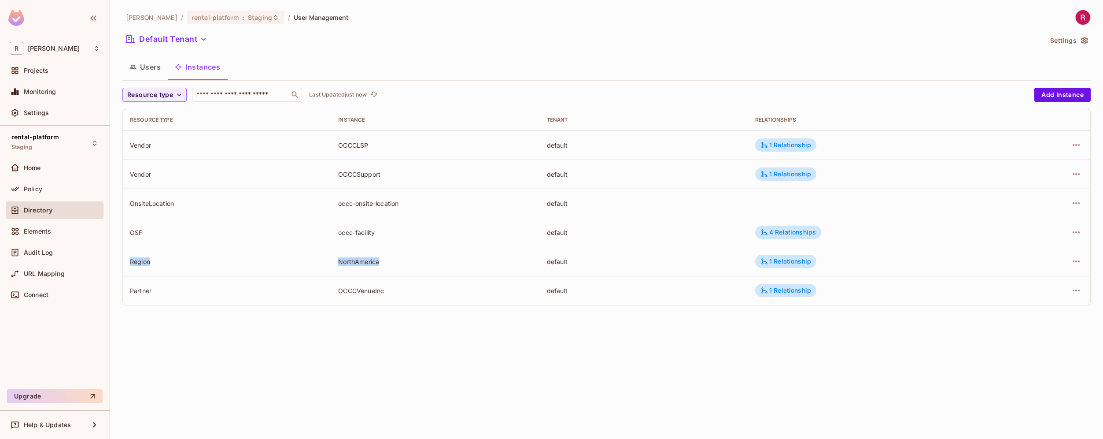
drag, startPoint x: 127, startPoint y: 263, endPoint x: 391, endPoint y: 263, distance: 263.8
click at [391, 263] on tr "Region NorthAmerica default 1 Relationship" at bounding box center [607, 261] width 968 height 29
click at [47, 188] on div "Policy" at bounding box center [62, 188] width 76 height 7
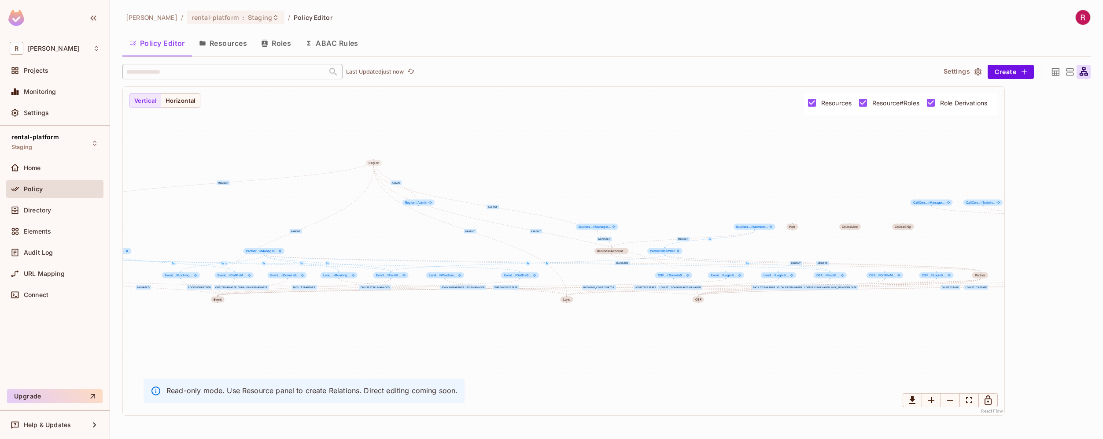
drag, startPoint x: 148, startPoint y: 228, endPoint x: 369, endPoint y: 157, distance: 232.2
click at [369, 160] on div "Region" at bounding box center [373, 163] width 15 height 6
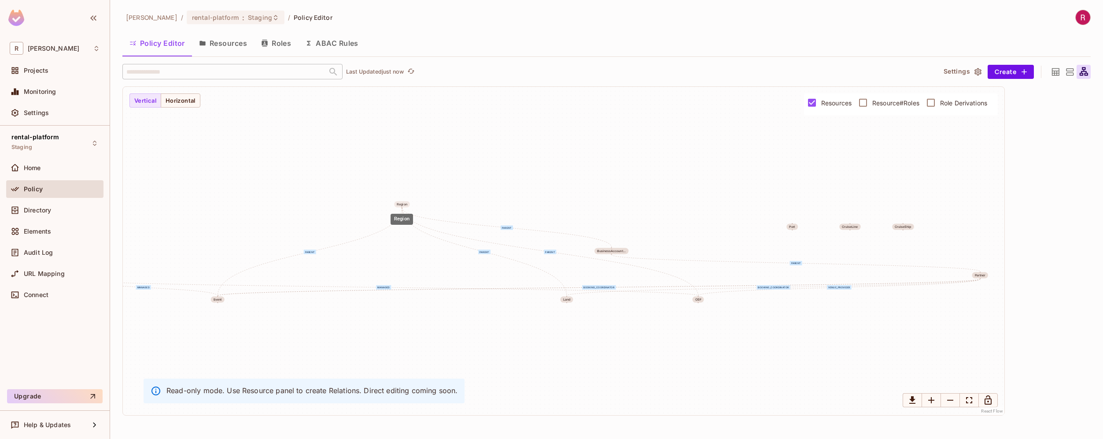
drag, startPoint x: 144, startPoint y: 226, endPoint x: 404, endPoint y: 203, distance: 261.3
click at [404, 203] on div "Region" at bounding box center [402, 205] width 10 height 4
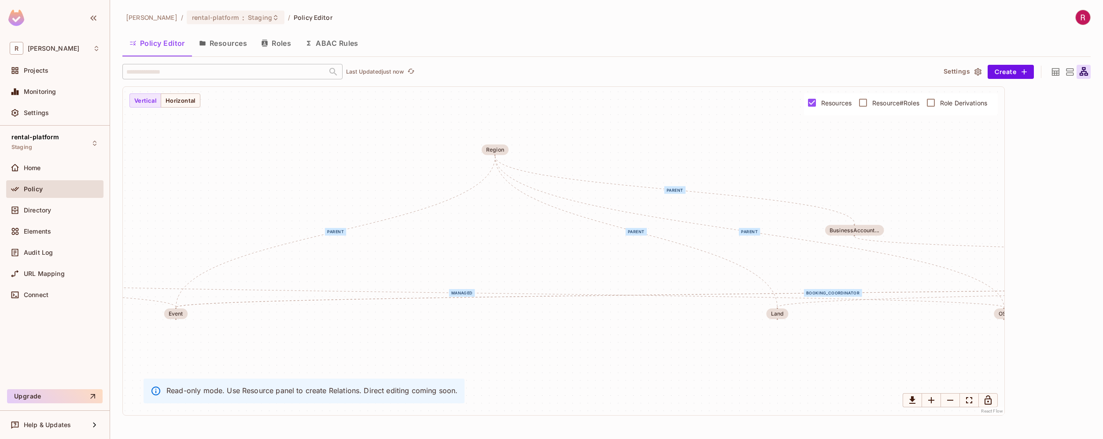
drag, startPoint x: 351, startPoint y: 260, endPoint x: 472, endPoint y: 227, distance: 124.7
click at [472, 227] on div "parent managed venue_provider booking_coordinator parent parent parent parent b…" at bounding box center [564, 251] width 882 height 328
click at [780, 317] on div "Land" at bounding box center [777, 313] width 22 height 11
click at [854, 228] on div "BusinessAccount..." at bounding box center [855, 229] width 50 height 6
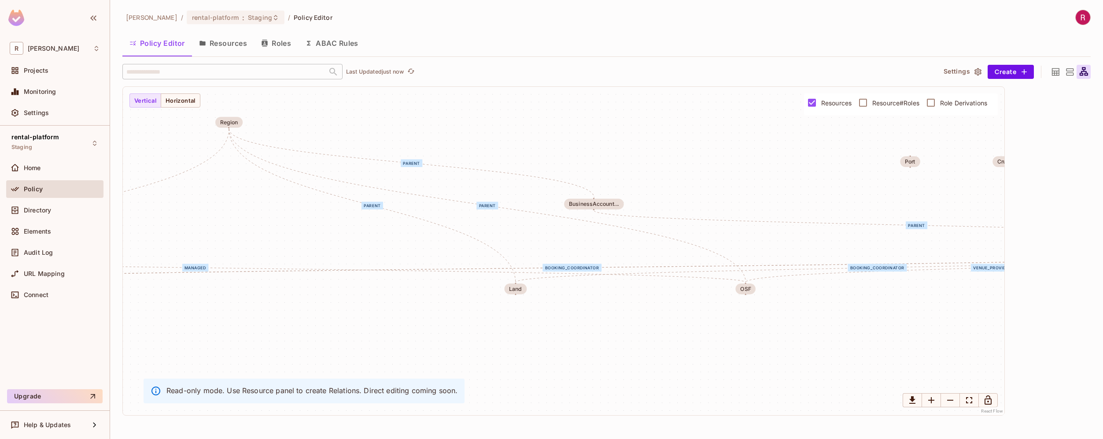
drag, startPoint x: 921, startPoint y: 208, endPoint x: 660, endPoint y: 183, distance: 262.0
click at [660, 183] on div "parent managed venue_provider booking_coordinator parent parent parent parent b…" at bounding box center [564, 251] width 882 height 328
click at [747, 286] on div "OSF" at bounding box center [745, 289] width 11 height 6
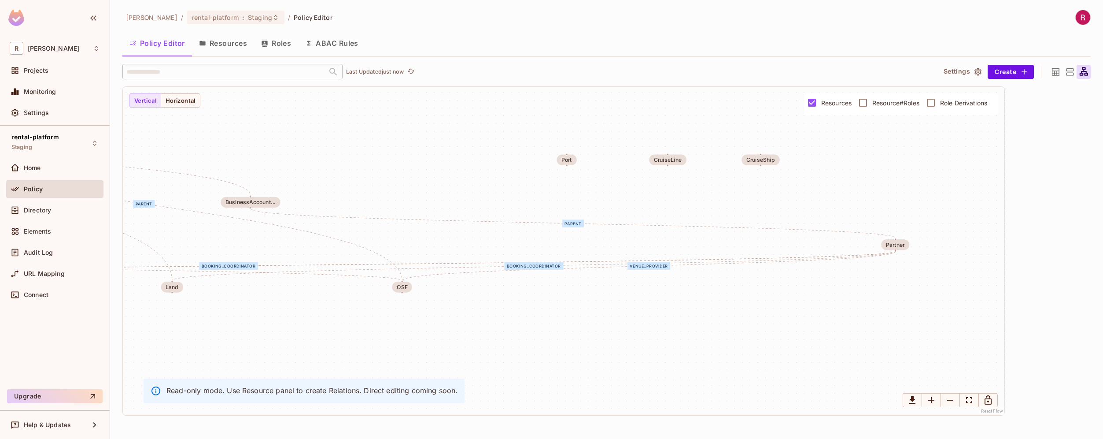
drag, startPoint x: 844, startPoint y: 307, endPoint x: 501, endPoint y: 306, distance: 343.1
click at [501, 306] on div "parent managed venue_provider booking_coordinator parent parent parent parent b…" at bounding box center [564, 251] width 882 height 328
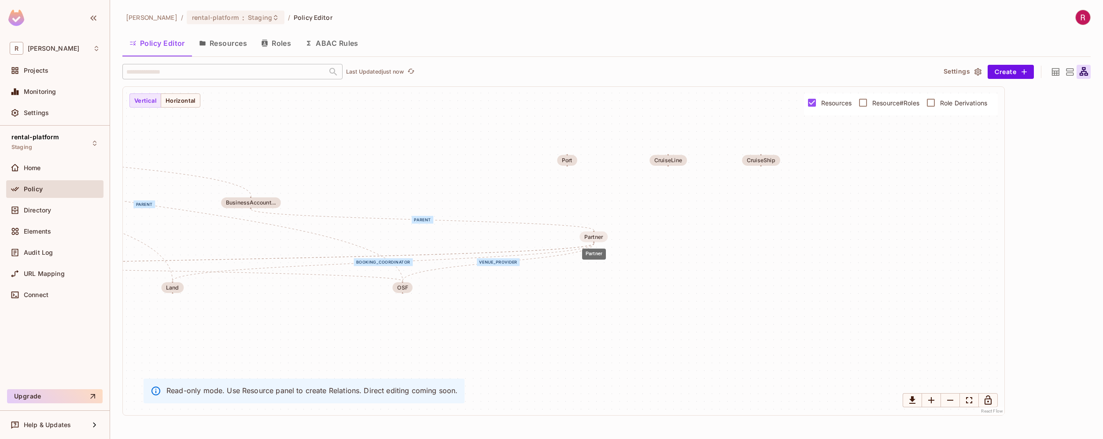
drag, startPoint x: 907, startPoint y: 243, endPoint x: 603, endPoint y: 234, distance: 303.6
click at [603, 234] on div "Partner" at bounding box center [594, 236] width 28 height 11
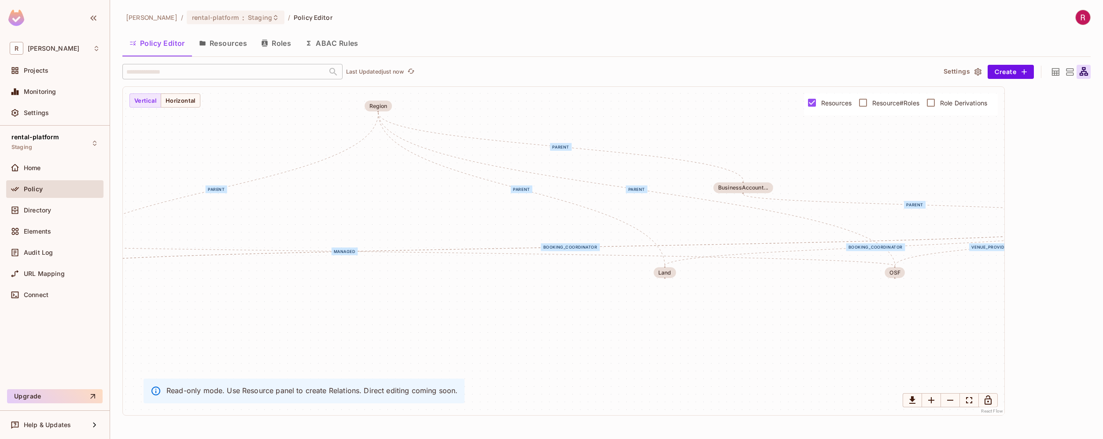
drag, startPoint x: 521, startPoint y: 300, endPoint x: 1013, endPoint y: 285, distance: 492.7
click at [1013, 285] on div "parent managed venue_provider booking_coordinator parent parent parent parent b…" at bounding box center [606, 250] width 969 height 329
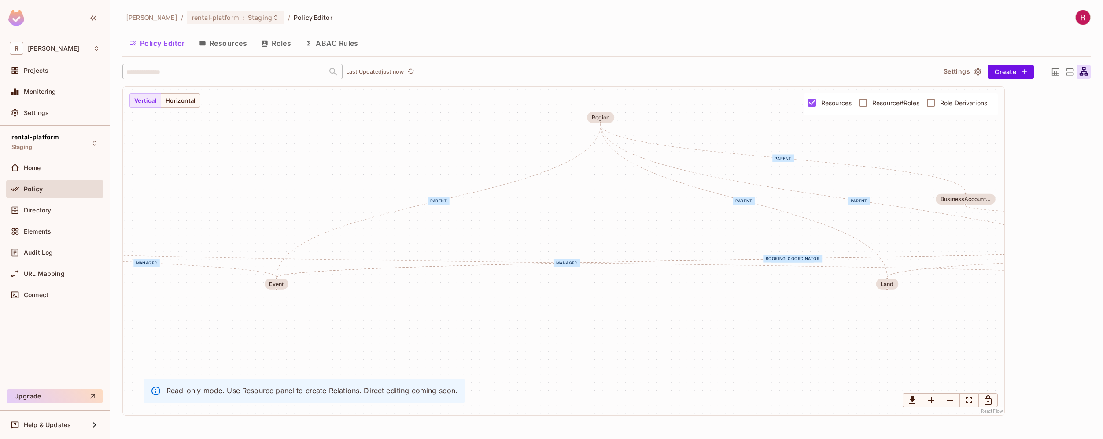
drag, startPoint x: 368, startPoint y: 271, endPoint x: 590, endPoint y: 282, distance: 222.7
click at [590, 282] on div "parent managed venue_provider booking_coordinator parent parent parent parent b…" at bounding box center [564, 251] width 882 height 328
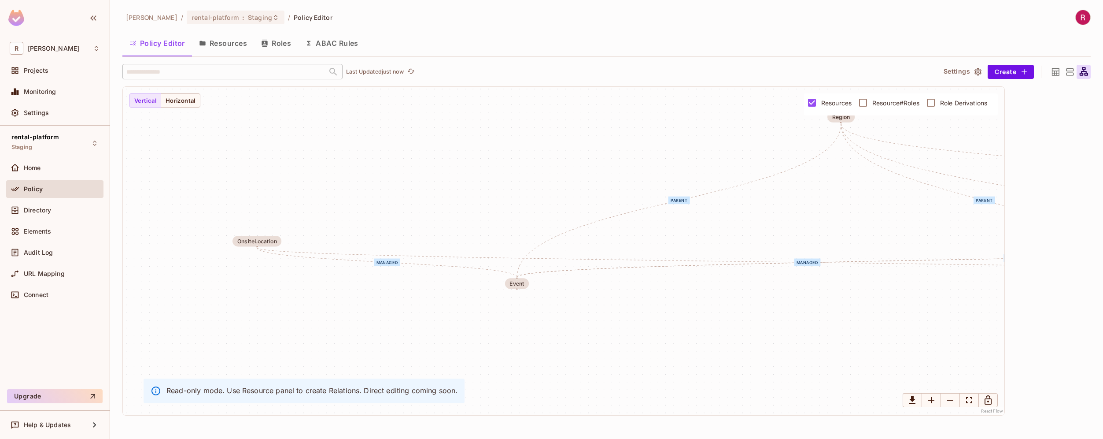
drag, startPoint x: 341, startPoint y: 298, endPoint x: 587, endPoint y: 296, distance: 245.8
click at [587, 296] on div "parent managed venue_provider booking_coordinator parent parent parent parent b…" at bounding box center [564, 251] width 882 height 328
drag, startPoint x: 271, startPoint y: 237, endPoint x: 487, endPoint y: 221, distance: 216.4
click at [486, 221] on div "OnsiteLocation" at bounding box center [478, 224] width 40 height 6
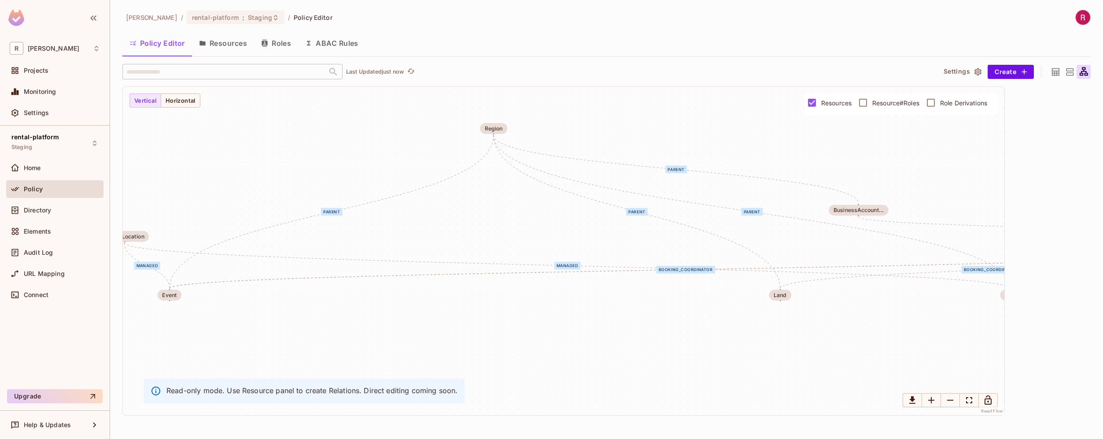
drag, startPoint x: 925, startPoint y: 305, endPoint x: 573, endPoint y: 318, distance: 353.0
click at [573, 318] on div "parent managed venue_provider booking_coordinator parent parent parent parent b…" at bounding box center [564, 251] width 882 height 328
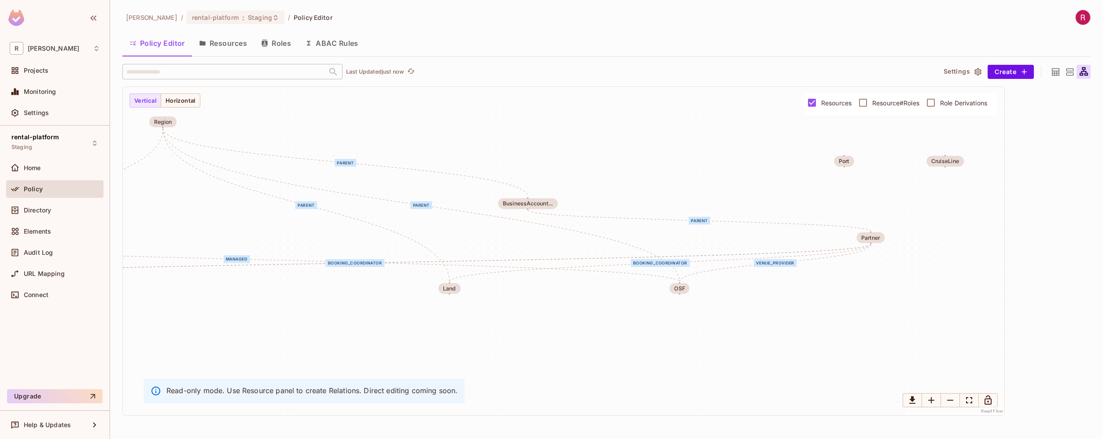
drag, startPoint x: 832, startPoint y: 296, endPoint x: 502, endPoint y: 290, distance: 330.9
click at [502, 290] on div "parent managed venue_provider booking_coordinator parent parent parent parent b…" at bounding box center [564, 251] width 882 height 328
click at [162, 122] on div "Region" at bounding box center [163, 122] width 18 height 6
click at [533, 205] on div "BusinessAccount..." at bounding box center [528, 203] width 50 height 6
click at [52, 211] on div "Directory" at bounding box center [62, 210] width 76 height 7
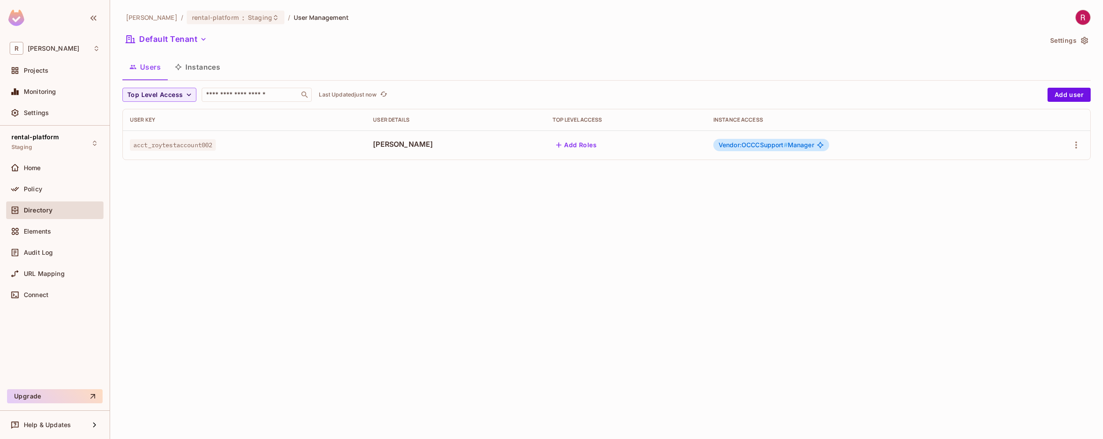
click at [204, 66] on button "Instances" at bounding box center [197, 67] width 59 height 22
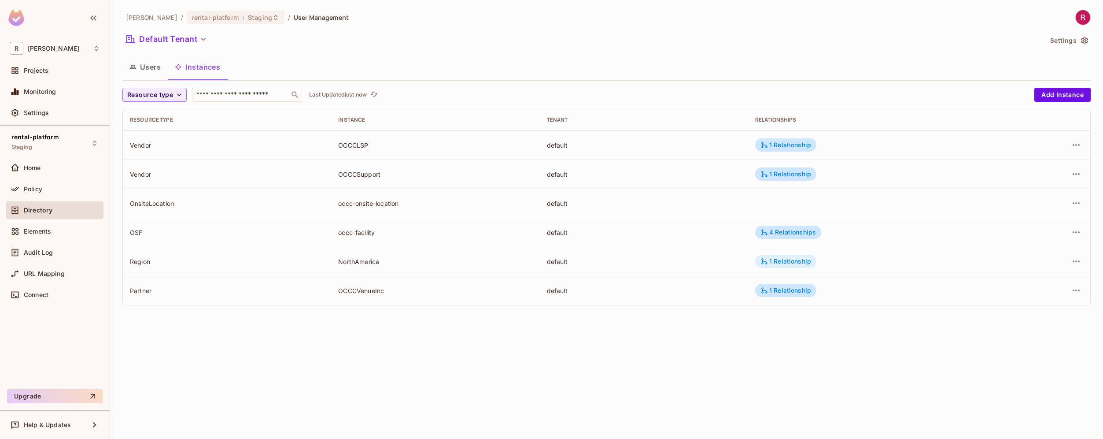
click at [803, 264] on div "1 Relationship" at bounding box center [786, 261] width 51 height 8
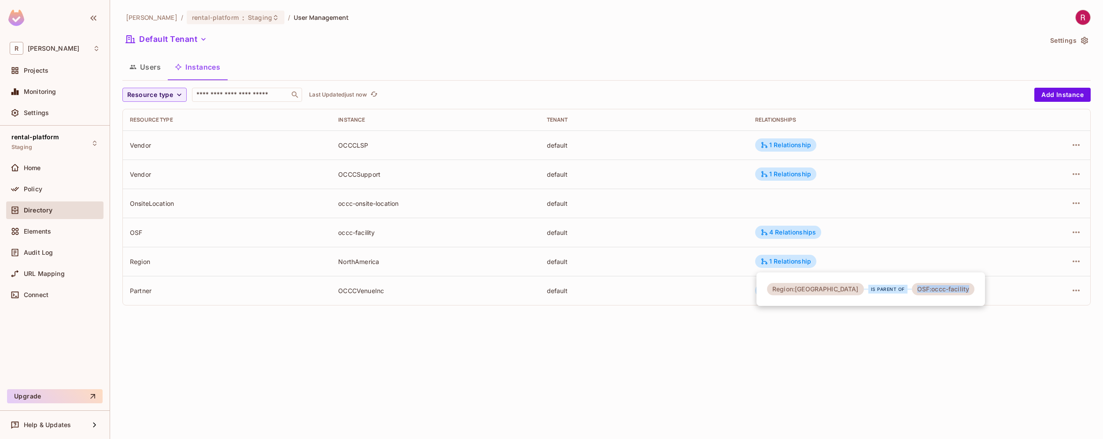
drag, startPoint x: 895, startPoint y: 289, endPoint x: 950, endPoint y: 289, distance: 54.2
click at [950, 289] on div "OSF:occc-facility" at bounding box center [943, 289] width 63 height 12
drag, startPoint x: 774, startPoint y: 290, endPoint x: 834, endPoint y: 290, distance: 60.3
click at [834, 290] on div "Region:NorthAmerica" at bounding box center [815, 289] width 97 height 12
drag, startPoint x: 894, startPoint y: 290, endPoint x: 937, endPoint y: 289, distance: 43.6
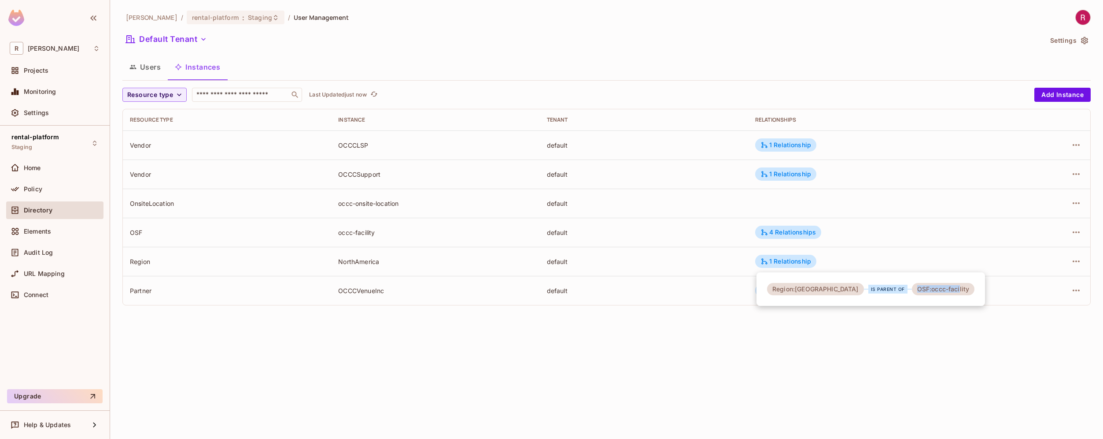
click at [938, 289] on div "OSF:occc-facility" at bounding box center [943, 289] width 63 height 12
click at [799, 325] on div at bounding box center [551, 219] width 1103 height 439
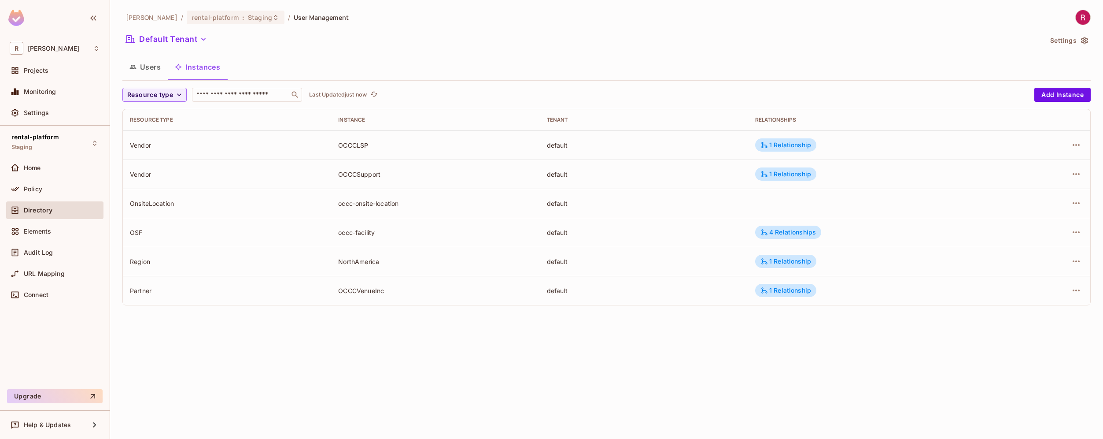
click at [148, 66] on button "Users" at bounding box center [144, 67] width 45 height 22
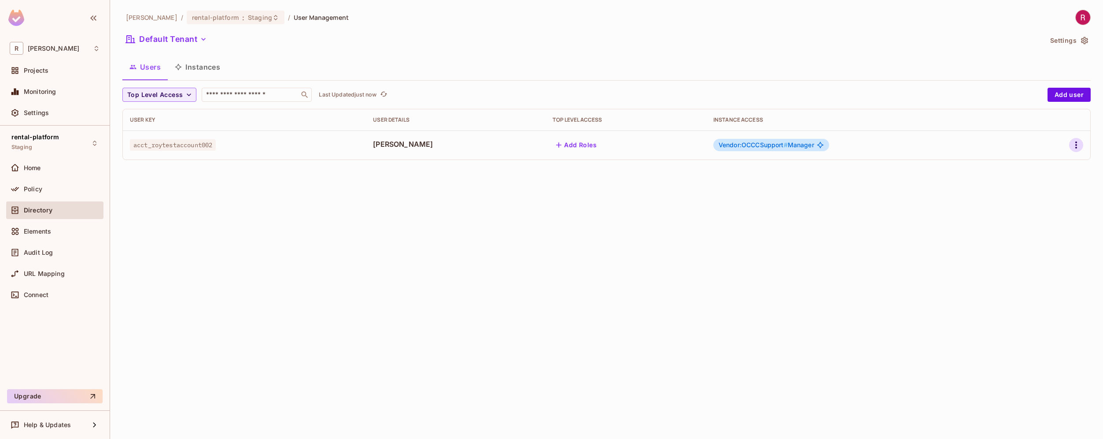
click at [1079, 144] on icon "button" at bounding box center [1076, 145] width 11 height 11
click at [1039, 166] on li "Edit" at bounding box center [1038, 164] width 78 height 19
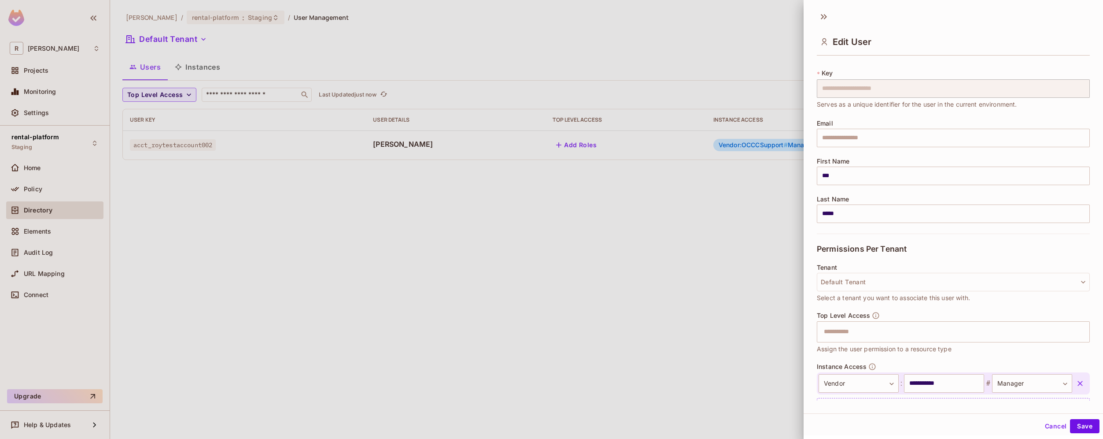
scroll to position [55, 0]
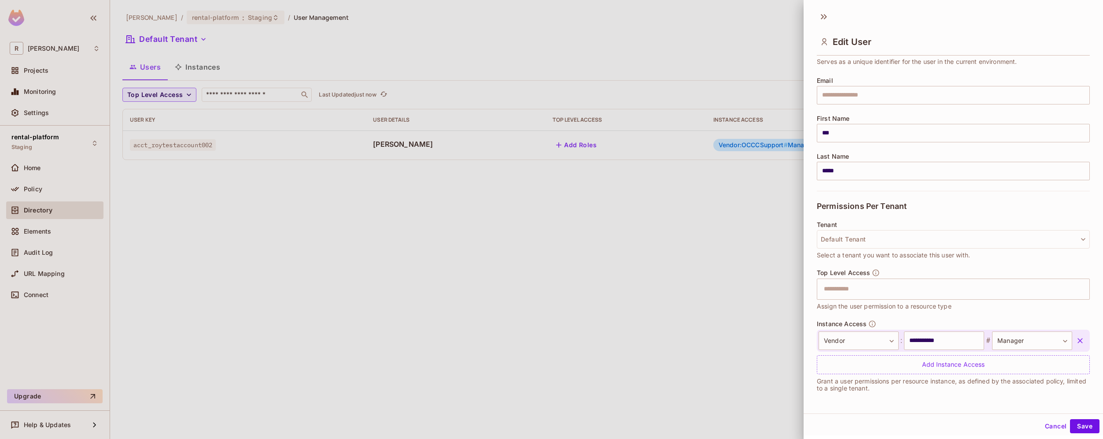
click at [737, 149] on div at bounding box center [551, 219] width 1103 height 439
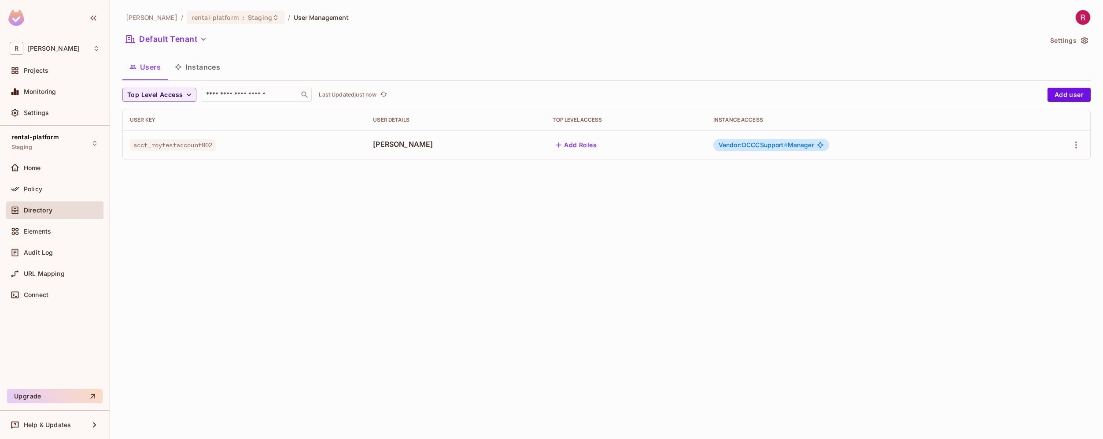
click at [754, 144] on span "Vendor:OCCCSupport #" at bounding box center [753, 144] width 69 height 7
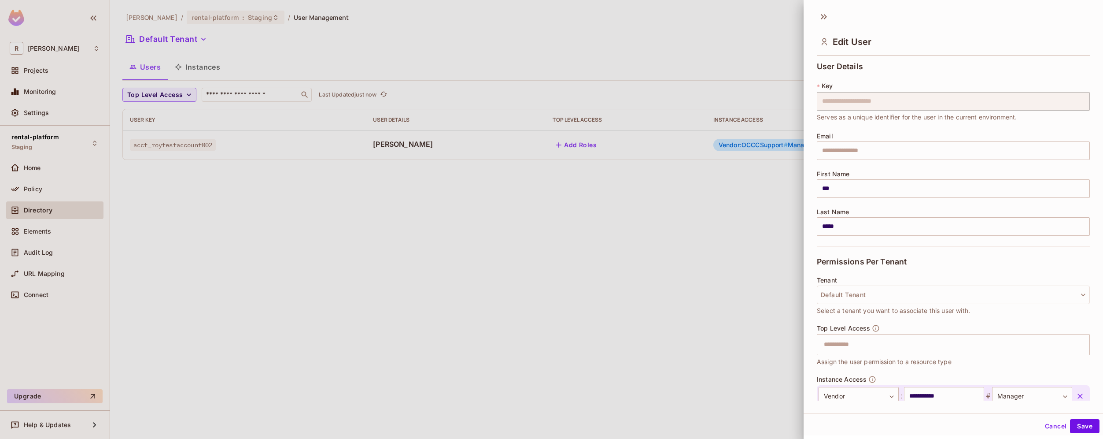
click at [39, 192] on div at bounding box center [551, 219] width 1103 height 439
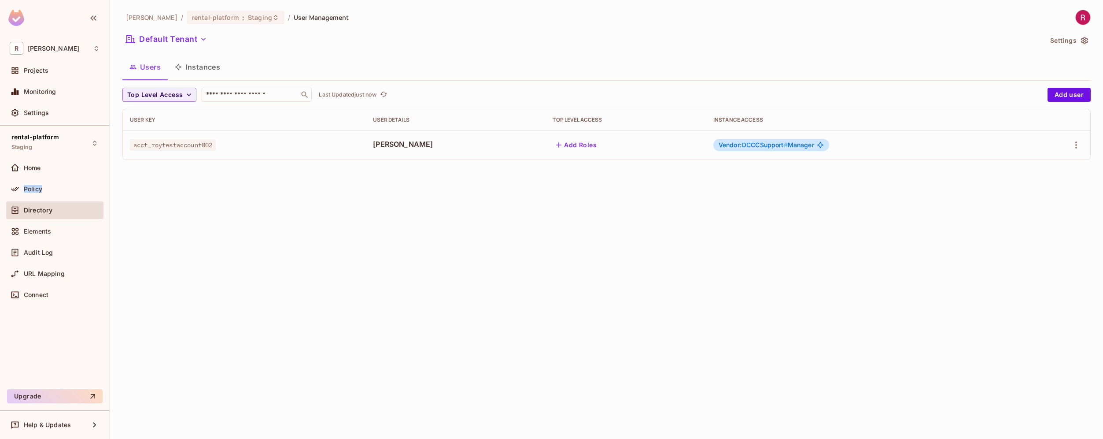
click at [39, 192] on span "Policy" at bounding box center [33, 188] width 18 height 7
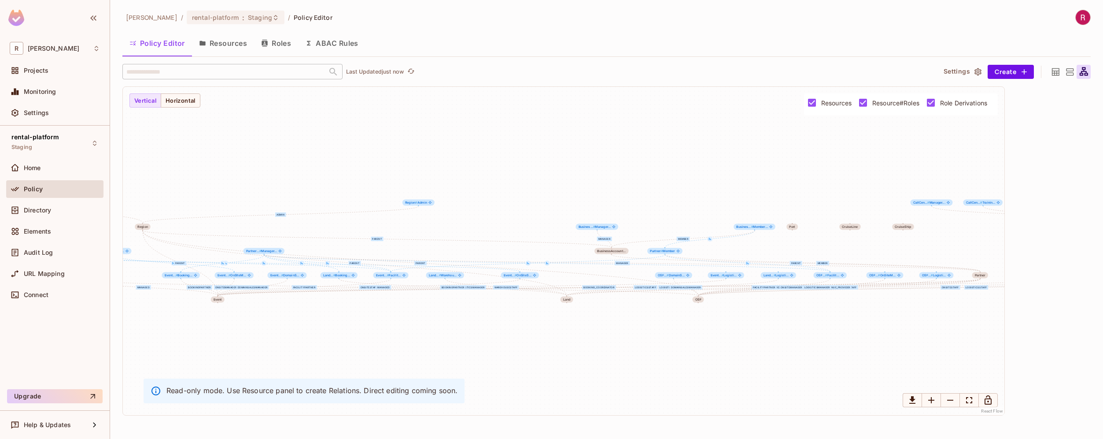
click at [229, 41] on button "Resources" at bounding box center [223, 43] width 62 height 22
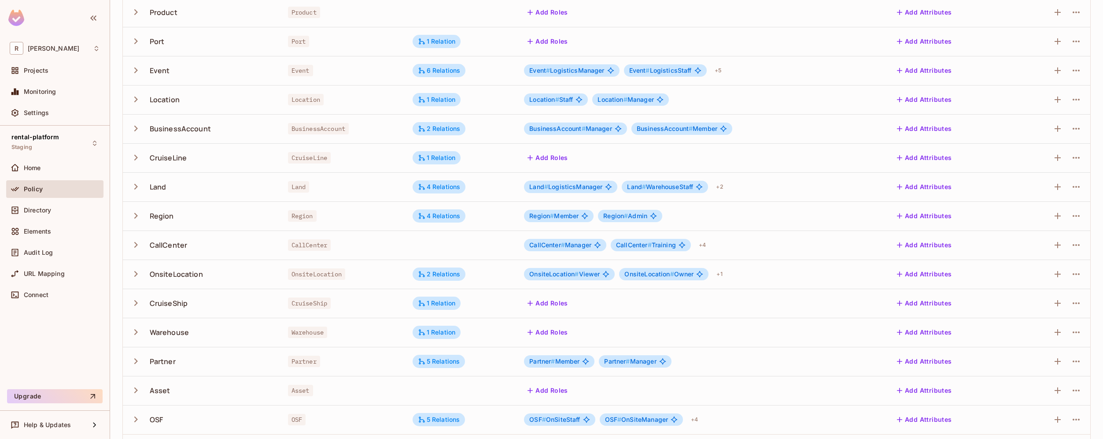
scroll to position [141, 0]
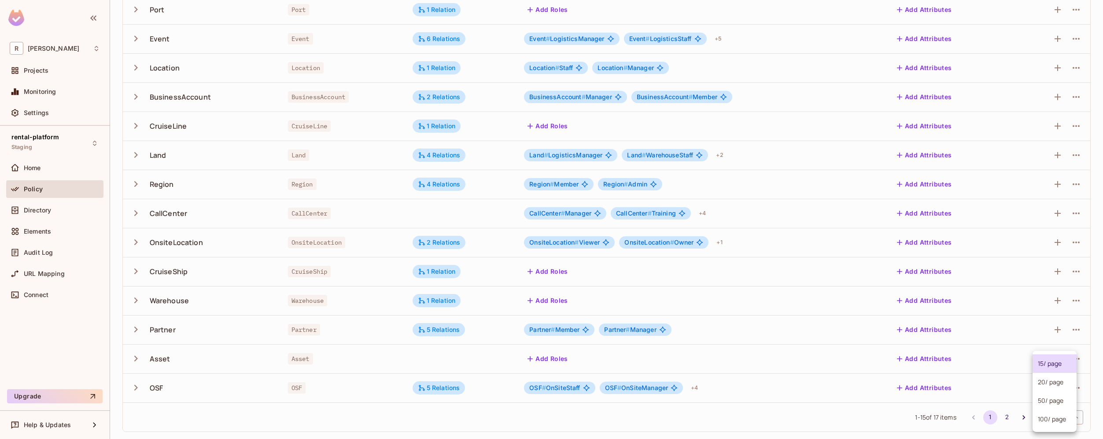
click at [1063, 421] on body "R roy-poc Projects Monitoring Settings rental-platform Staging Home Policy Dire…" at bounding box center [551, 219] width 1103 height 439
click at [1061, 418] on li "100 / page" at bounding box center [1055, 419] width 44 height 18
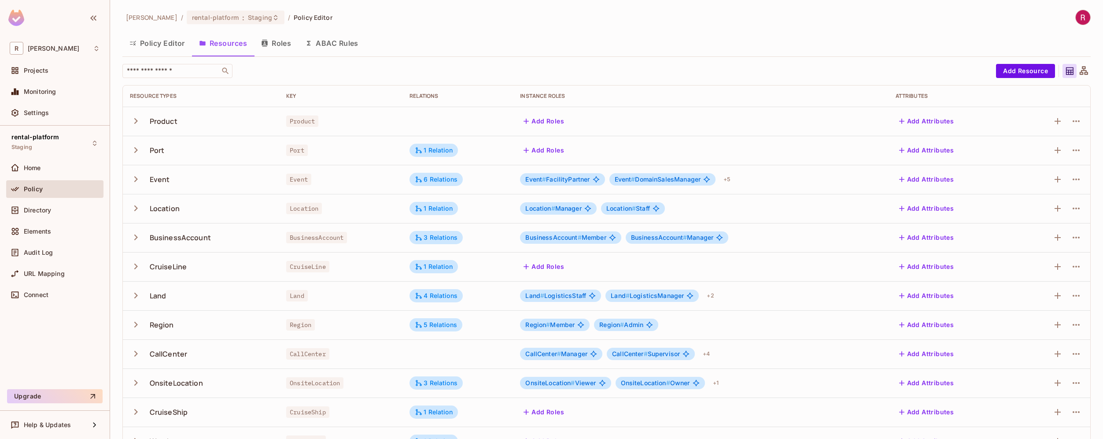
scroll to position [199, 0]
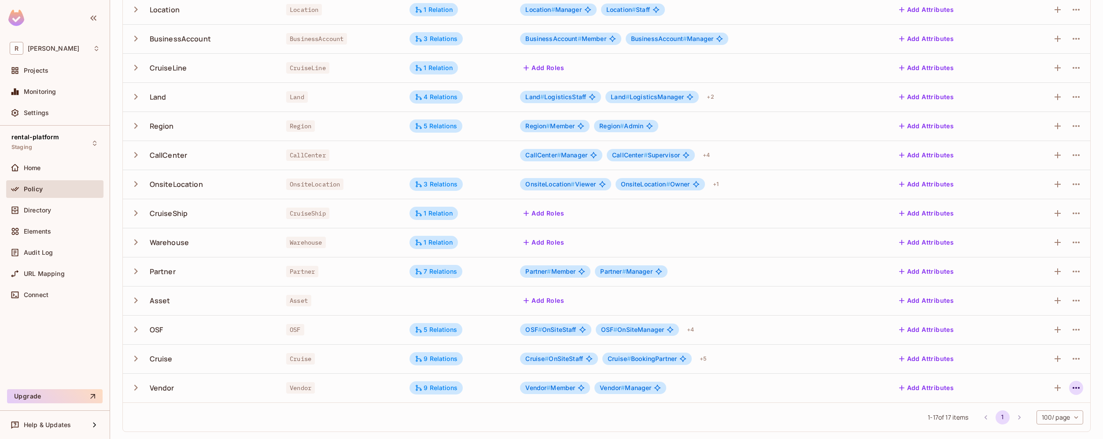
click at [1073, 384] on icon "button" at bounding box center [1076, 387] width 11 height 11
click at [1031, 396] on div "Edit Resource" at bounding box center [1031, 399] width 41 height 9
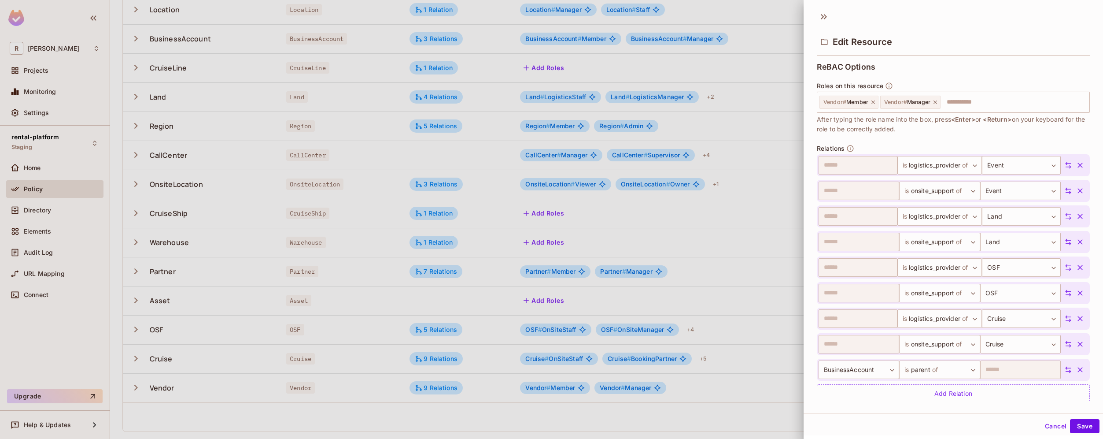
scroll to position [276, 0]
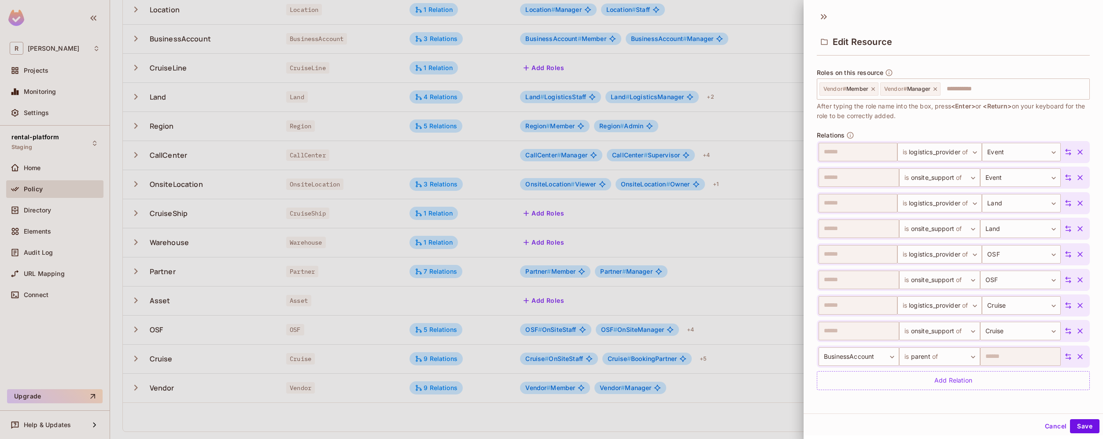
click at [750, 431] on div at bounding box center [551, 219] width 1103 height 439
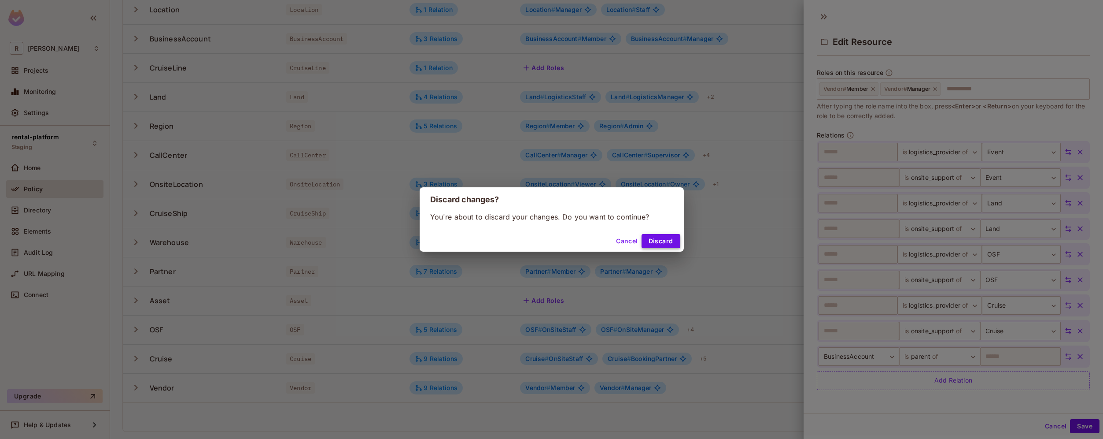
click at [672, 242] on button "Discard" at bounding box center [661, 241] width 39 height 14
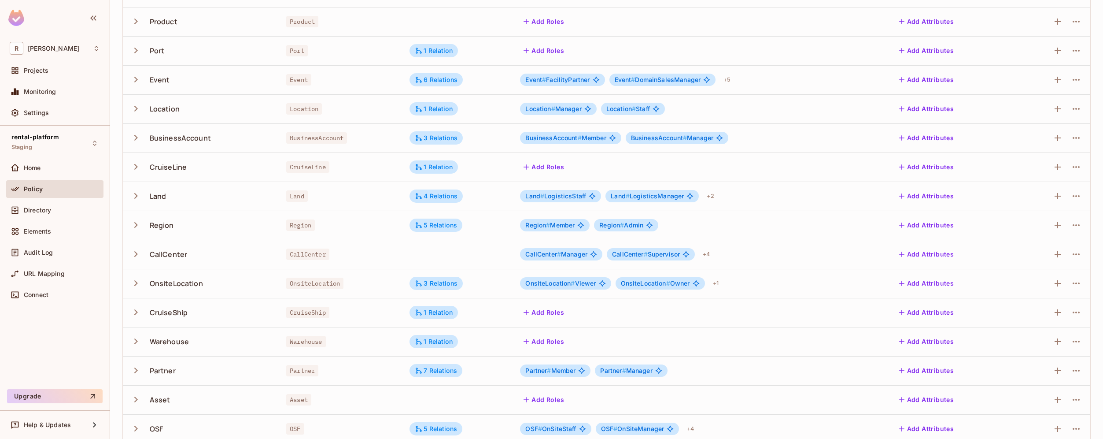
scroll to position [81, 0]
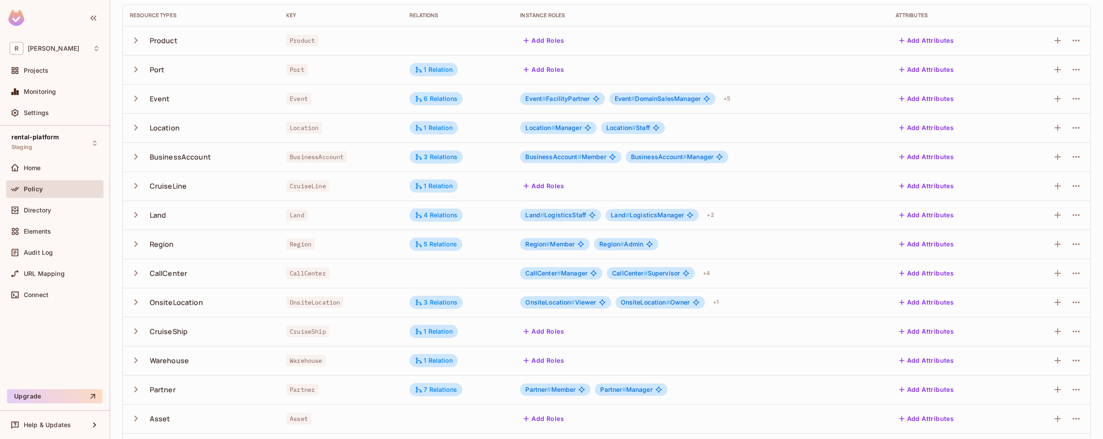
click at [181, 152] on div "BusinessAccount" at bounding box center [180, 157] width 61 height 10
click at [1071, 158] on icon "button" at bounding box center [1076, 157] width 11 height 11
click at [1034, 195] on div "Edit Resource" at bounding box center [1031, 191] width 41 height 9
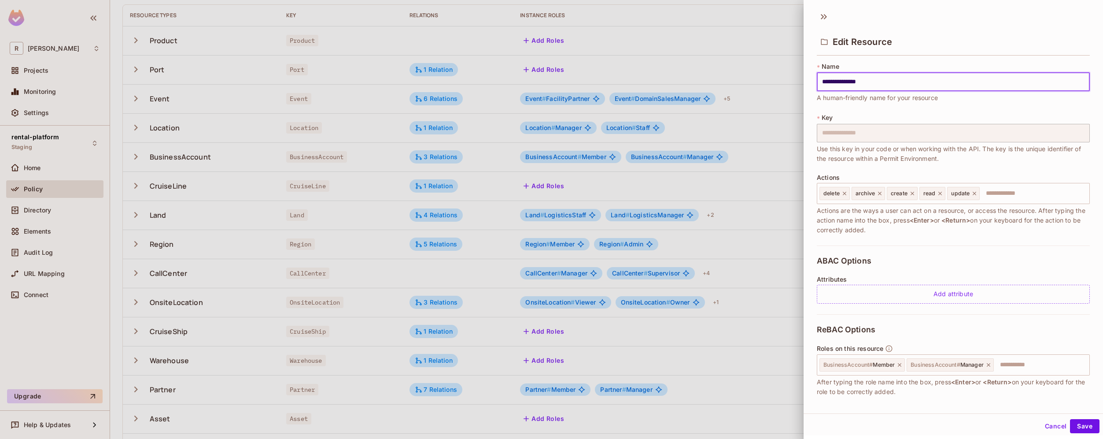
scroll to position [122, 0]
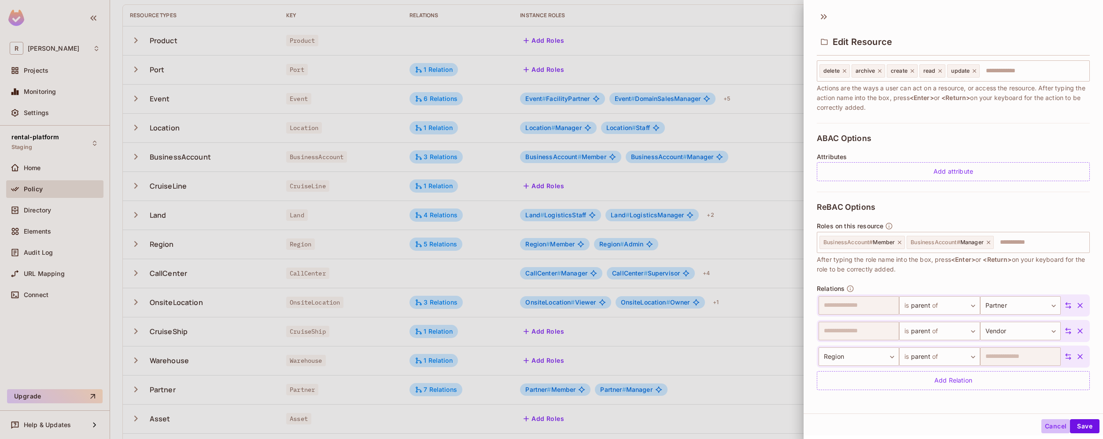
click at [1042, 425] on button "Cancel" at bounding box center [1056, 426] width 29 height 14
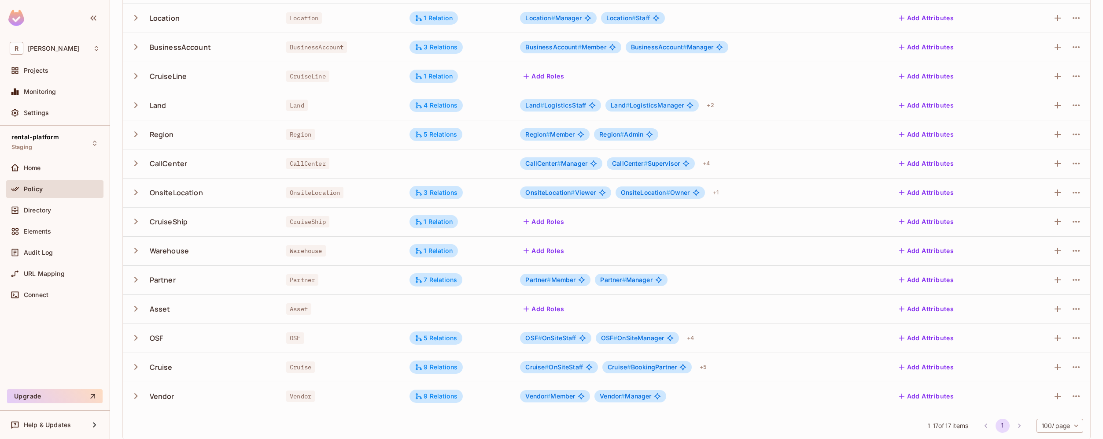
scroll to position [199, 0]
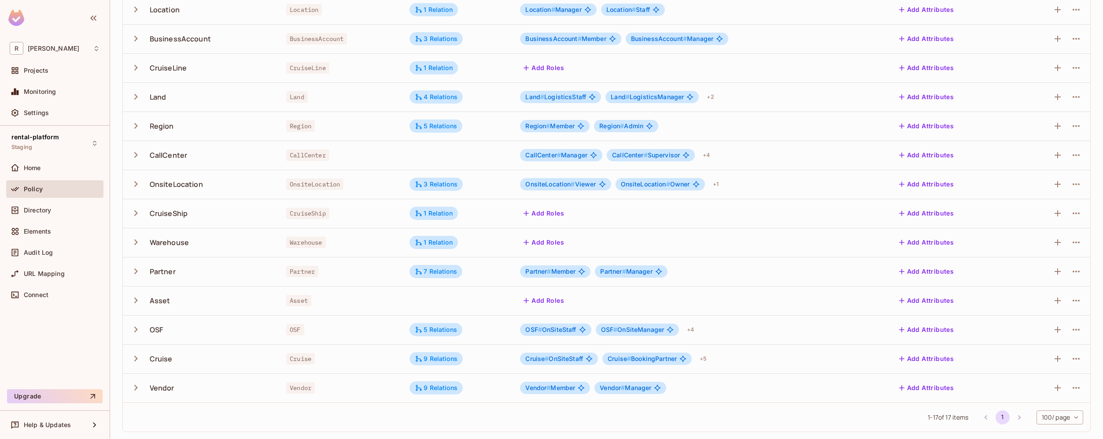
click at [176, 153] on div "CallCenter" at bounding box center [169, 155] width 38 height 10
click at [1073, 155] on icon "button" at bounding box center [1076, 155] width 7 height 2
click at [1028, 196] on span "Edit Resource" at bounding box center [1031, 190] width 47 height 14
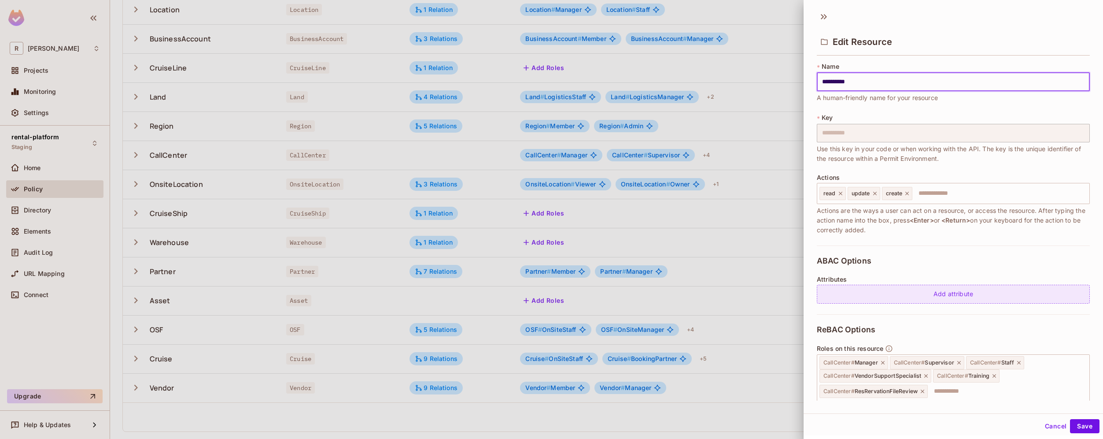
scroll to position [72, 0]
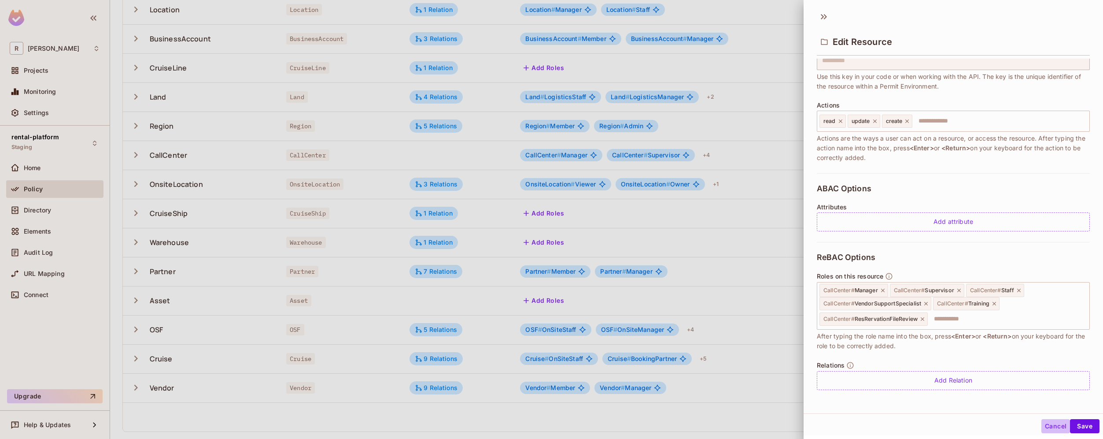
click at [1047, 422] on button "Cancel" at bounding box center [1056, 426] width 29 height 14
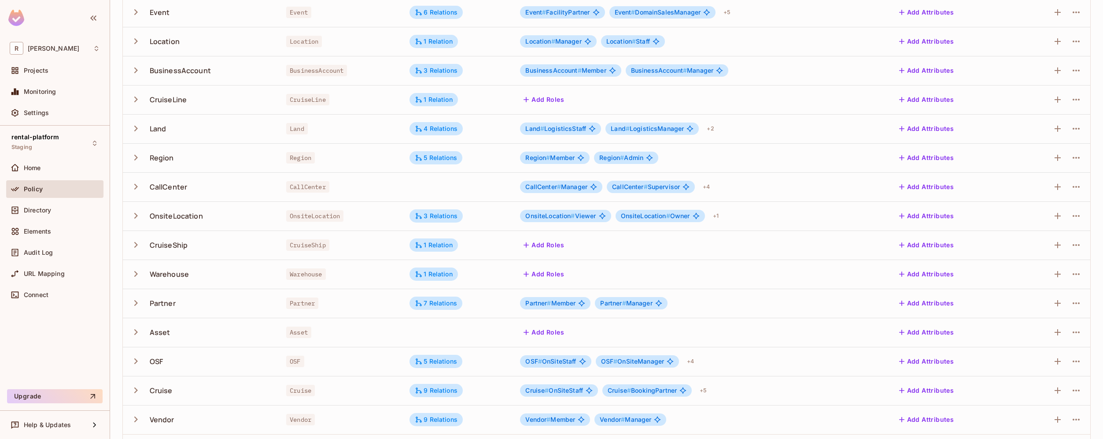
scroll to position [164, 0]
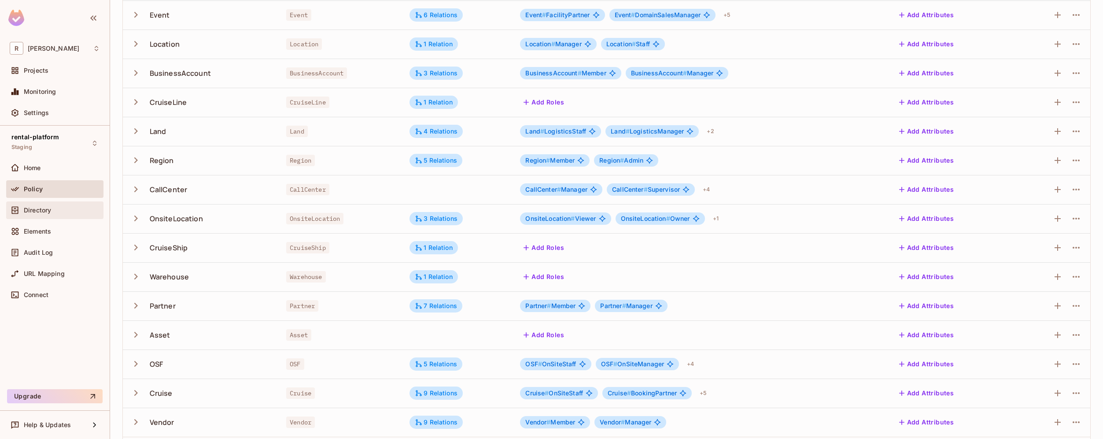
click at [31, 210] on span "Directory" at bounding box center [37, 210] width 27 height 7
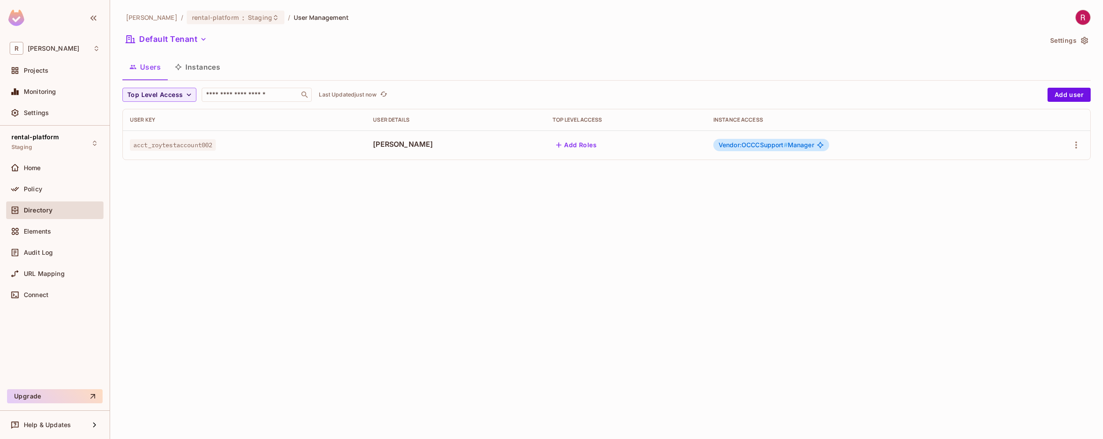
click at [155, 146] on span "acct_roytestaccount002" at bounding box center [173, 144] width 86 height 11
click at [170, 149] on span "acct_roytestaccount002" at bounding box center [173, 144] width 86 height 11
click at [1076, 146] on icon "button" at bounding box center [1076, 145] width 11 height 11
click at [1047, 167] on li "Edit" at bounding box center [1038, 164] width 78 height 19
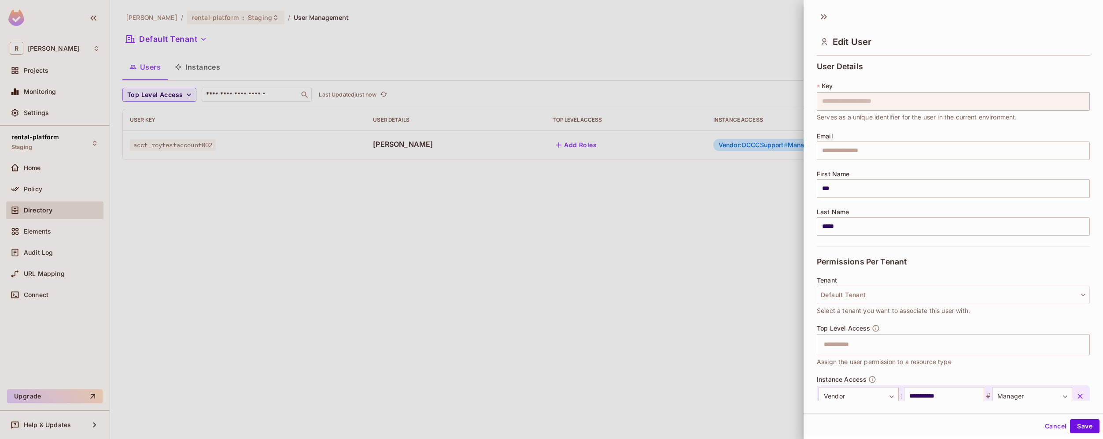
scroll to position [55, 0]
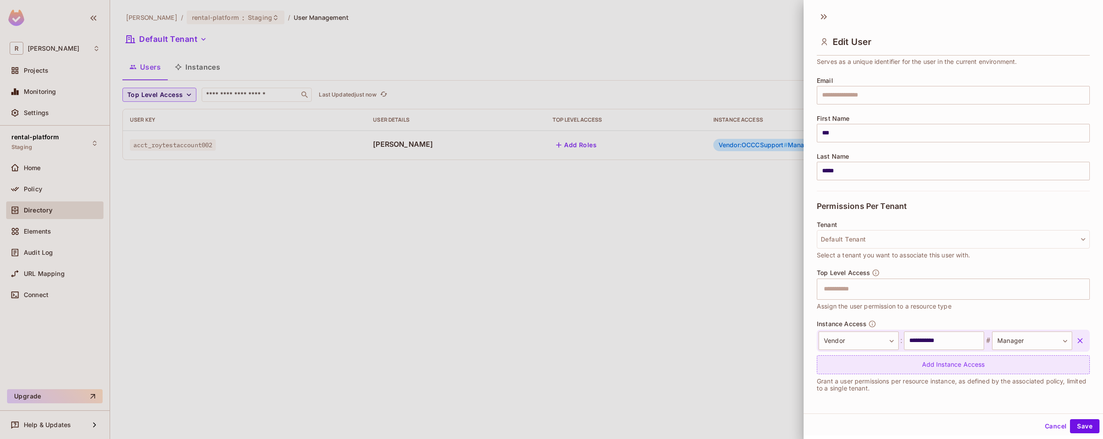
click at [960, 370] on div "Add Instance Access" at bounding box center [953, 364] width 273 height 19
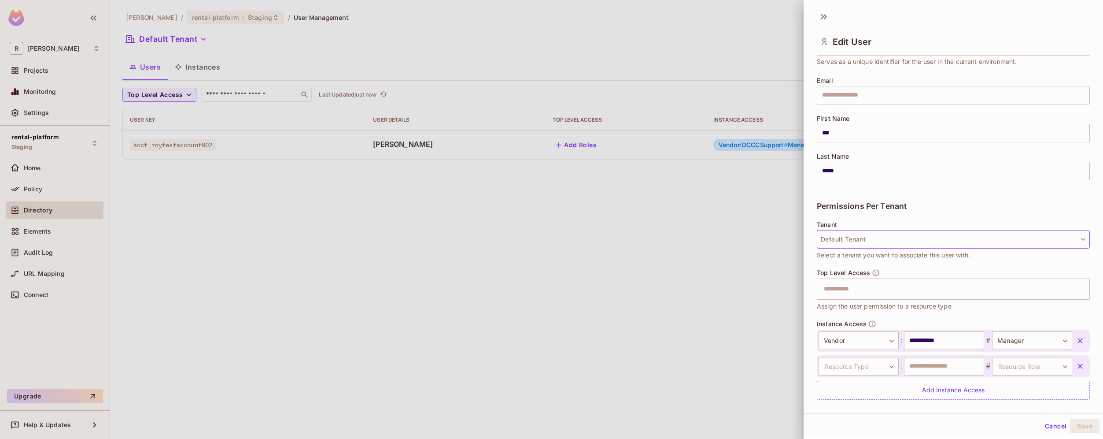
scroll to position [81, 0]
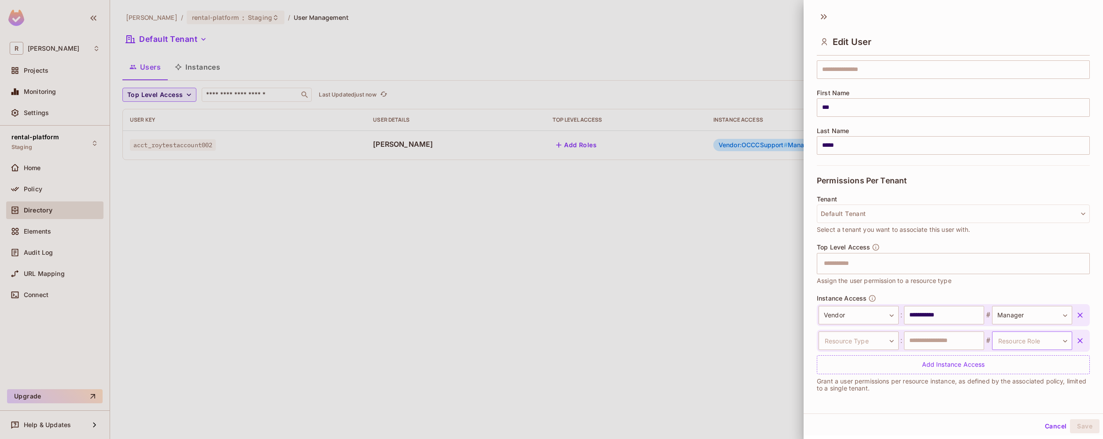
click at [1013, 338] on body "**********" at bounding box center [551, 219] width 1103 height 439
click at [856, 343] on div at bounding box center [551, 219] width 1103 height 439
click at [874, 340] on body "**********" at bounding box center [551, 219] width 1103 height 439
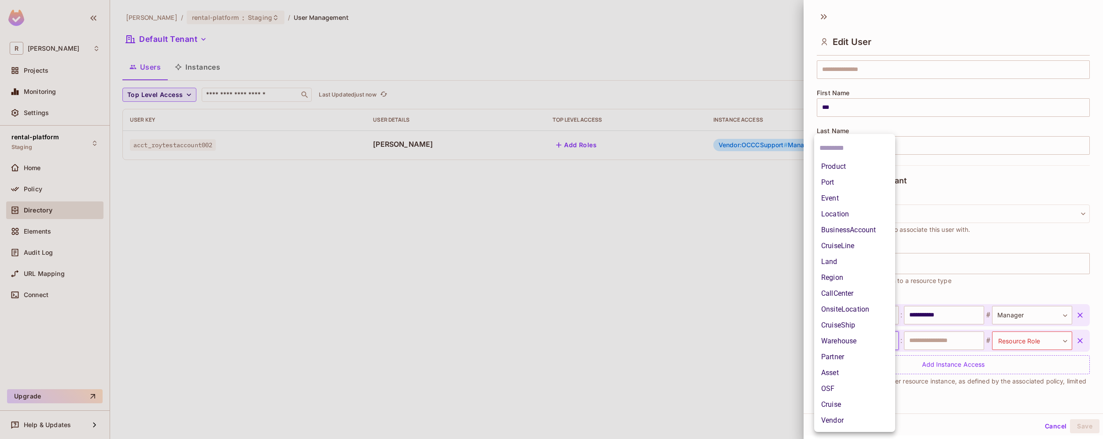
click at [842, 417] on li "Vendor" at bounding box center [854, 420] width 81 height 16
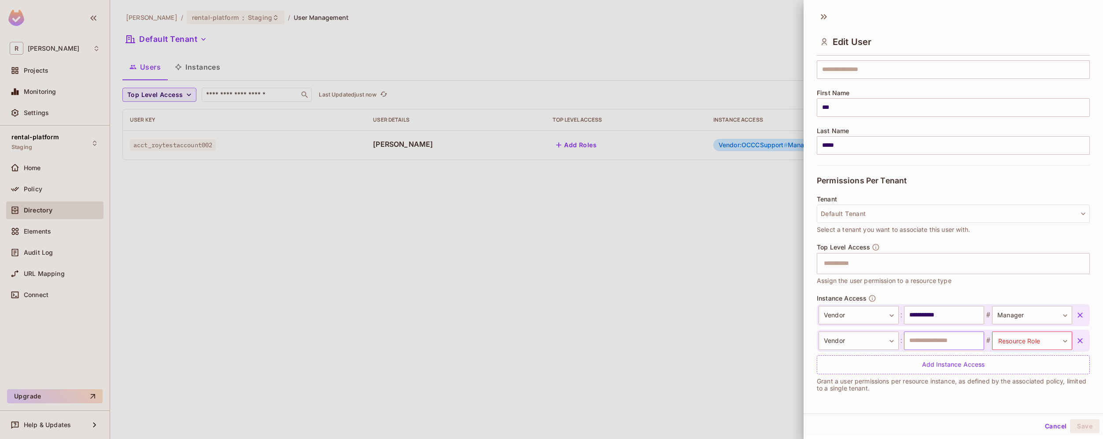
click at [957, 338] on input "text" at bounding box center [944, 340] width 80 height 18
click at [947, 317] on input "**********" at bounding box center [944, 315] width 80 height 18
click at [932, 314] on input "**********" at bounding box center [944, 315] width 80 height 18
click at [940, 315] on input "**********" at bounding box center [944, 315] width 80 height 18
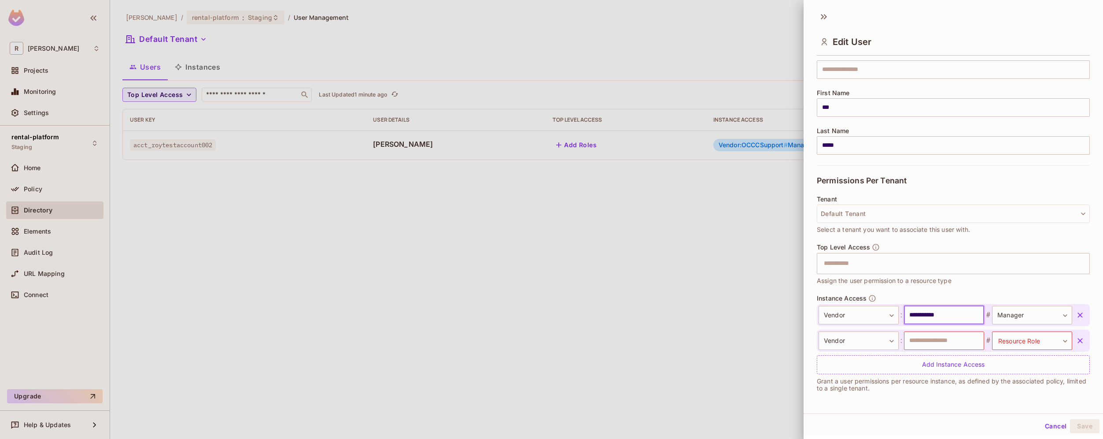
click at [940, 315] on input "**********" at bounding box center [944, 315] width 80 height 18
click at [936, 343] on input "text" at bounding box center [944, 340] width 80 height 18
click at [1018, 342] on body "**********" at bounding box center [551, 219] width 1103 height 439
click at [937, 388] on div at bounding box center [551, 219] width 1103 height 439
click at [1033, 340] on body "**********" at bounding box center [551, 219] width 1103 height 439
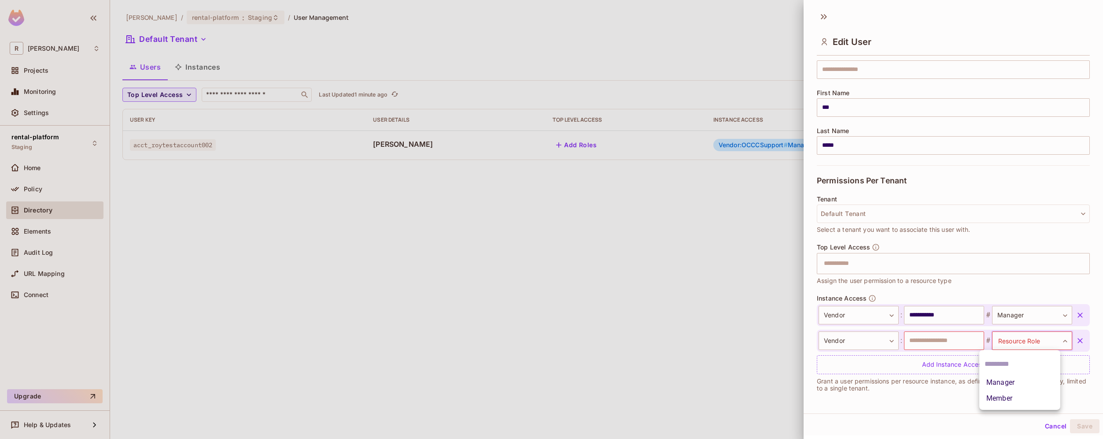
click at [939, 396] on div at bounding box center [551, 219] width 1103 height 439
click at [27, 192] on div at bounding box center [551, 219] width 1103 height 439
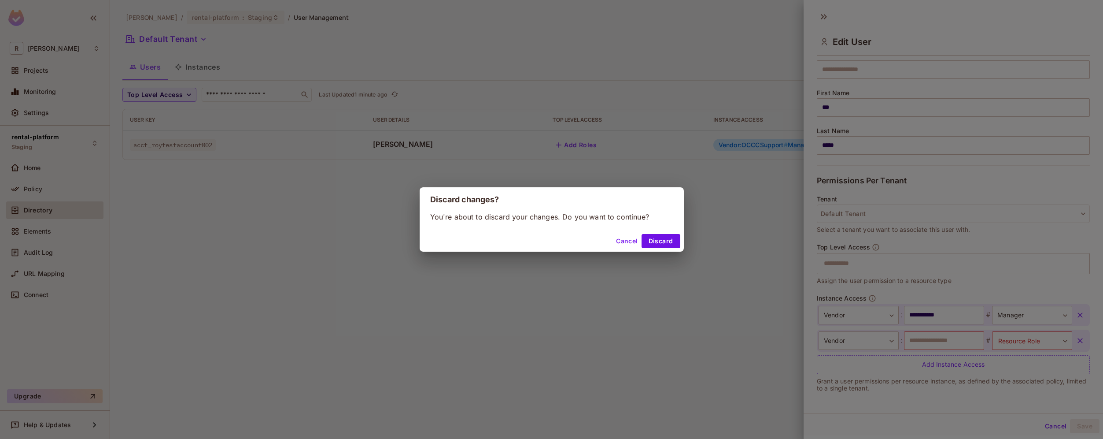
click at [46, 192] on div "Discard changes? You're about to discard your changes. Do you want to continue?…" at bounding box center [551, 219] width 1103 height 439
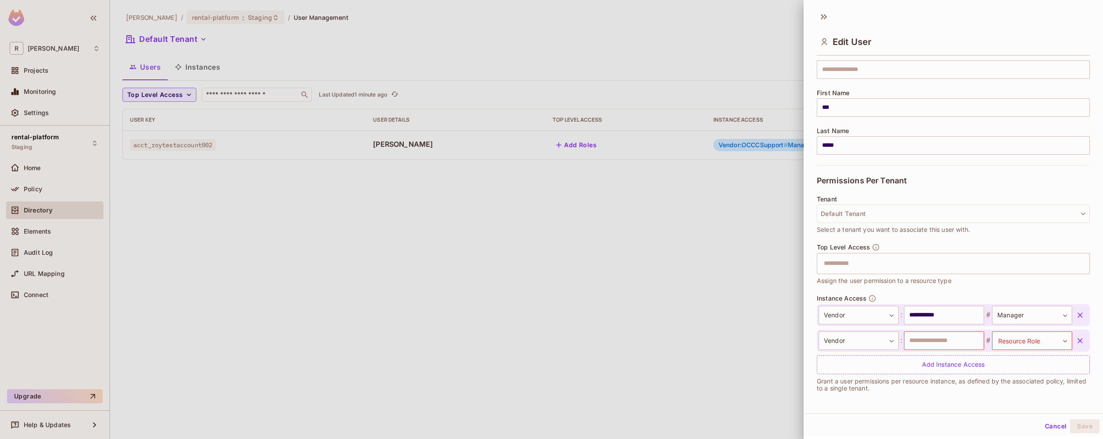
click at [30, 183] on div at bounding box center [551, 219] width 1103 height 439
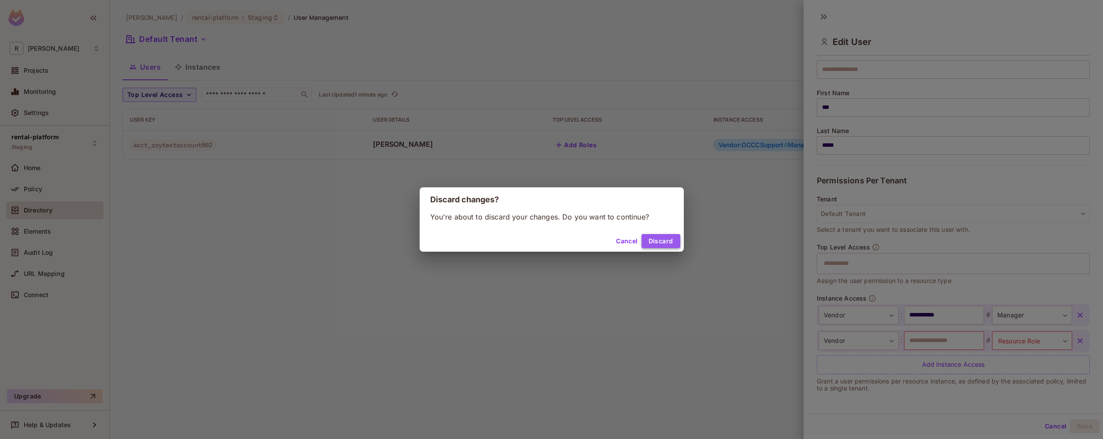
click at [654, 240] on button "Discard" at bounding box center [661, 241] width 39 height 14
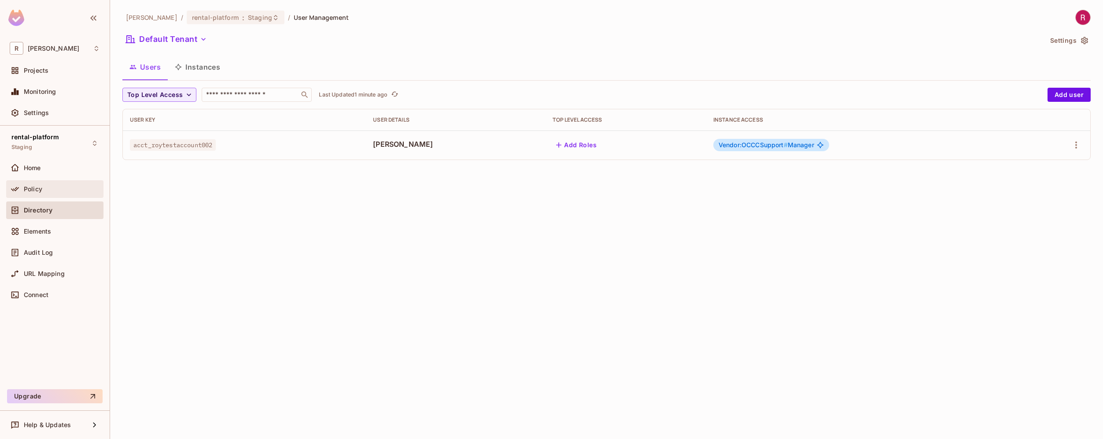
click at [38, 192] on div "Policy" at bounding box center [55, 189] width 90 height 11
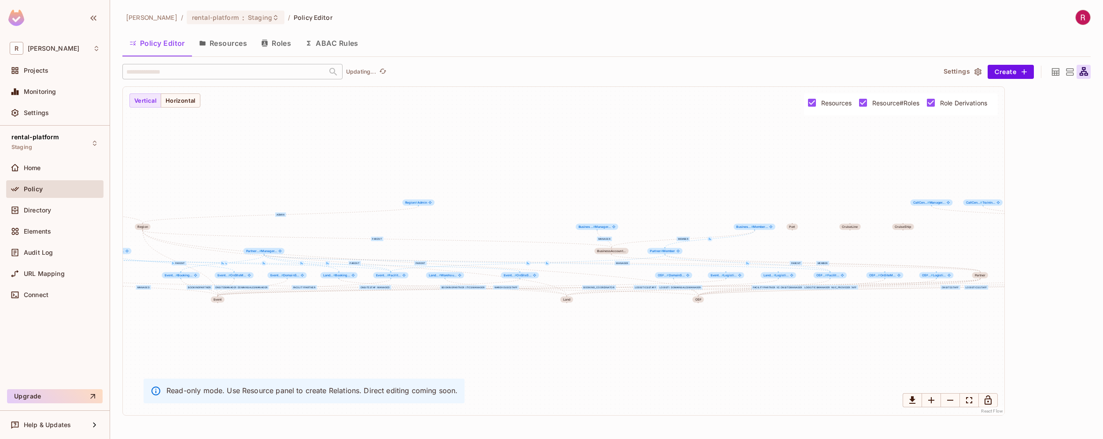
click at [280, 42] on button "Roles" at bounding box center [276, 43] width 44 height 22
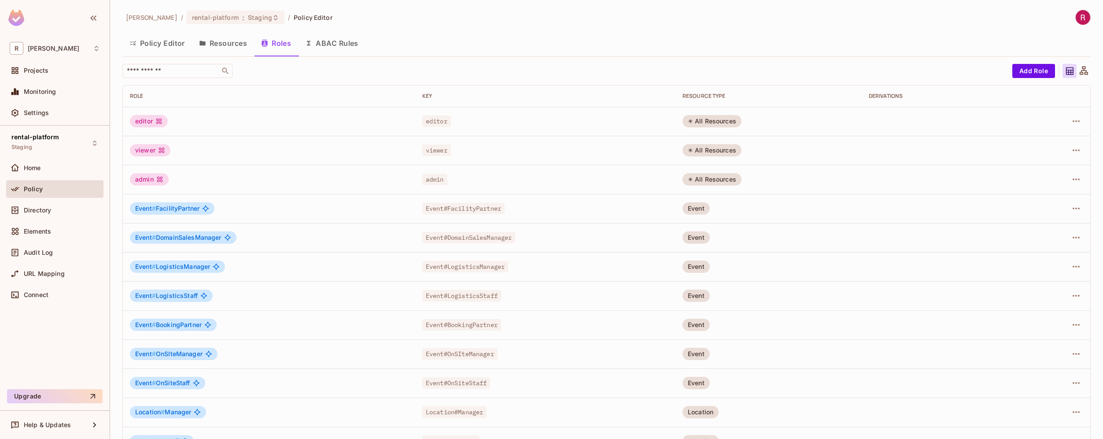
click at [237, 46] on button "Resources" at bounding box center [223, 43] width 62 height 22
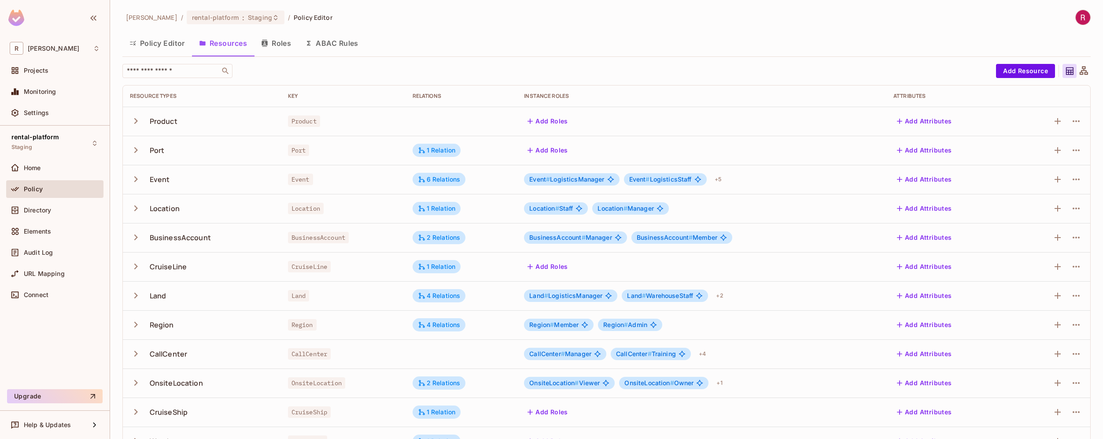
scroll to position [141, 0]
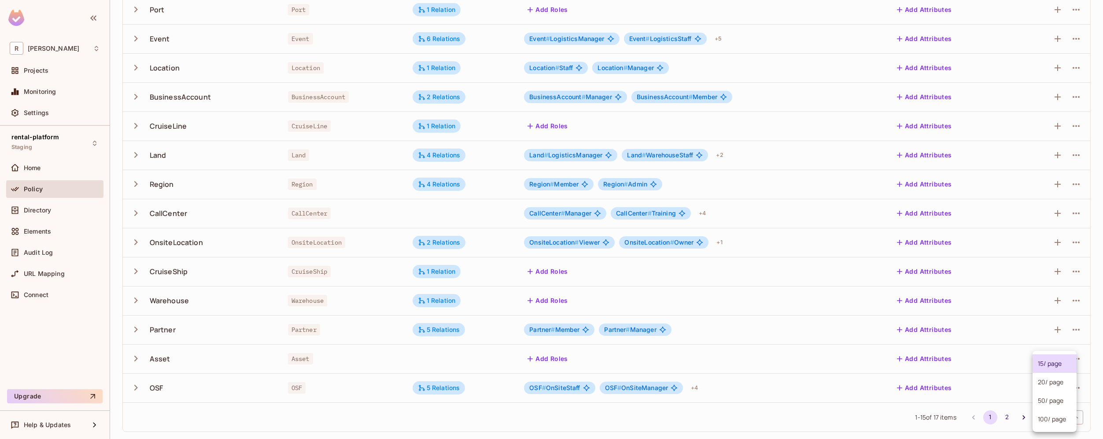
click at [1055, 420] on body "R roy-poc Projects Monitoring Settings rental-platform Staging Home Policy Dire…" at bounding box center [551, 219] width 1103 height 439
click at [1052, 419] on li "100 / page" at bounding box center [1055, 419] width 44 height 18
type input "***"
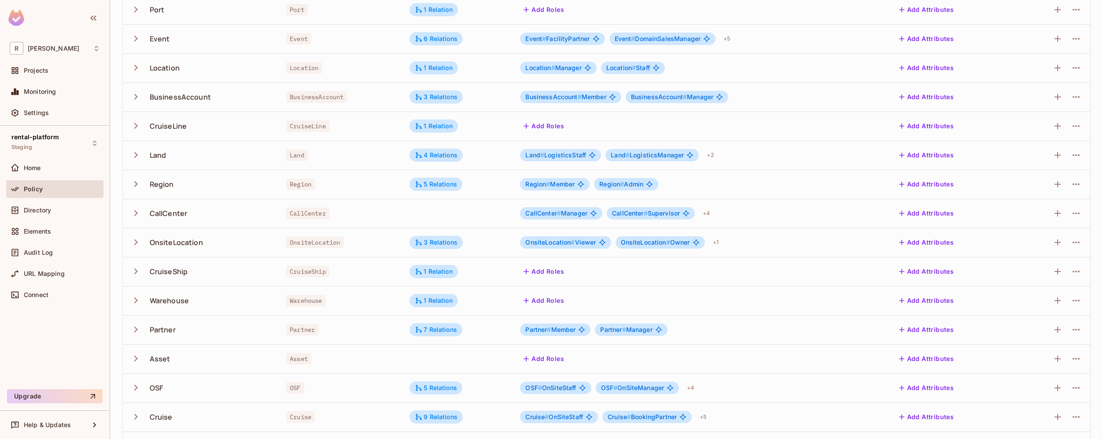
scroll to position [199, 0]
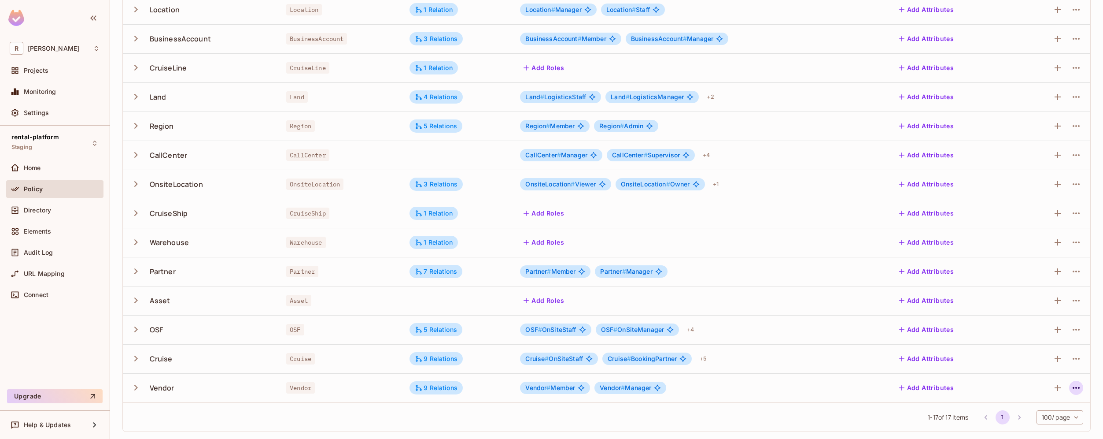
click at [1076, 384] on button "button" at bounding box center [1076, 388] width 14 height 14
click at [1029, 398] on div "Edit Resource" at bounding box center [1031, 399] width 41 height 9
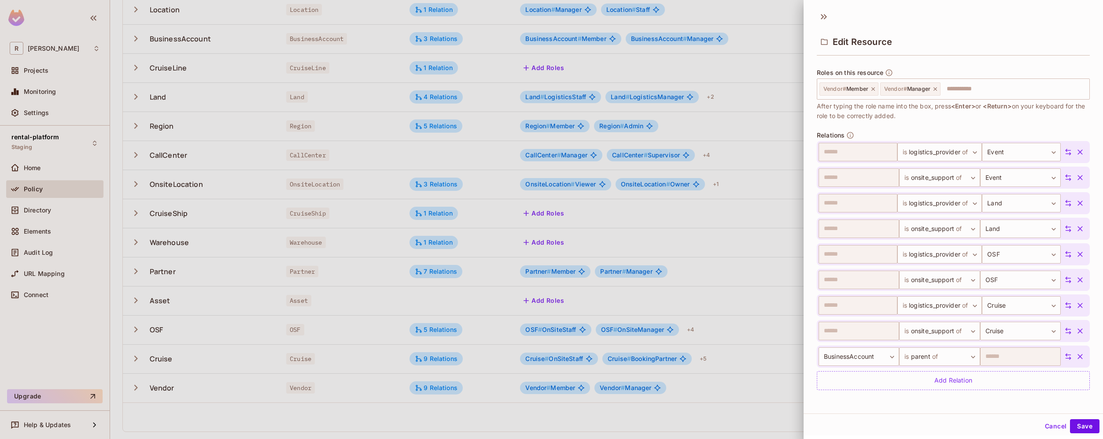
scroll to position [1, 0]
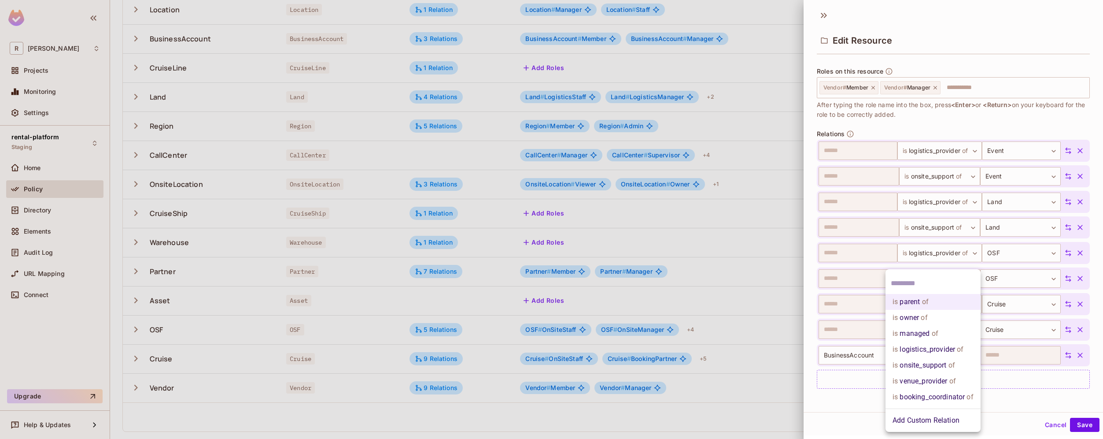
click at [941, 355] on body "R roy-poc Projects Monitoring Settings rental-platform Staging Home Policy Dire…" at bounding box center [551, 219] width 1103 height 439
click at [850, 406] on div at bounding box center [551, 219] width 1103 height 439
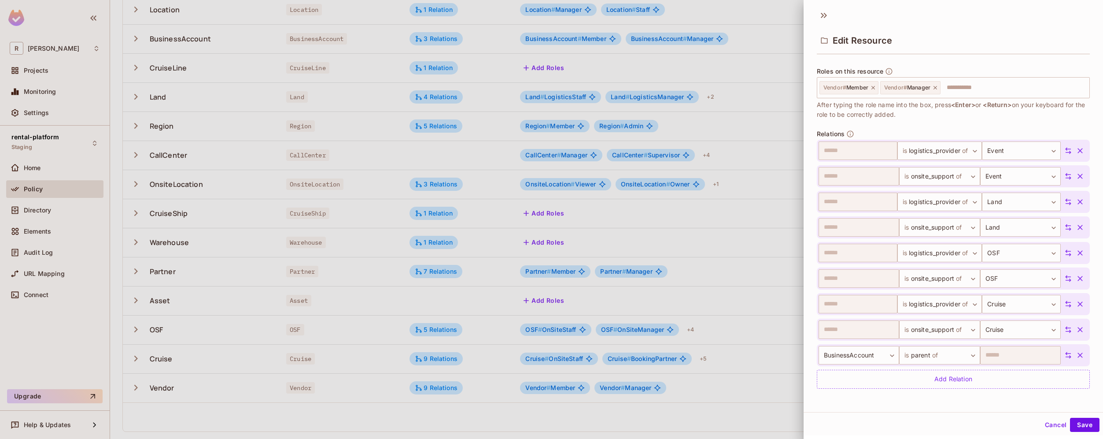
click at [905, 412] on div "Cancel Save" at bounding box center [954, 423] width 300 height 22
click at [1042, 426] on button "Cancel" at bounding box center [1056, 425] width 29 height 14
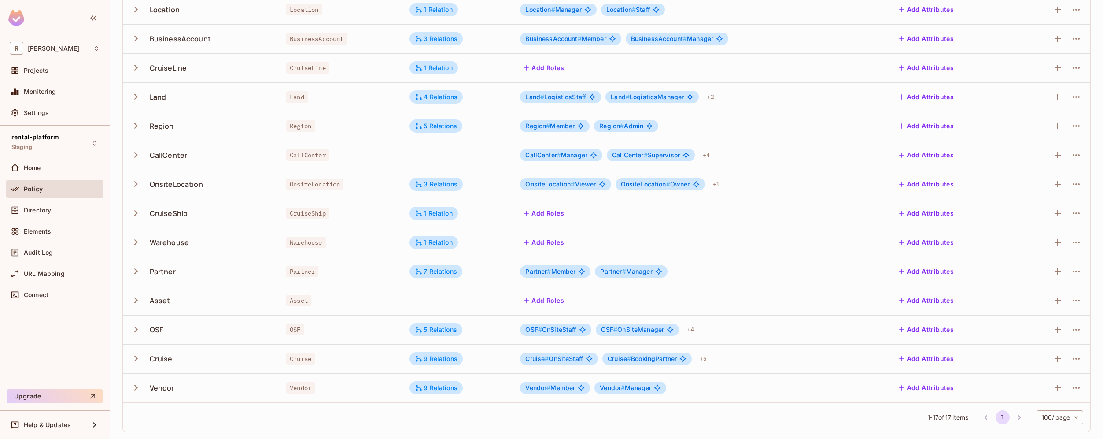
scroll to position [0, 0]
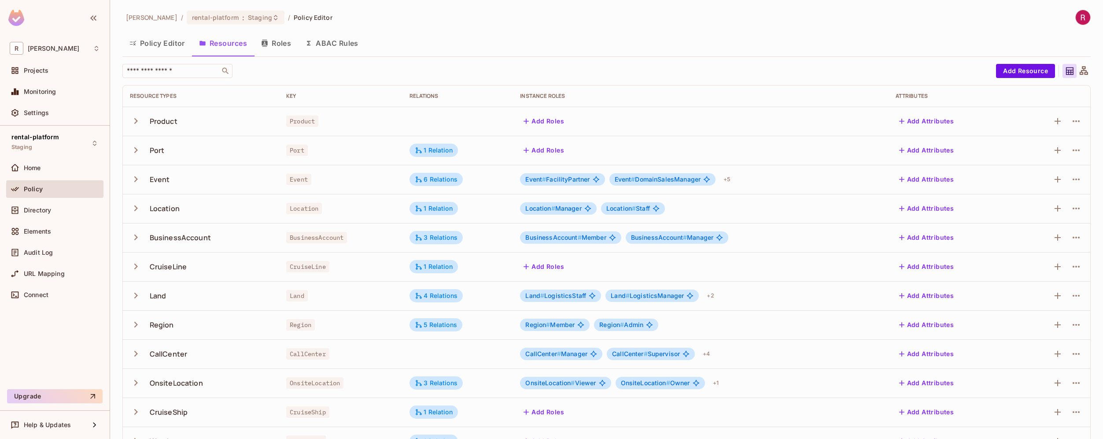
click at [281, 48] on button "Roles" at bounding box center [276, 43] width 44 height 22
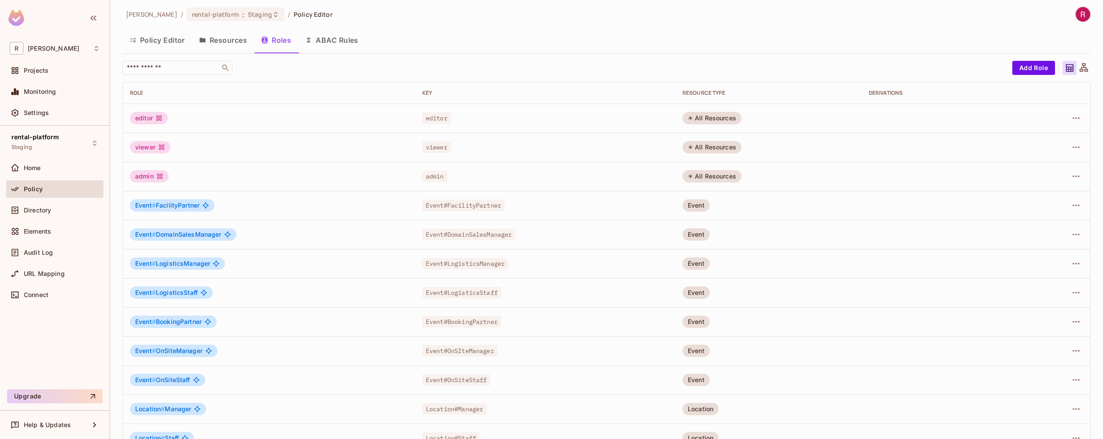
scroll to position [3, 0]
click at [1071, 207] on icon "button" at bounding box center [1076, 205] width 11 height 11
click at [1046, 230] on span "Edit Role" at bounding box center [1031, 226] width 32 height 14
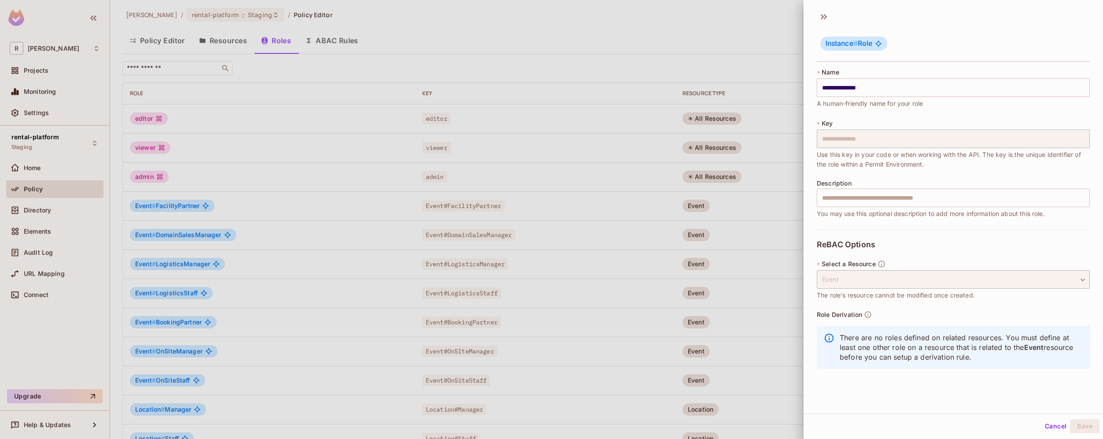
click at [246, 112] on div at bounding box center [551, 219] width 1103 height 439
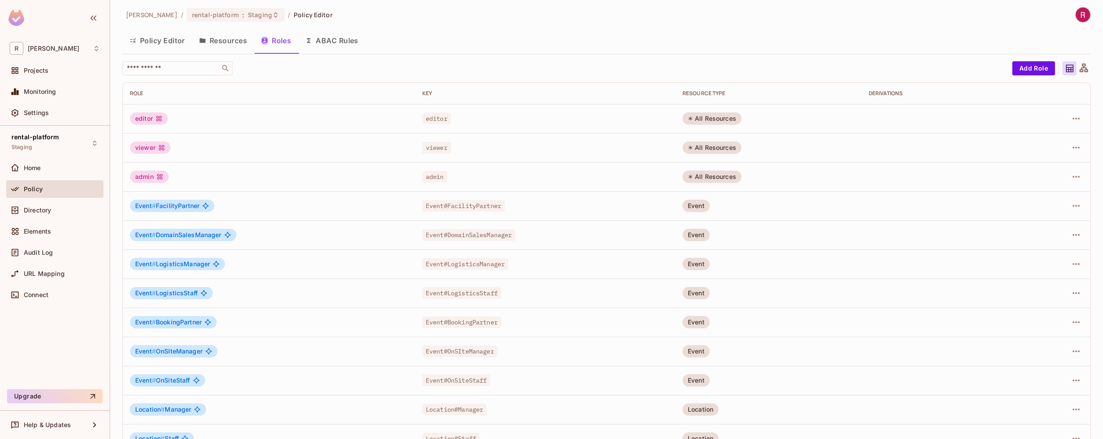
click at [140, 120] on div "editor" at bounding box center [149, 118] width 38 height 12
click at [1071, 117] on icon "button" at bounding box center [1076, 118] width 11 height 11
click at [1038, 133] on span "Edit Role" at bounding box center [1031, 139] width 32 height 14
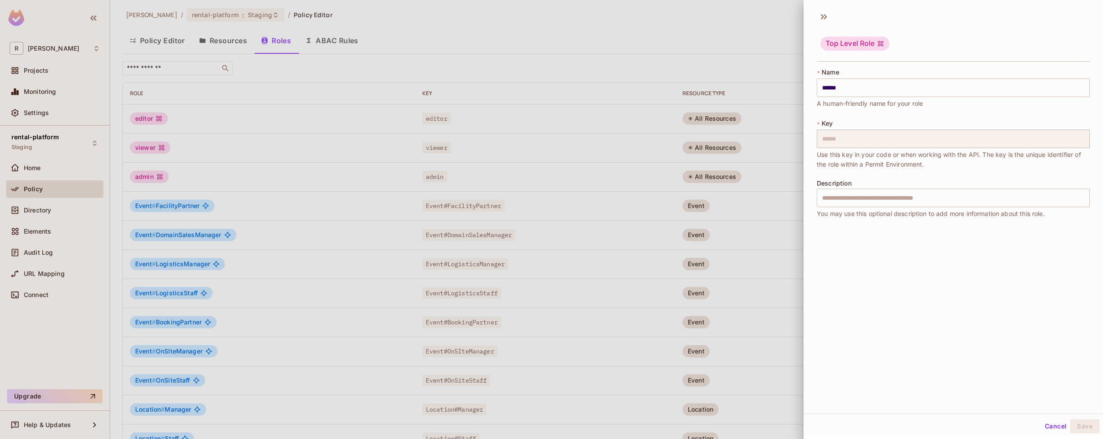
click at [772, 56] on div at bounding box center [551, 219] width 1103 height 439
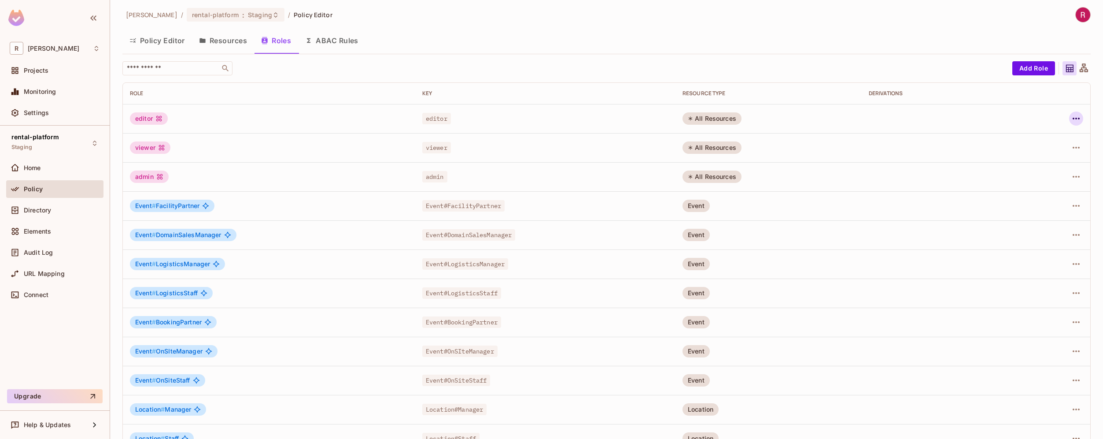
click at [1073, 118] on icon "button" at bounding box center [1076, 119] width 7 height 2
click at [225, 44] on div at bounding box center [551, 219] width 1103 height 439
click at [244, 40] on button "Resources" at bounding box center [223, 41] width 62 height 22
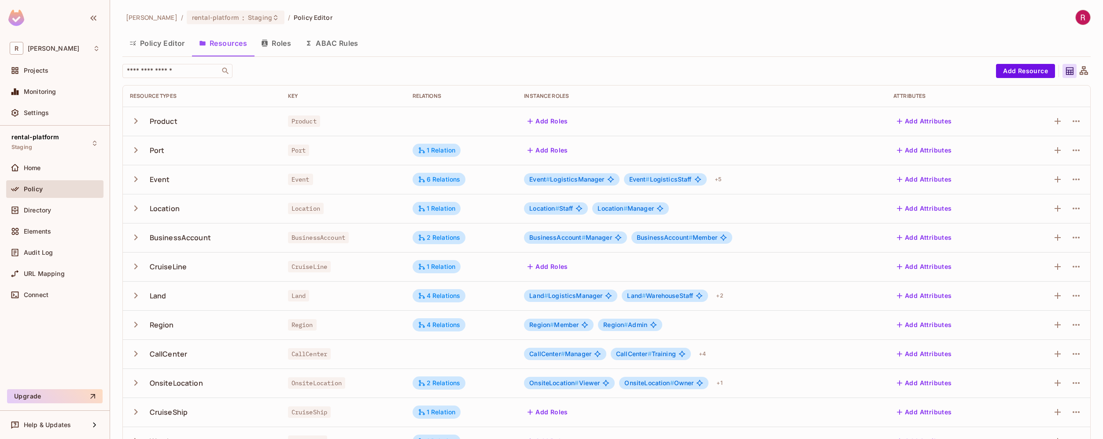
click at [282, 45] on button "Roles" at bounding box center [276, 43] width 44 height 22
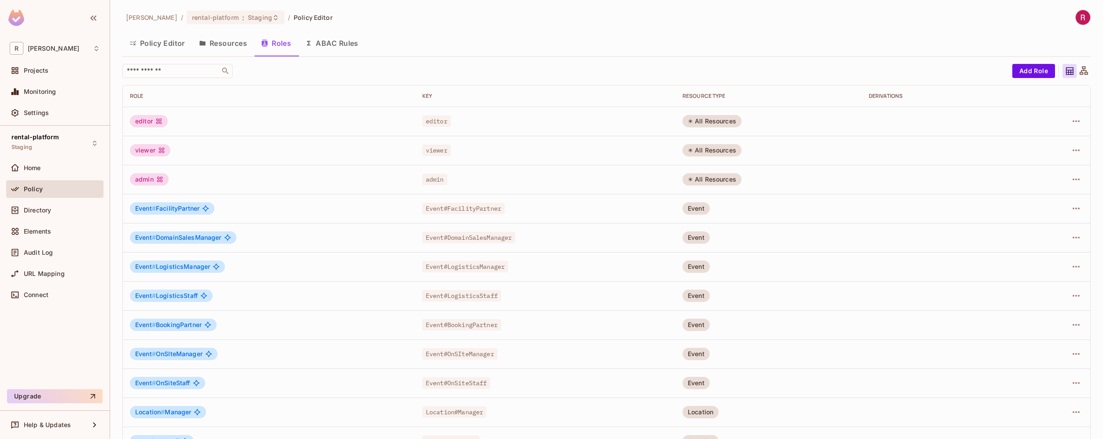
click at [434, 121] on span "editor" at bounding box center [436, 120] width 29 height 11
click at [1071, 124] on icon "button" at bounding box center [1076, 121] width 11 height 11
click at [1044, 144] on span "Edit Role" at bounding box center [1031, 141] width 32 height 14
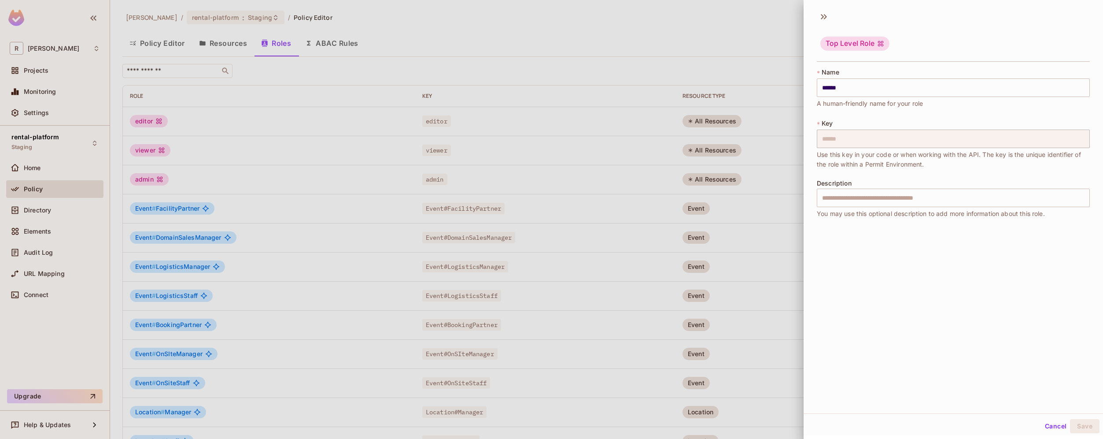
click at [699, 58] on div at bounding box center [551, 219] width 1103 height 439
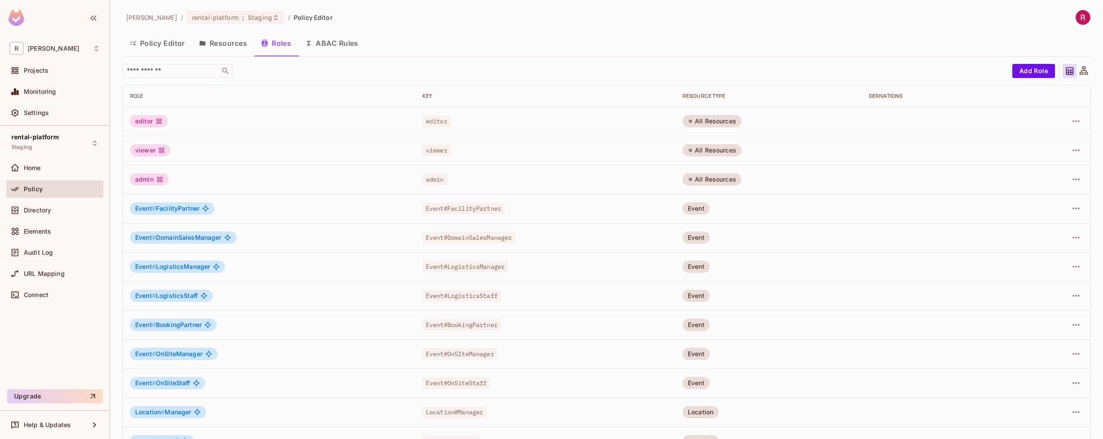
click at [156, 42] on button "Policy Editor" at bounding box center [157, 43] width 70 height 22
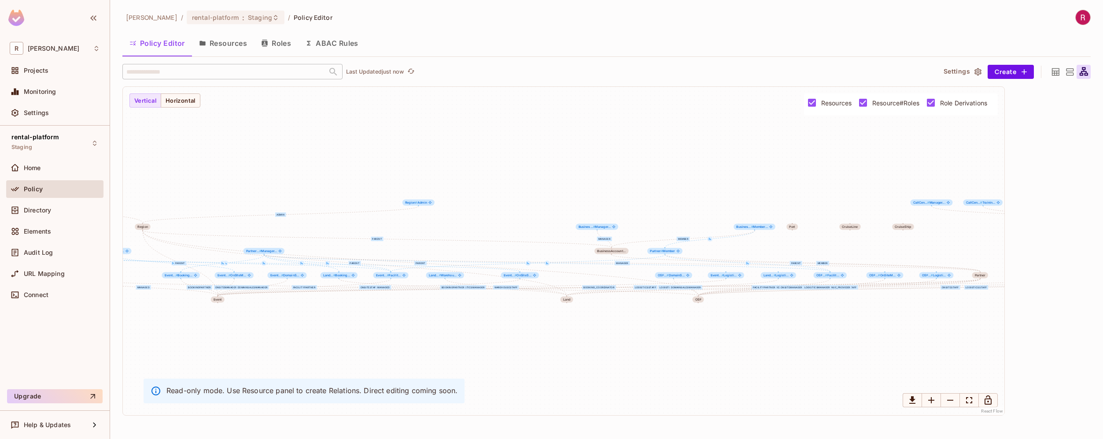
click at [1054, 72] on icon at bounding box center [1055, 72] width 11 height 11
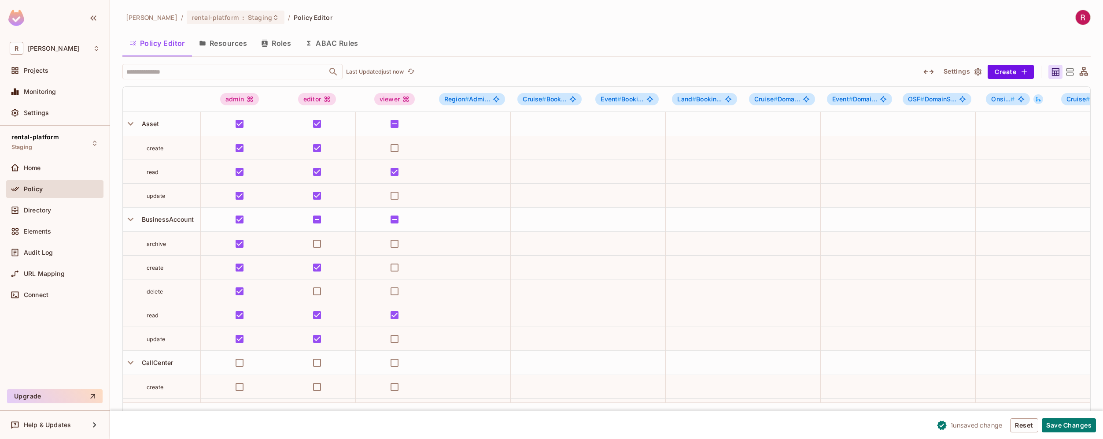
click at [229, 46] on button "Resources" at bounding box center [223, 43] width 62 height 22
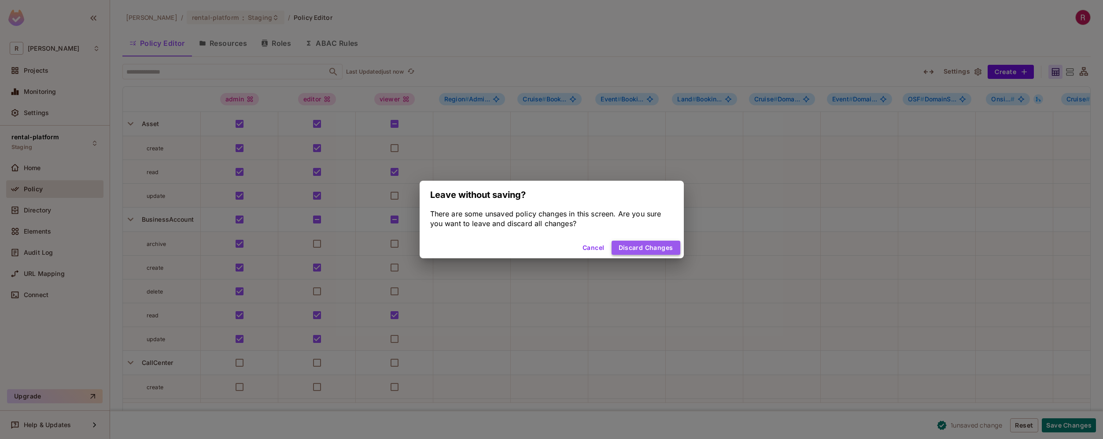
click at [657, 248] on button "Discard Changes" at bounding box center [646, 247] width 69 height 14
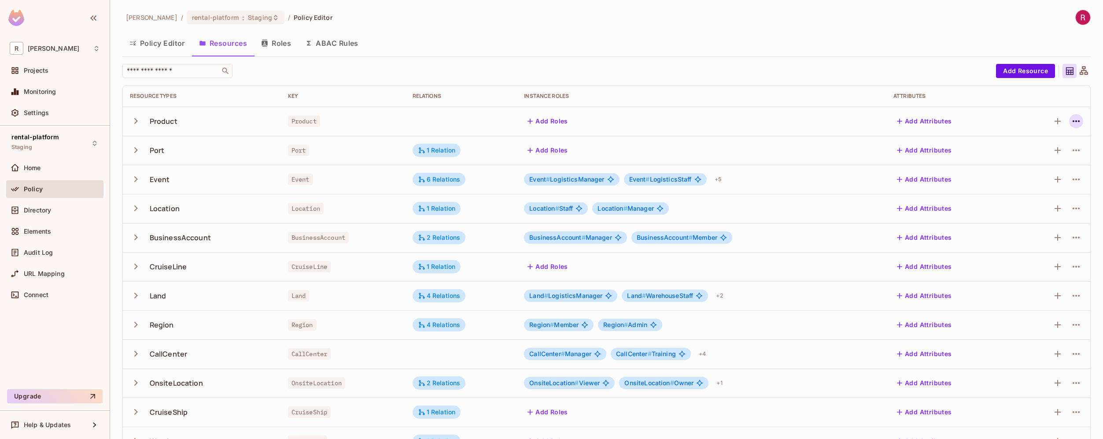
click at [1071, 125] on icon "button" at bounding box center [1076, 121] width 11 height 11
click at [1035, 154] on div "Edit Resource" at bounding box center [1031, 156] width 41 height 9
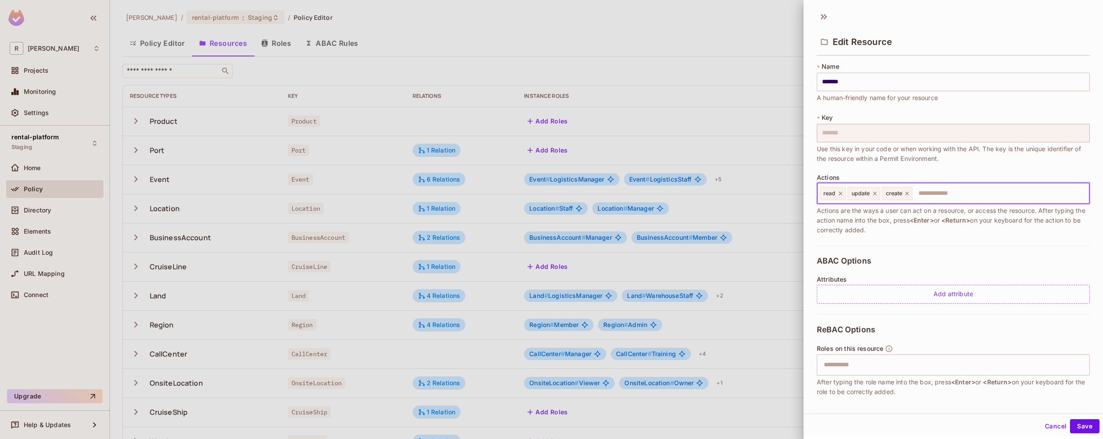
click at [933, 192] on input "text" at bounding box center [1000, 194] width 173 height 18
type input "*"
type input "******"
type input "*******"
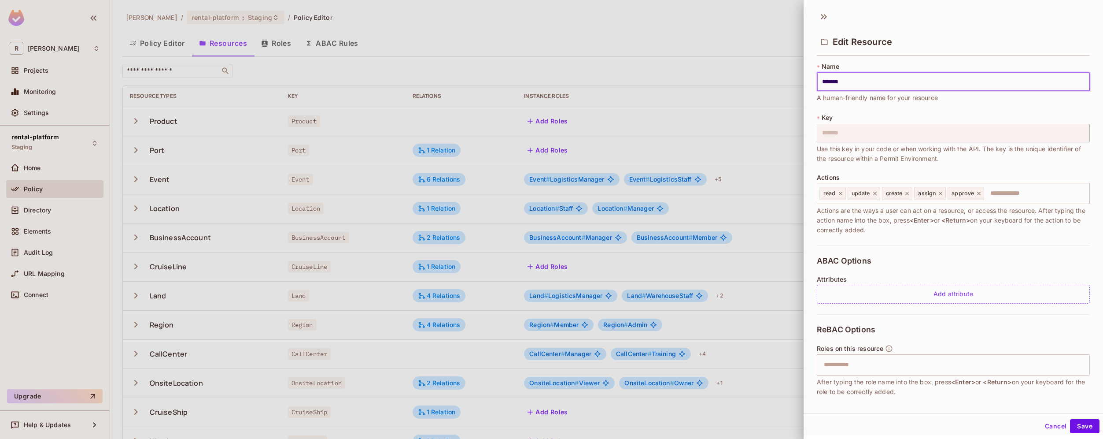
click at [831, 81] on input "*******" at bounding box center [953, 82] width 273 height 18
click at [980, 194] on icon at bounding box center [979, 194] width 4 height 4
click at [943, 195] on icon at bounding box center [941, 193] width 6 height 6
click at [213, 48] on div at bounding box center [551, 219] width 1103 height 439
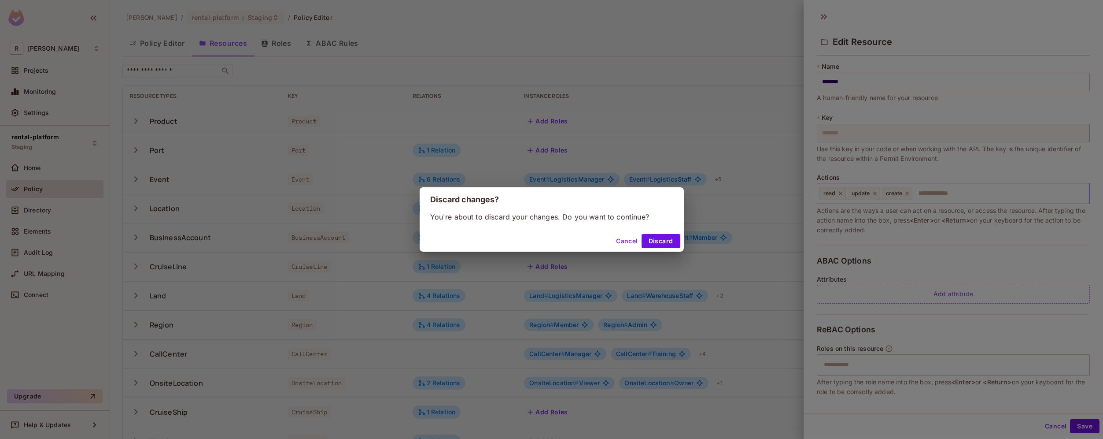
click at [221, 48] on div "Discard changes? You're about to discard your changes. Do you want to continue?…" at bounding box center [551, 219] width 1103 height 439
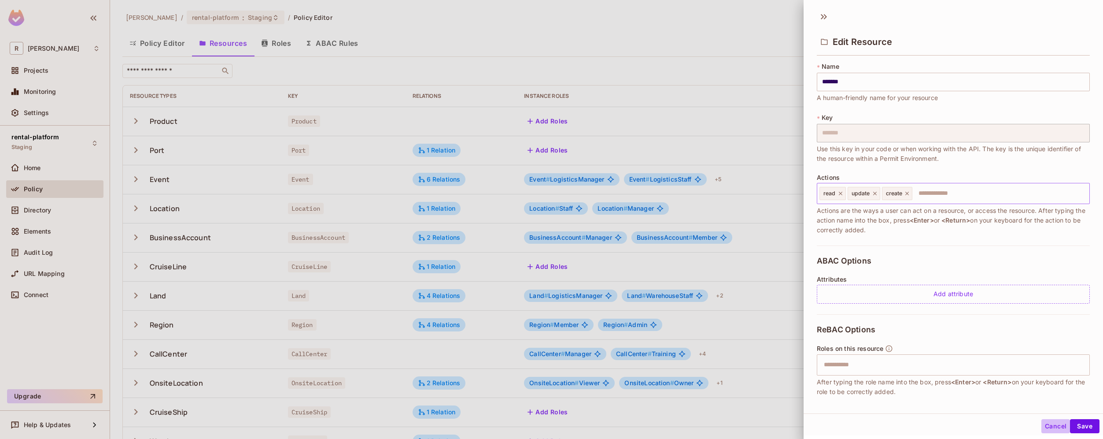
click at [1051, 426] on button "Cancel" at bounding box center [1056, 426] width 29 height 14
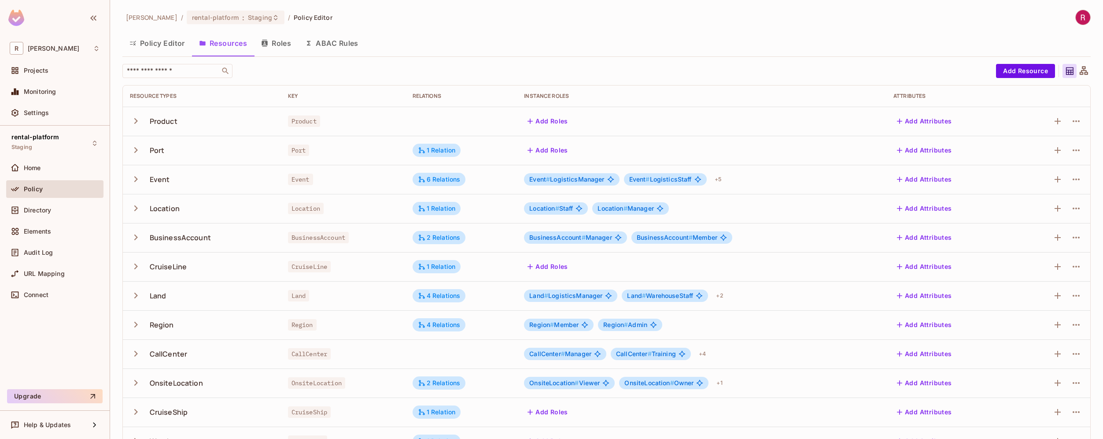
click at [174, 42] on button "Policy Editor" at bounding box center [157, 43] width 70 height 22
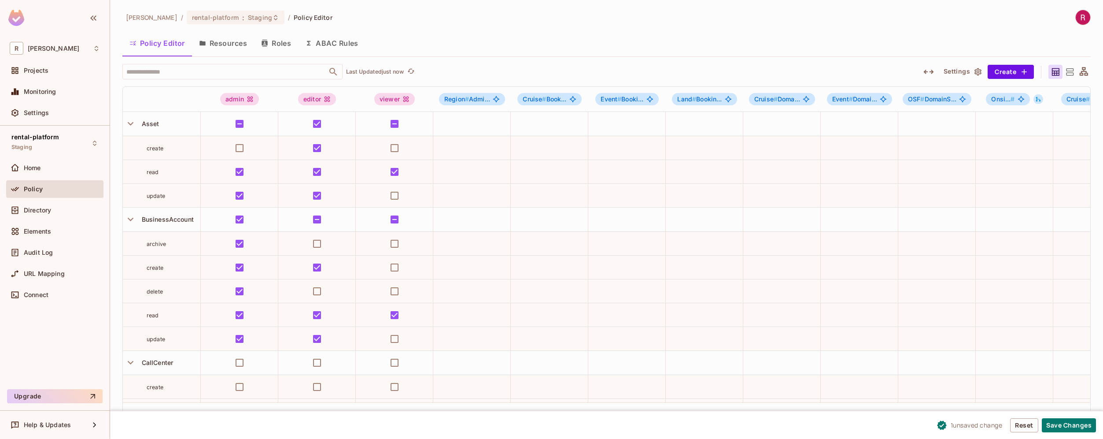
click at [156, 245] on span "archive" at bounding box center [156, 243] width 19 height 7
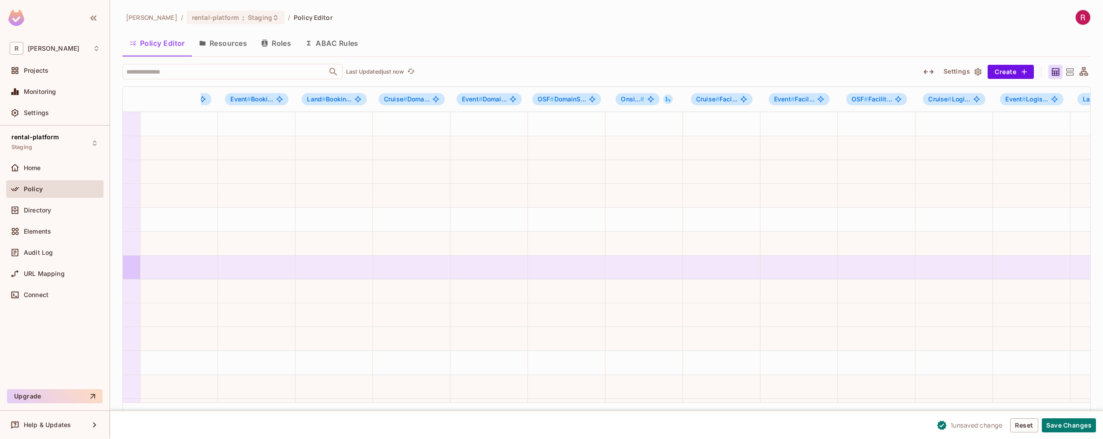
scroll to position [0, 374]
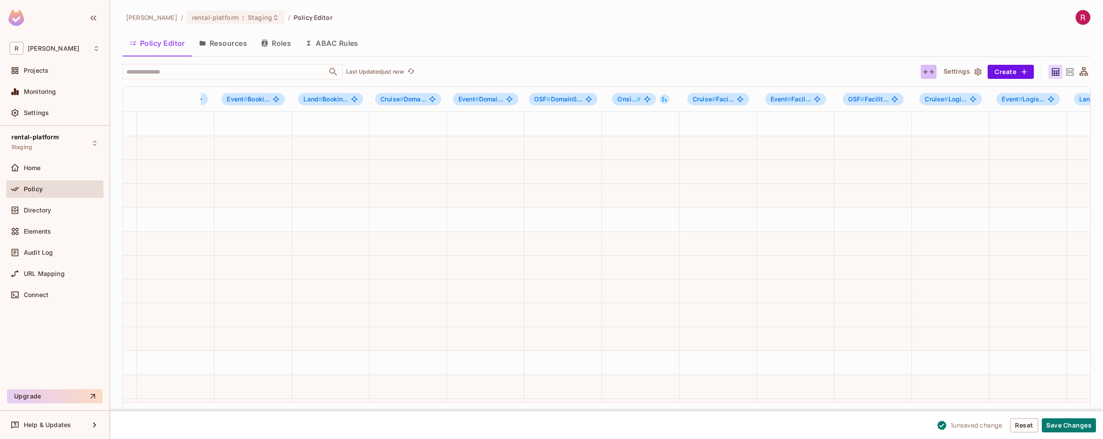
click at [928, 74] on icon "button" at bounding box center [929, 72] width 11 height 11
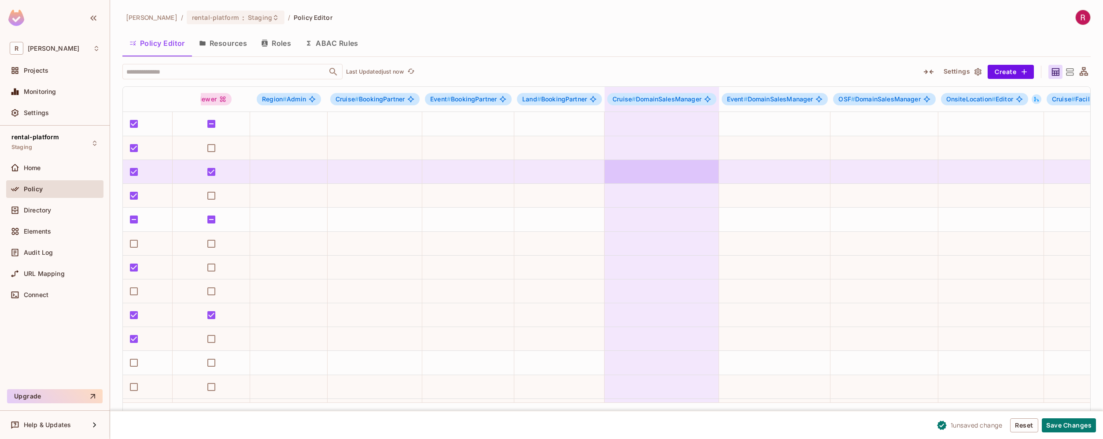
scroll to position [0, 0]
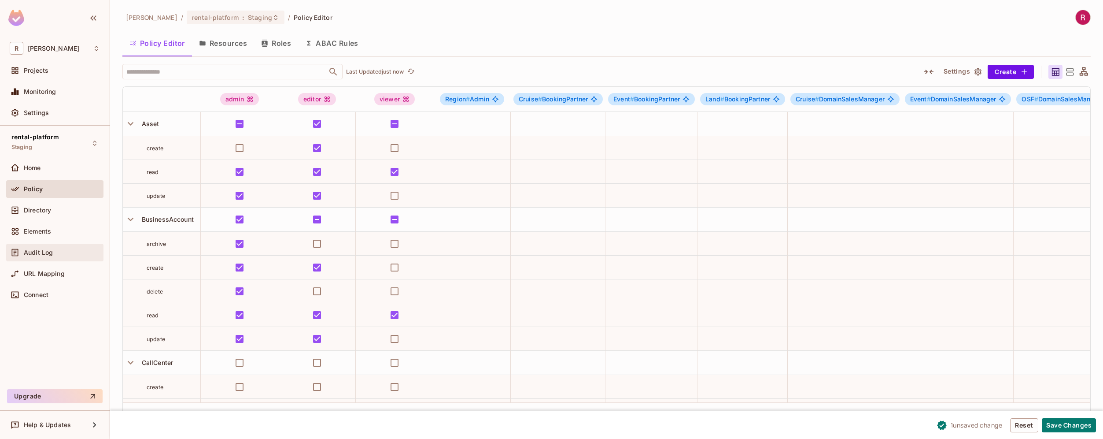
click at [58, 255] on div "Audit Log" at bounding box center [62, 252] width 76 height 7
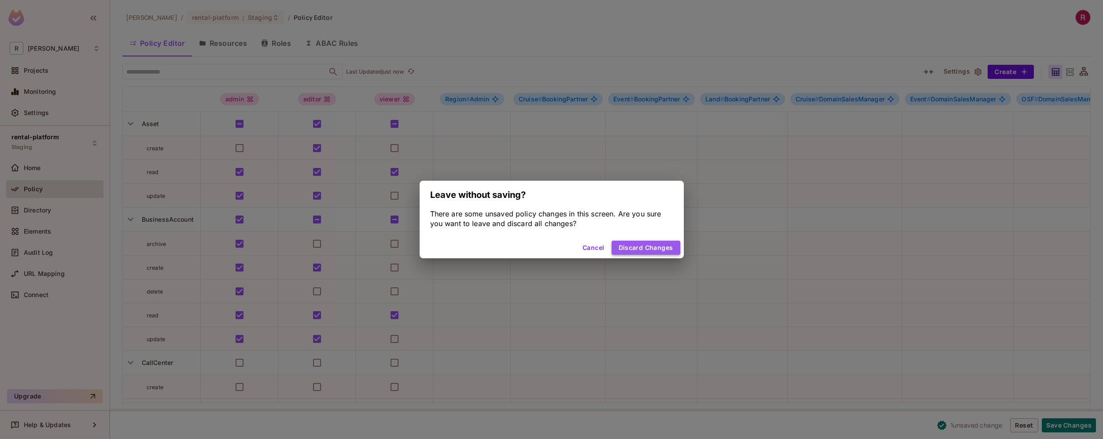
click at [668, 247] on button "Discard Changes" at bounding box center [646, 247] width 69 height 14
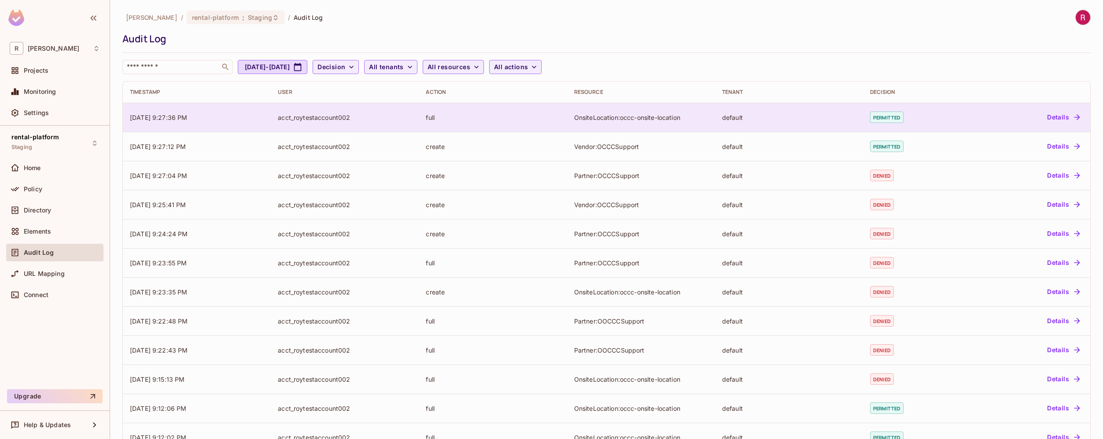
click at [428, 118] on div "full" at bounding box center [493, 117] width 134 height 8
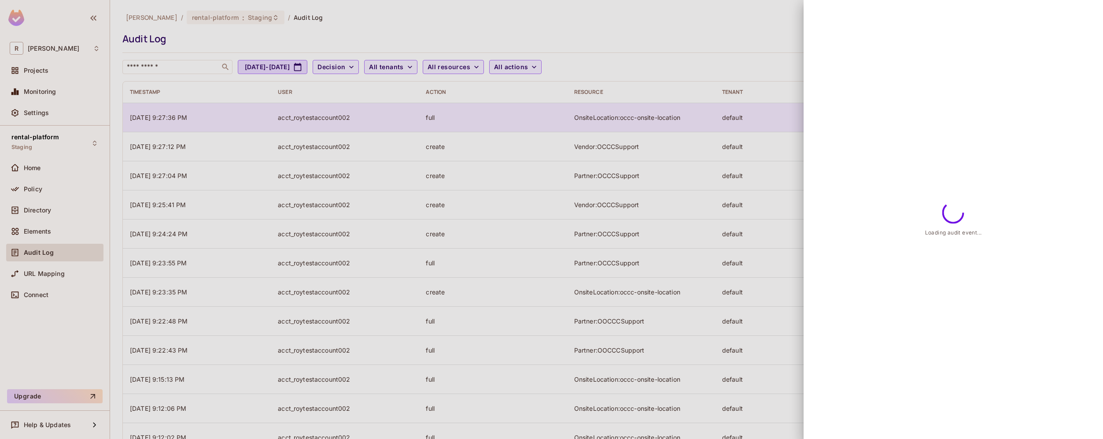
click at [428, 118] on div at bounding box center [551, 219] width 1103 height 439
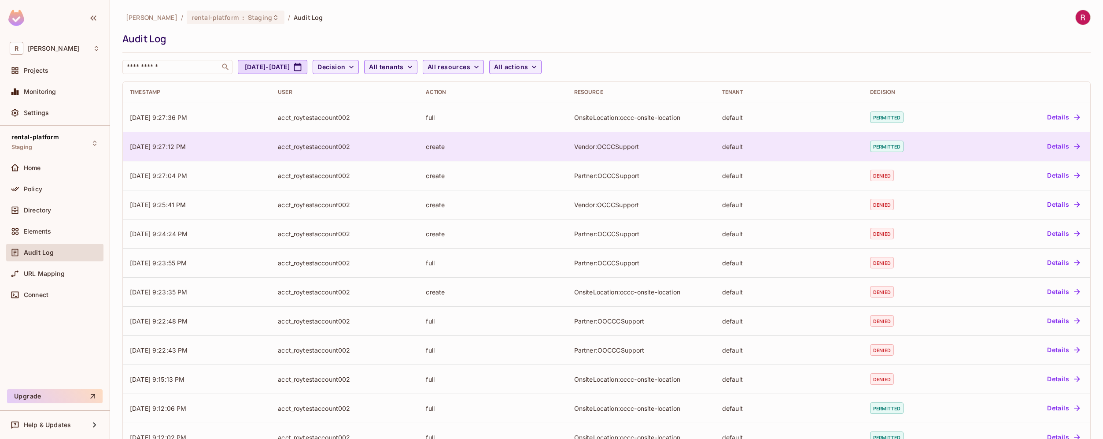
click at [431, 147] on div "create" at bounding box center [493, 146] width 134 height 8
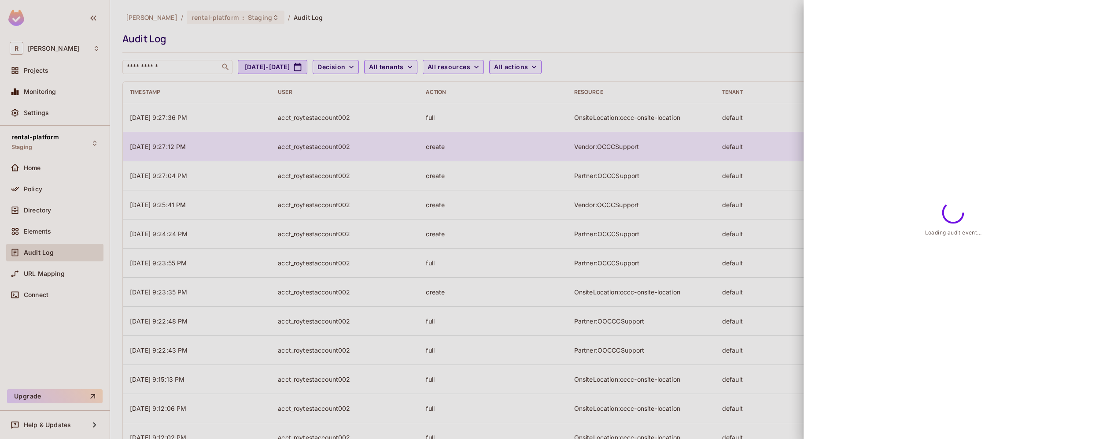
click at [431, 147] on div at bounding box center [551, 219] width 1103 height 439
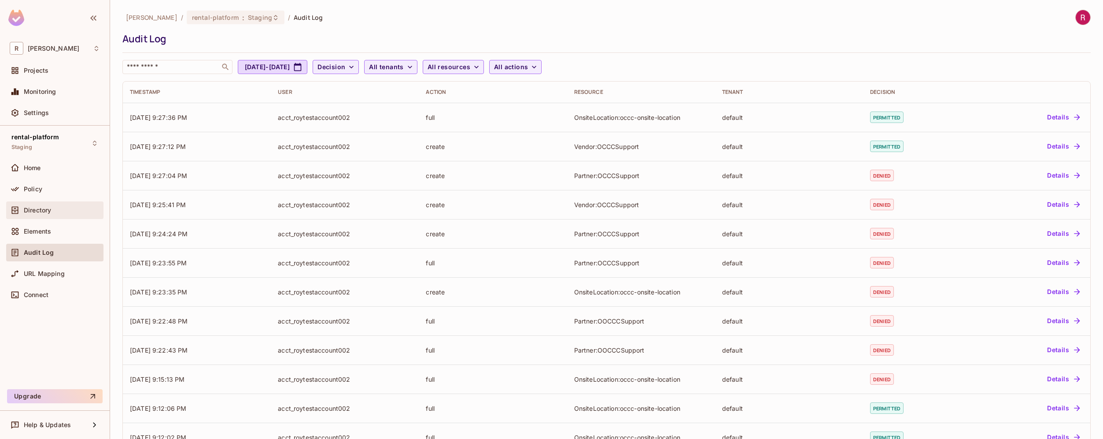
click at [48, 214] on div "Directory" at bounding box center [55, 210] width 90 height 11
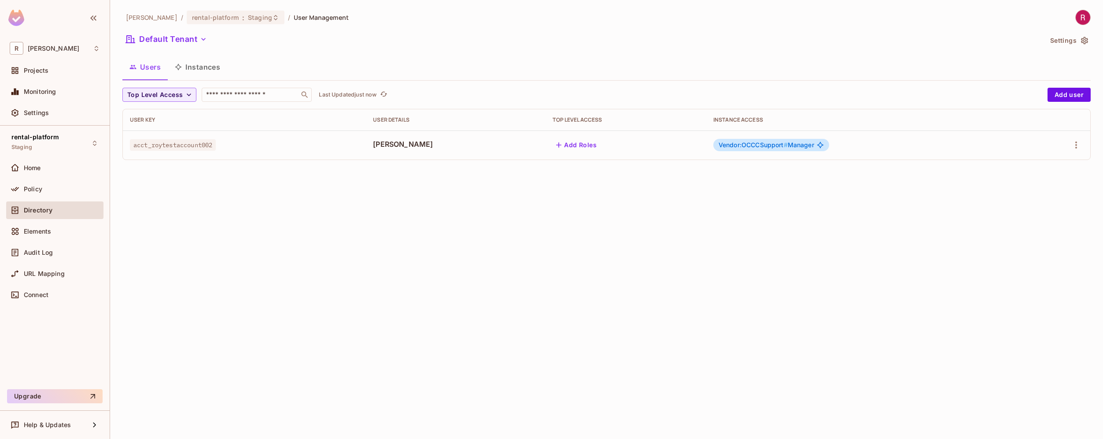
click at [166, 144] on span "acct_roytestaccount002" at bounding box center [173, 144] width 86 height 11
click at [57, 286] on div "Connect" at bounding box center [54, 295] width 97 height 18
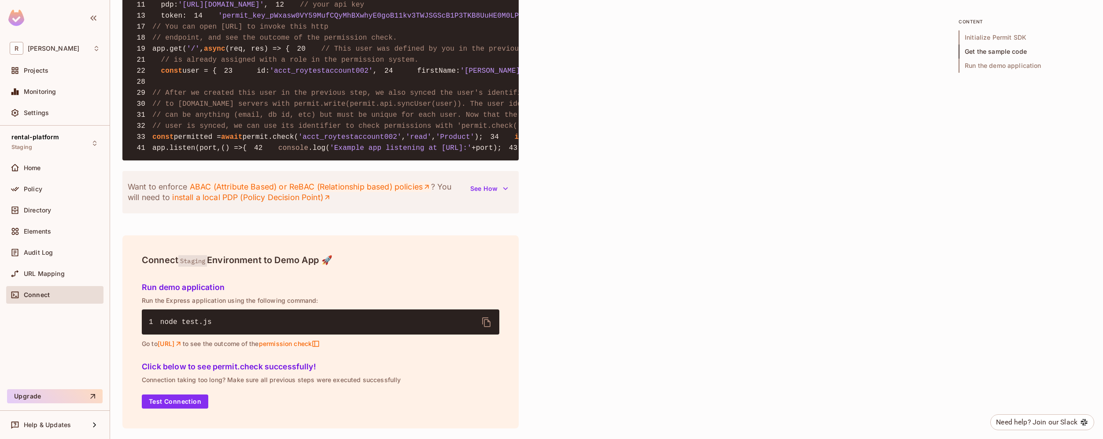
scroll to position [953, 0]
click at [363, 133] on span "'acct_roytestaccount002'" at bounding box center [350, 137] width 103 height 8
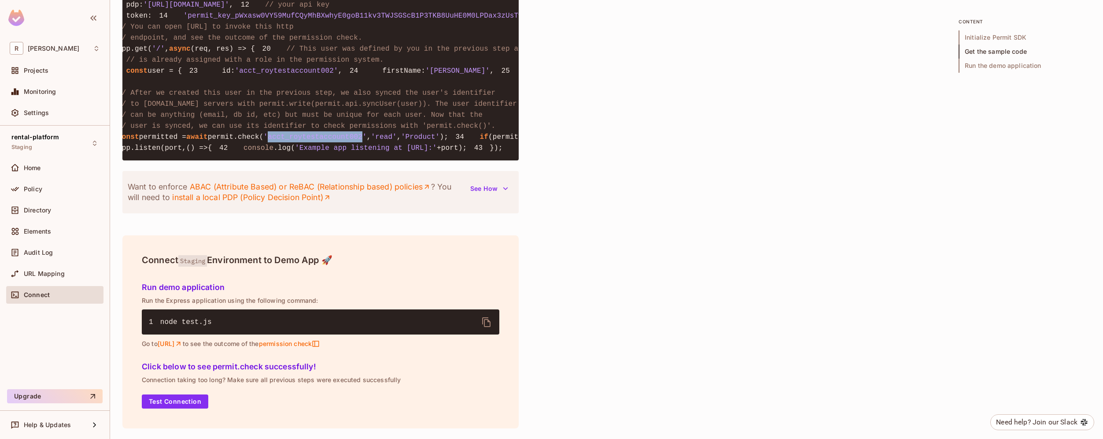
scroll to position [0, 37]
click at [394, 133] on span "'read'" at bounding box center [381, 137] width 26 height 8
click at [437, 133] on span "'Product'" at bounding box center [418, 137] width 39 height 8
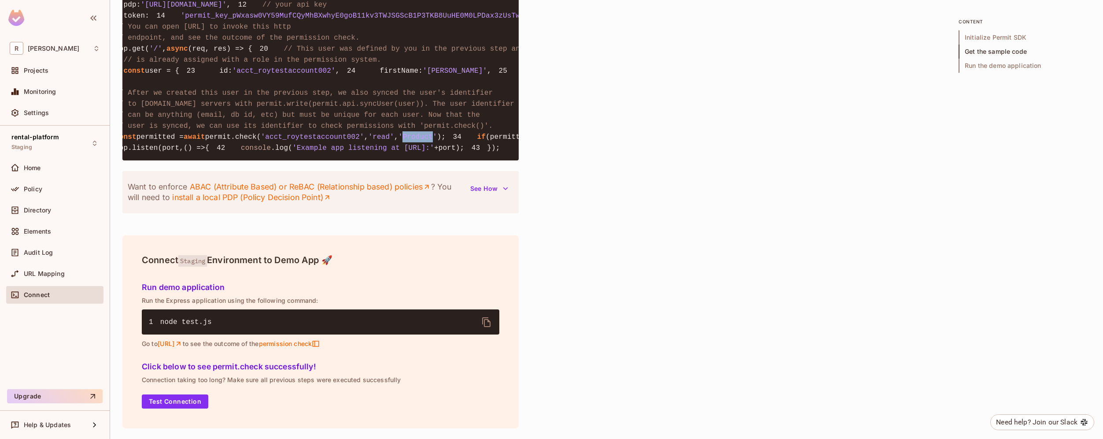
click at [437, 133] on span "'Product'" at bounding box center [418, 137] width 39 height 8
click at [394, 133] on span "'read'" at bounding box center [381, 137] width 26 height 8
click at [479, 95] on pre "1 const { Permit } = require ( 'permitio' ); 2 3 const express = require ( 'exp…" at bounding box center [320, 48] width 396 height 223
drag, startPoint x: 463, startPoint y: 97, endPoint x: 192, endPoint y: 104, distance: 271.9
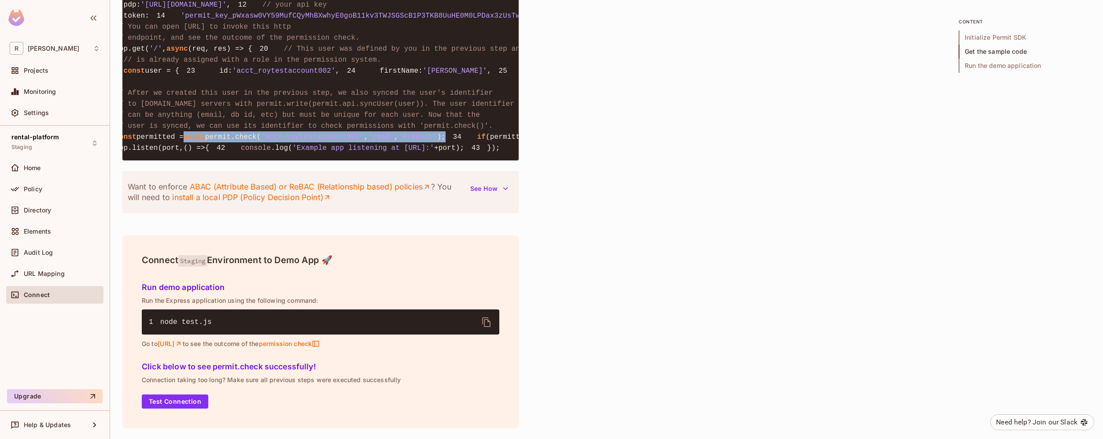
click at [192, 104] on pre "1 const { Permit } = require ( 'permitio' ); 2 3 const express = require ( 'exp…" at bounding box center [320, 48] width 396 height 223
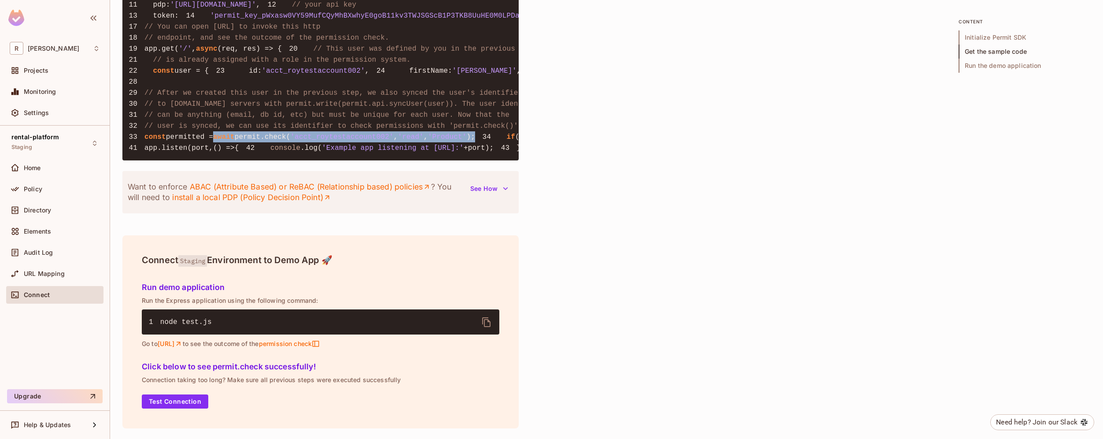
scroll to position [0, 0]
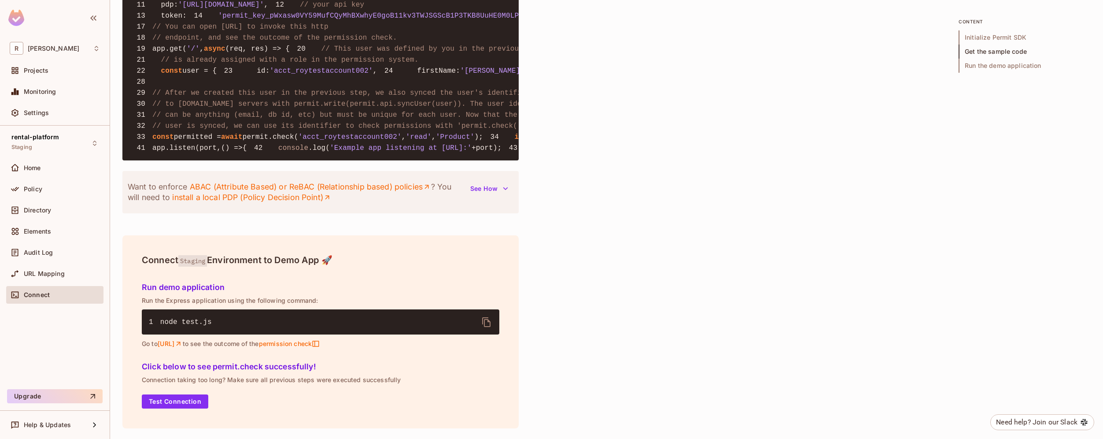
click at [523, 138] on span "(permitted) {" at bounding box center [551, 137] width 56 height 8
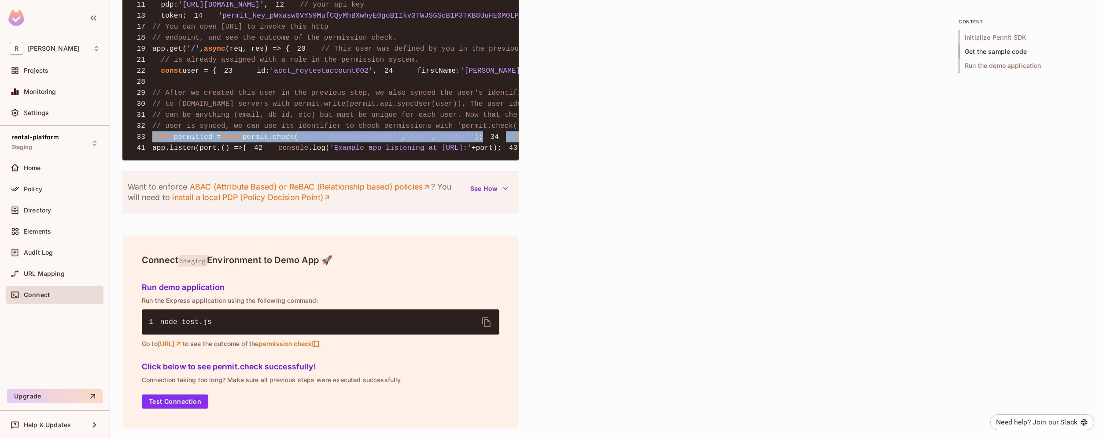
drag, startPoint x: 170, startPoint y: 192, endPoint x: 146, endPoint y: 136, distance: 61.1
click at [146, 136] on pre "1 const { Permit } = require ( 'permitio' ); 2 3 const express = require ( 'exp…" at bounding box center [320, 48] width 396 height 223
click at [398, 141] on span "'acct_roytestaccount002'" at bounding box center [350, 137] width 103 height 8
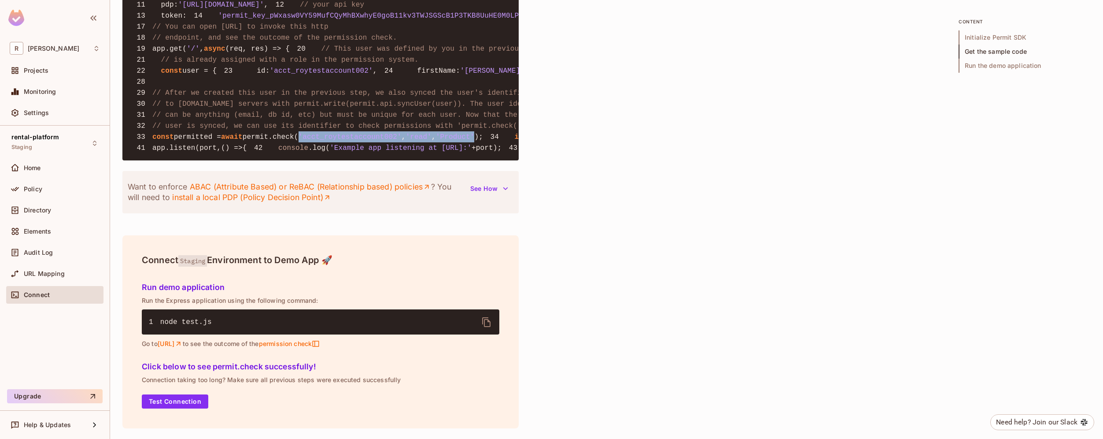
drag, startPoint x: 496, startPoint y: 191, endPoint x: 312, endPoint y: 192, distance: 184.1
click at [312, 152] on code "1 const { Permit } = require ( 'permitio' ); 2 3 const express = require ( 'exp…" at bounding box center [852, 49] width 1446 height 206
click at [432, 141] on span "'read'" at bounding box center [419, 137] width 26 height 8
click at [396, 141] on span "'acct_roytestaccount002'" at bounding box center [350, 137] width 103 height 8
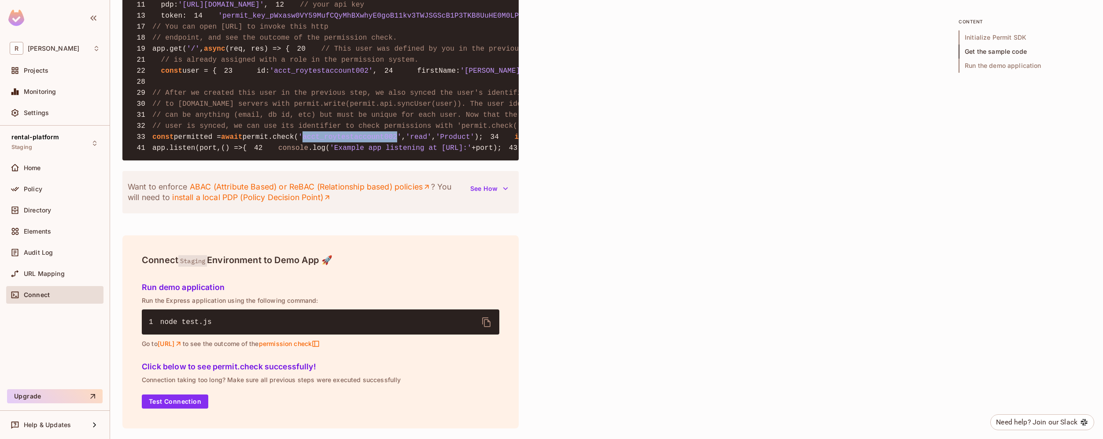
click at [396, 141] on span "'acct_roytestaccount002'" at bounding box center [350, 137] width 103 height 8
click at [432, 141] on span "'read'" at bounding box center [419, 137] width 26 height 8
drag, startPoint x: 459, startPoint y: 189, endPoint x: 499, endPoint y: 192, distance: 40.6
click at [500, 152] on code "1 const { Permit } = require ( 'permitio' ); 2 3 const express = require ( 'exp…" at bounding box center [852, 49] width 1446 height 206
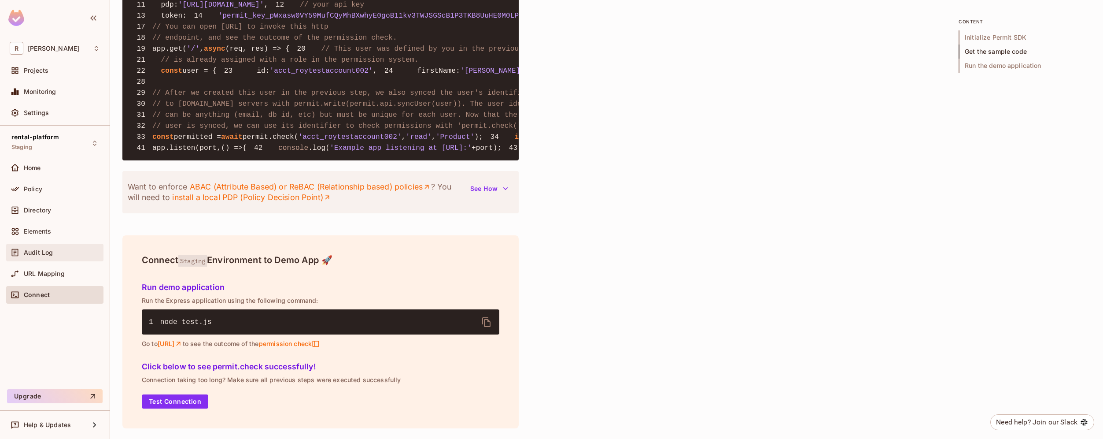
click at [49, 256] on div "Audit Log" at bounding box center [55, 252] width 90 height 11
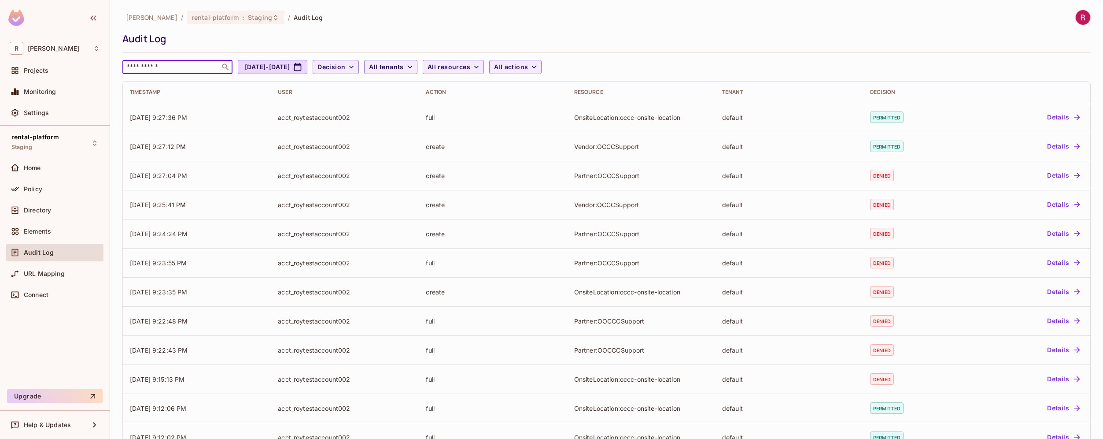
click at [145, 71] on input "text" at bounding box center [171, 67] width 92 height 9
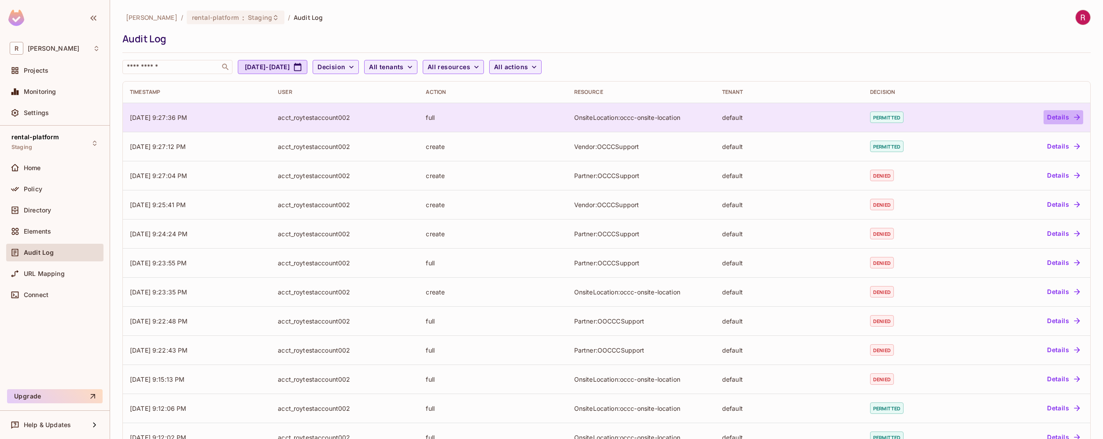
click at [1056, 120] on button "Details" at bounding box center [1064, 117] width 40 height 14
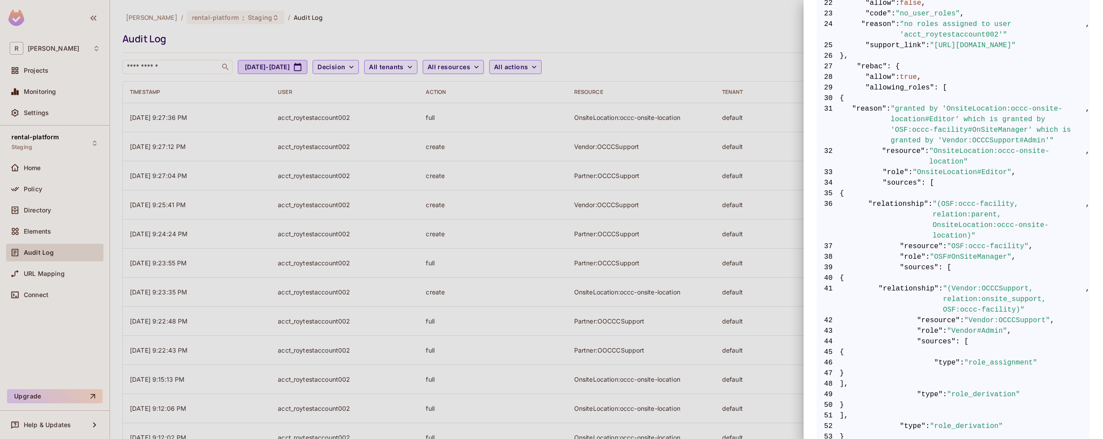
scroll to position [448, 0]
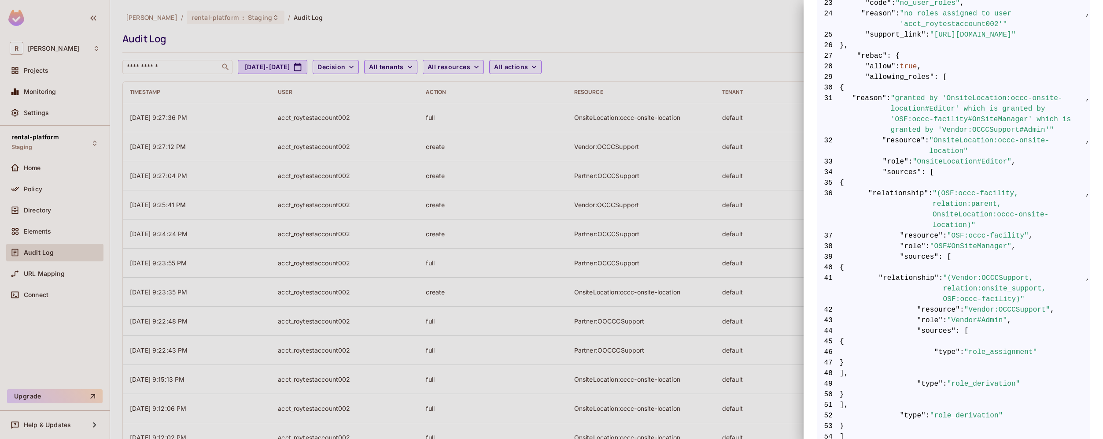
click at [736, 269] on div at bounding box center [551, 219] width 1103 height 439
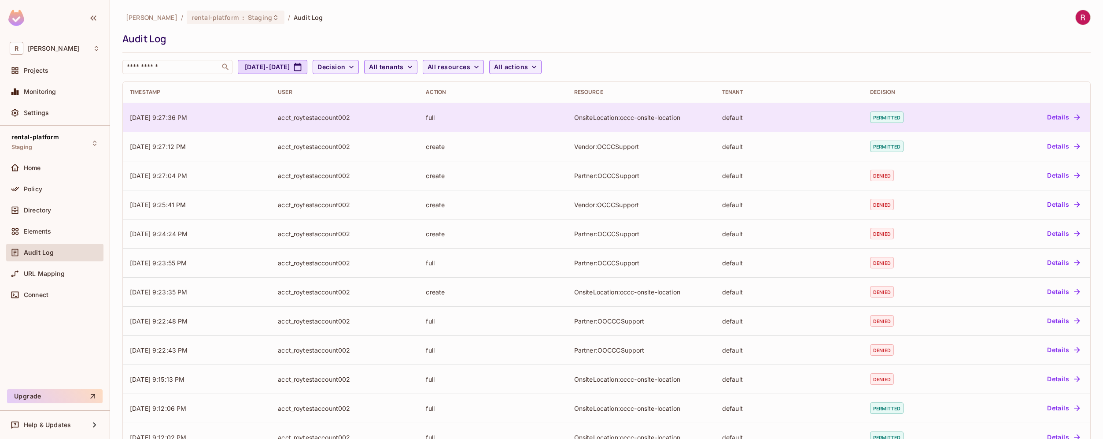
click at [734, 116] on div "default" at bounding box center [789, 117] width 134 height 8
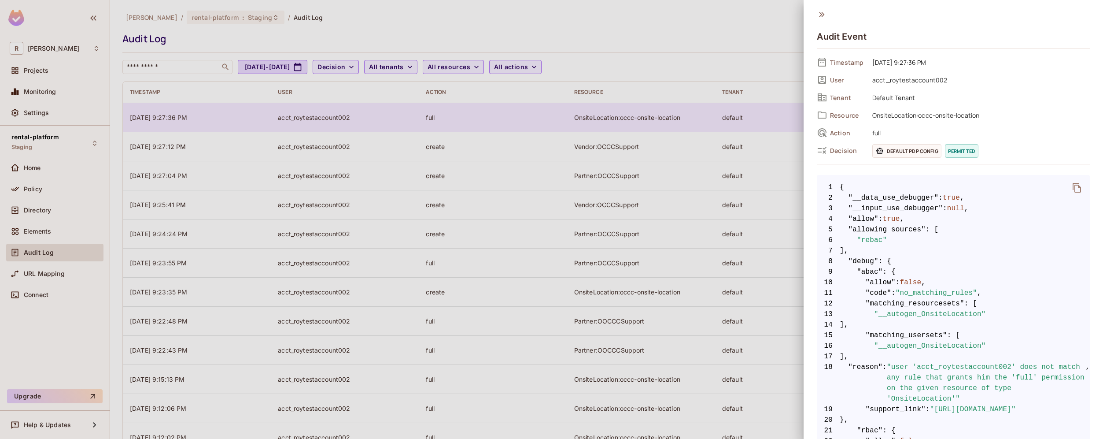
click at [734, 116] on div at bounding box center [551, 219] width 1103 height 439
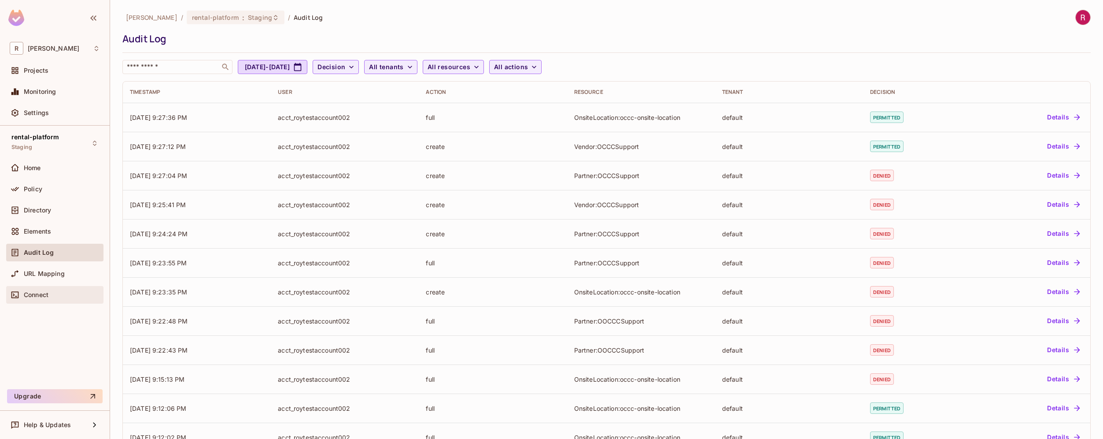
click at [50, 297] on div "Connect" at bounding box center [62, 294] width 76 height 7
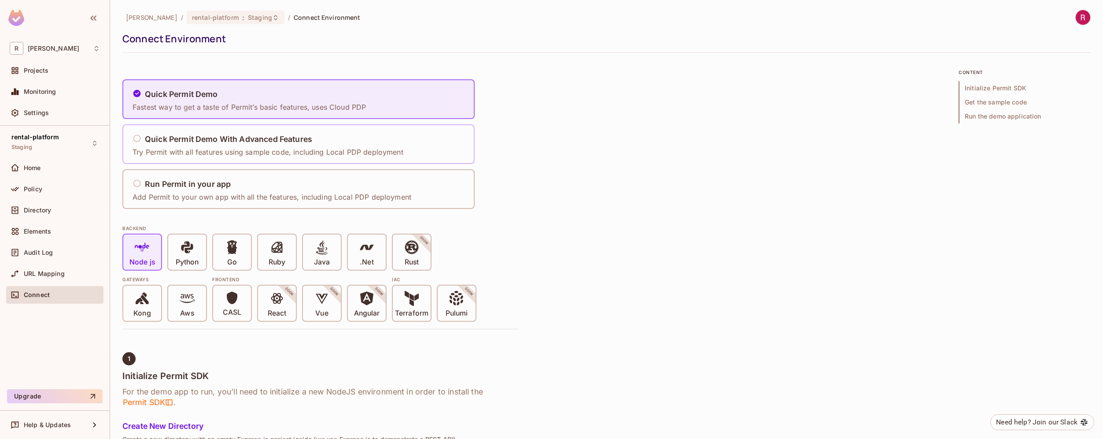
click at [250, 153] on p "Try Permit with all features using sample code, including Local PDP deployment" at bounding box center [268, 152] width 271 height 10
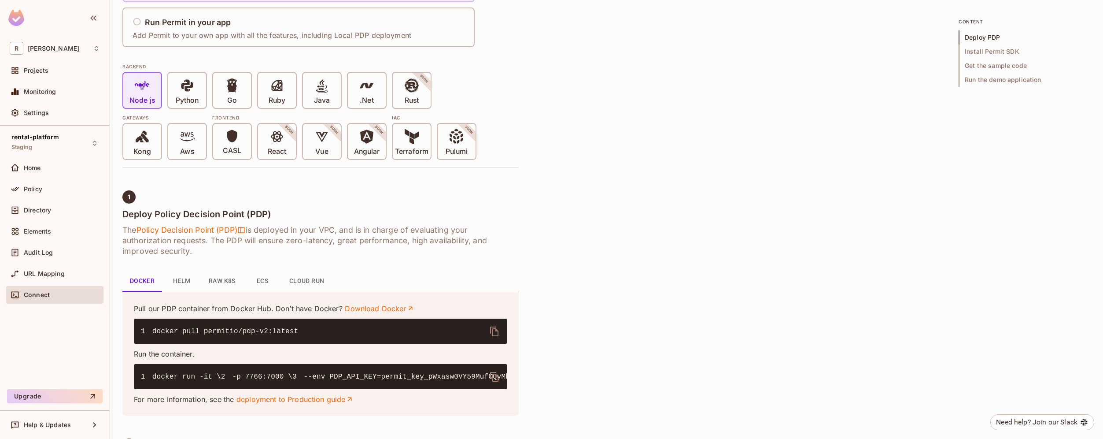
scroll to position [208, 0]
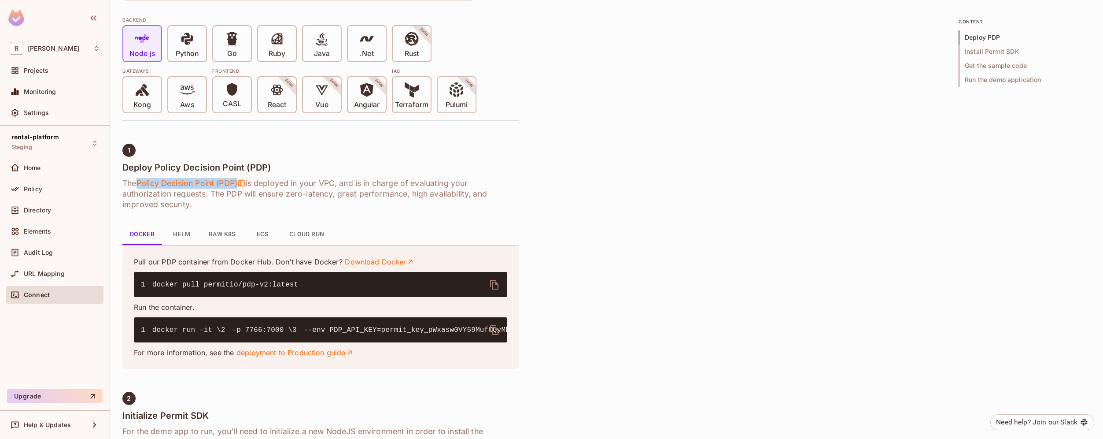
drag, startPoint x: 135, startPoint y: 182, endPoint x: 247, endPoint y: 183, distance: 112.3
click at [248, 183] on h6 "The Policy Decision Point (PDP) is deployed in your VPC, and is in charge of ev…" at bounding box center [320, 194] width 396 height 32
drag, startPoint x: 316, startPoint y: 183, endPoint x: 344, endPoint y: 183, distance: 27.3
click at [344, 183] on h6 "The Policy Decision Point (PDP) is deployed in your VPC, and is in charge of ev…" at bounding box center [320, 194] width 396 height 32
click at [335, 184] on h6 "The Policy Decision Point (PDP) is deployed in your VPC, and is in charge of ev…" at bounding box center [320, 194] width 396 height 32
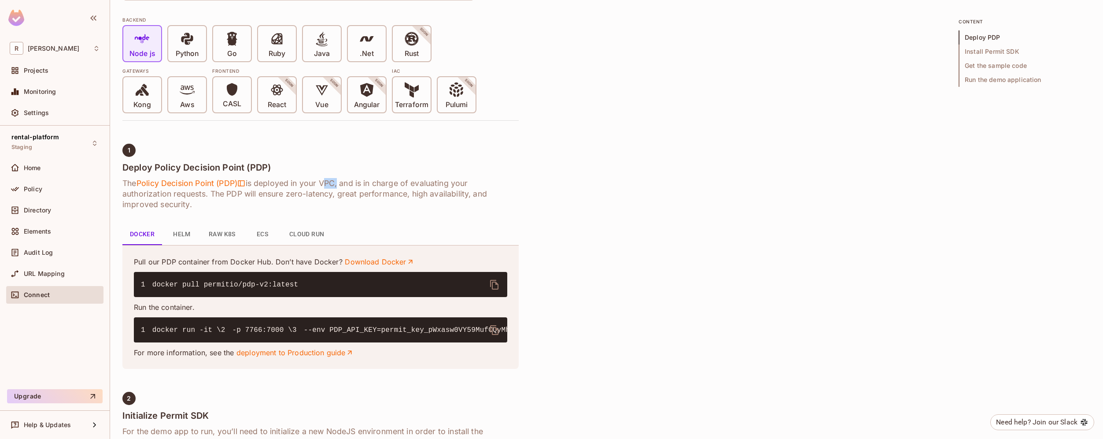
click at [335, 184] on h6 "The Policy Decision Point (PDP) is deployed in your VPC, and is in charge of ev…" at bounding box center [320, 194] width 396 height 32
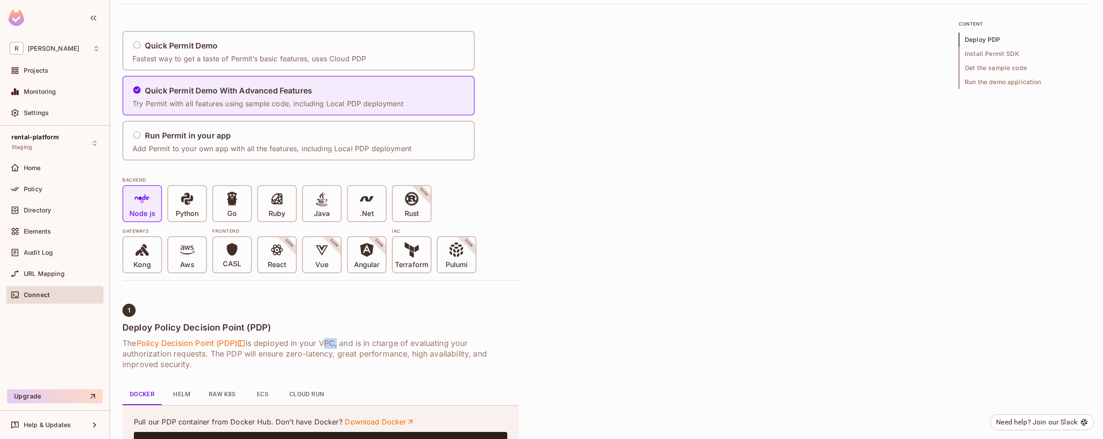
scroll to position [0, 0]
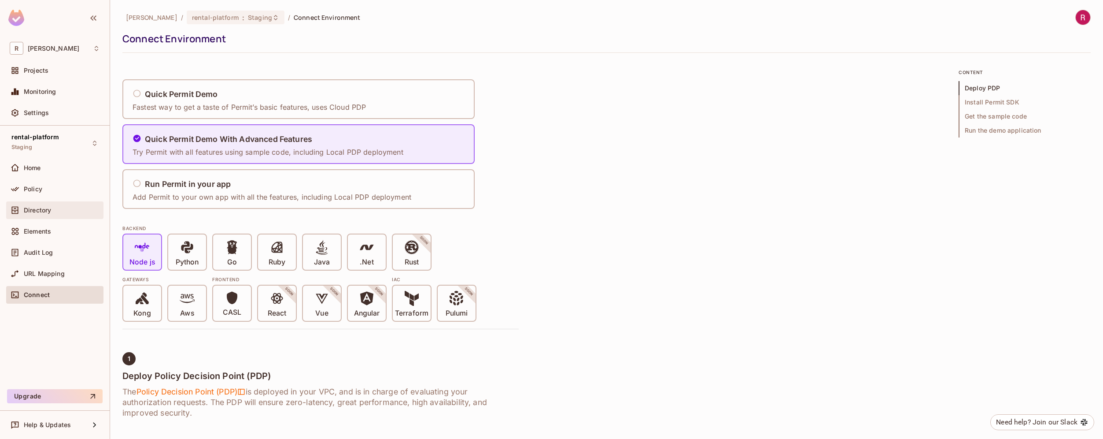
click at [48, 209] on span "Directory" at bounding box center [37, 210] width 27 height 7
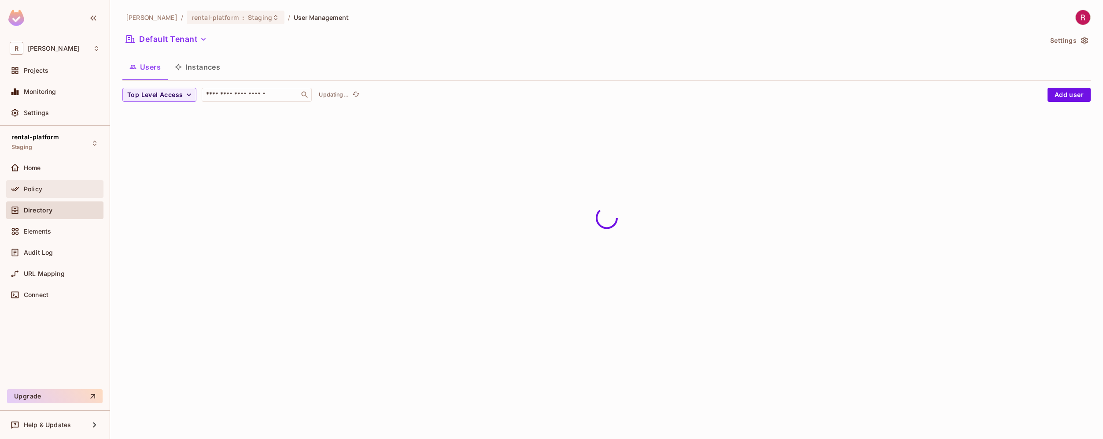
click at [48, 186] on div "Policy" at bounding box center [62, 188] width 76 height 7
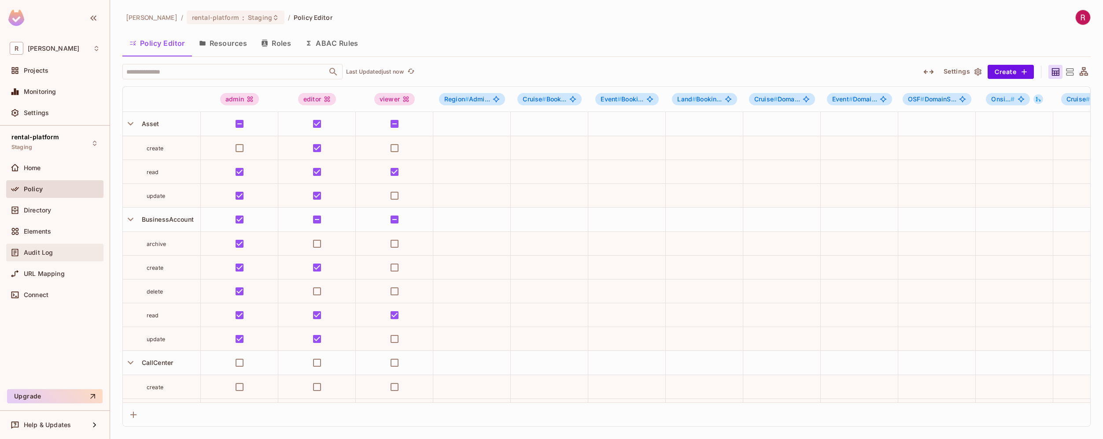
click at [63, 250] on div "Audit Log" at bounding box center [62, 252] width 76 height 7
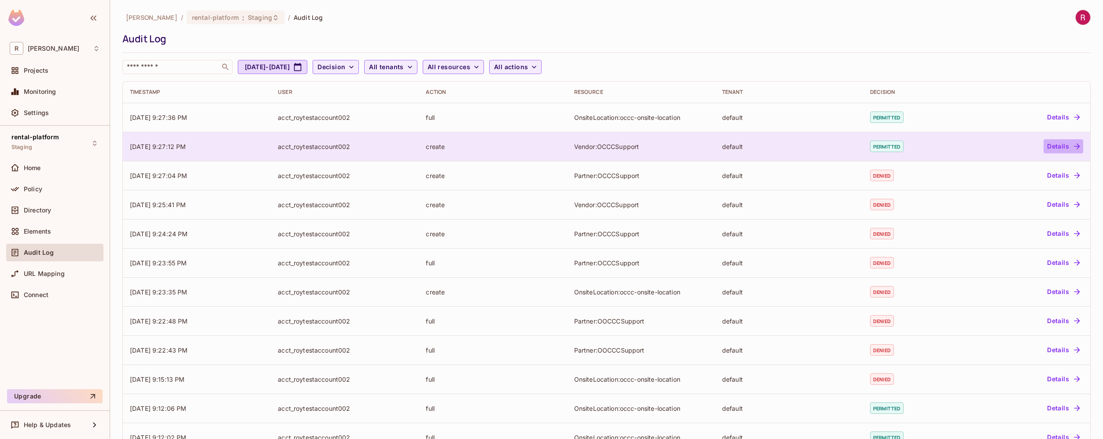
click at [1057, 145] on button "Details" at bounding box center [1064, 146] width 40 height 14
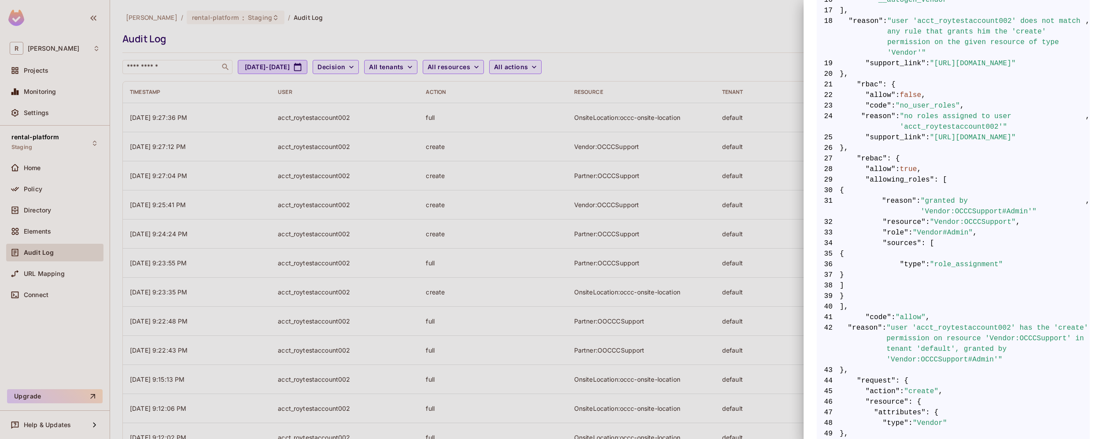
scroll to position [345, 0]
click at [686, 211] on div at bounding box center [551, 219] width 1103 height 439
